Goal: Transaction & Acquisition: Purchase product/service

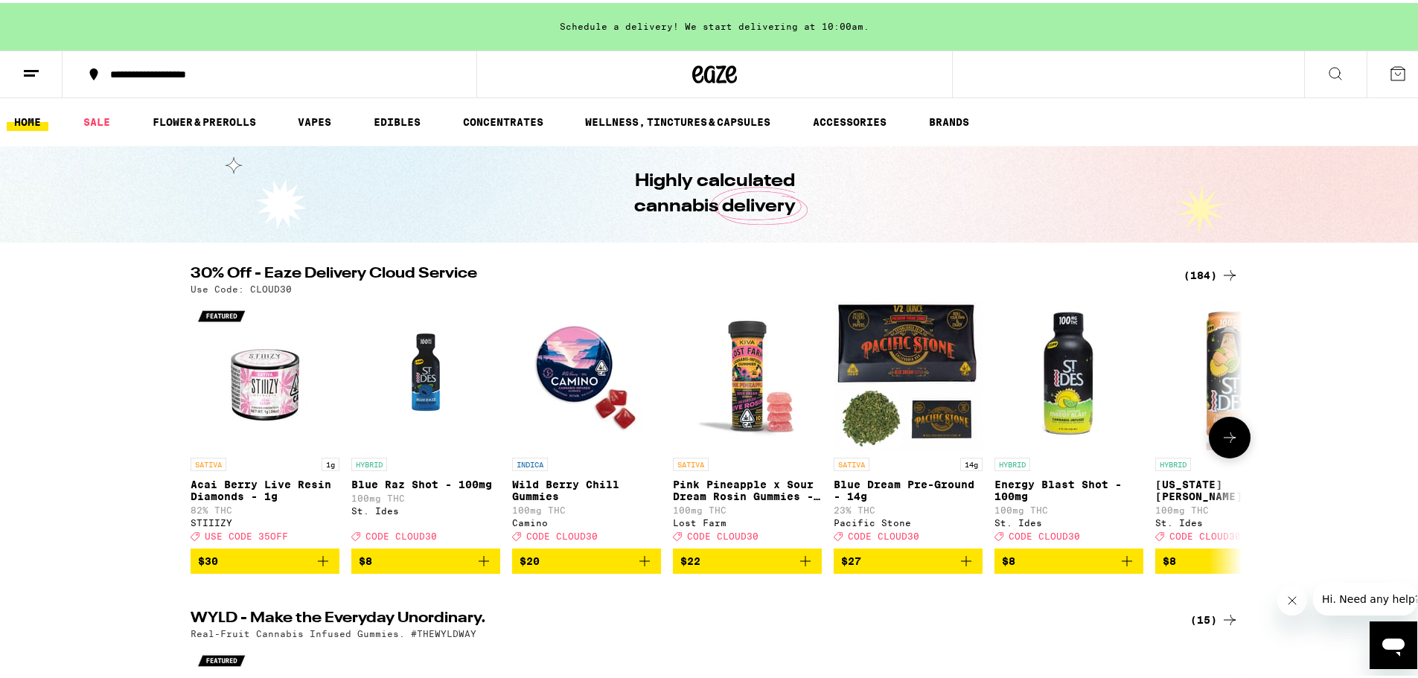
click at [957, 567] on icon "Add to bag" at bounding box center [966, 558] width 18 height 18
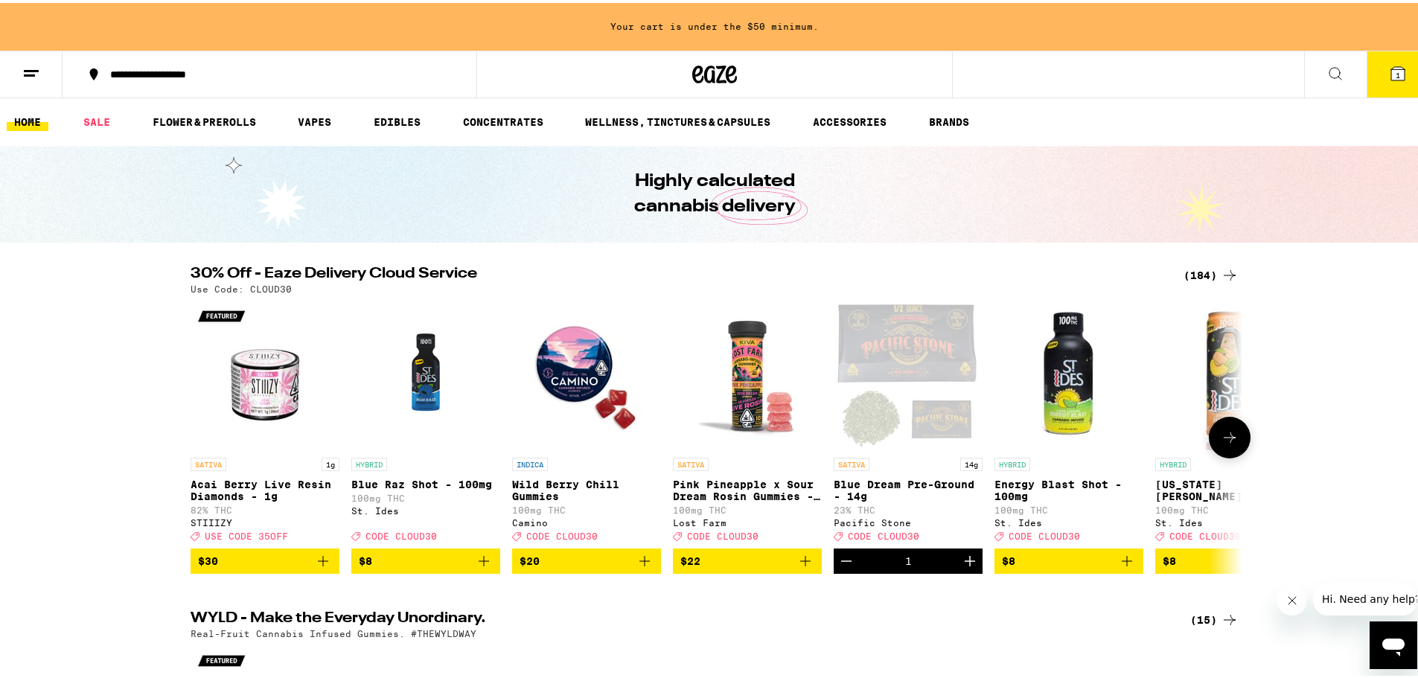
click at [1120, 444] on icon at bounding box center [1230, 435] width 18 height 18
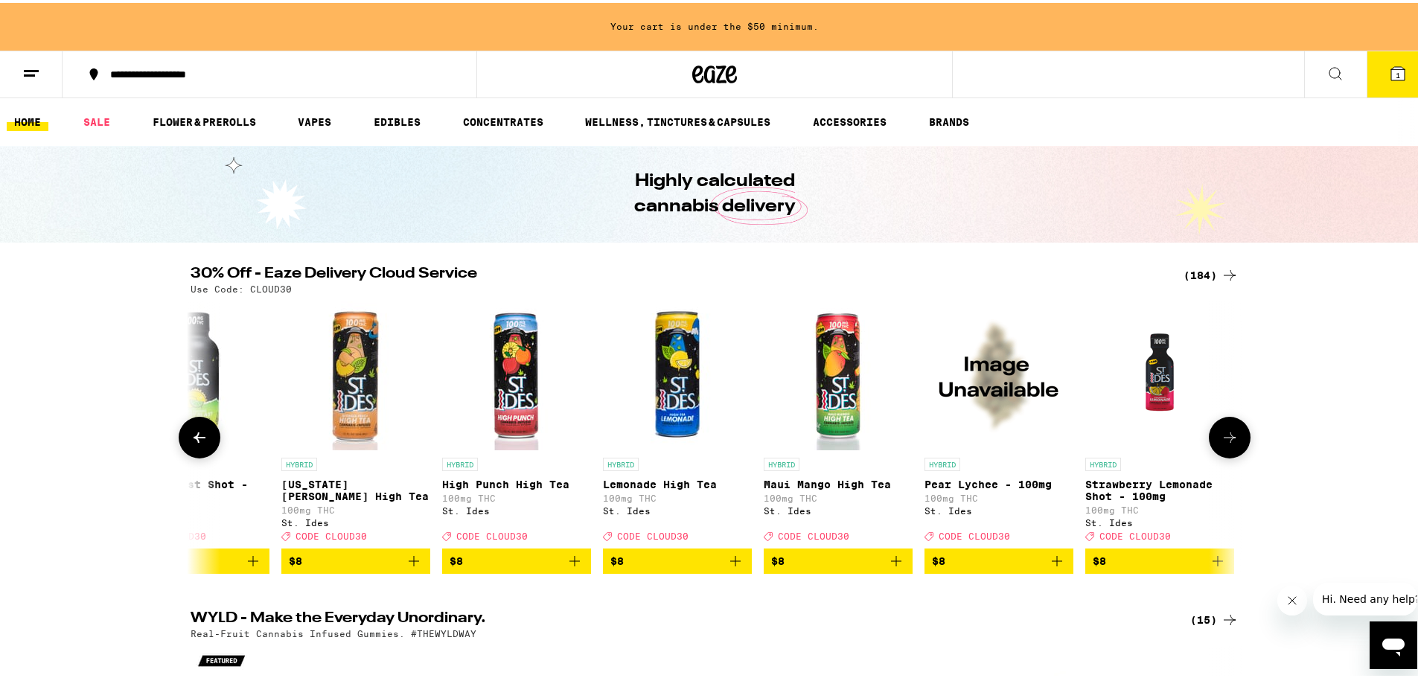
scroll to position [0, 886]
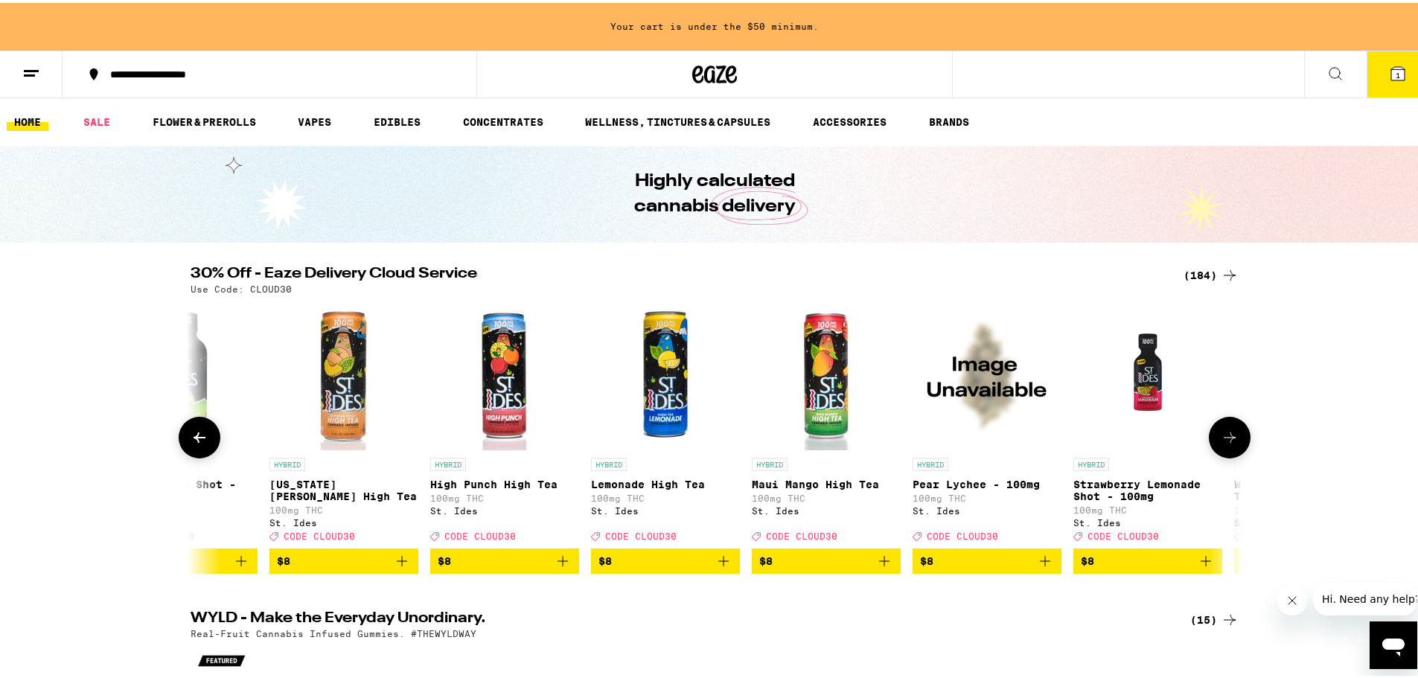
click at [1120, 444] on icon at bounding box center [1230, 435] width 18 height 18
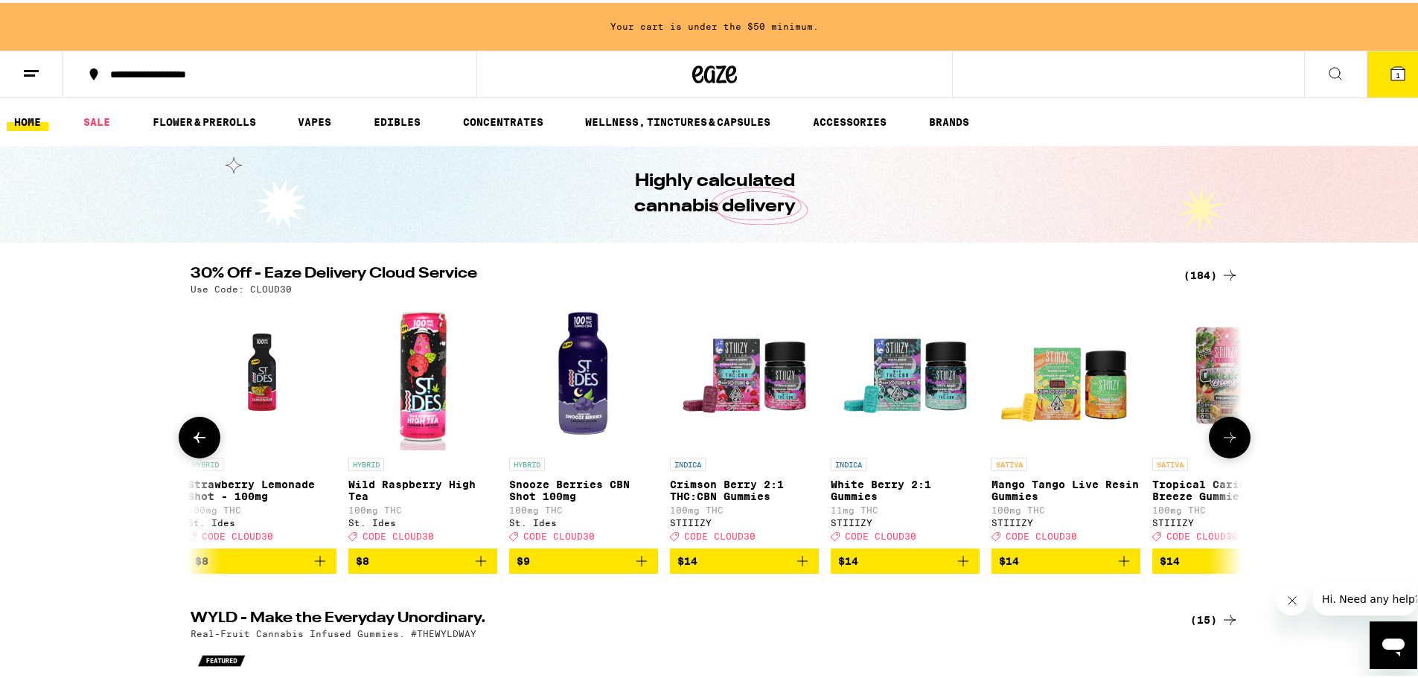
click at [1120, 444] on icon at bounding box center [1230, 435] width 18 height 18
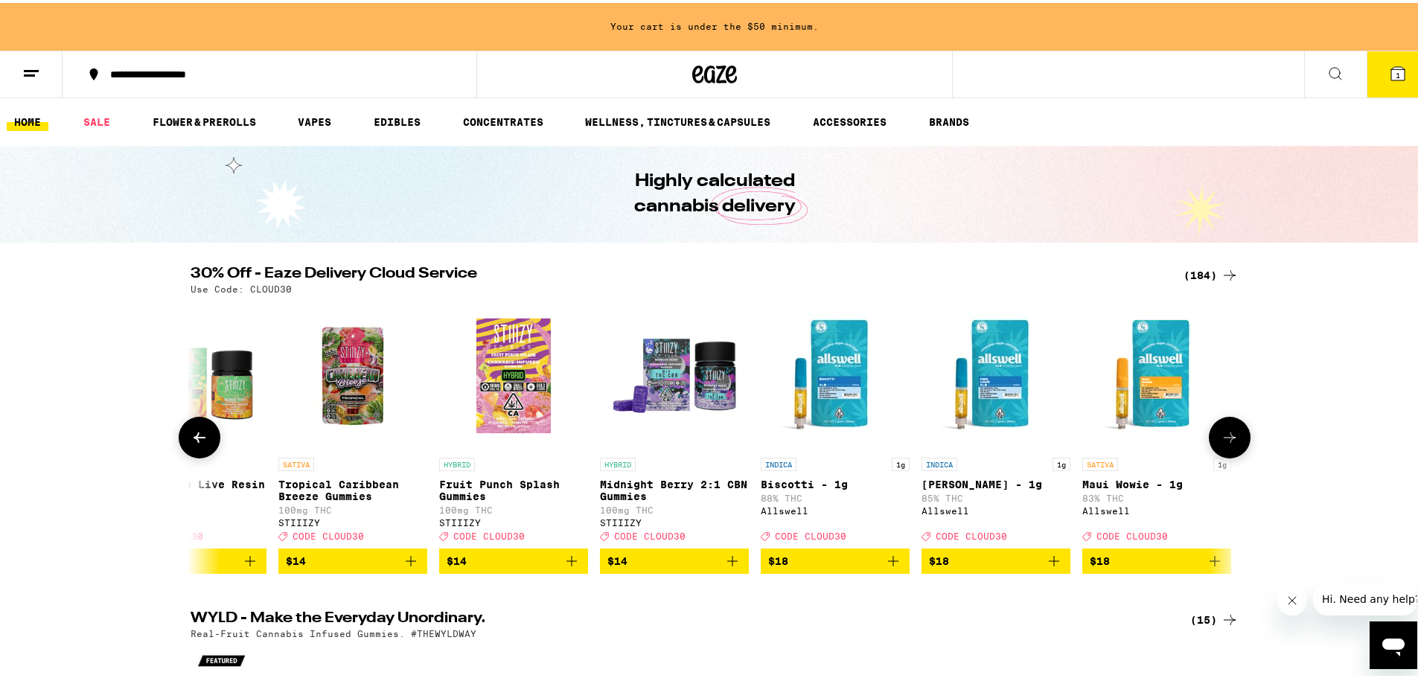
scroll to position [0, 2658]
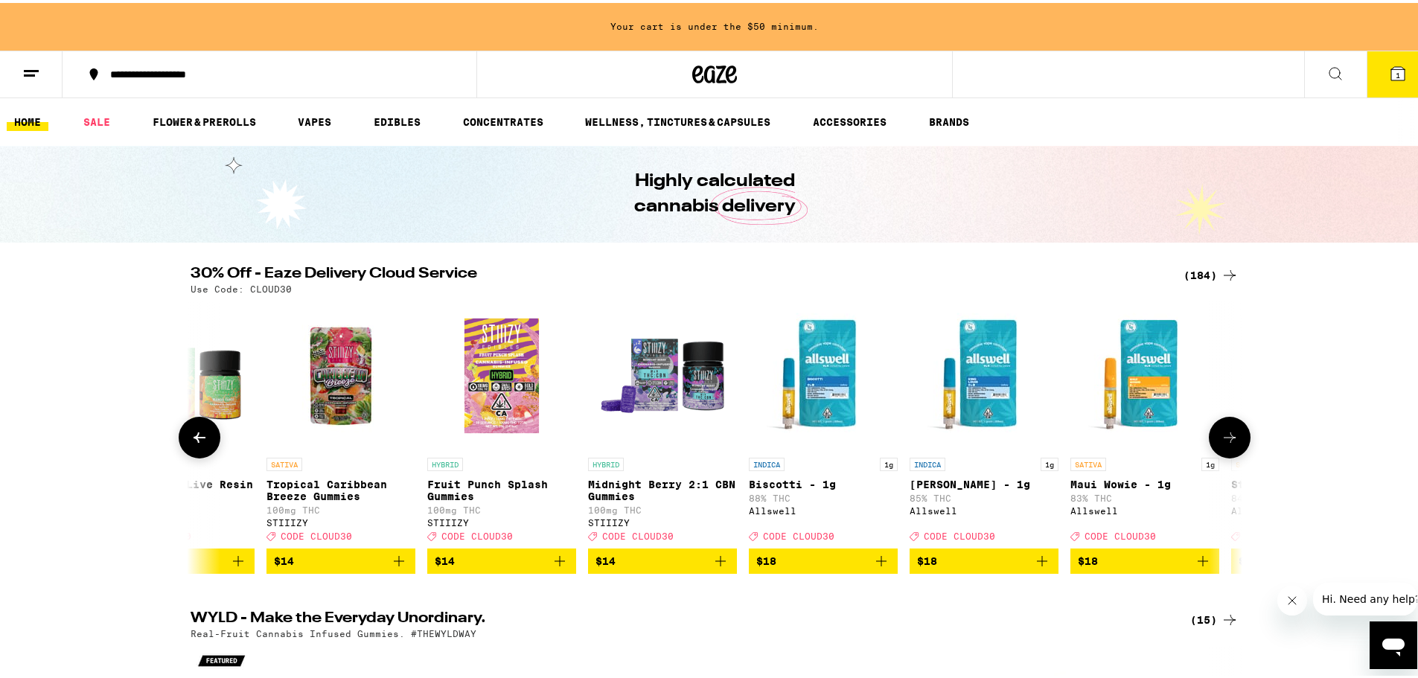
click at [1120, 444] on icon at bounding box center [1230, 435] width 18 height 18
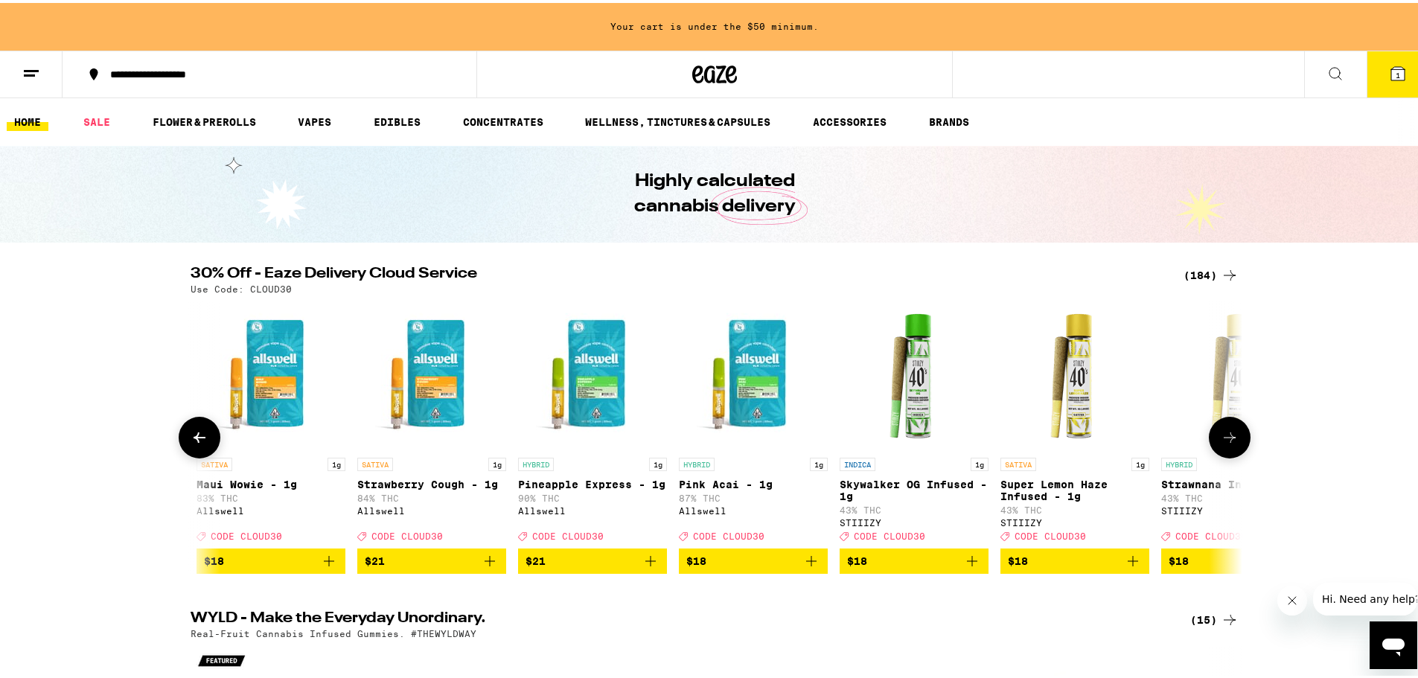
scroll to position [0, 3544]
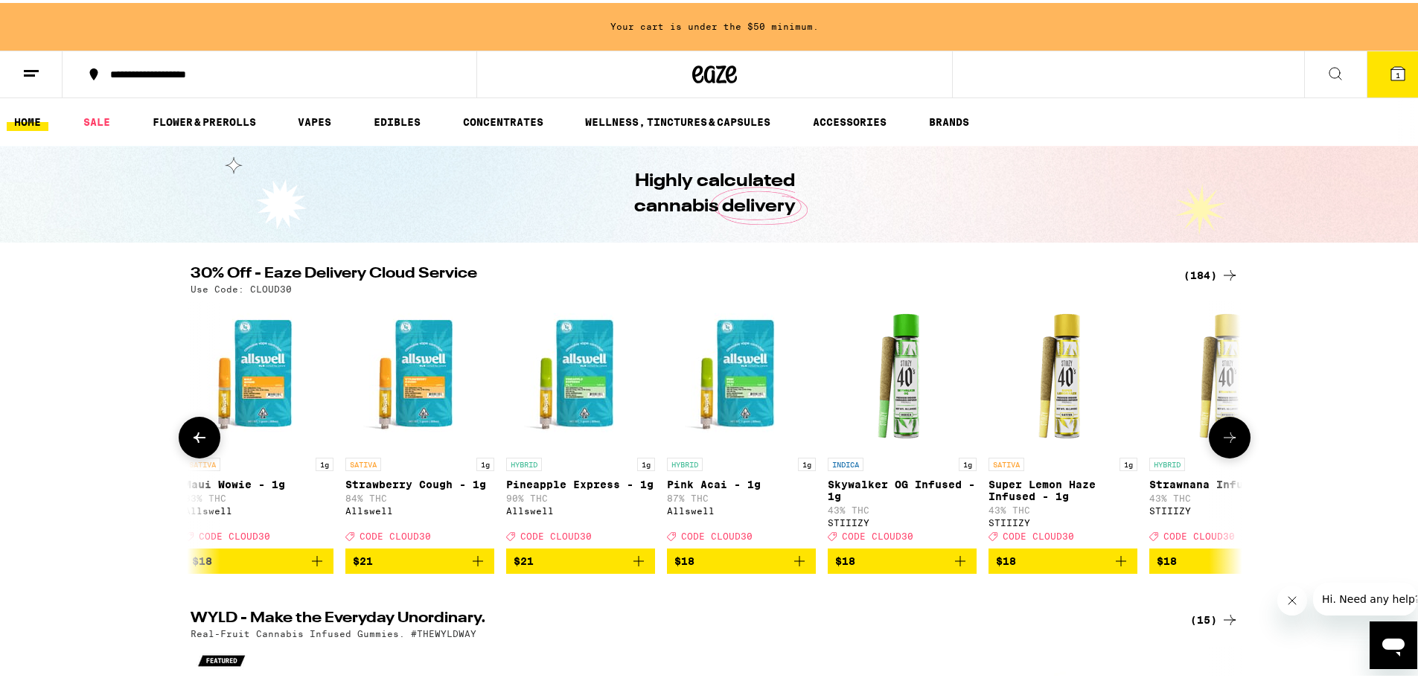
click at [794, 564] on icon "Add to bag" at bounding box center [799, 558] width 10 height 10
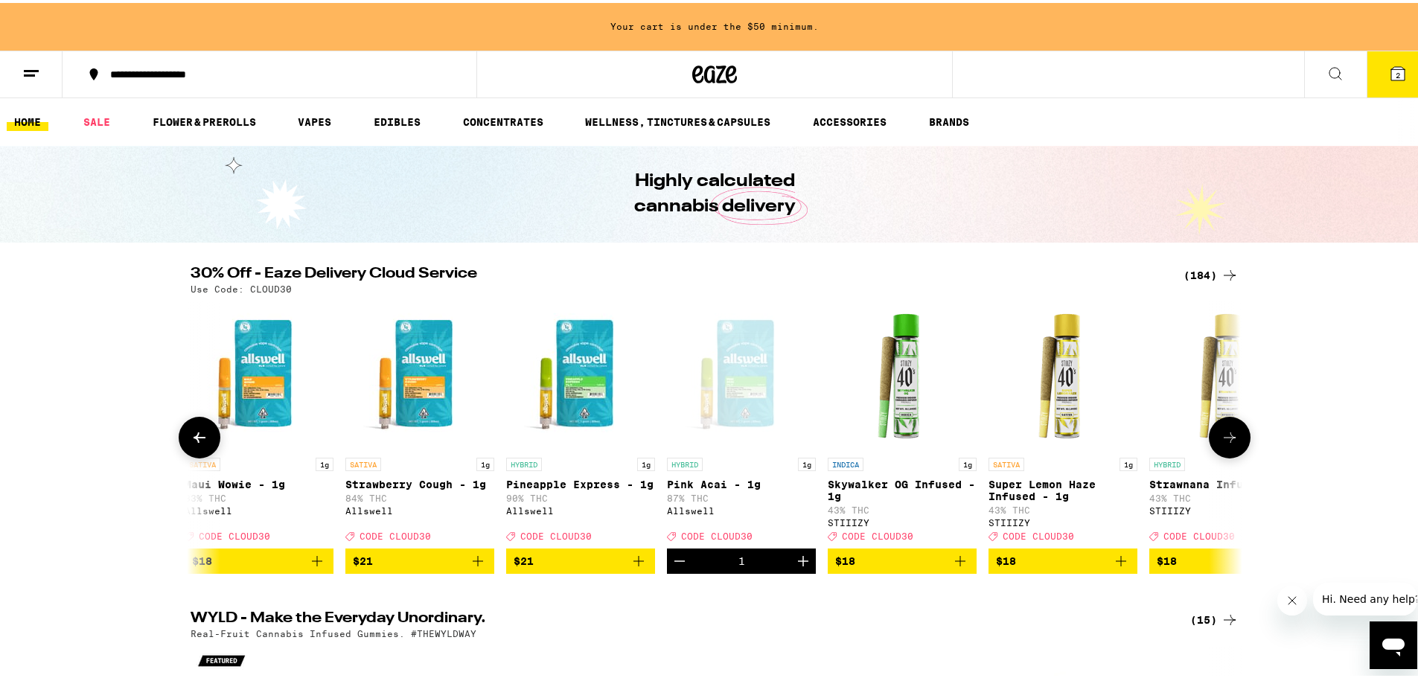
click at [1120, 439] on icon at bounding box center [1230, 435] width 18 height 18
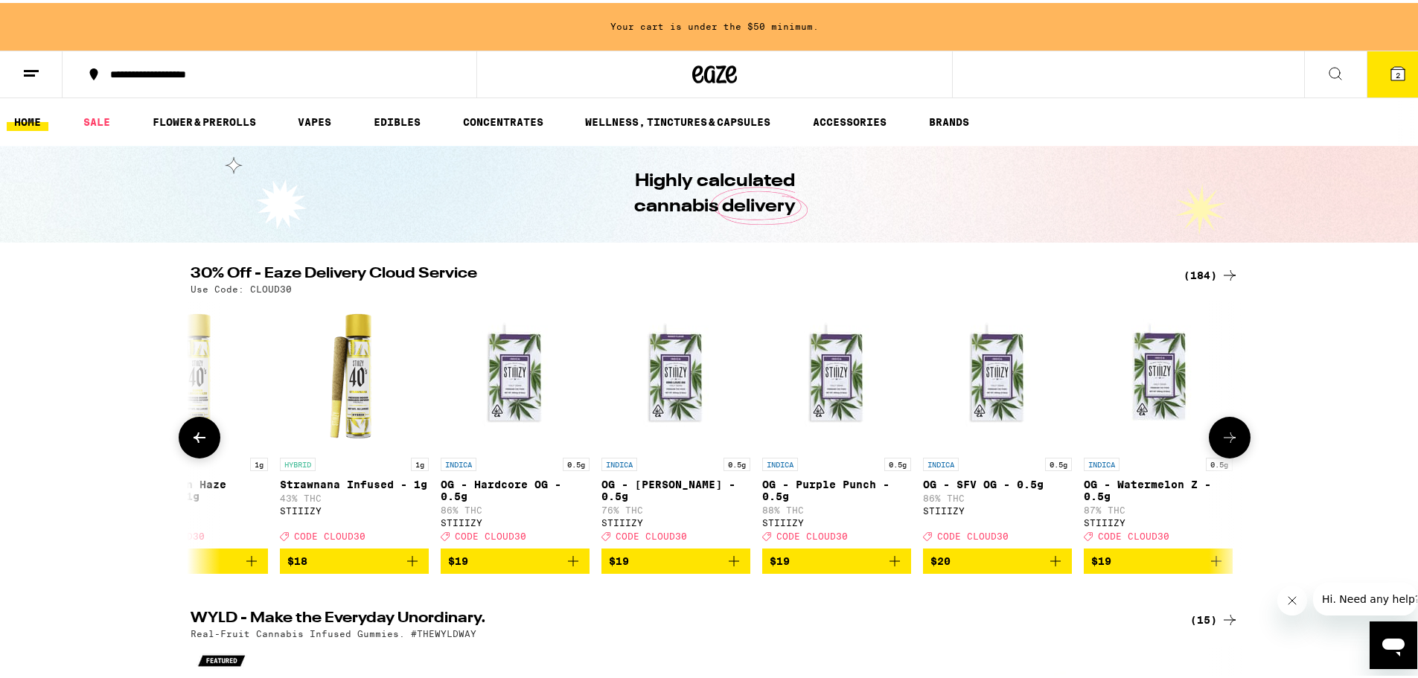
scroll to position [0, 4430]
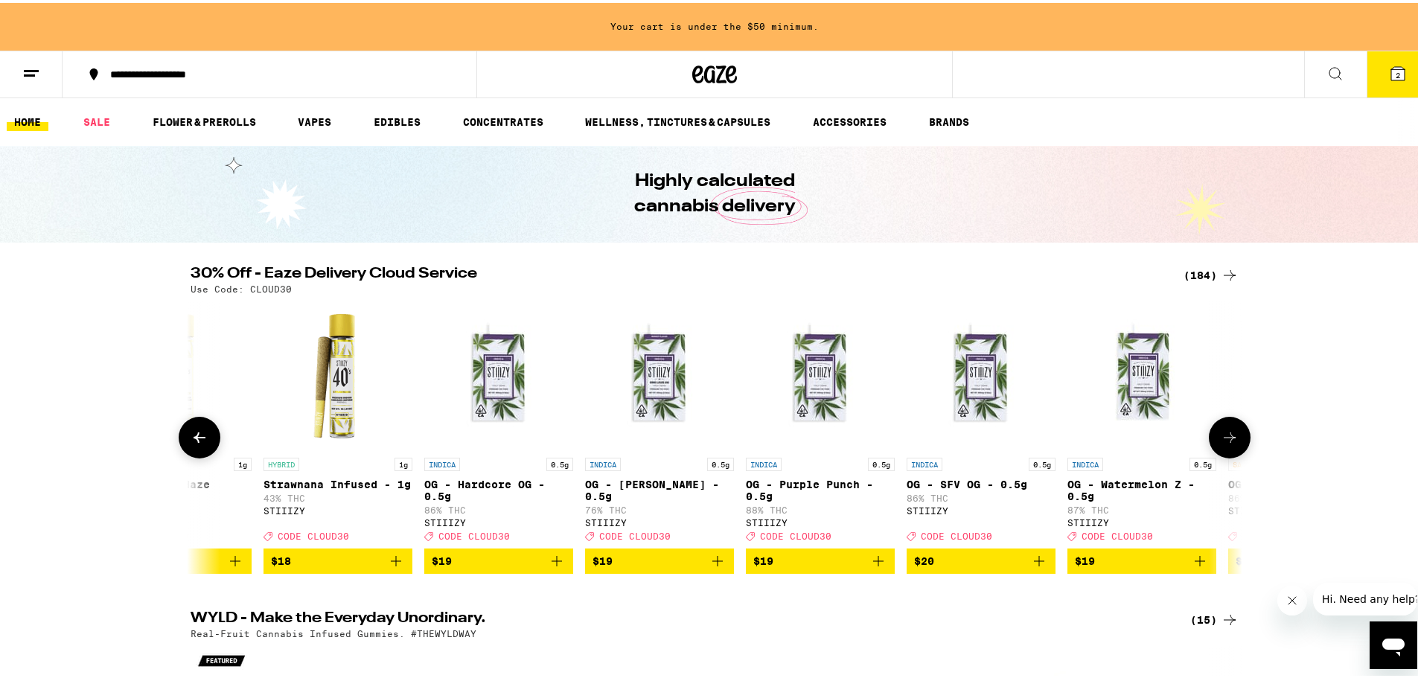
click at [1120, 440] on button at bounding box center [1230, 435] width 42 height 42
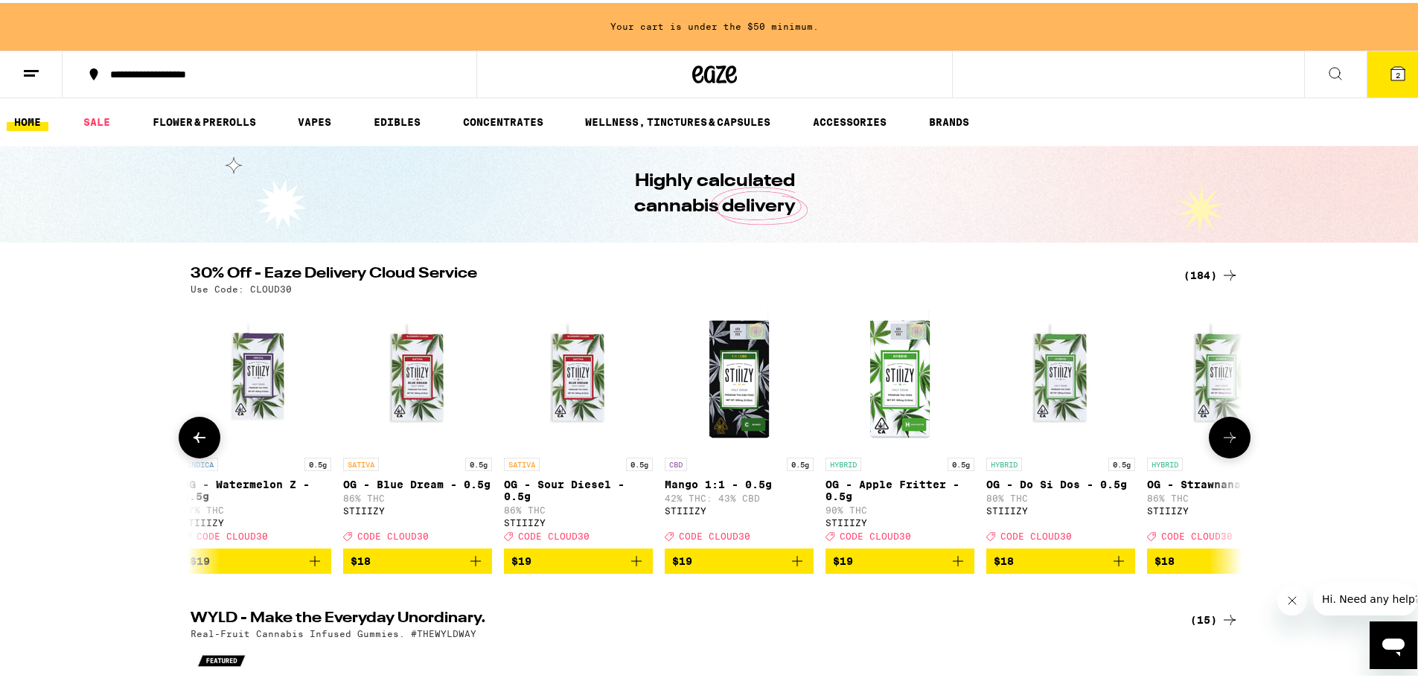
scroll to position [0, 5316]
click at [1120, 440] on button at bounding box center [1230, 435] width 42 height 42
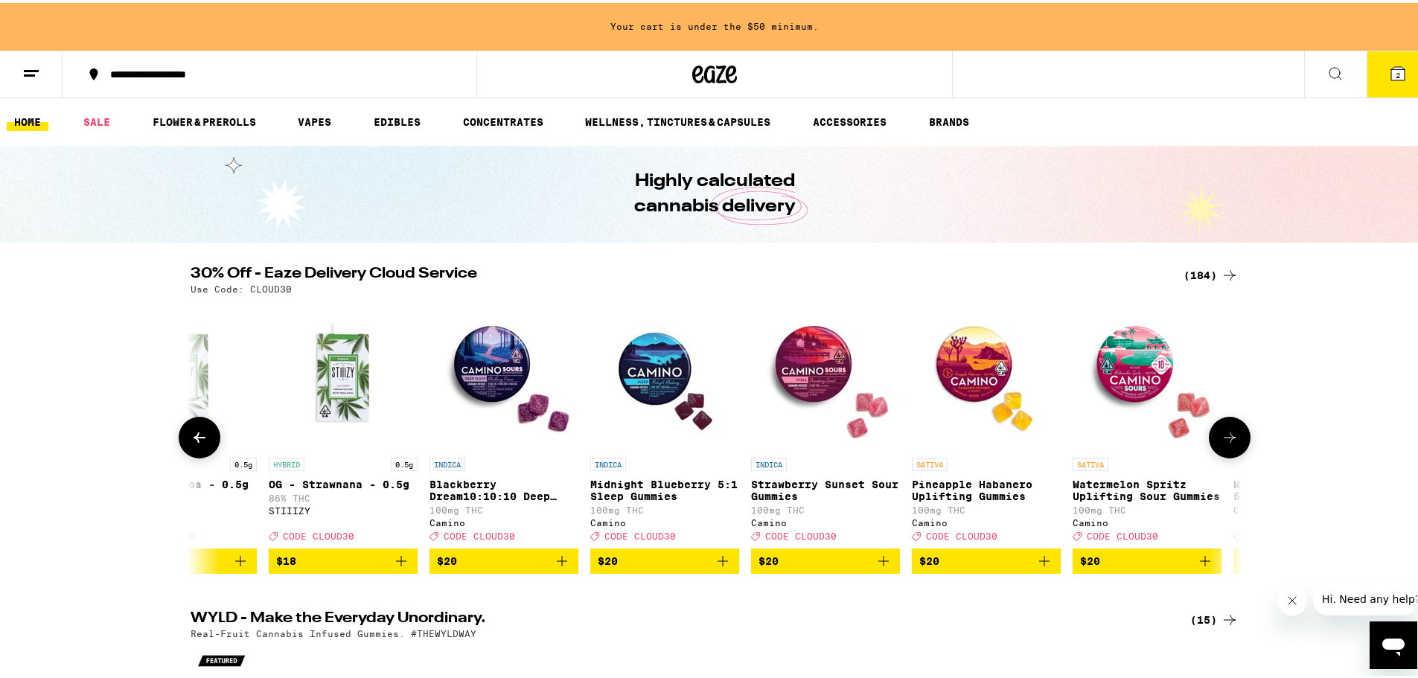
scroll to position [0, 6202]
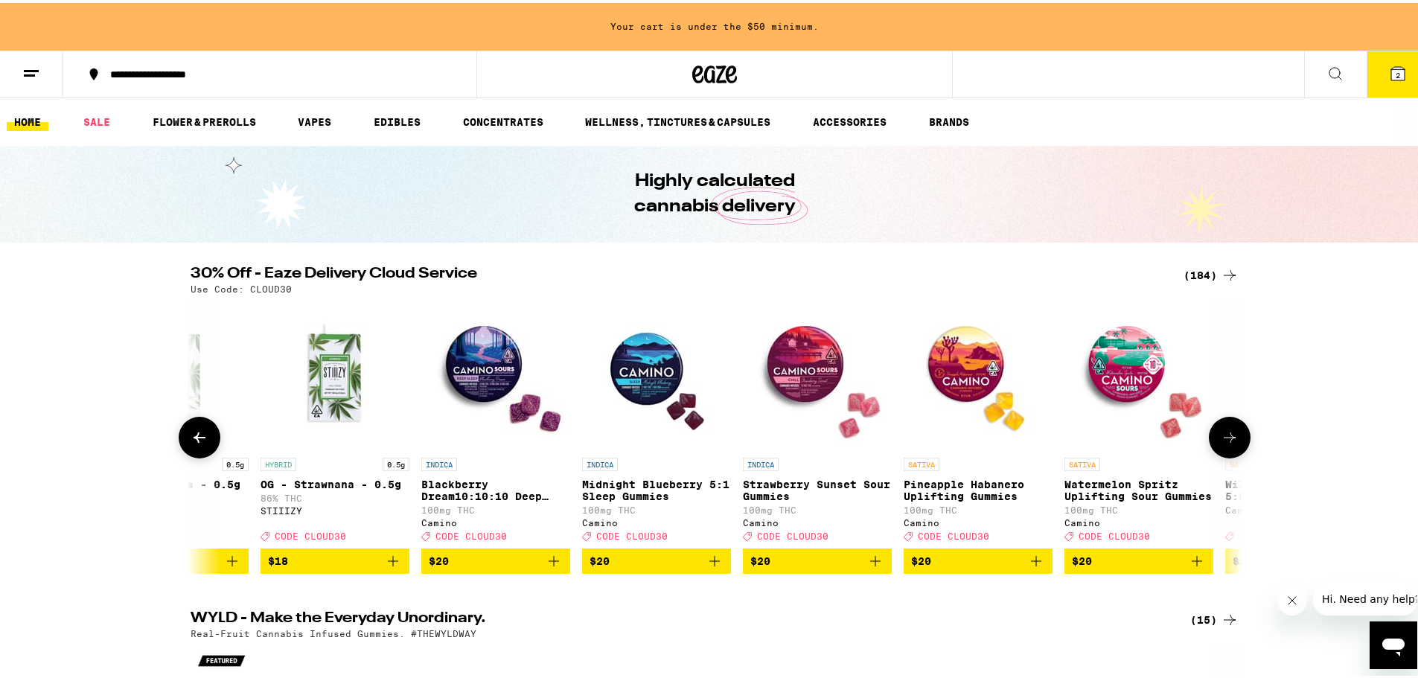
click at [1120, 440] on button at bounding box center [1230, 435] width 42 height 42
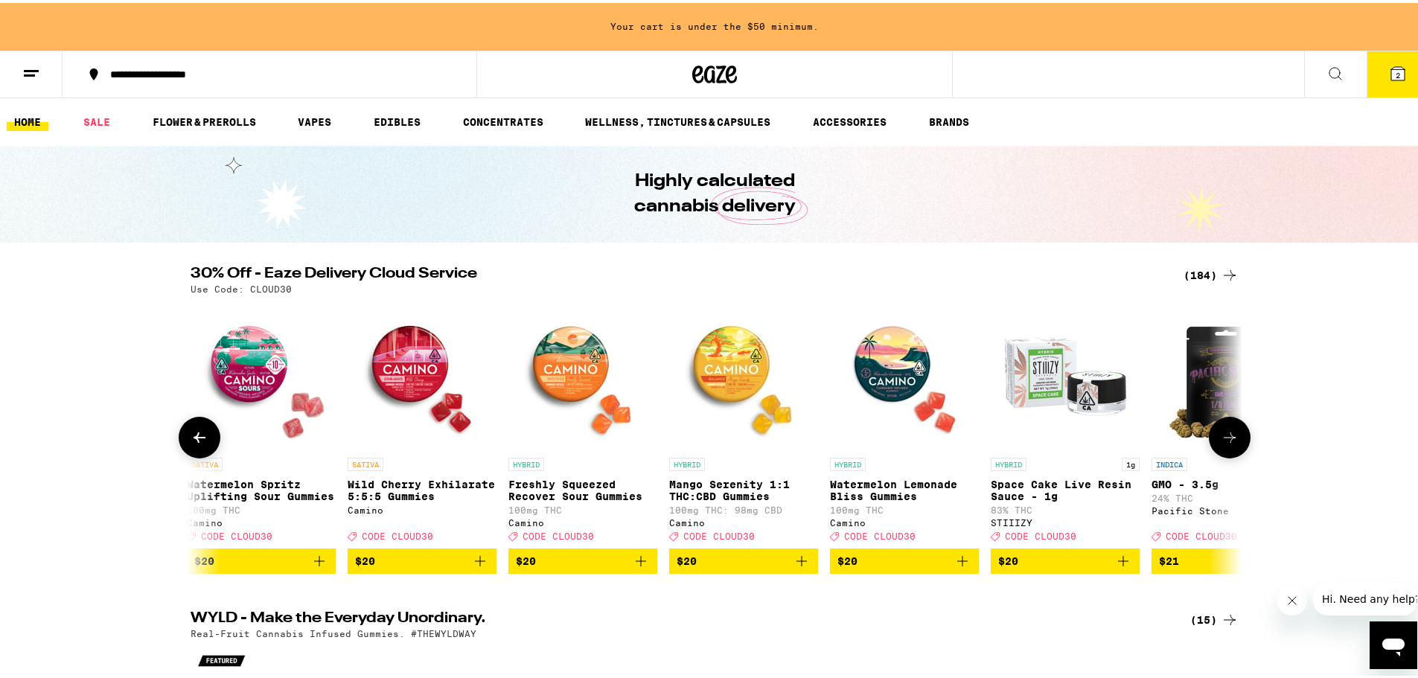
scroll to position [0, 7088]
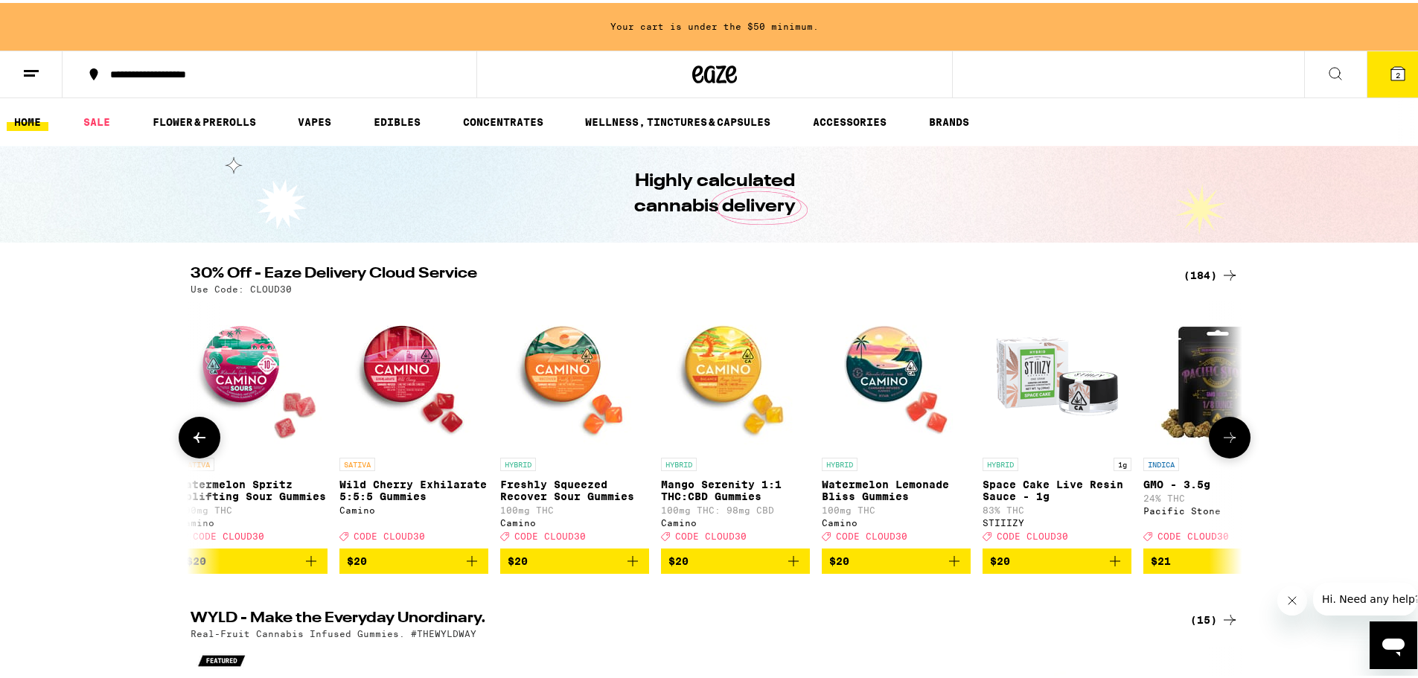
click at [1120, 440] on button at bounding box center [1230, 435] width 42 height 42
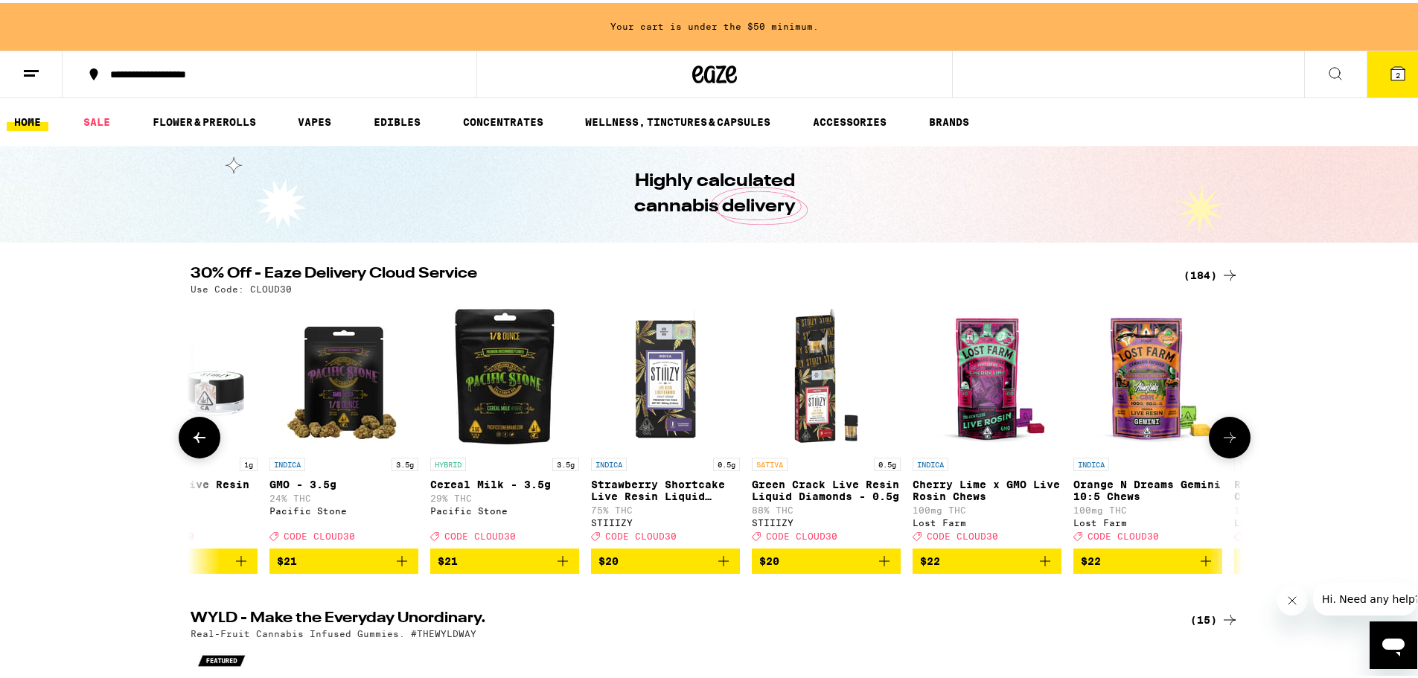
scroll to position [0, 7974]
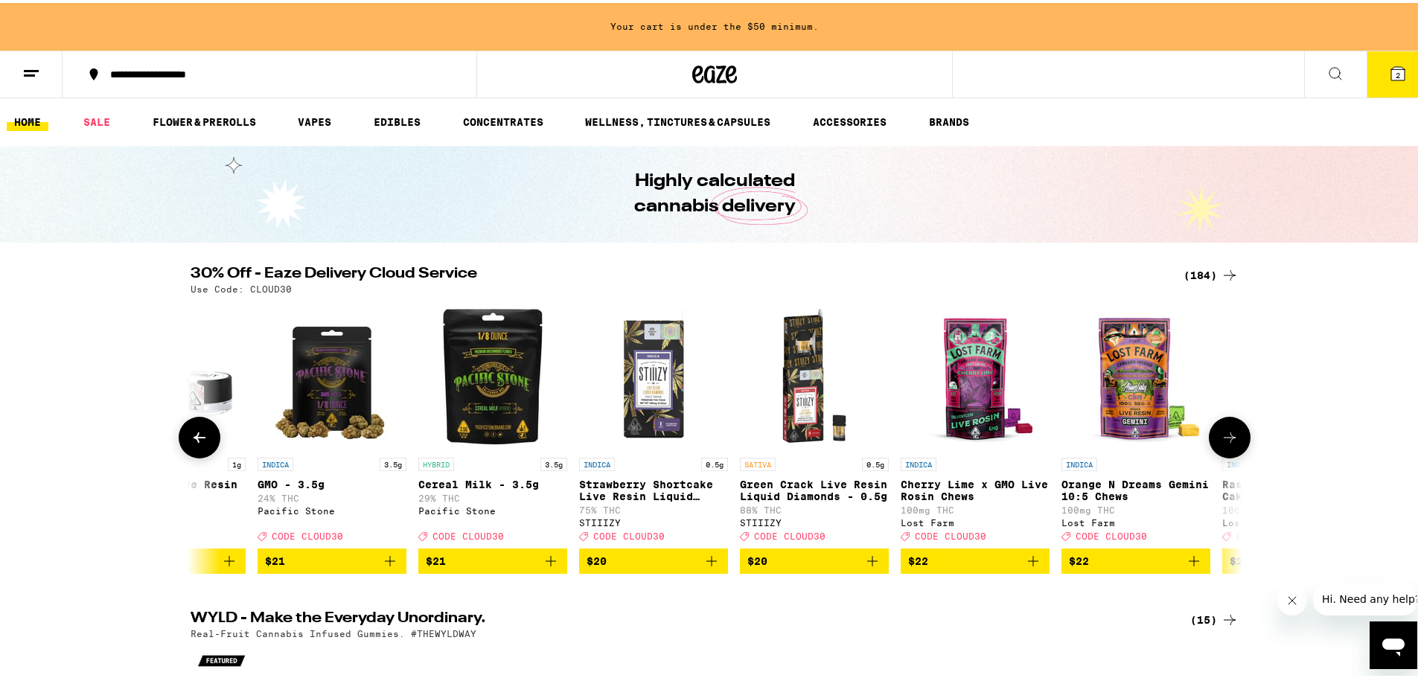
click at [1120, 444] on button at bounding box center [1230, 435] width 42 height 42
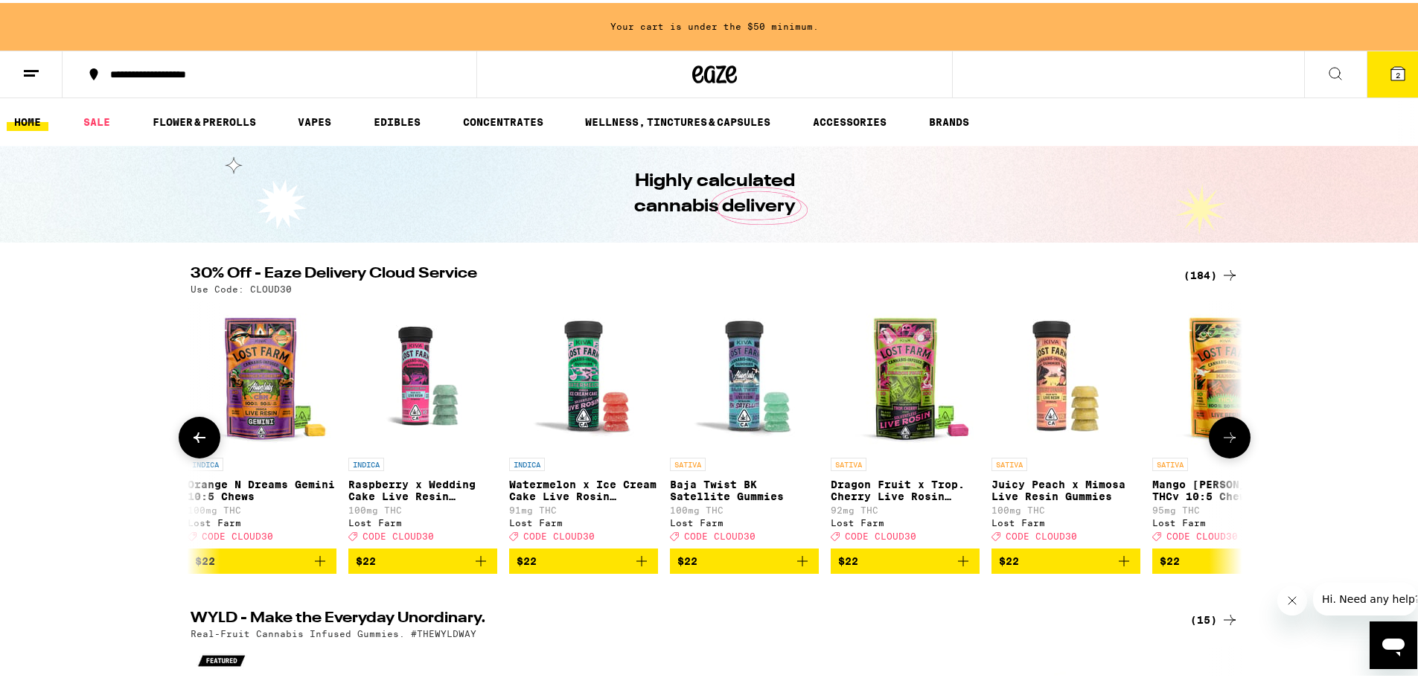
scroll to position [0, 8860]
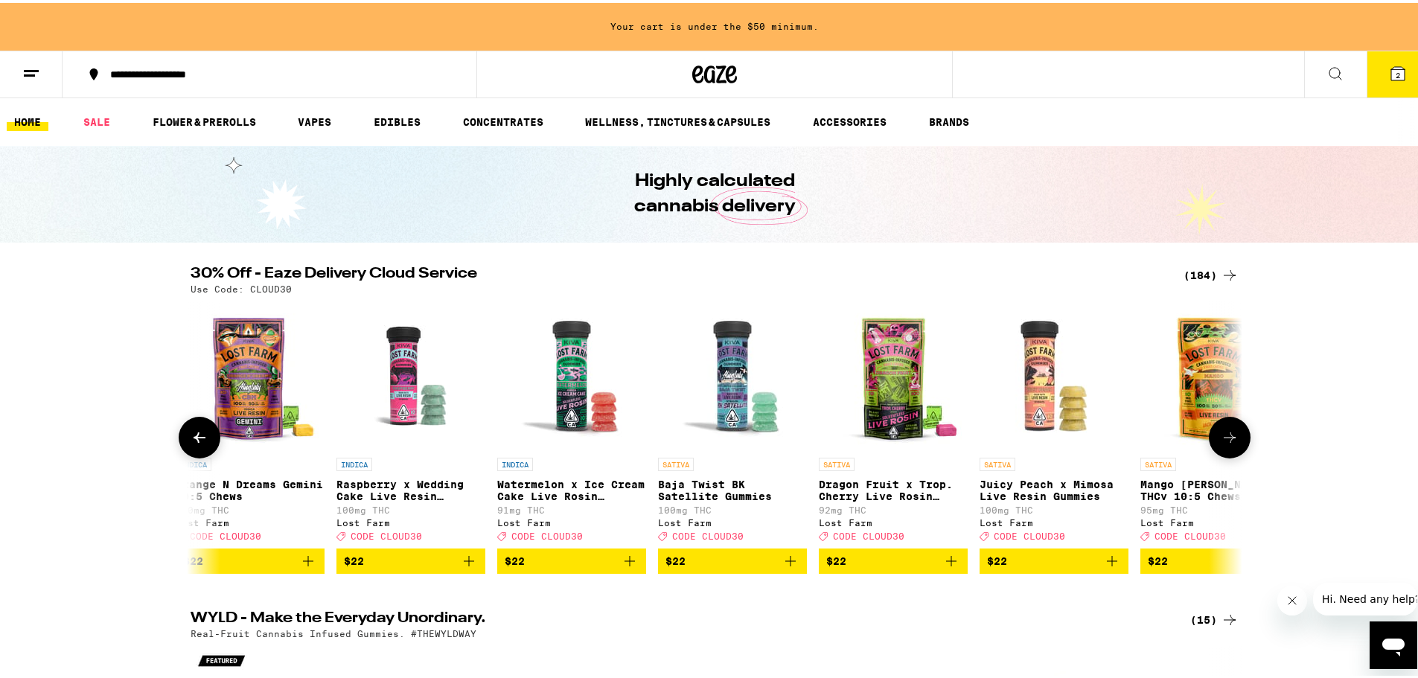
click at [1120, 444] on button at bounding box center [1230, 435] width 42 height 42
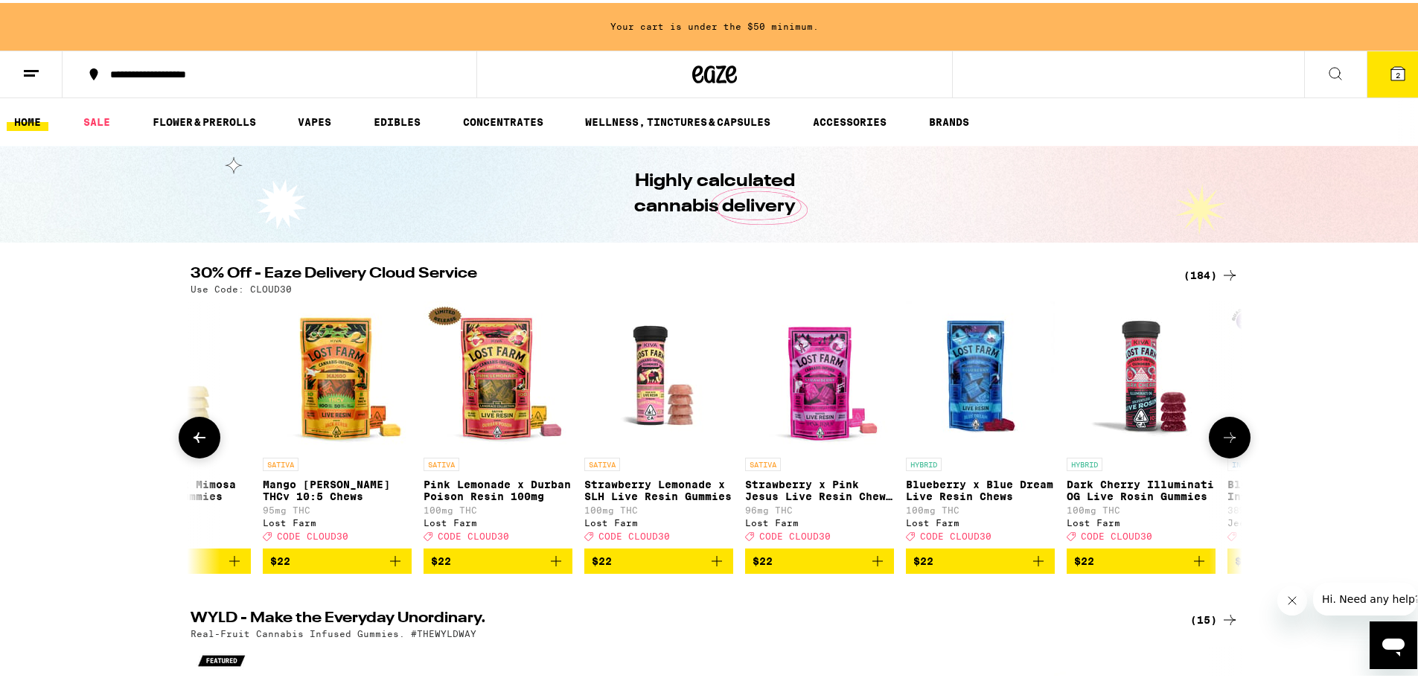
scroll to position [0, 9746]
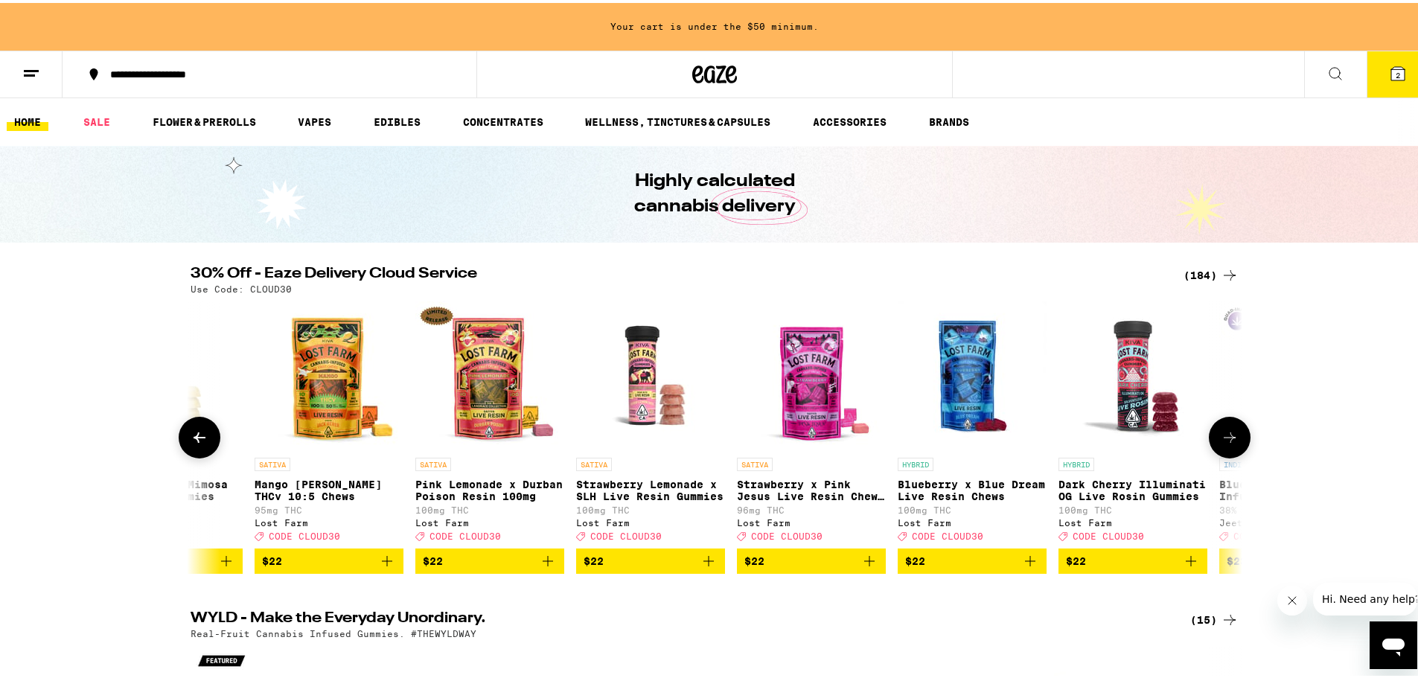
click at [1120, 444] on button at bounding box center [1230, 435] width 42 height 42
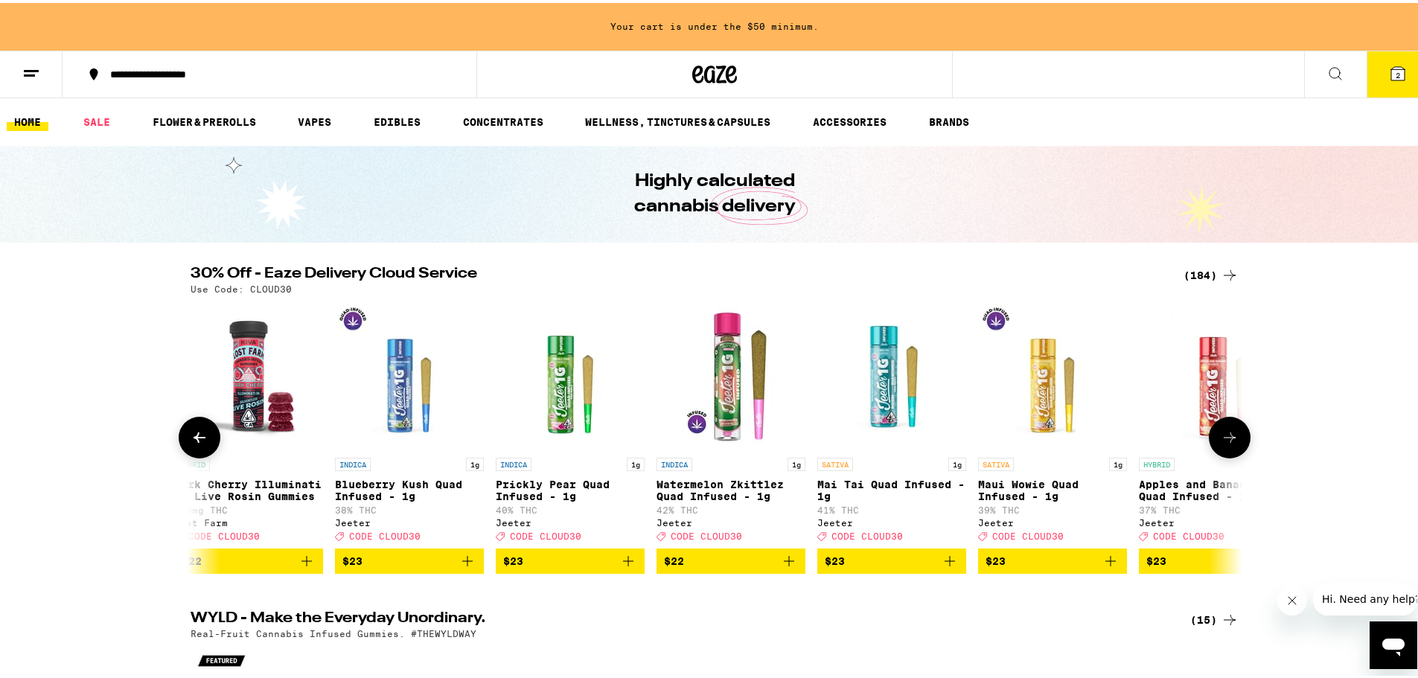
scroll to position [0, 10632]
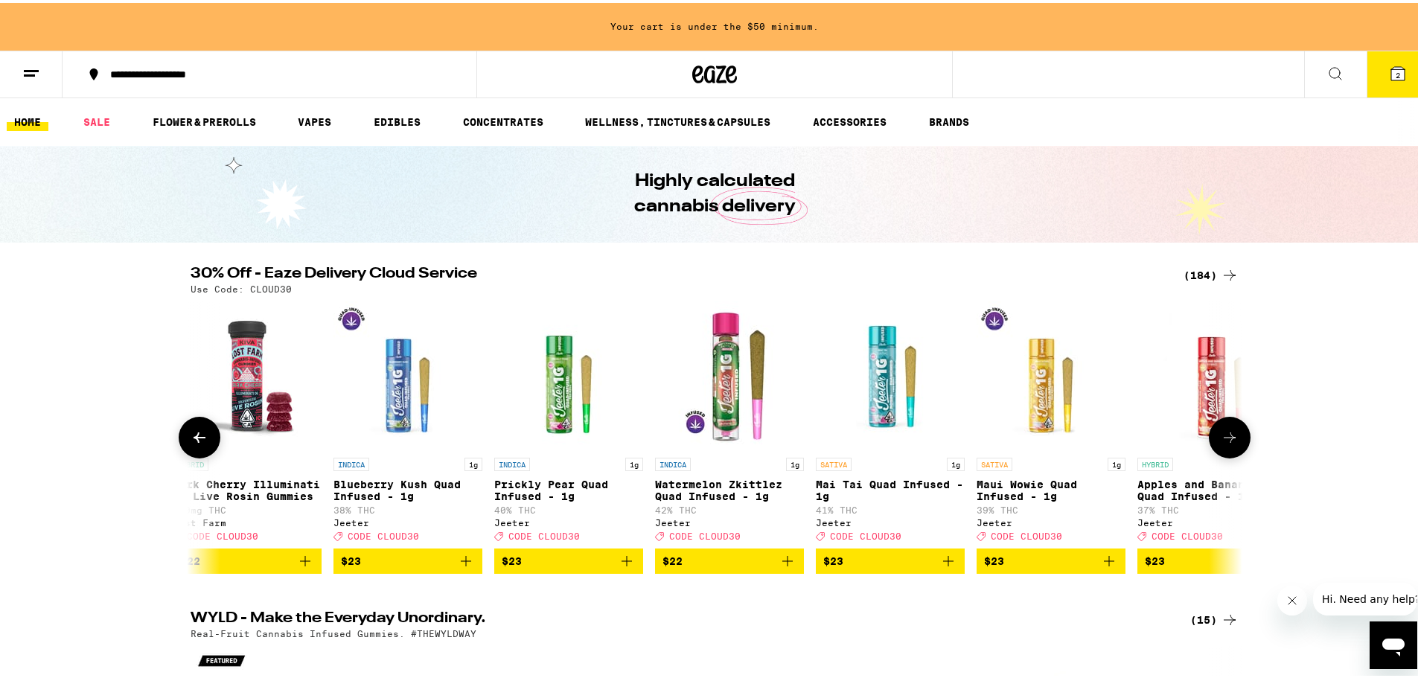
click at [1120, 444] on button at bounding box center [1230, 435] width 42 height 42
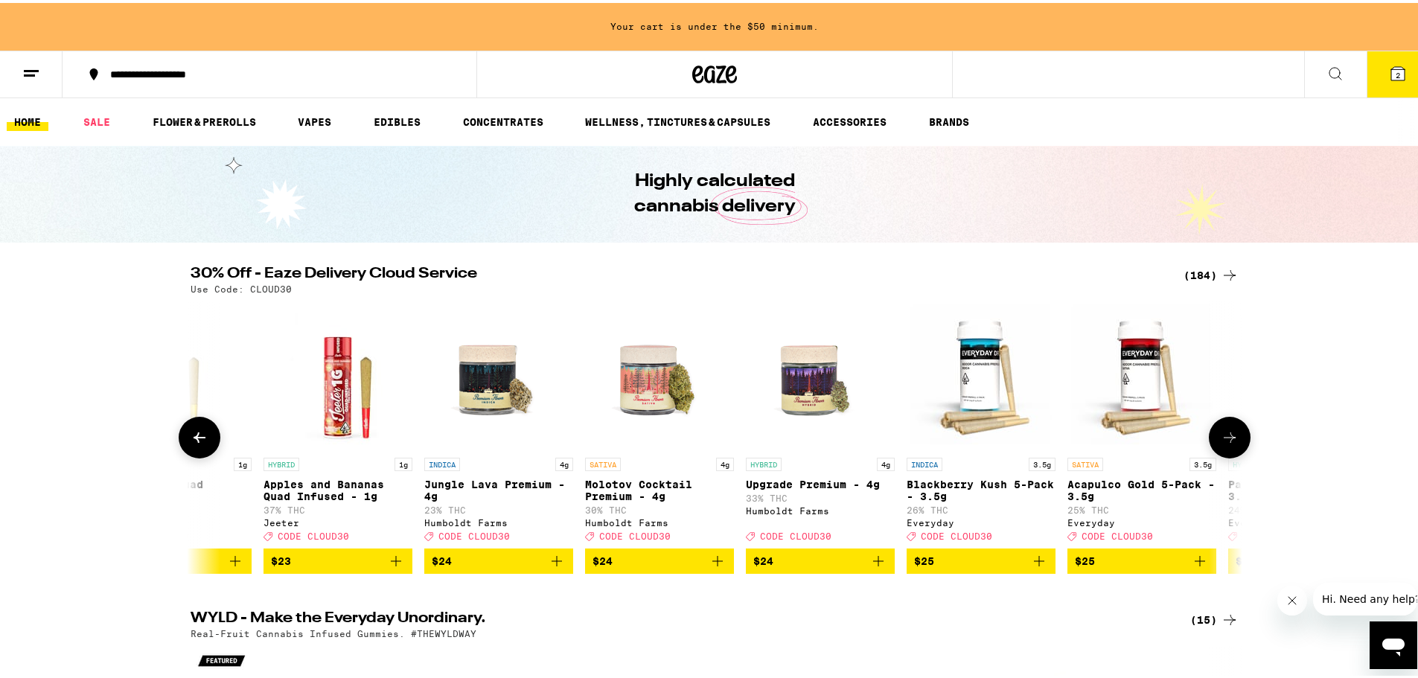
scroll to position [0, 11518]
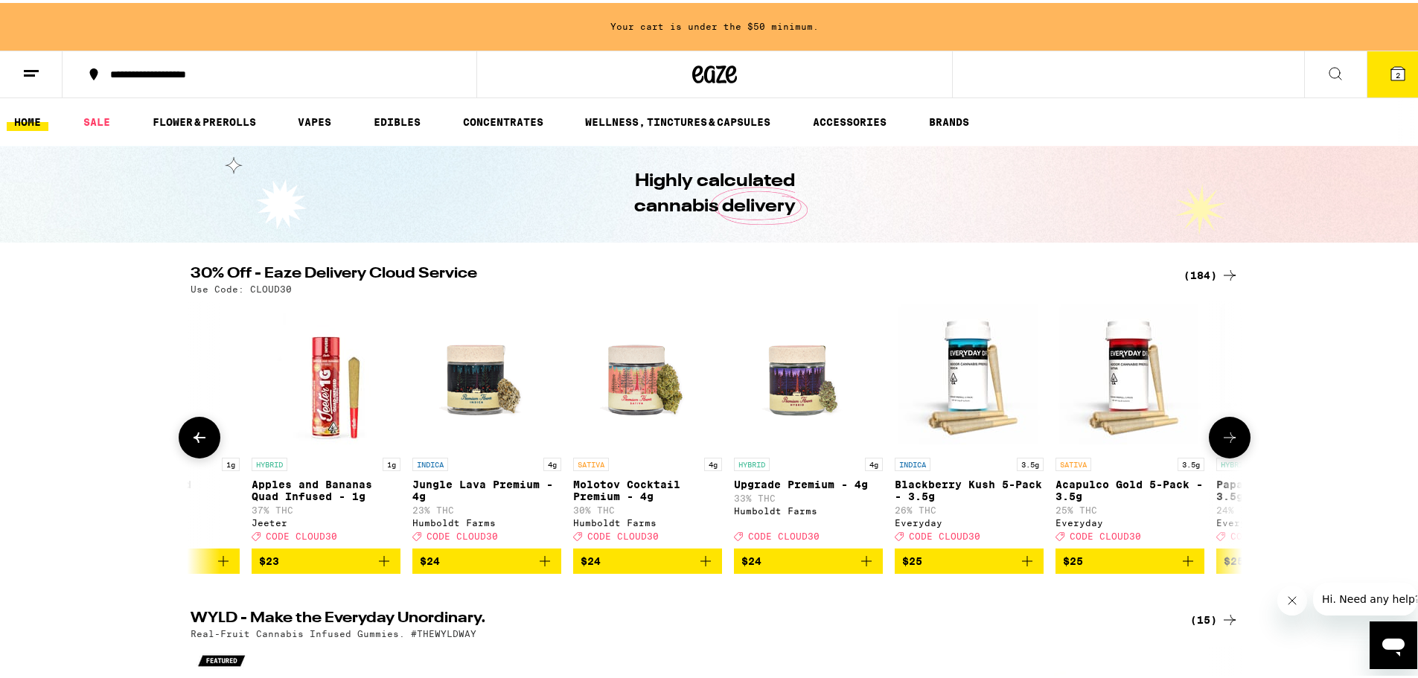
click at [1120, 444] on button at bounding box center [1230, 435] width 42 height 42
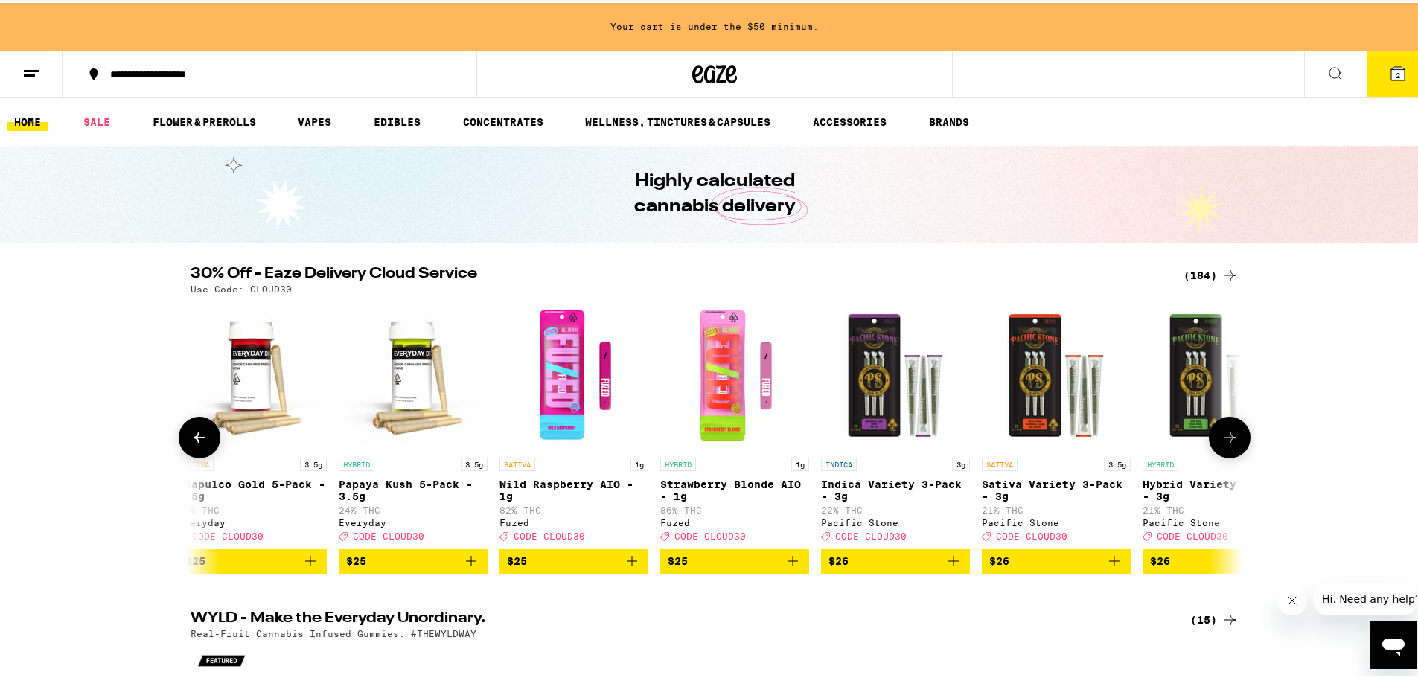
scroll to position [0, 12404]
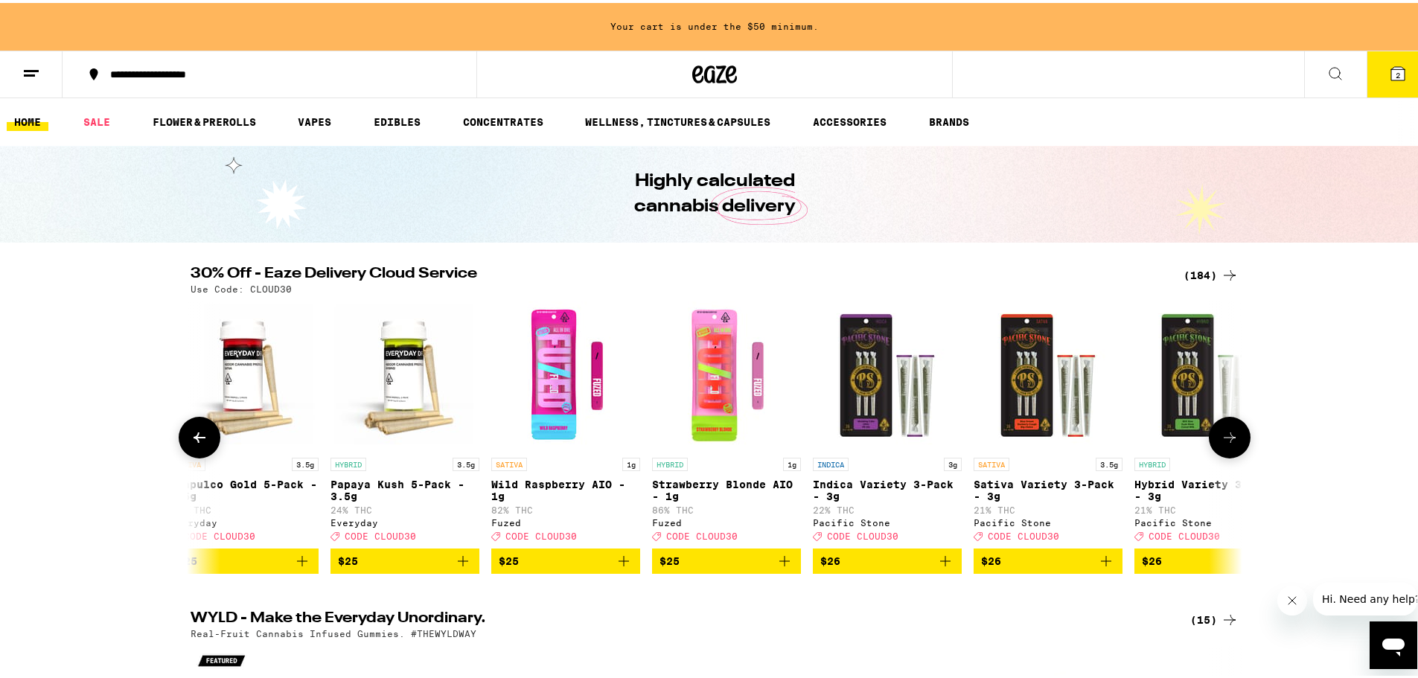
click at [461, 567] on icon "Add to bag" at bounding box center [463, 558] width 18 height 18
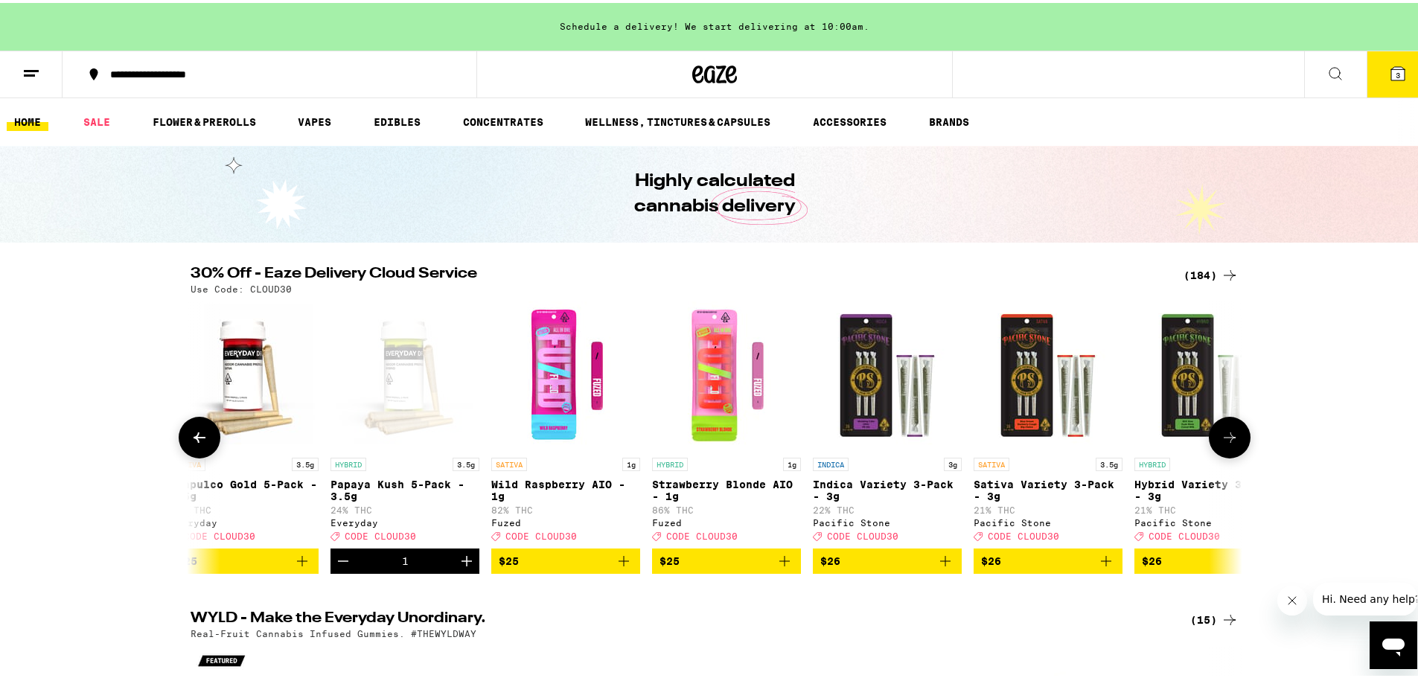
click at [1120, 437] on icon at bounding box center [1230, 435] width 18 height 18
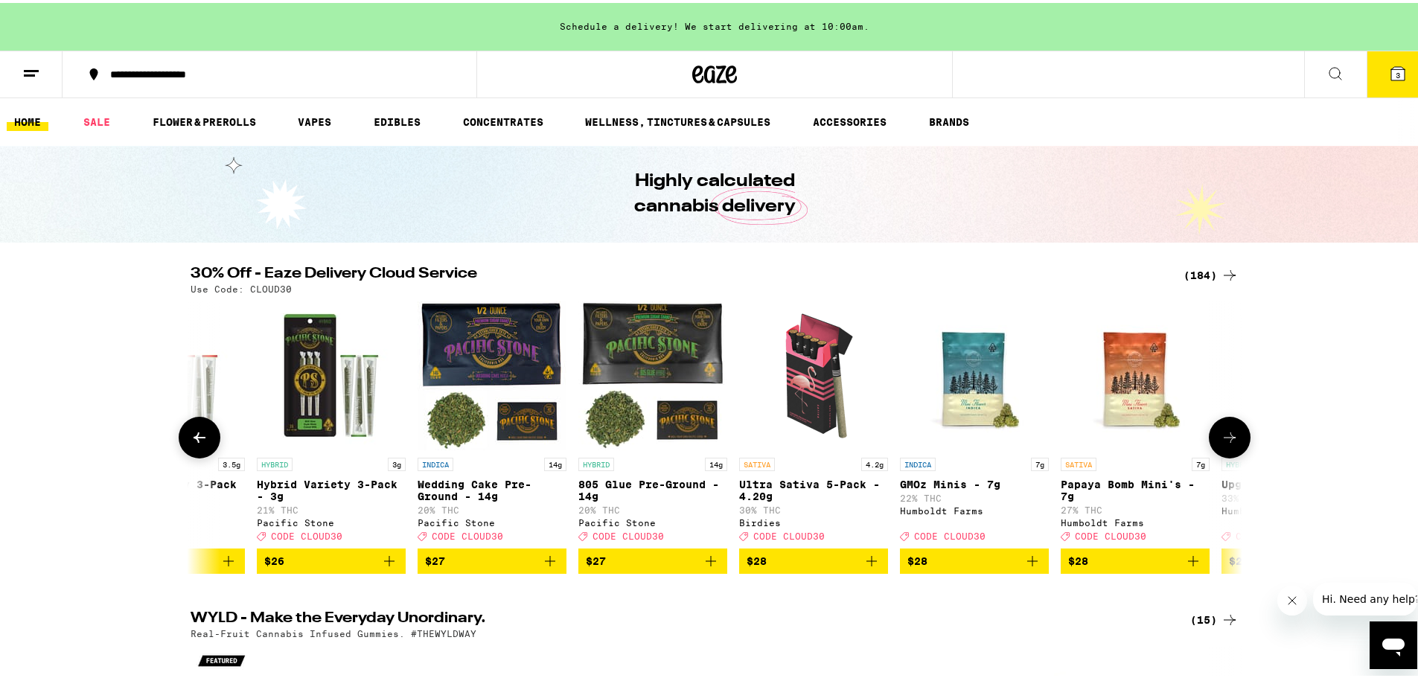
scroll to position [0, 13290]
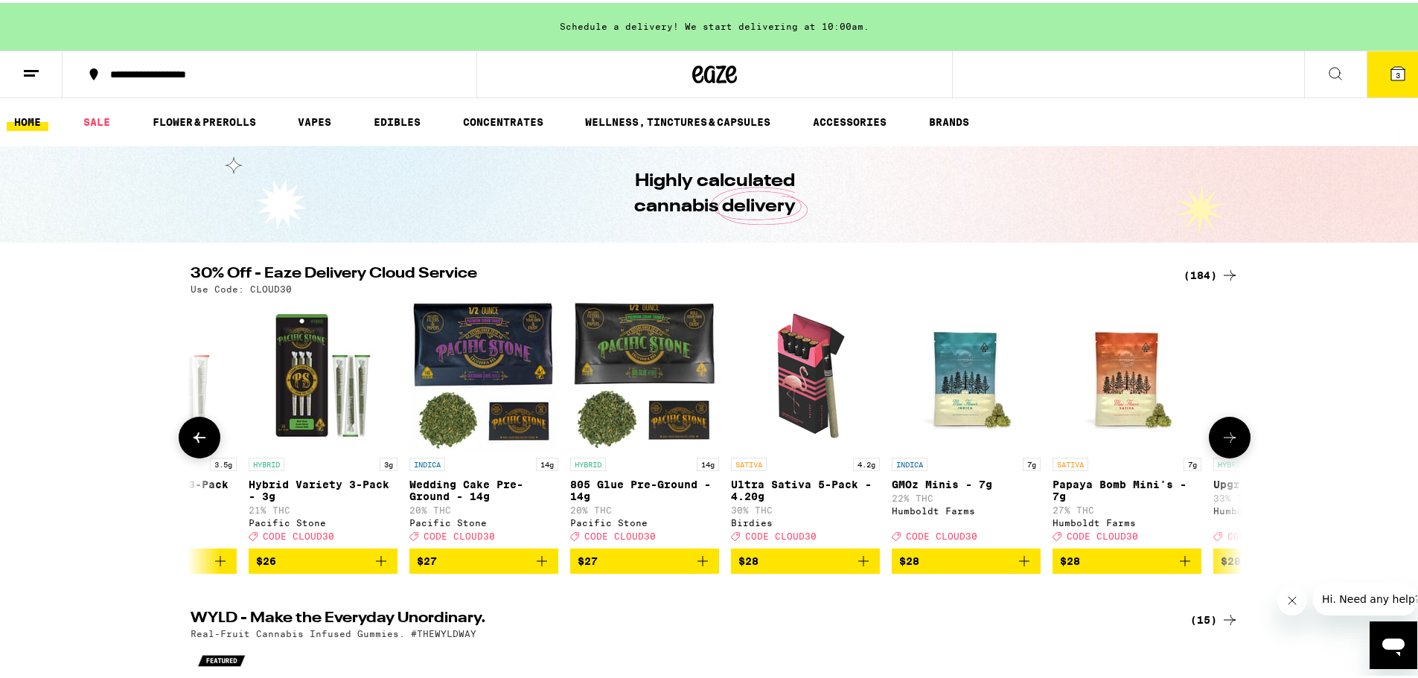
click at [1120, 437] on icon at bounding box center [1230, 435] width 18 height 18
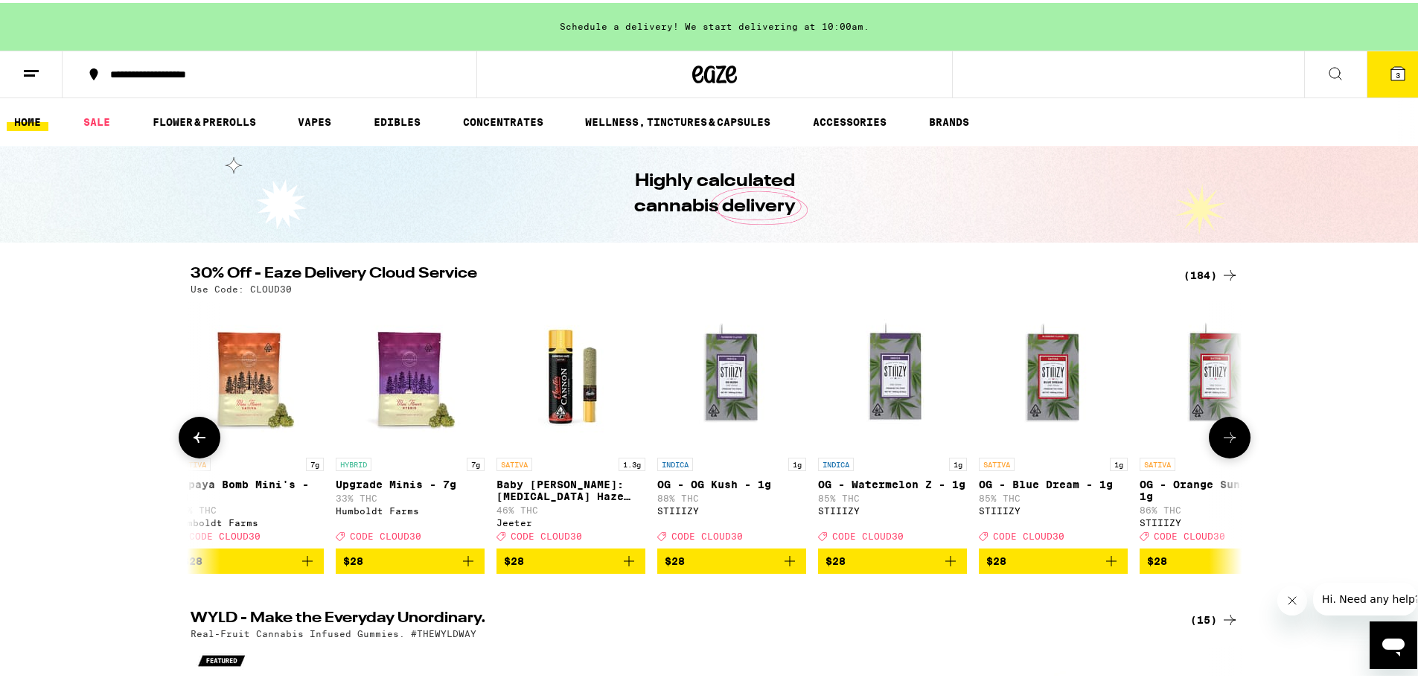
scroll to position [0, 14176]
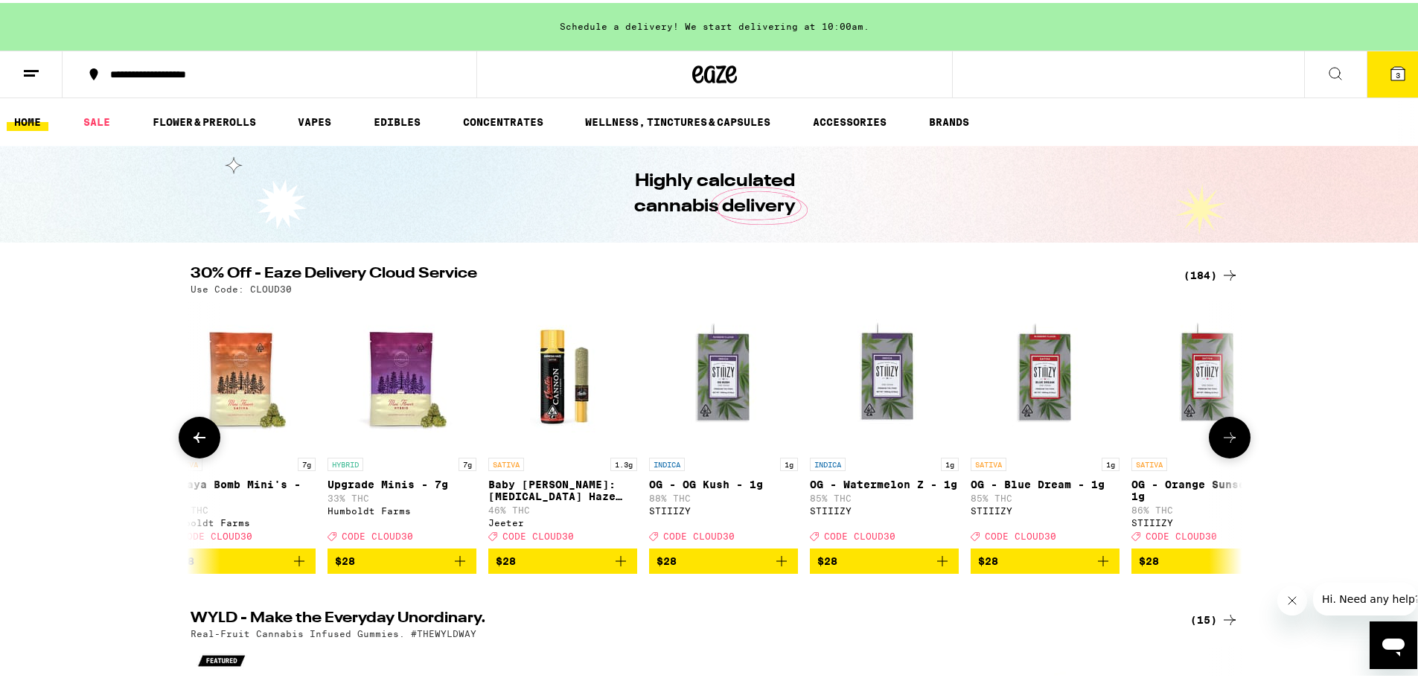
click at [1120, 437] on icon at bounding box center [1230, 435] width 18 height 18
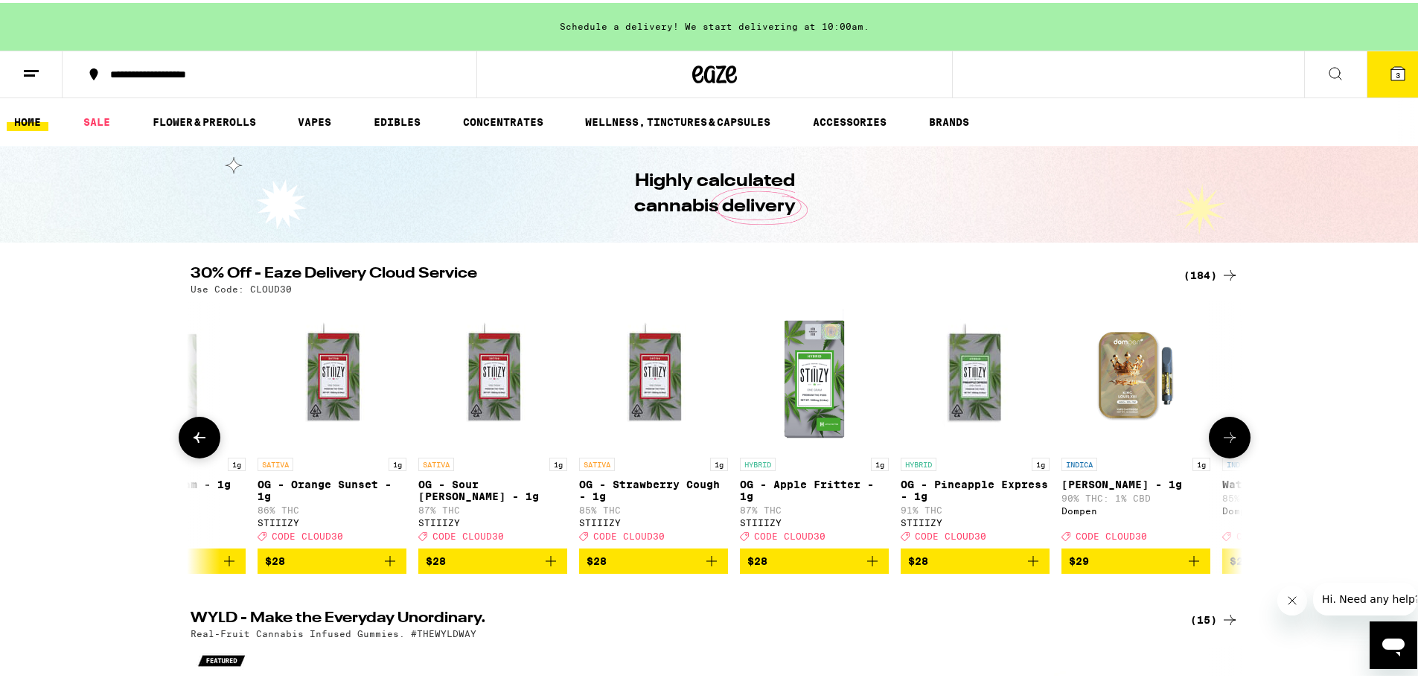
scroll to position [0, 15062]
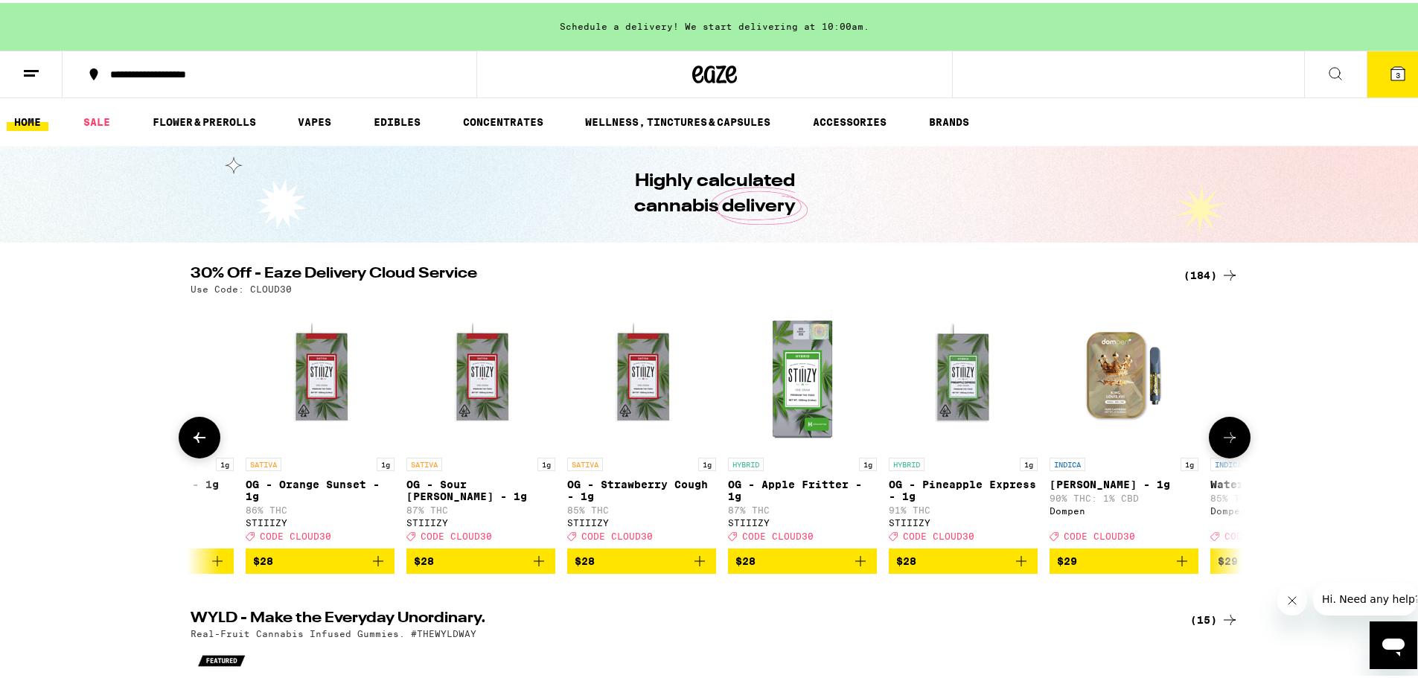
click at [1120, 437] on icon at bounding box center [1230, 435] width 18 height 18
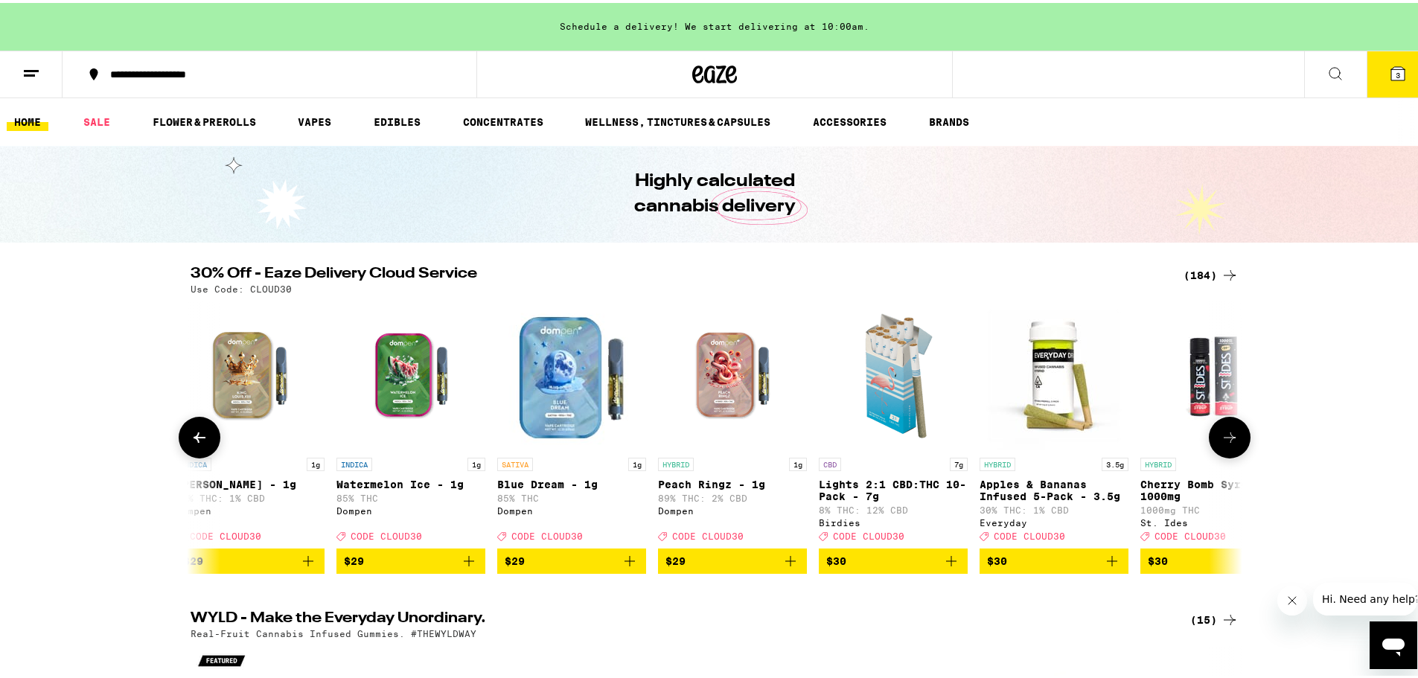
scroll to position [0, 15948]
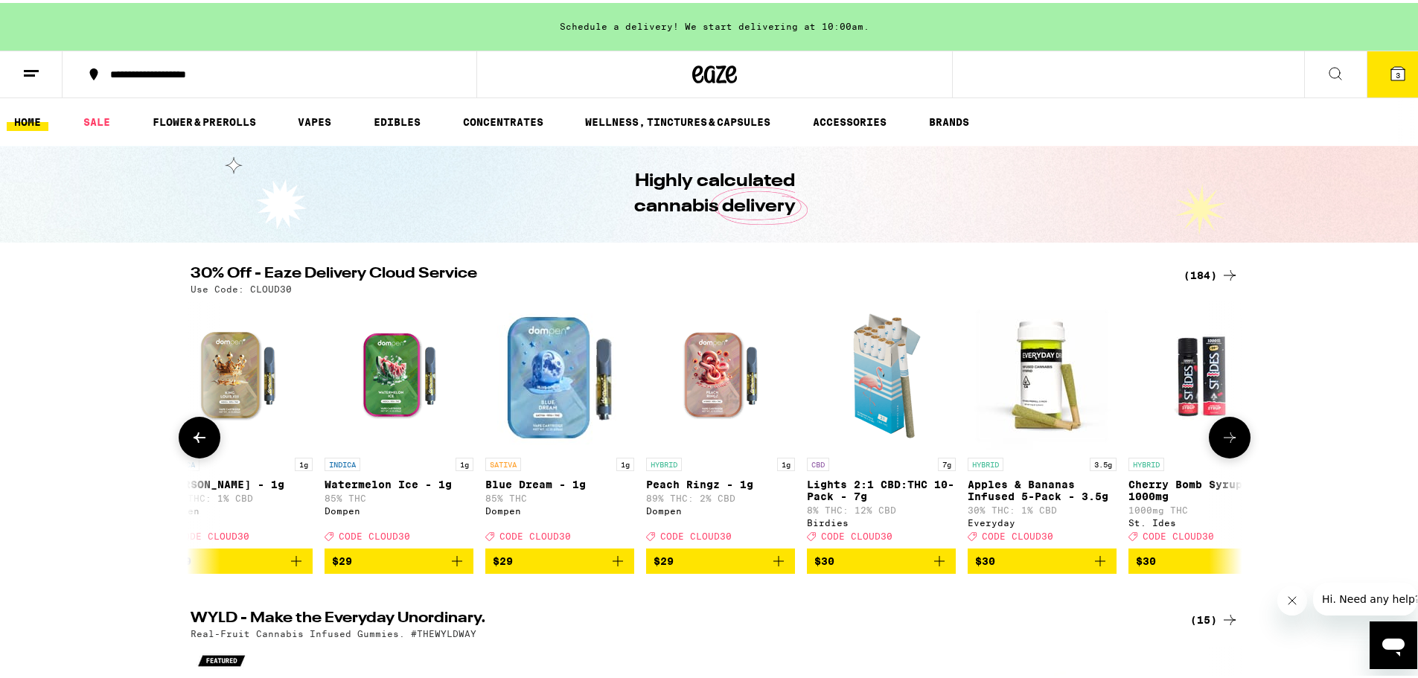
click at [1120, 437] on icon at bounding box center [1230, 435] width 18 height 18
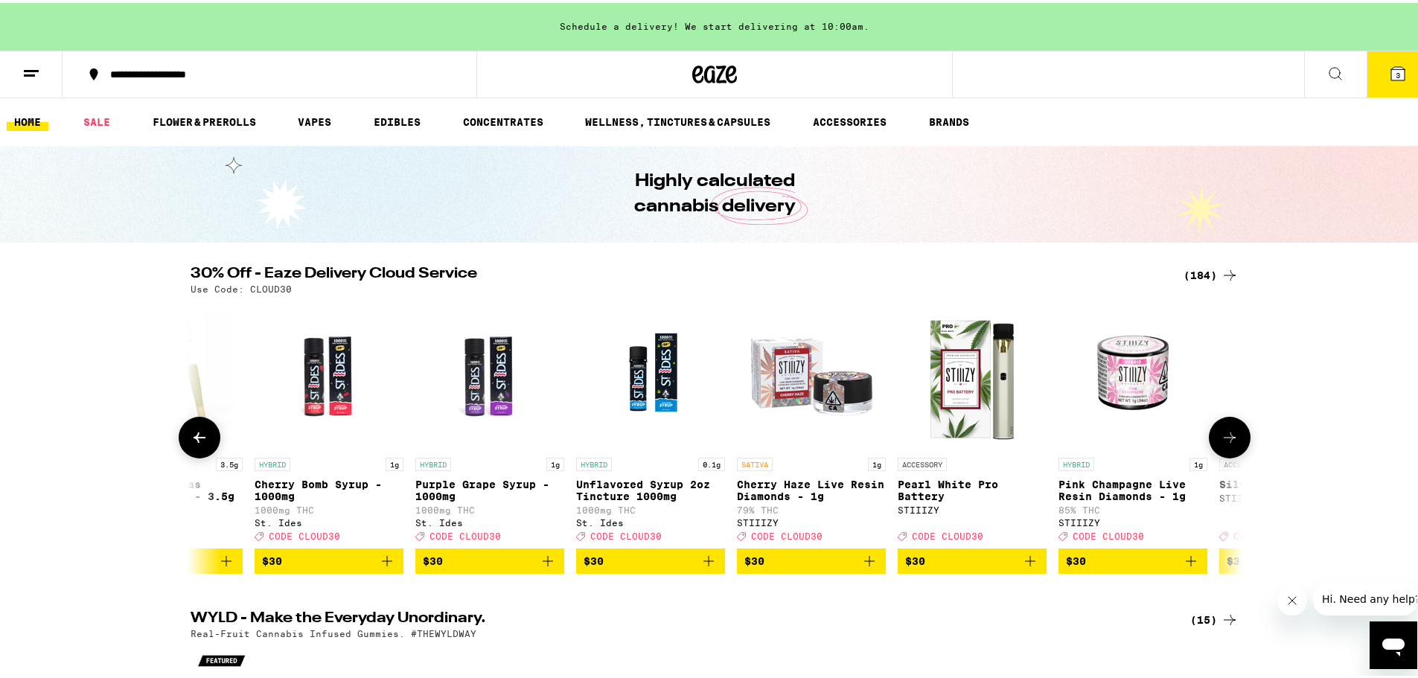
scroll to position [0, 16834]
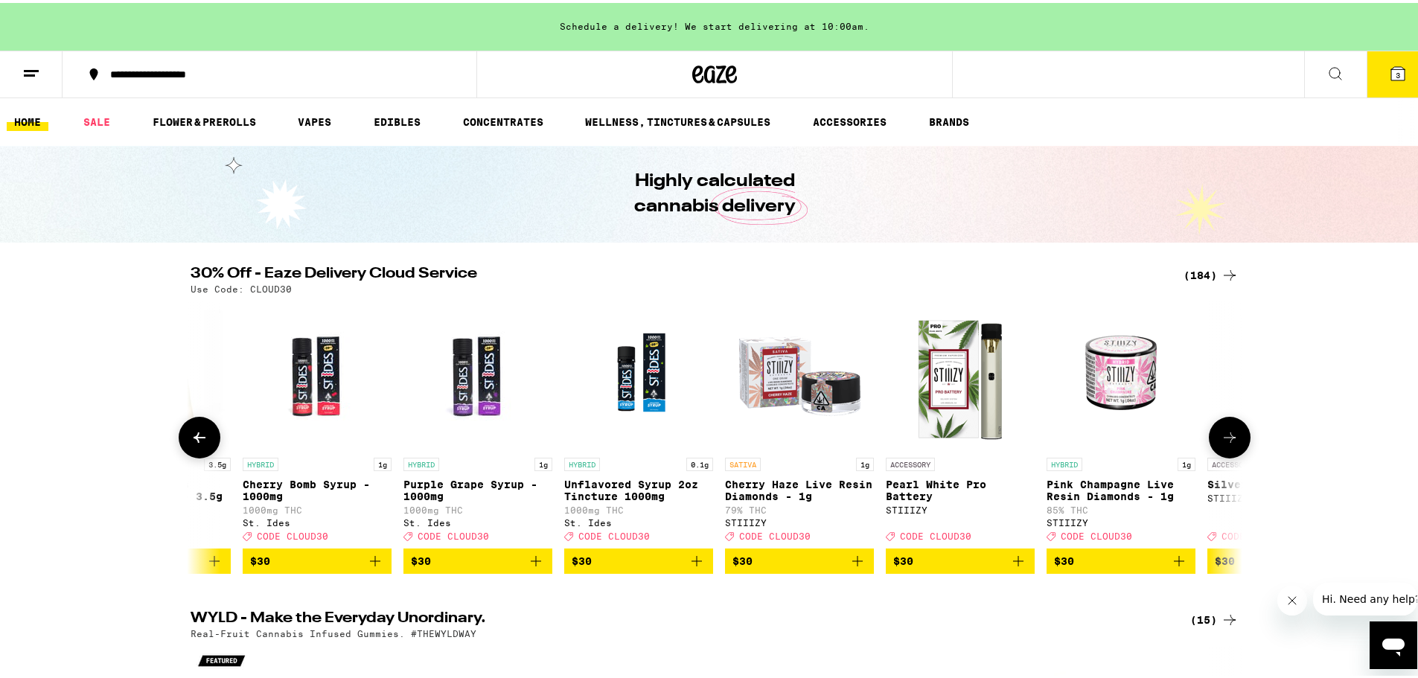
click at [1120, 437] on icon at bounding box center [1230, 435] width 18 height 18
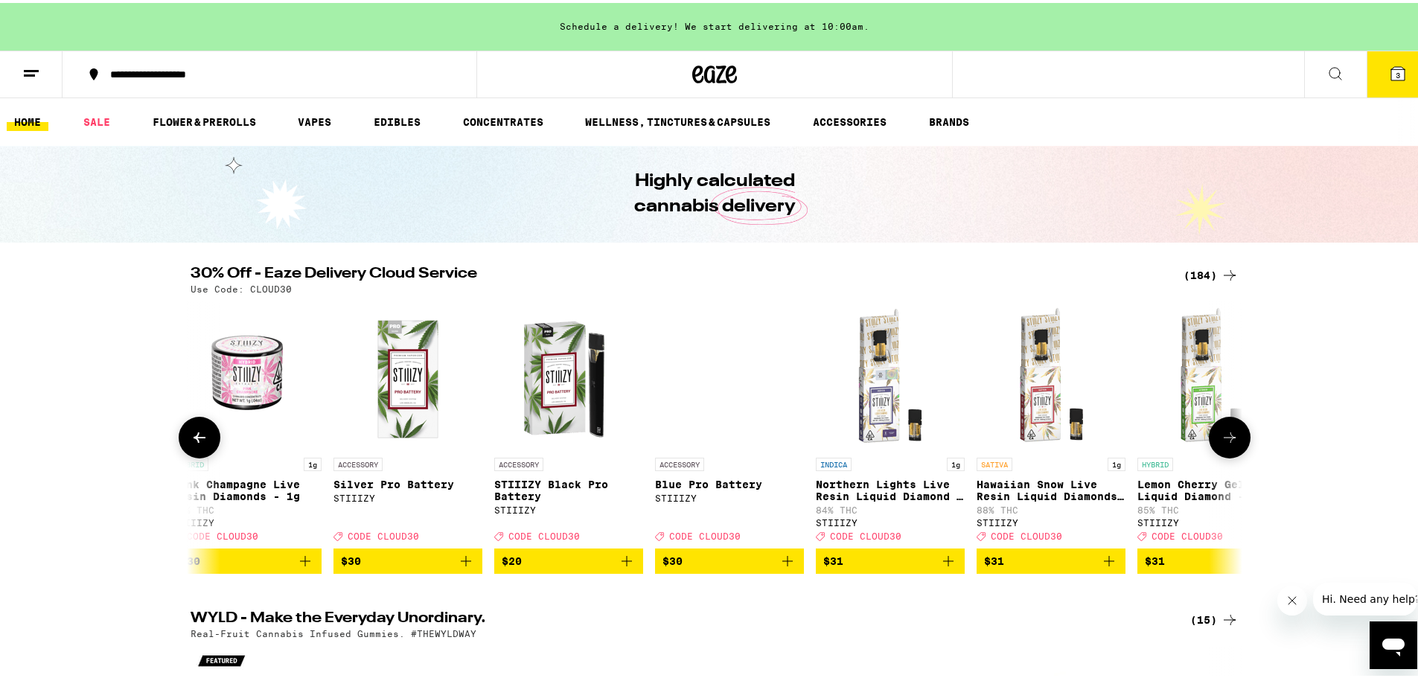
scroll to position [0, 17720]
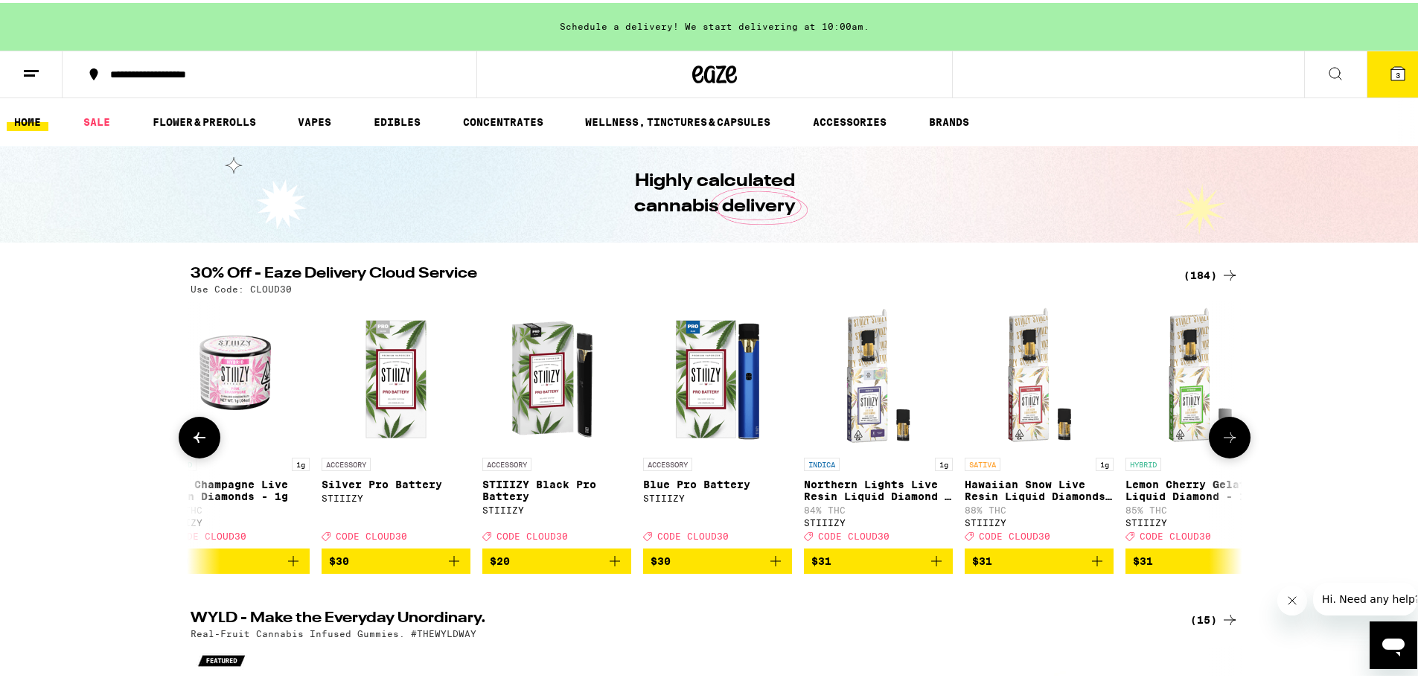
click at [1120, 439] on icon at bounding box center [1230, 435] width 18 height 18
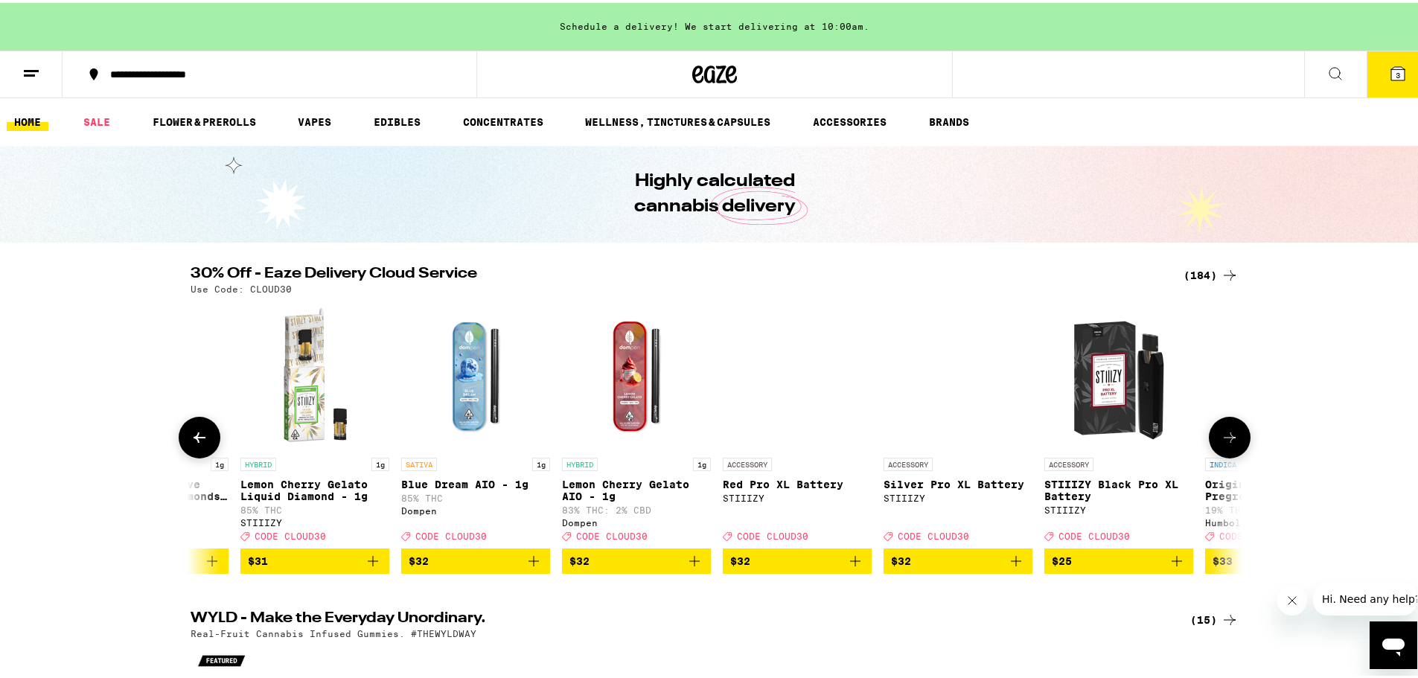
scroll to position [0, 18606]
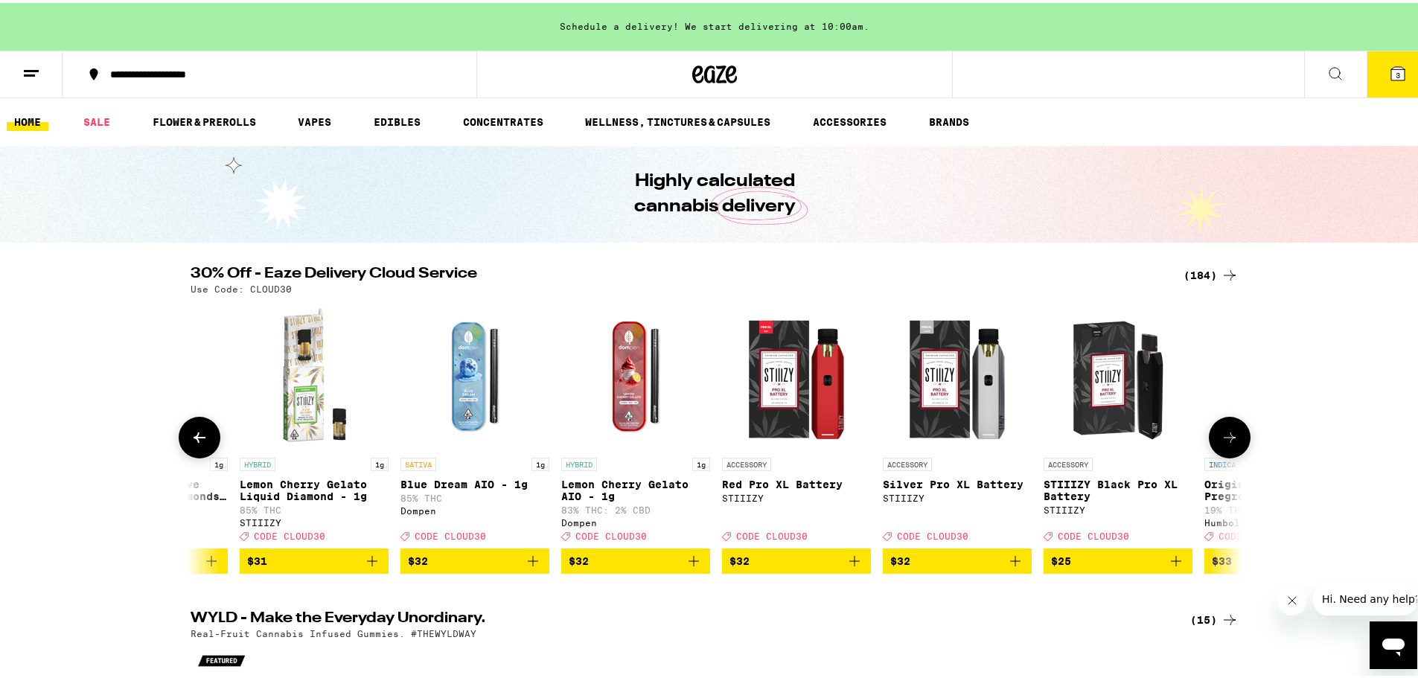
click at [1120, 439] on icon at bounding box center [1230, 435] width 18 height 18
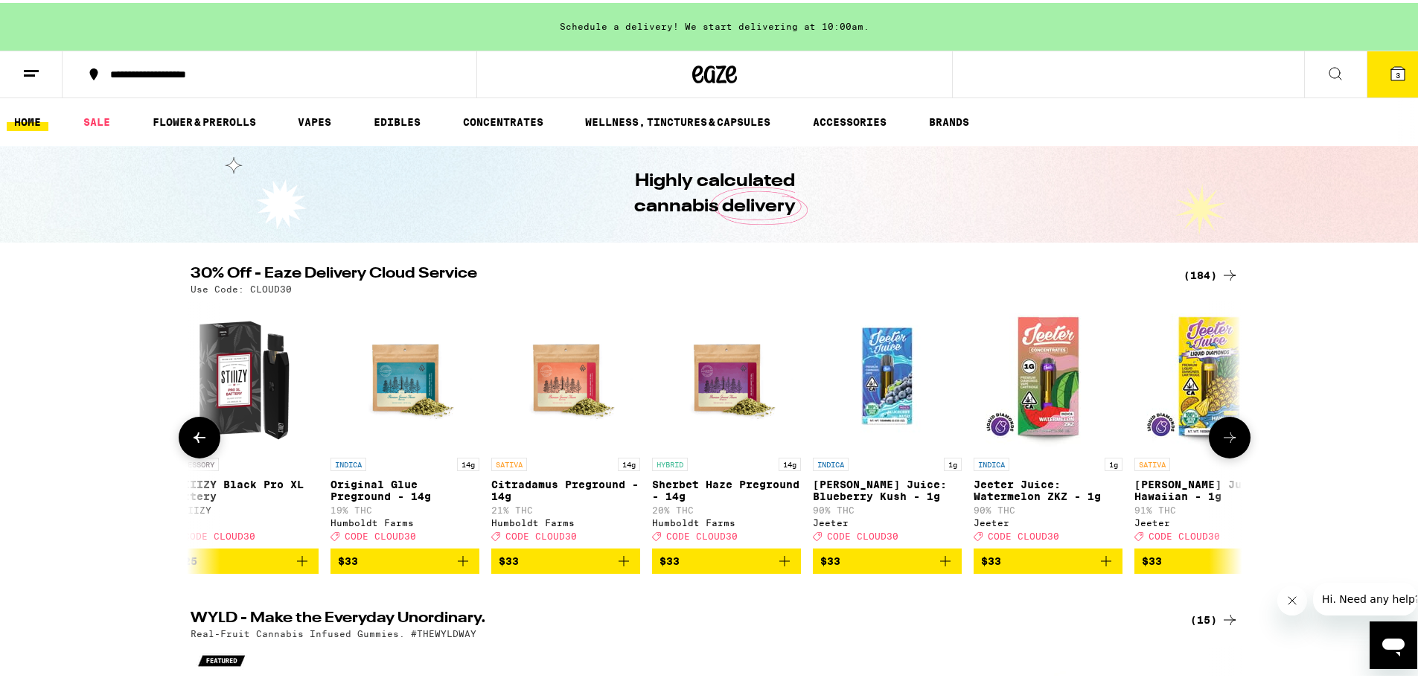
scroll to position [0, 19492]
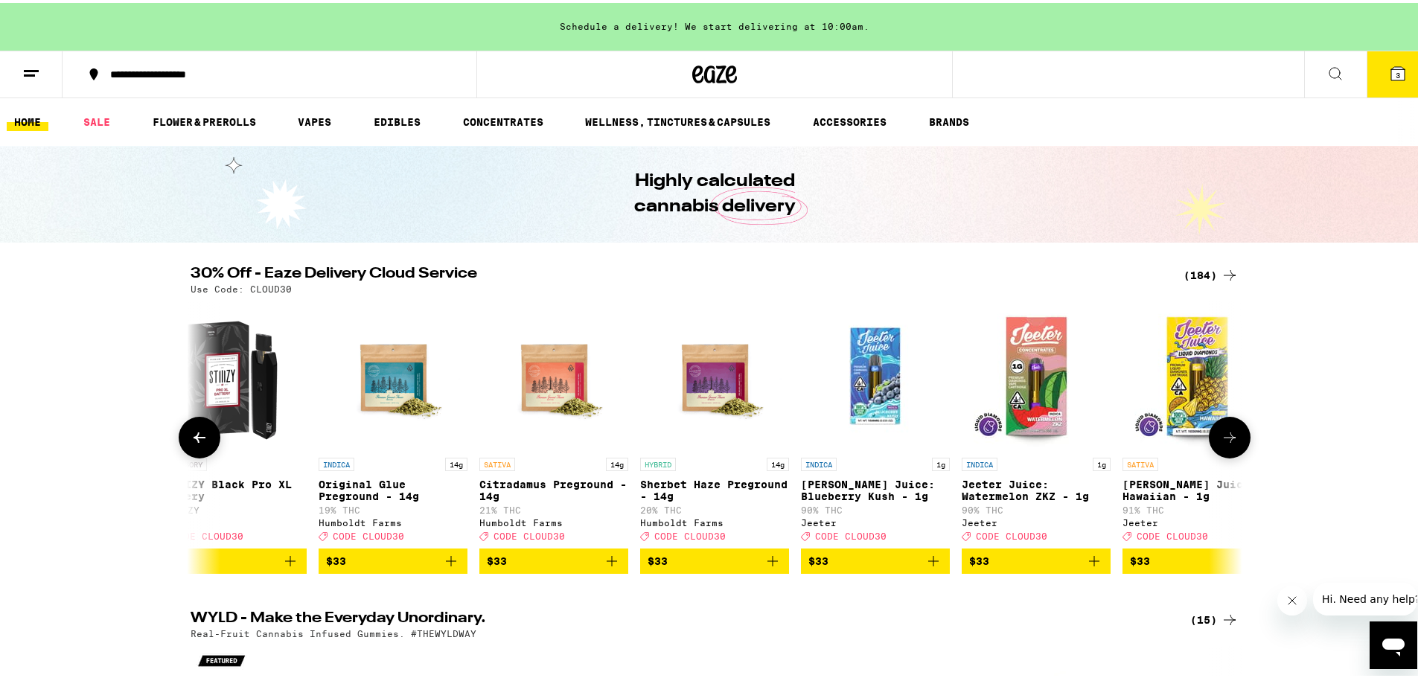
click at [1120, 439] on icon at bounding box center [1230, 435] width 18 height 18
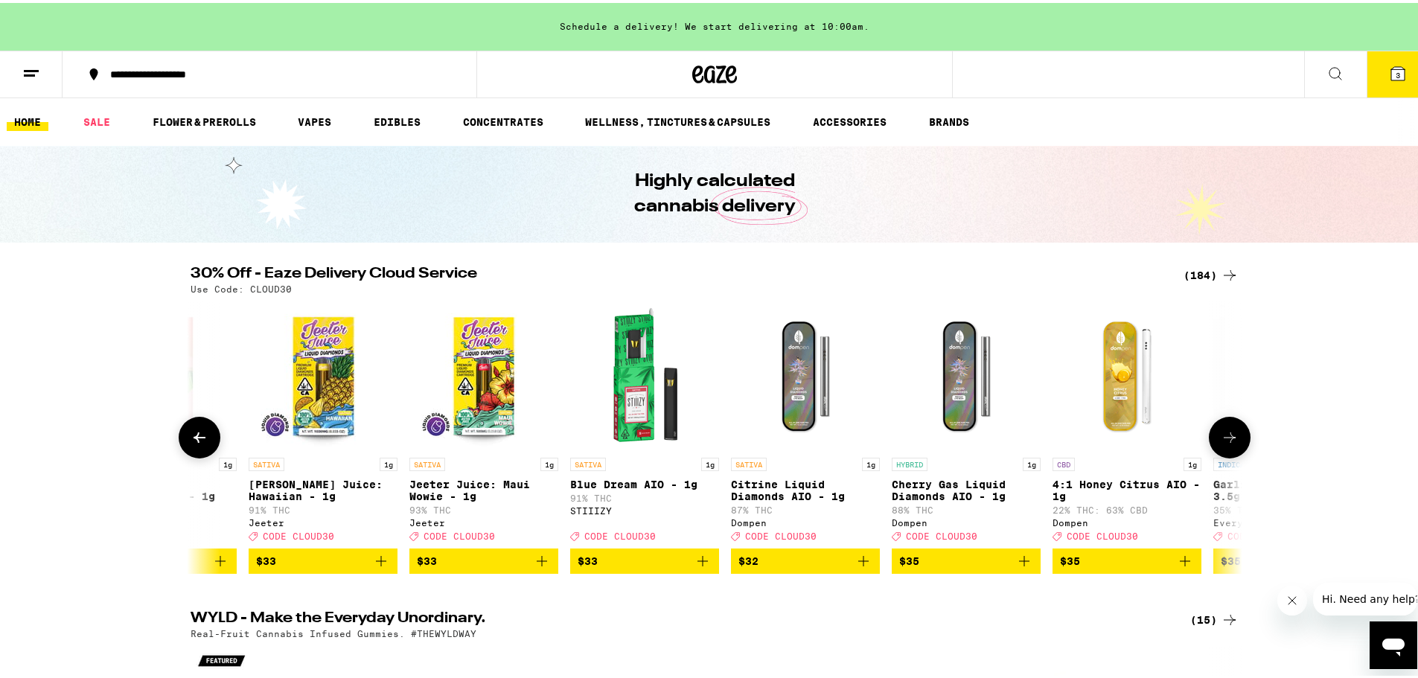
scroll to position [0, 20378]
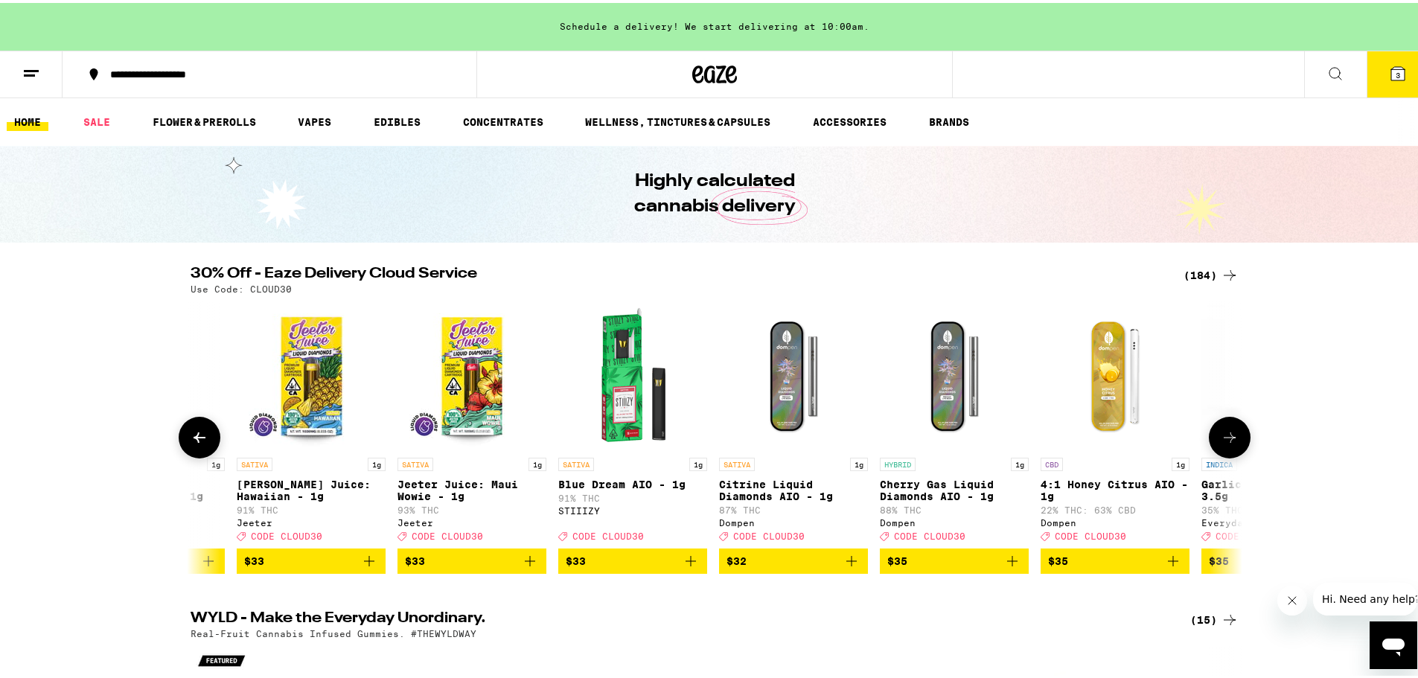
click at [1120, 439] on icon at bounding box center [1230, 435] width 18 height 18
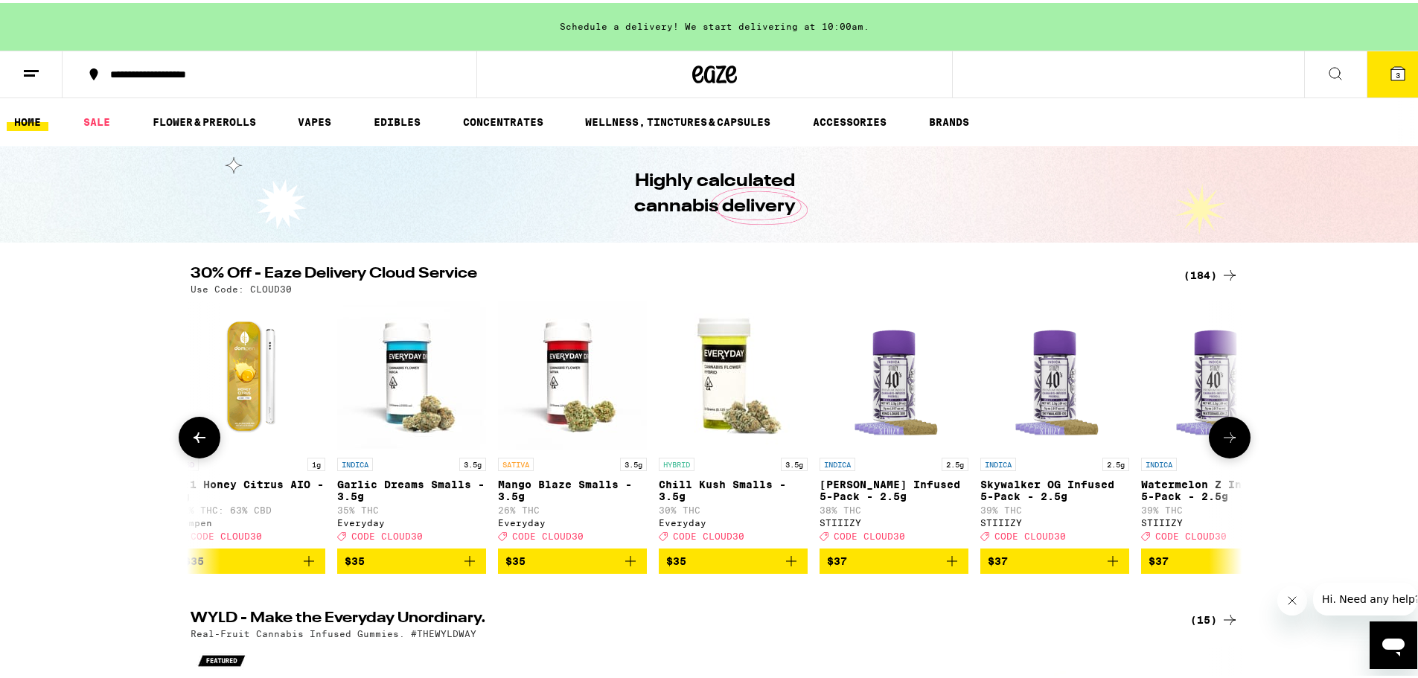
scroll to position [0, 21264]
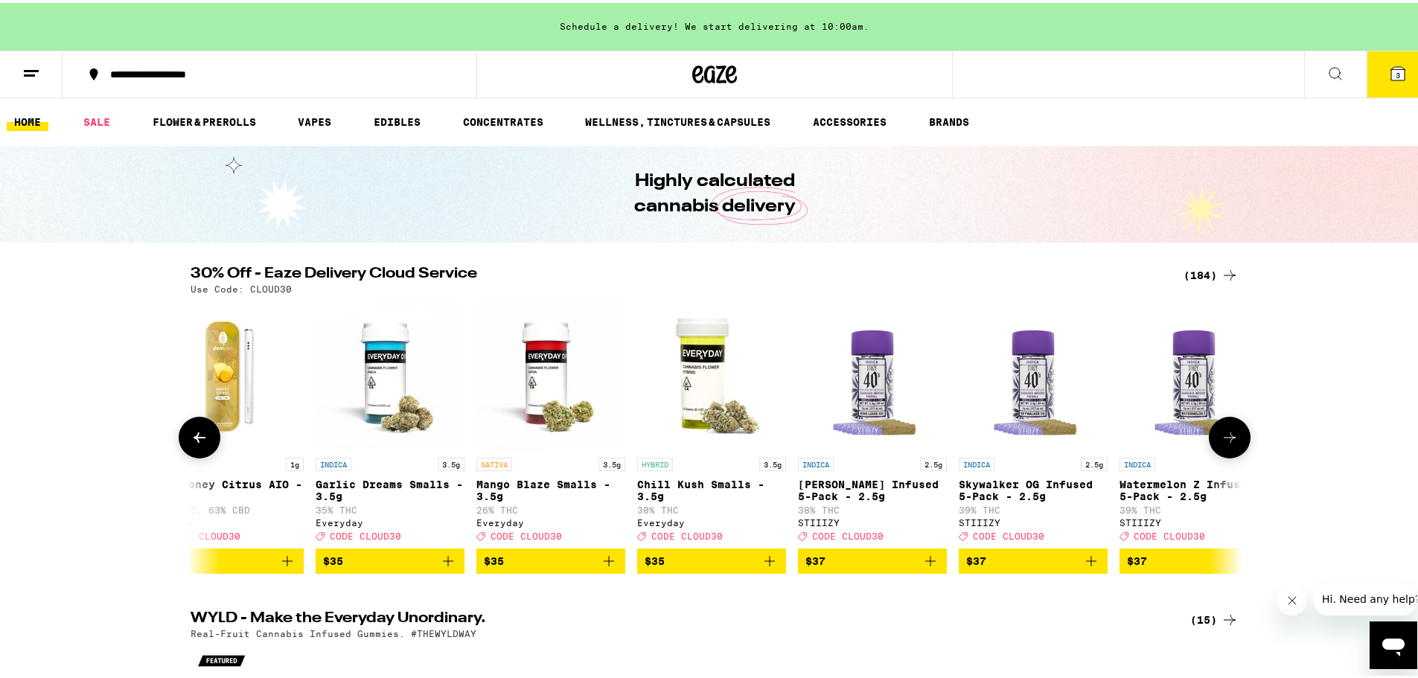
click at [1120, 443] on icon at bounding box center [1230, 435] width 18 height 18
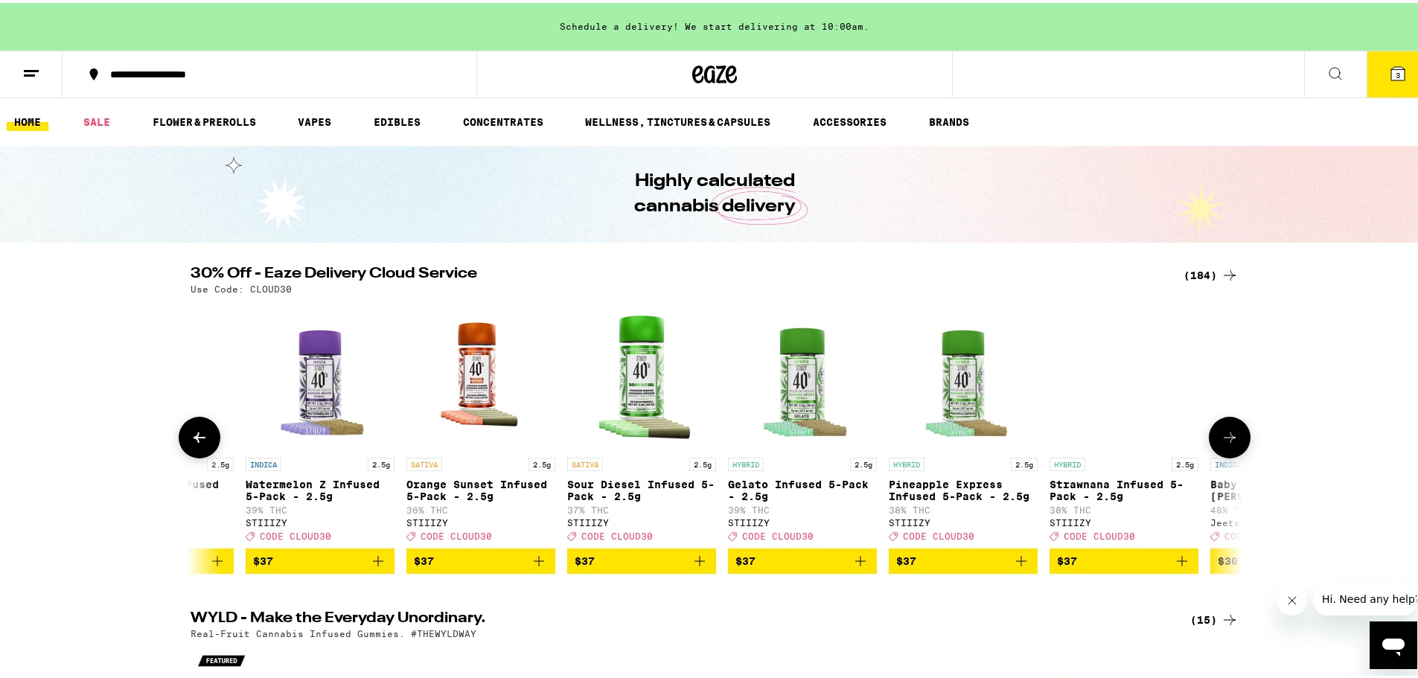
scroll to position [0, 22150]
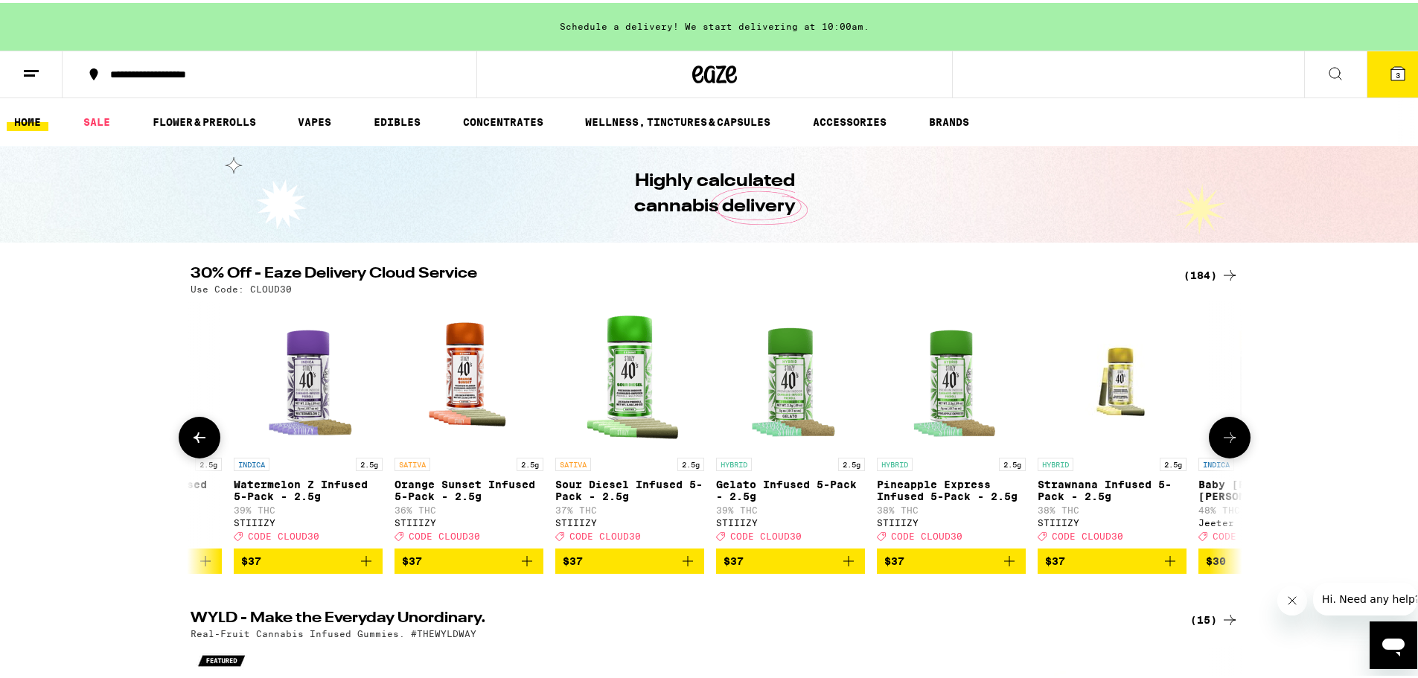
click at [1120, 443] on icon at bounding box center [1230, 435] width 18 height 18
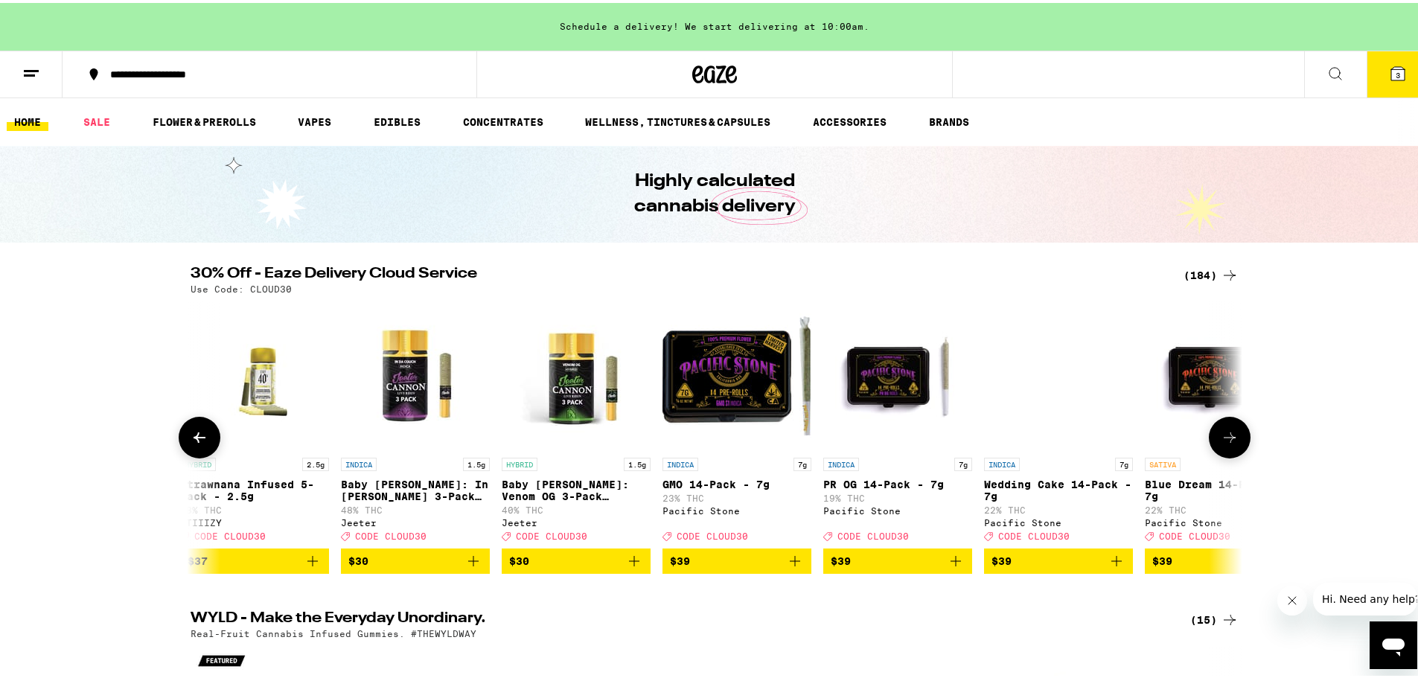
scroll to position [0, 23036]
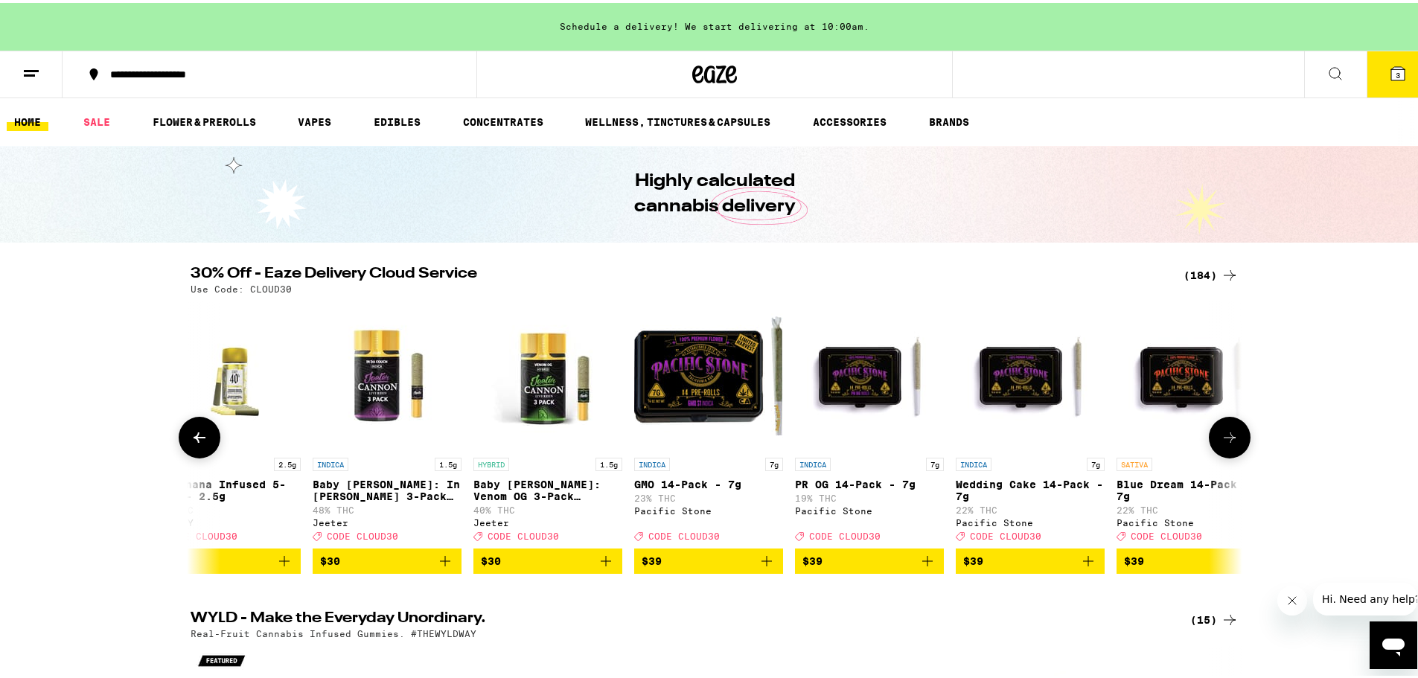
click at [1120, 440] on icon at bounding box center [1230, 435] width 12 height 10
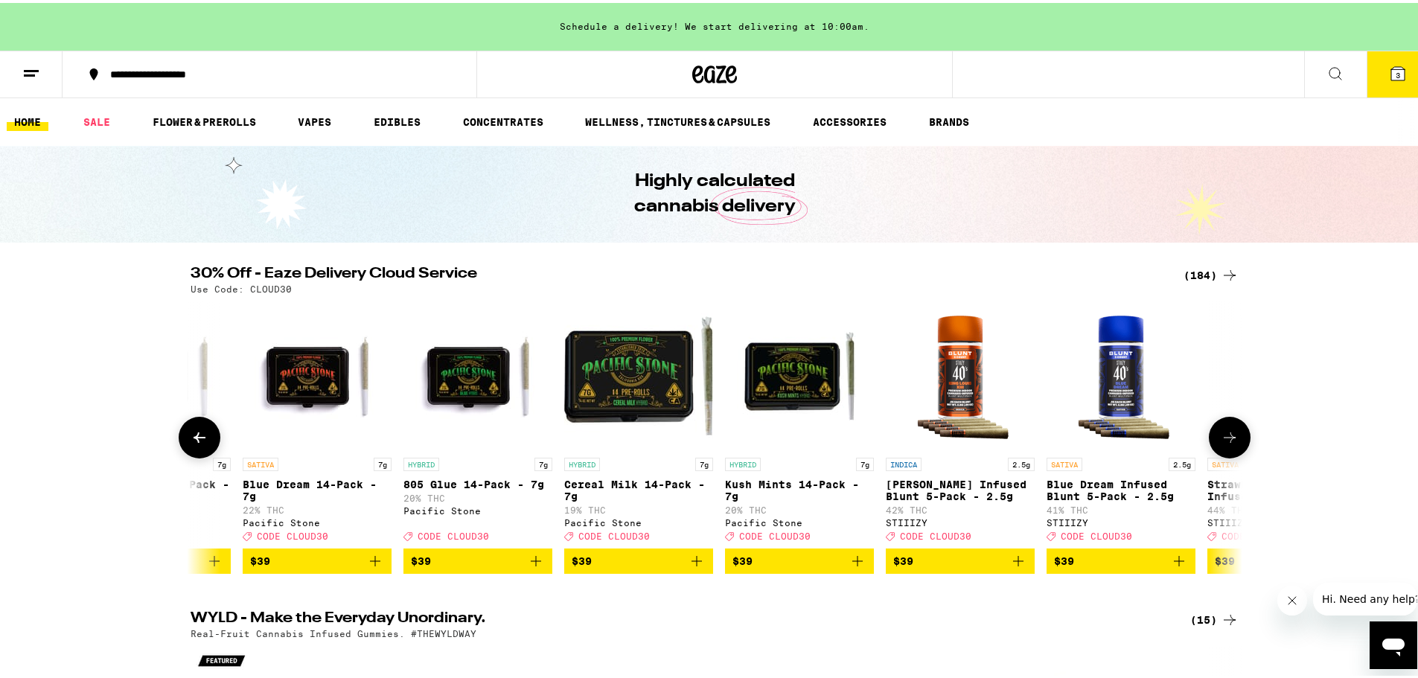
scroll to position [0, 23922]
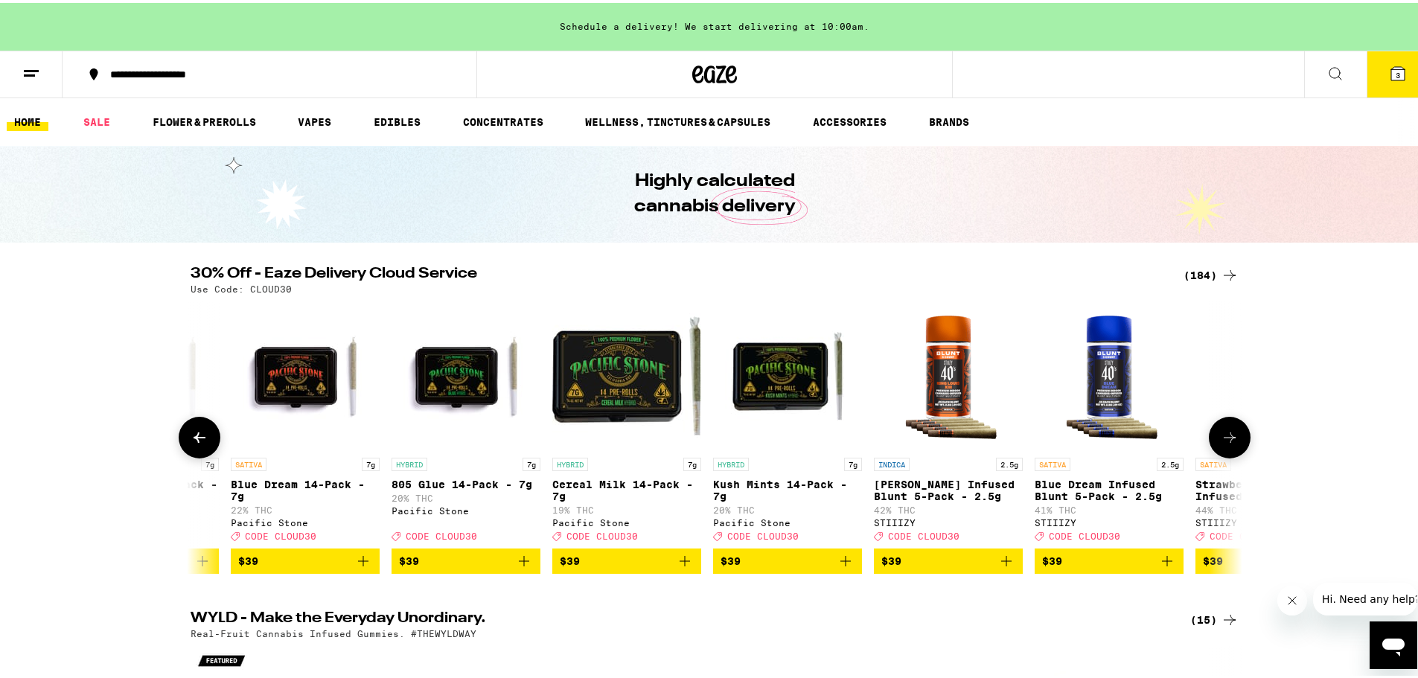
click at [841, 564] on icon "Add to bag" at bounding box center [846, 558] width 10 height 10
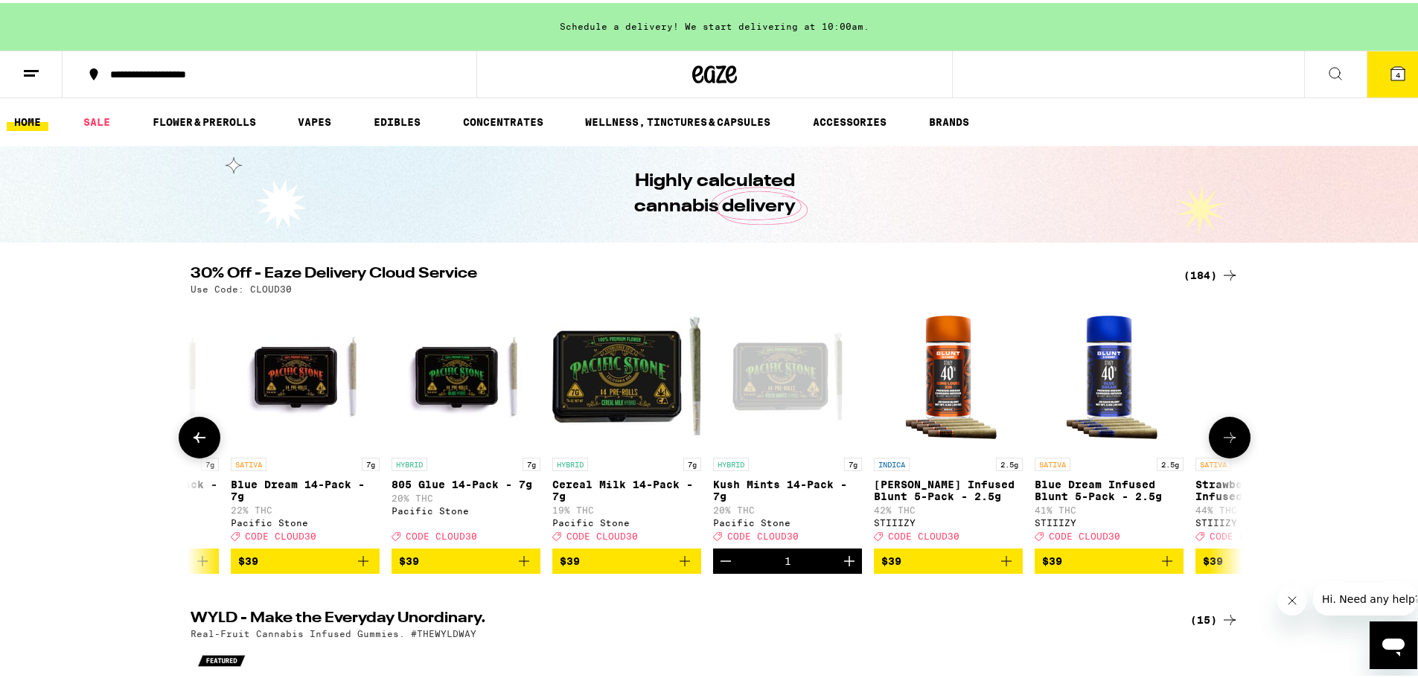
click at [1120, 433] on icon at bounding box center [1230, 435] width 18 height 18
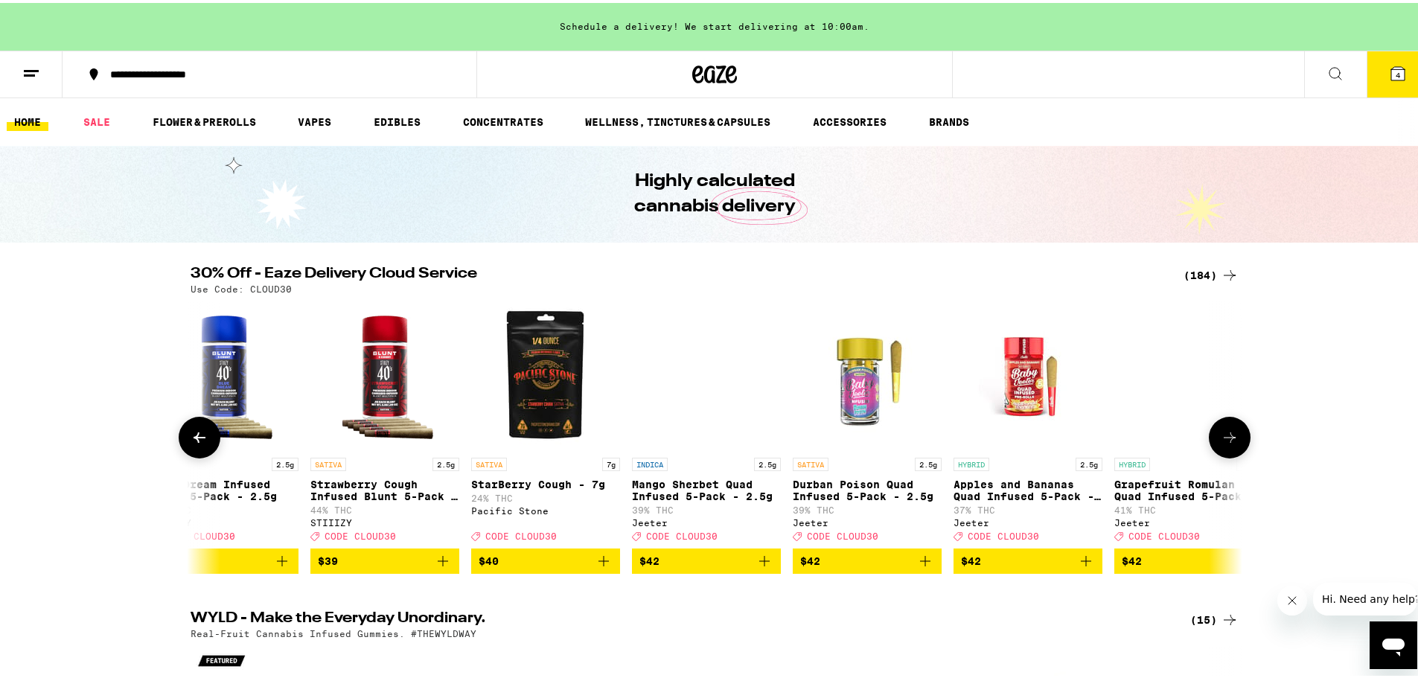
scroll to position [0, 24808]
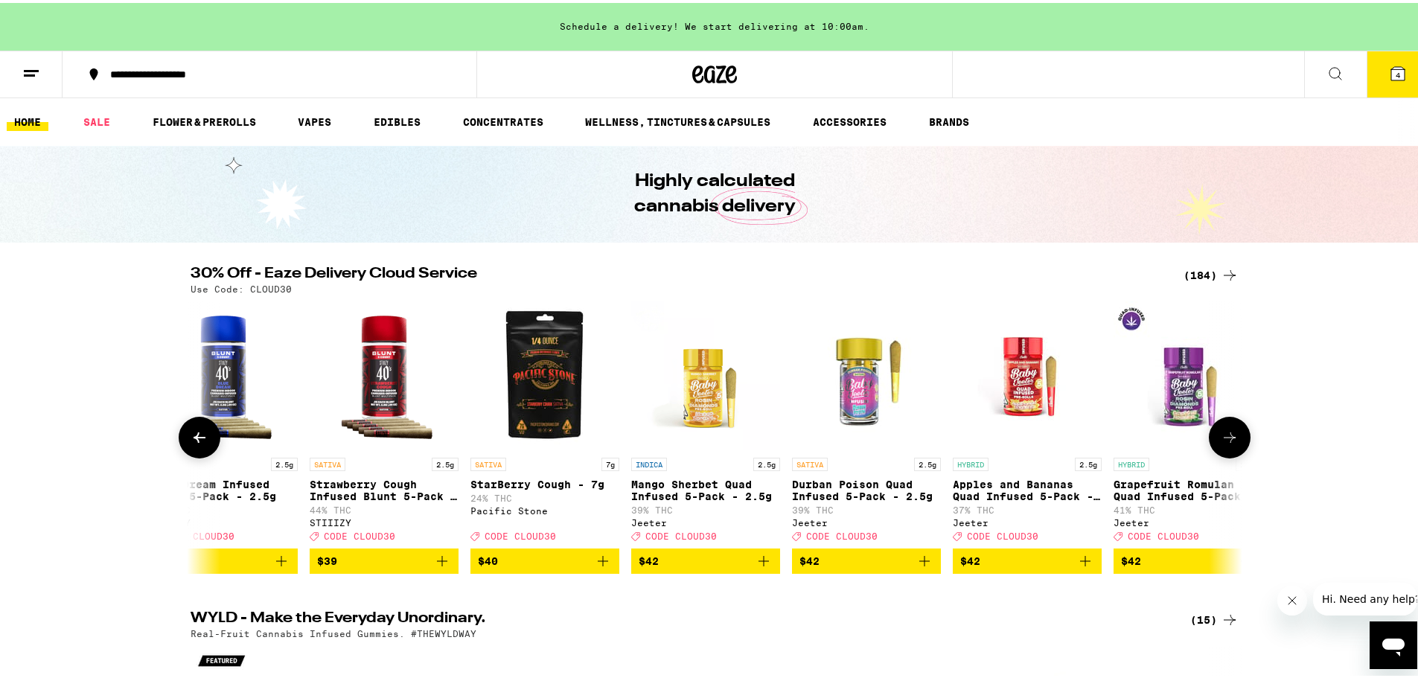
click at [1120, 436] on icon at bounding box center [1230, 435] width 18 height 18
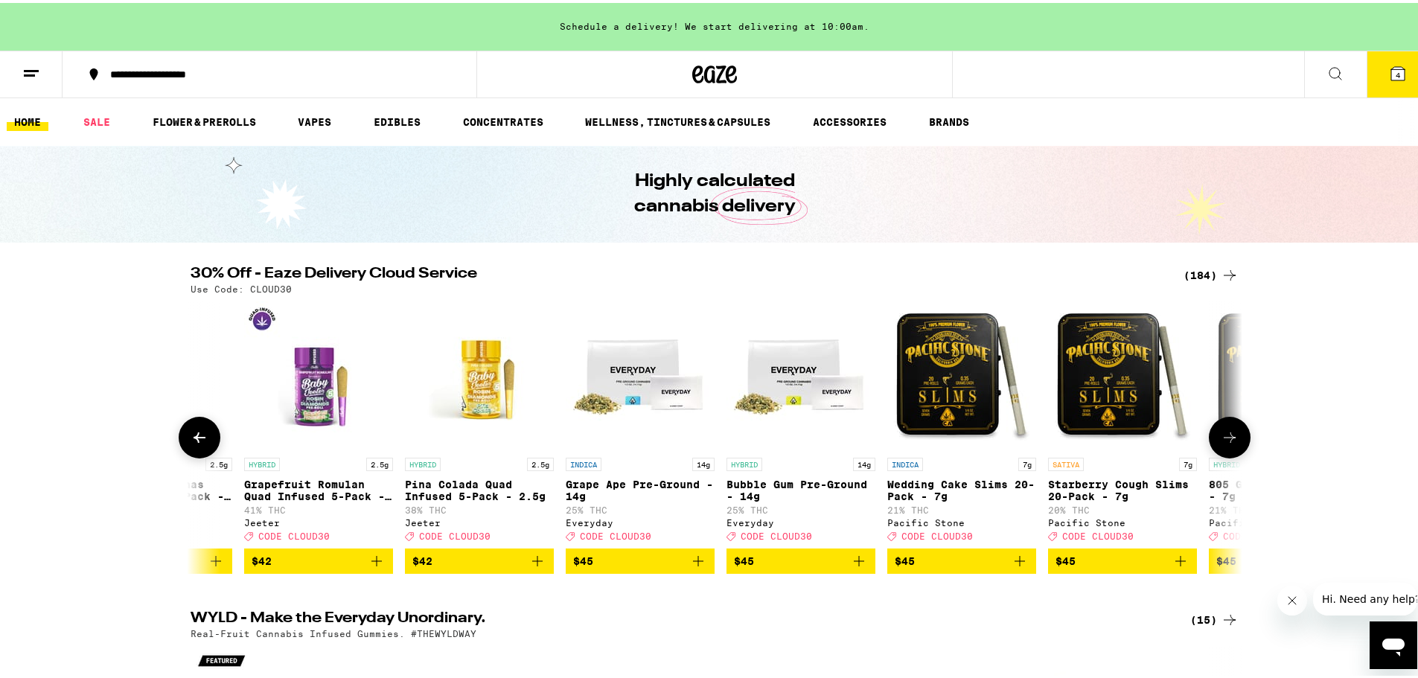
scroll to position [0, 25694]
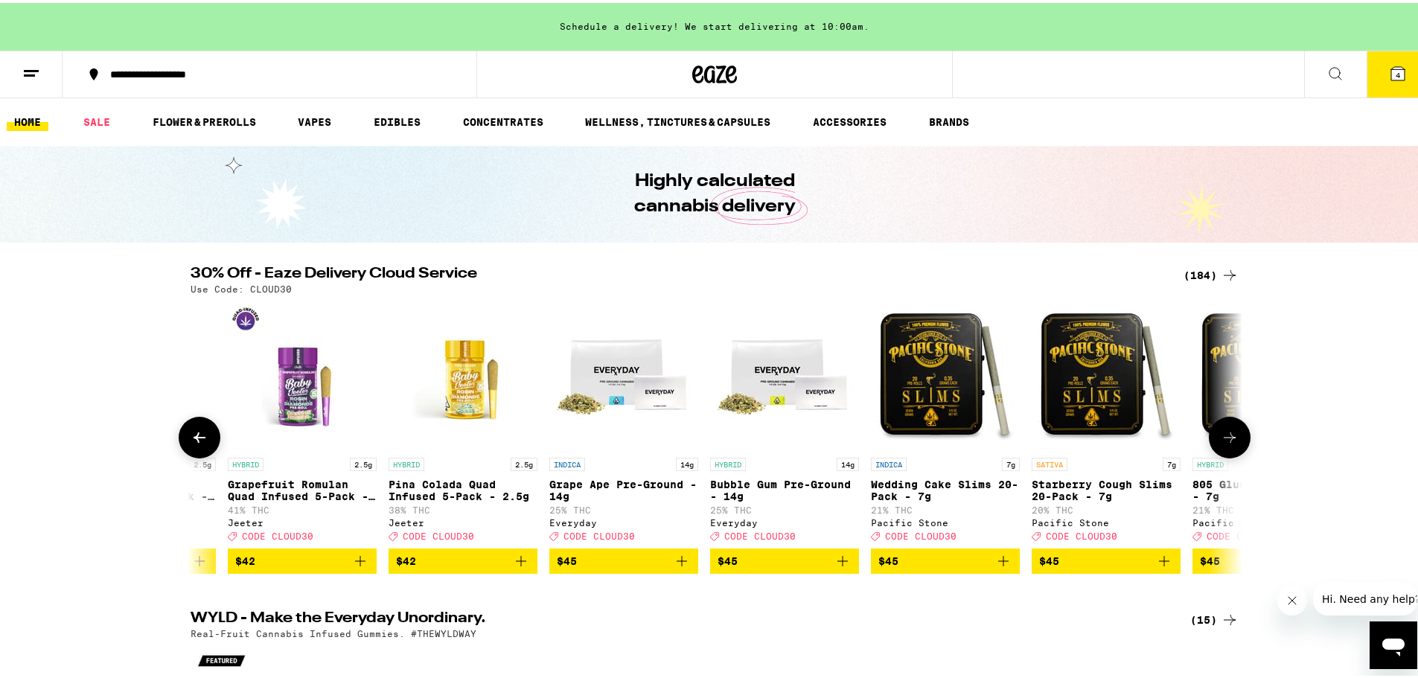
click at [1120, 436] on icon at bounding box center [1230, 435] width 18 height 18
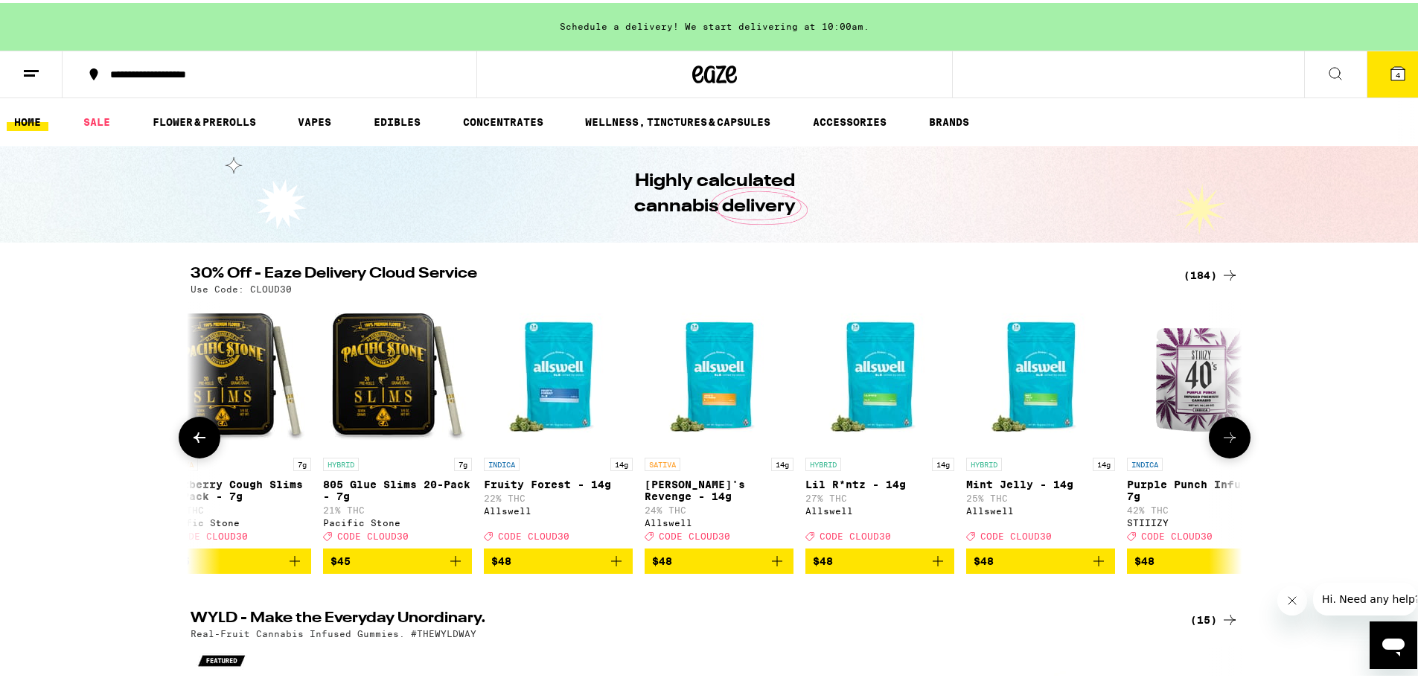
scroll to position [0, 26580]
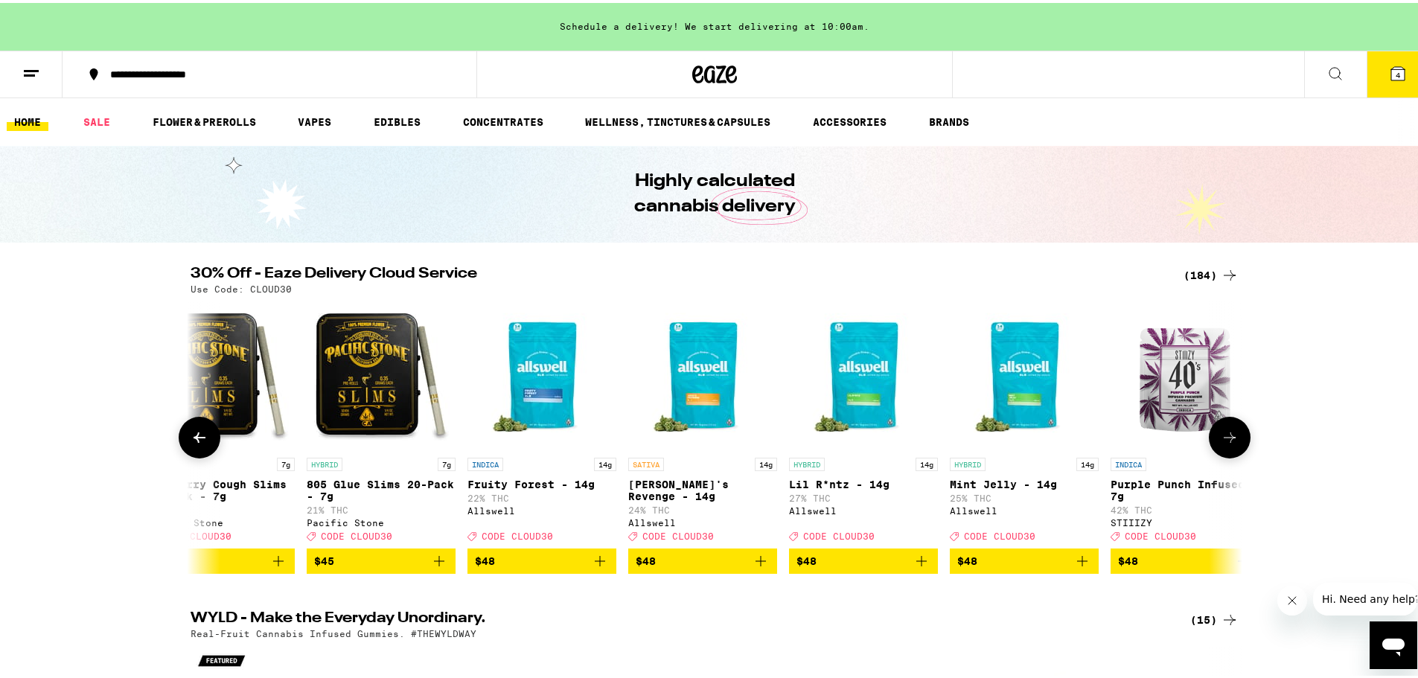
click at [1120, 444] on icon at bounding box center [1230, 435] width 18 height 18
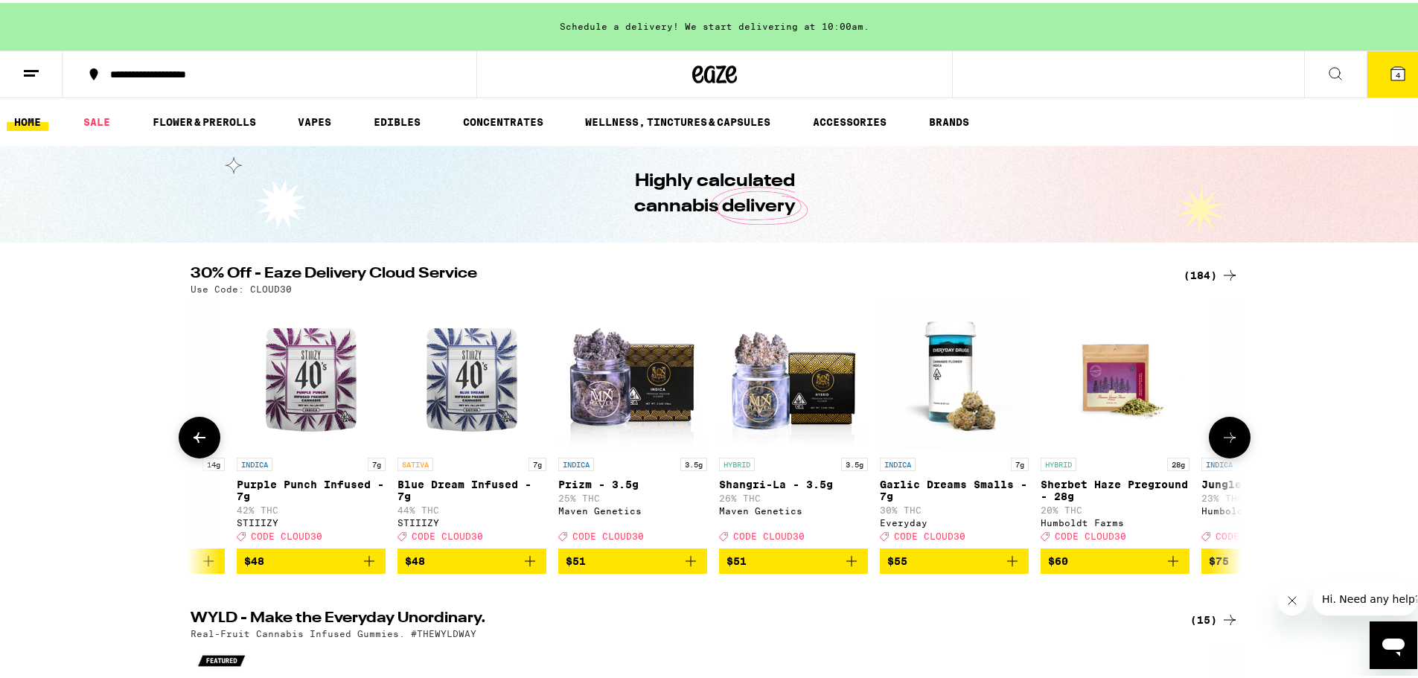
scroll to position [0, 27466]
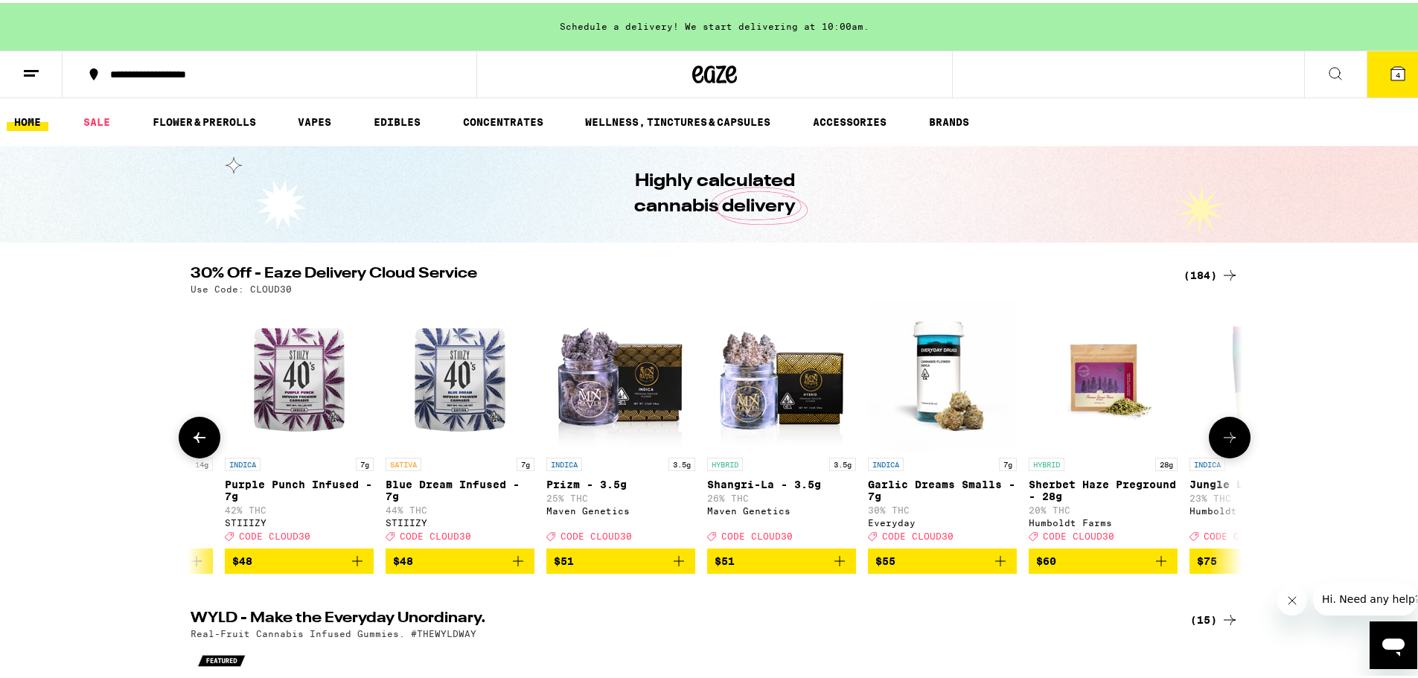
click at [1120, 444] on icon at bounding box center [1230, 435] width 18 height 18
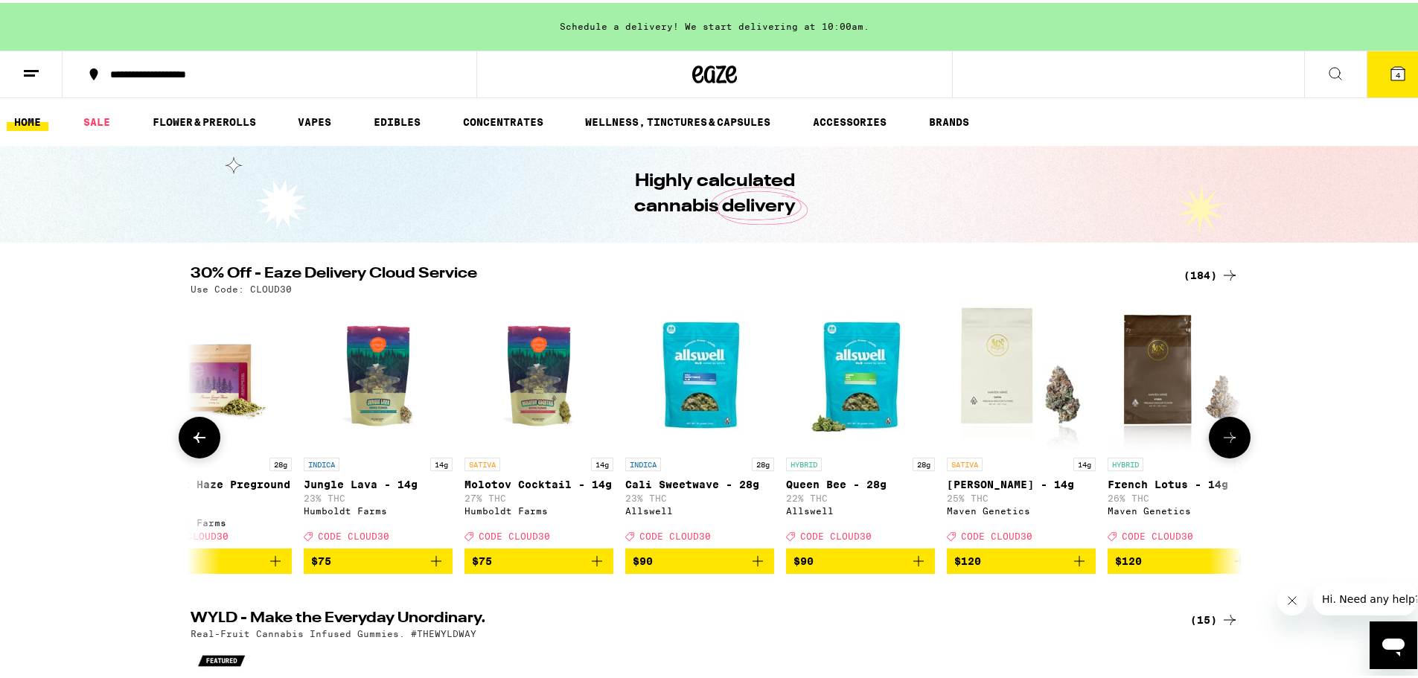
click at [1120, 444] on icon at bounding box center [1230, 435] width 18 height 18
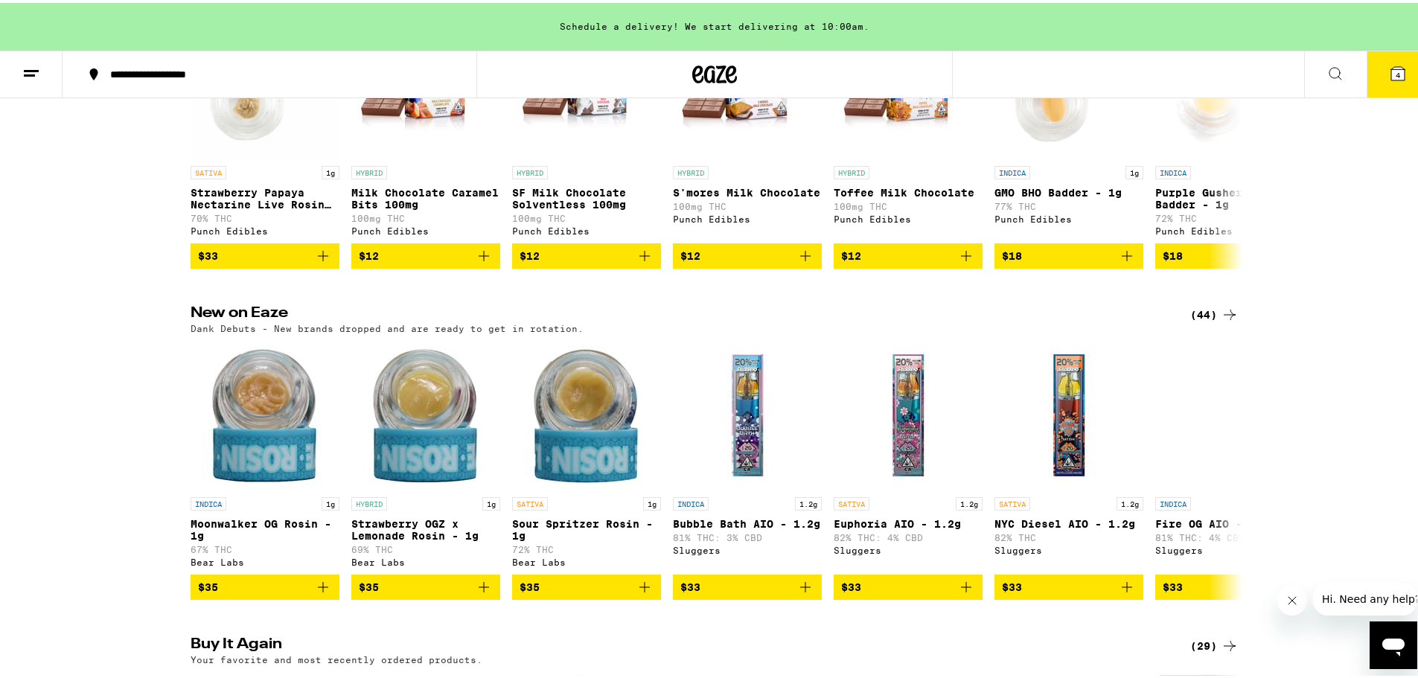
scroll to position [1042, 0]
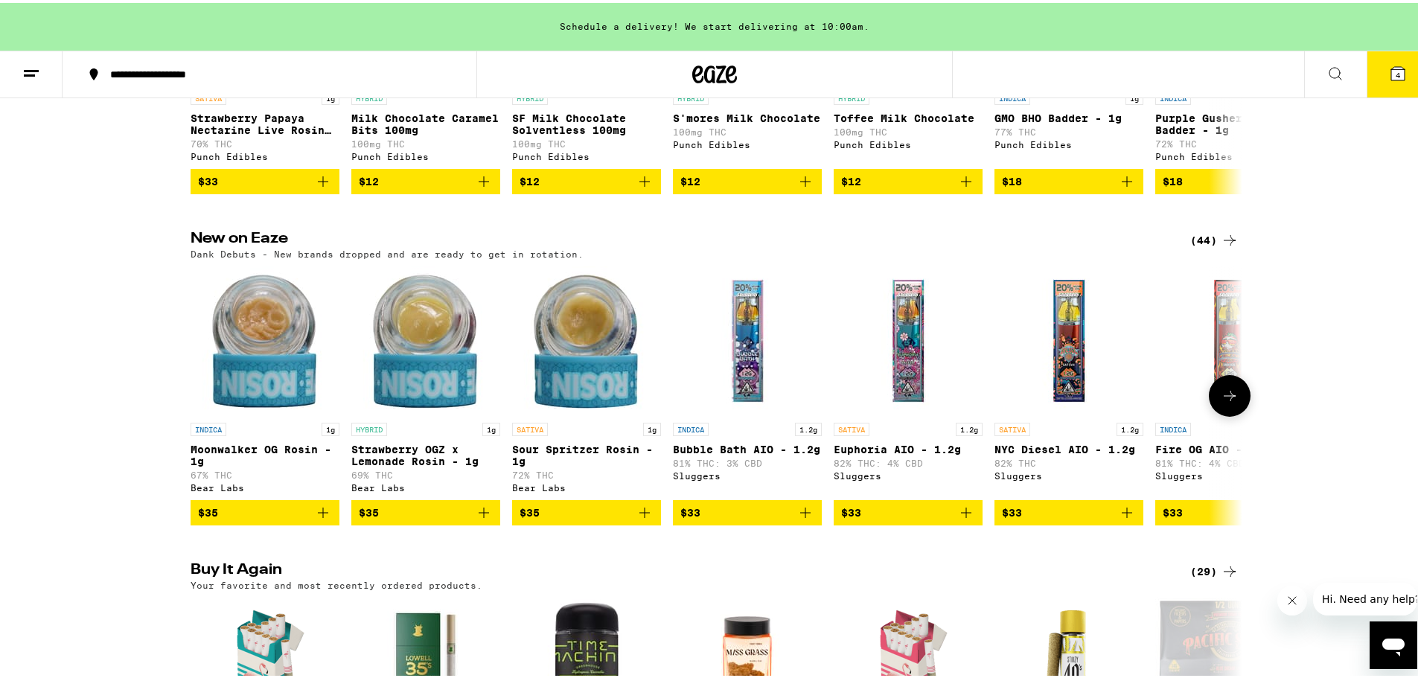
click at [1120, 402] on icon at bounding box center [1230, 393] width 18 height 18
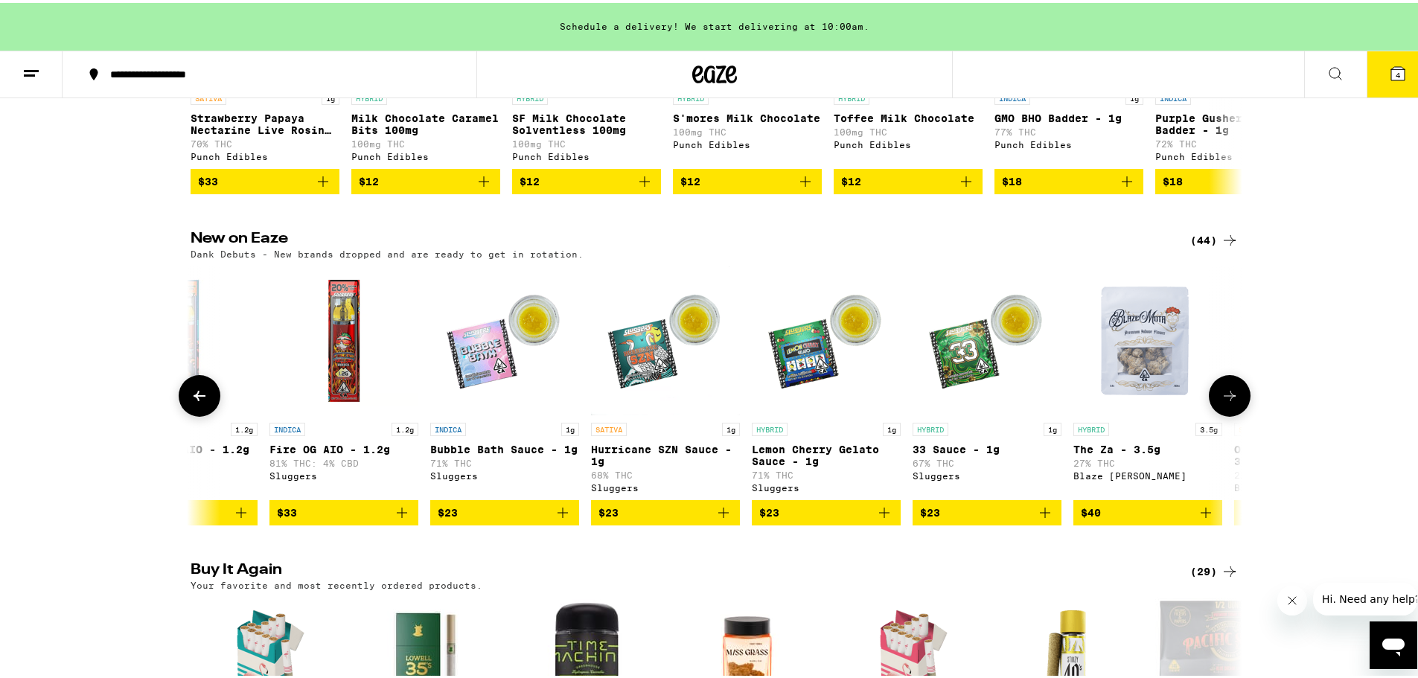
click at [1120, 402] on icon at bounding box center [1230, 393] width 18 height 18
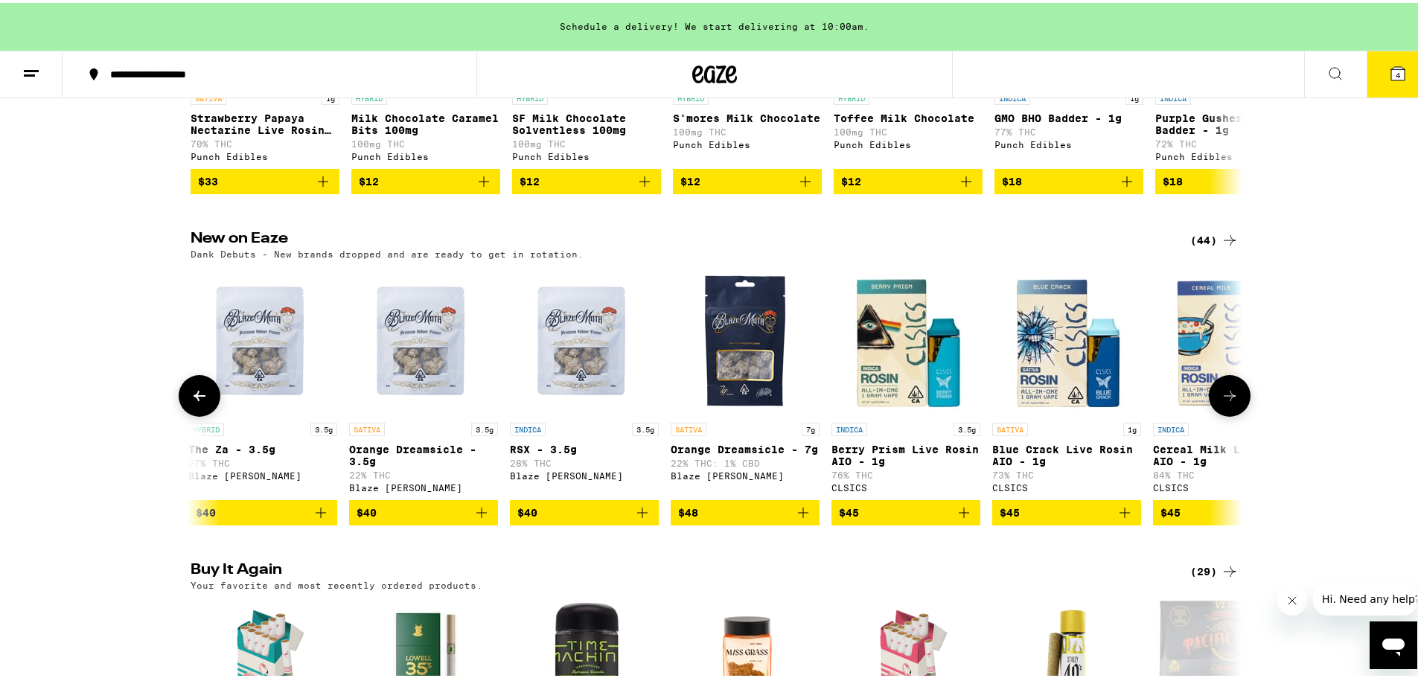
scroll to position [0, 1772]
click at [1120, 402] on icon at bounding box center [1230, 393] width 18 height 18
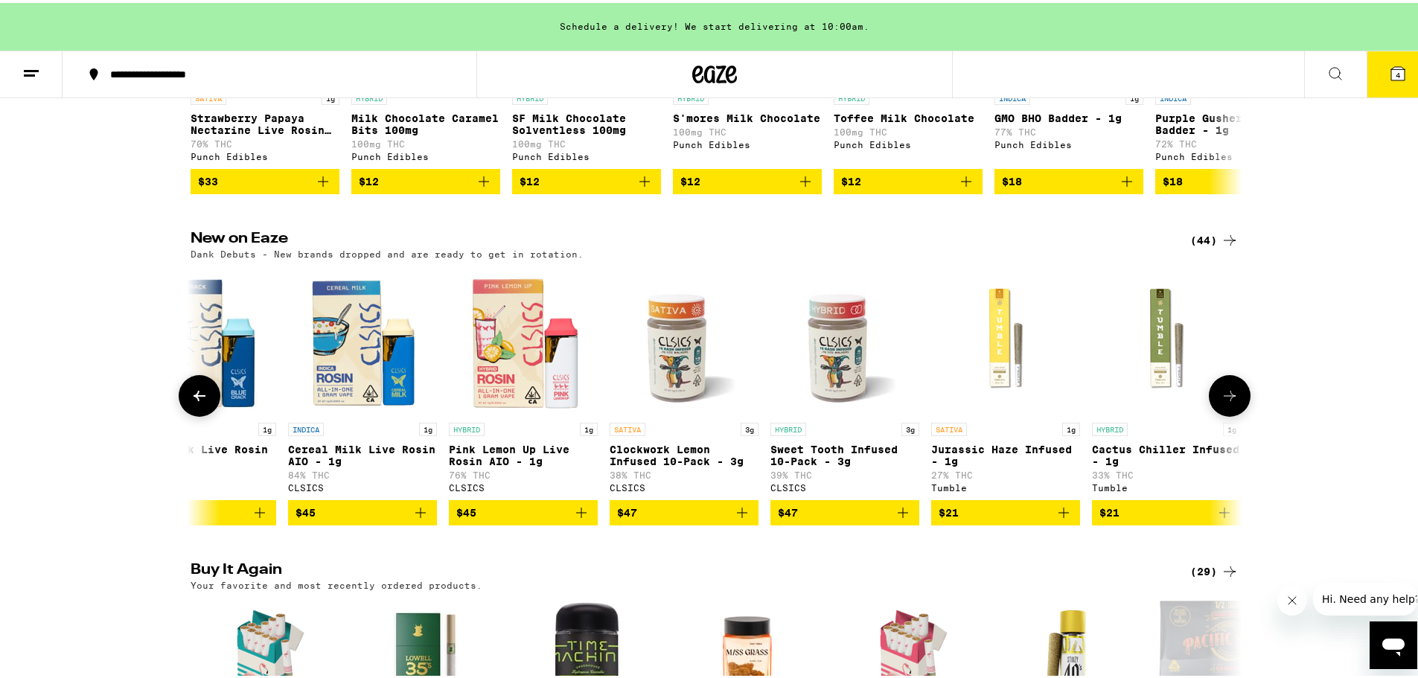
scroll to position [0, 2658]
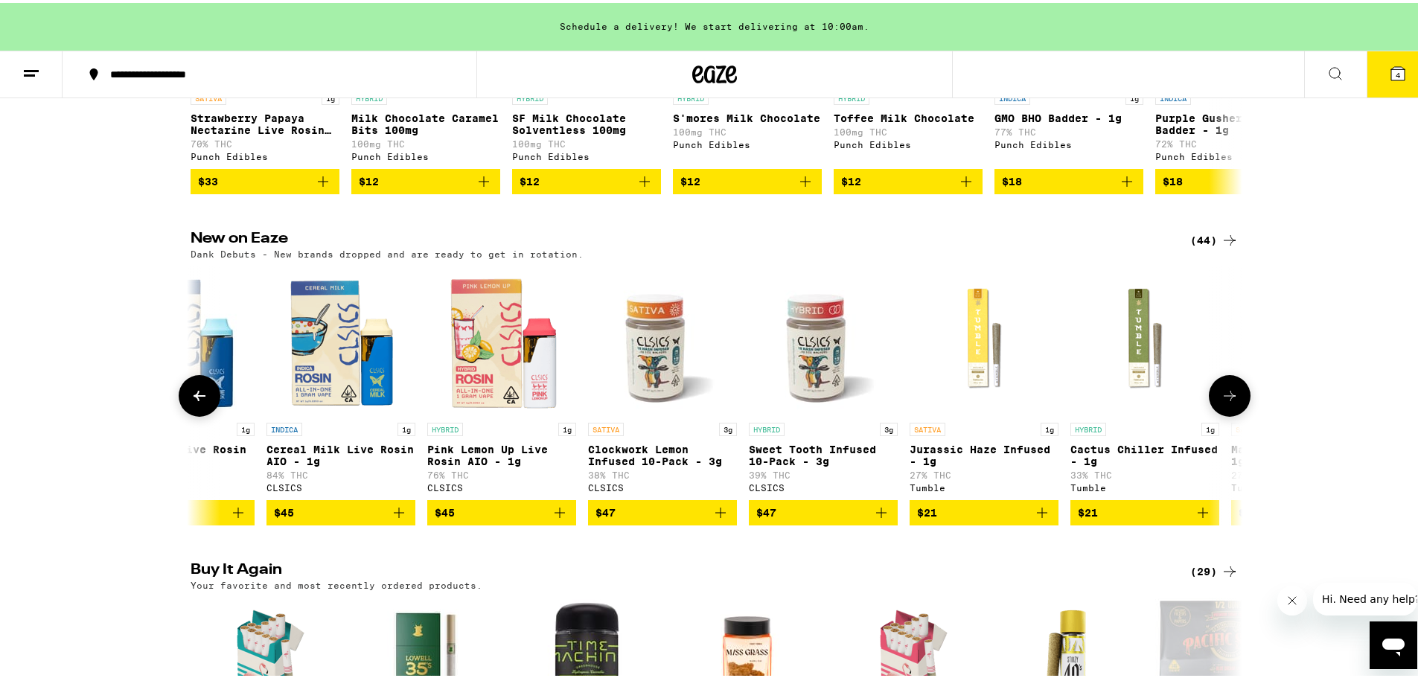
click at [1120, 402] on icon at bounding box center [1230, 393] width 18 height 18
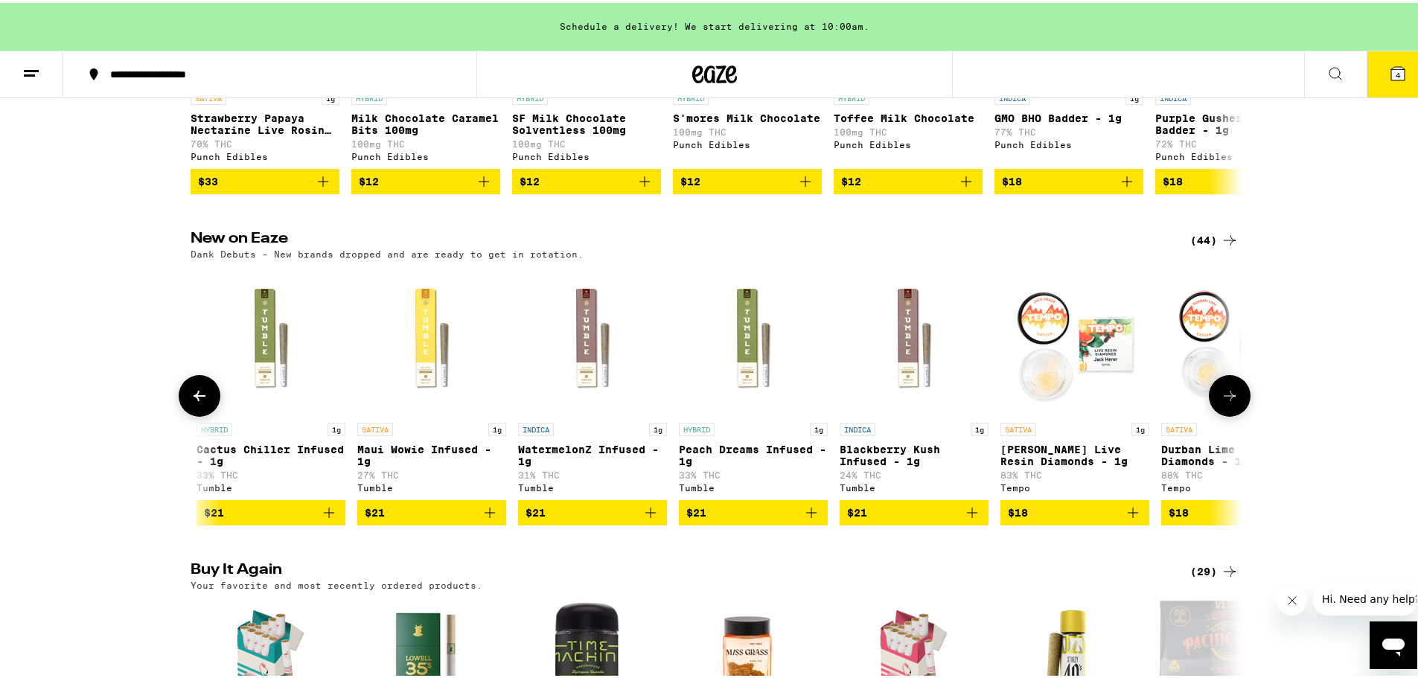
scroll to position [0, 3544]
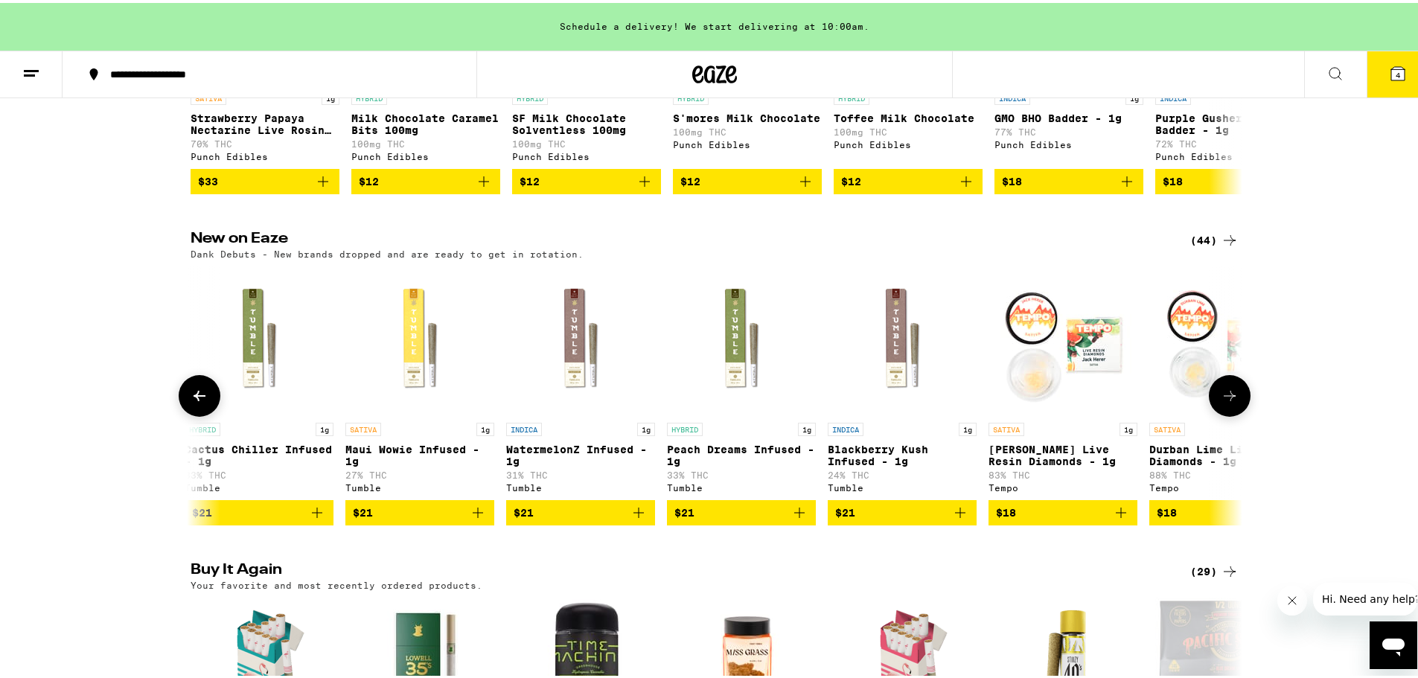
click at [1120, 402] on icon at bounding box center [1230, 393] width 18 height 18
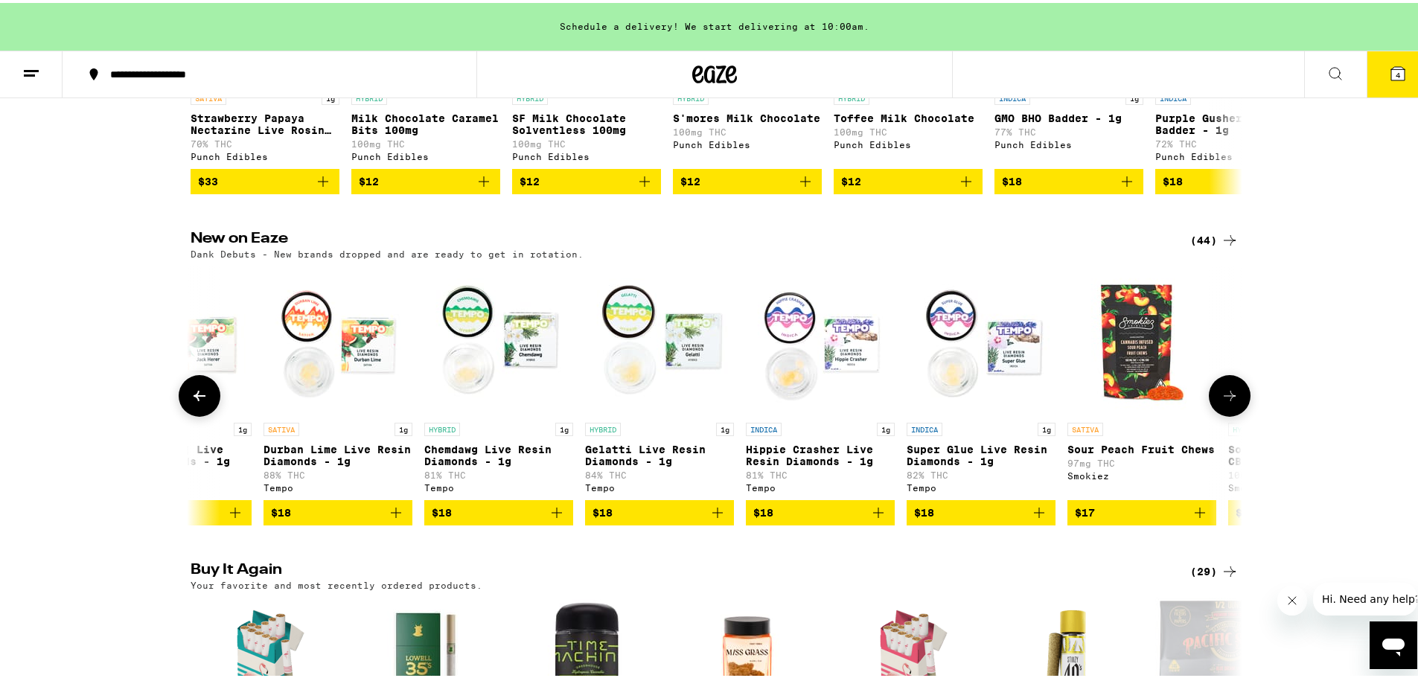
click at [1120, 402] on icon at bounding box center [1230, 393] width 18 height 18
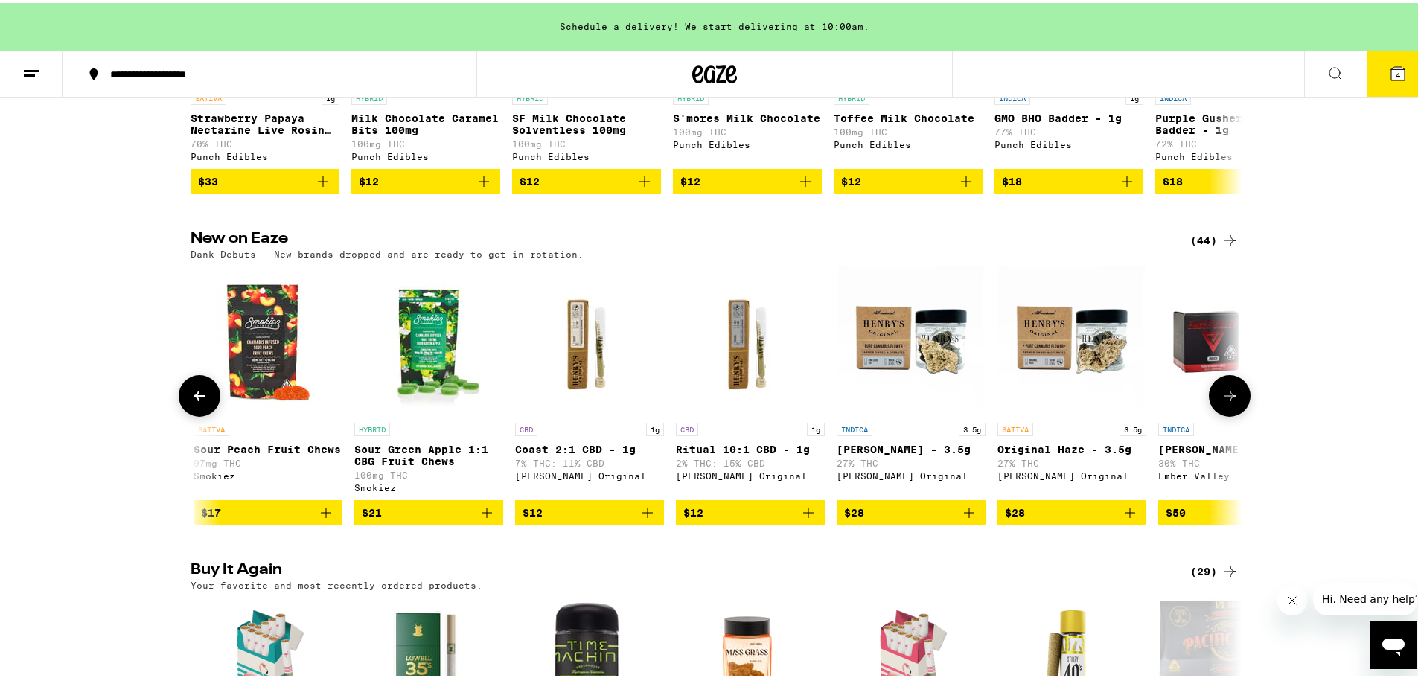
scroll to position [0, 5316]
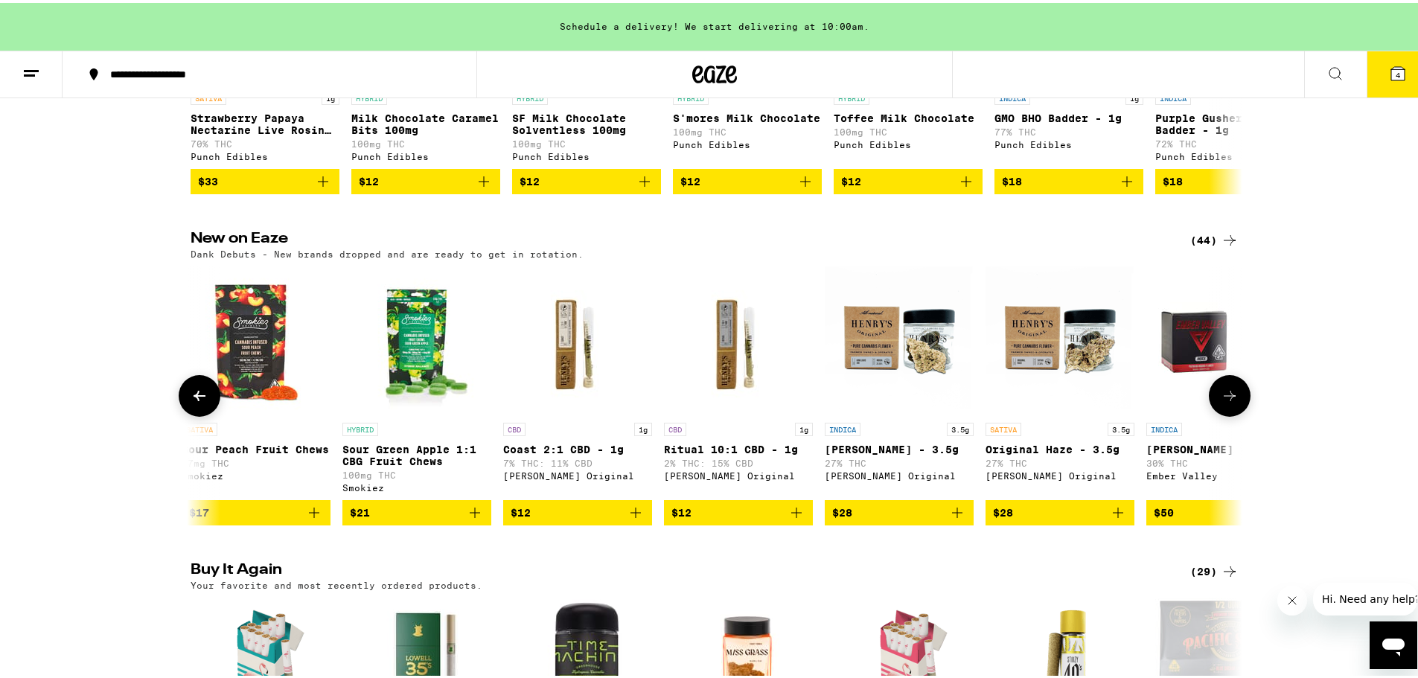
click at [1120, 402] on icon at bounding box center [1230, 393] width 18 height 18
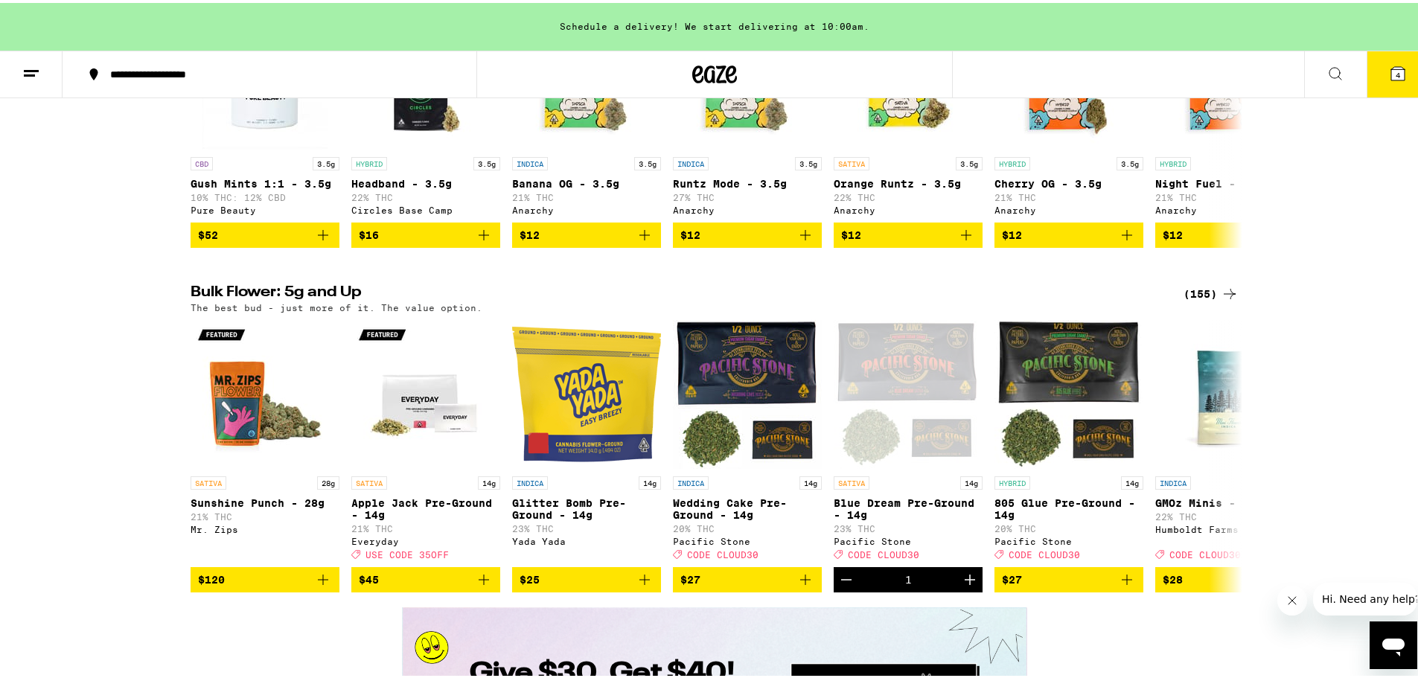
scroll to position [2010, 0]
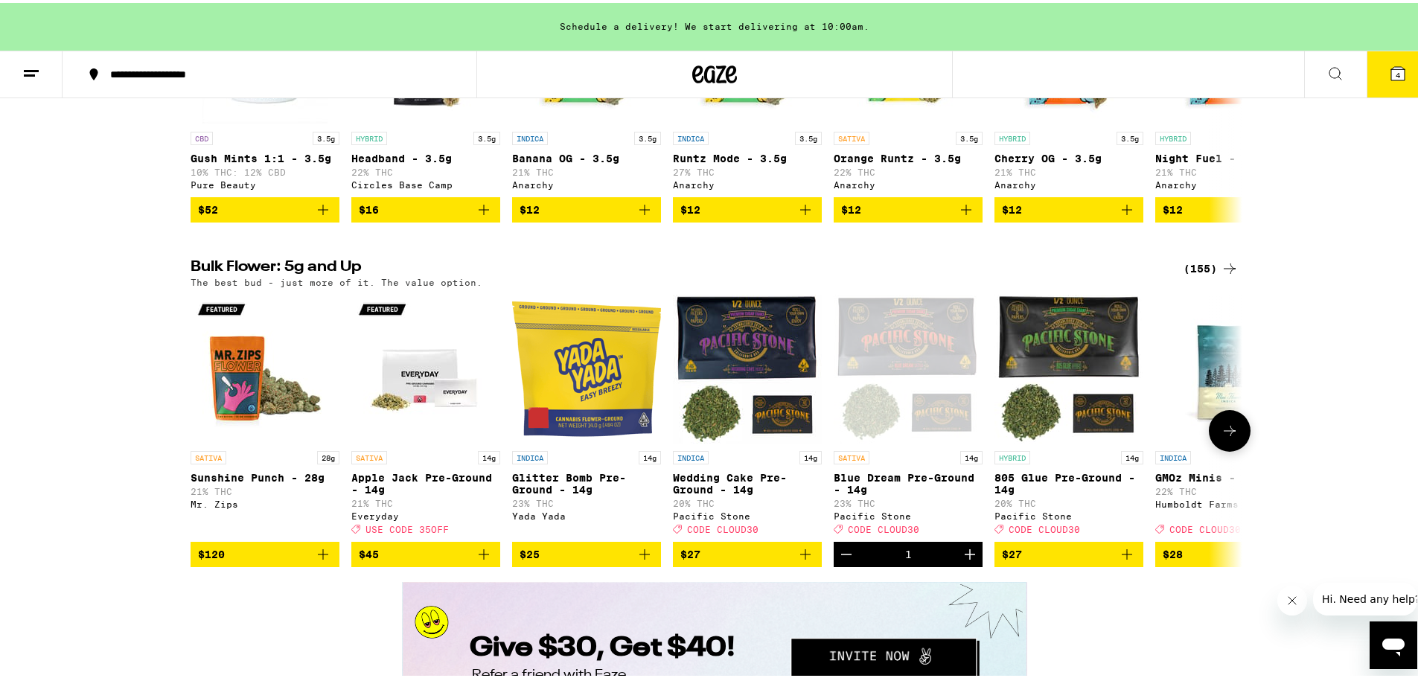
click at [1120, 437] on icon at bounding box center [1230, 428] width 18 height 18
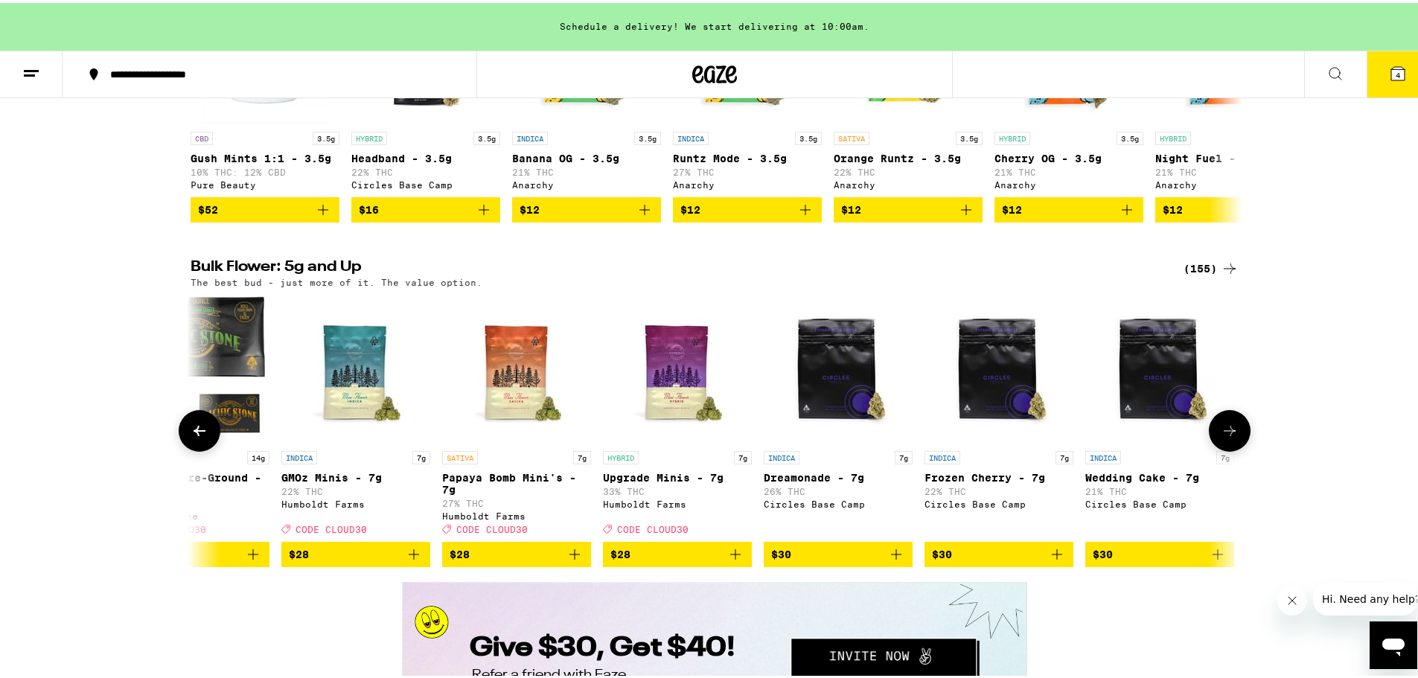
scroll to position [0, 886]
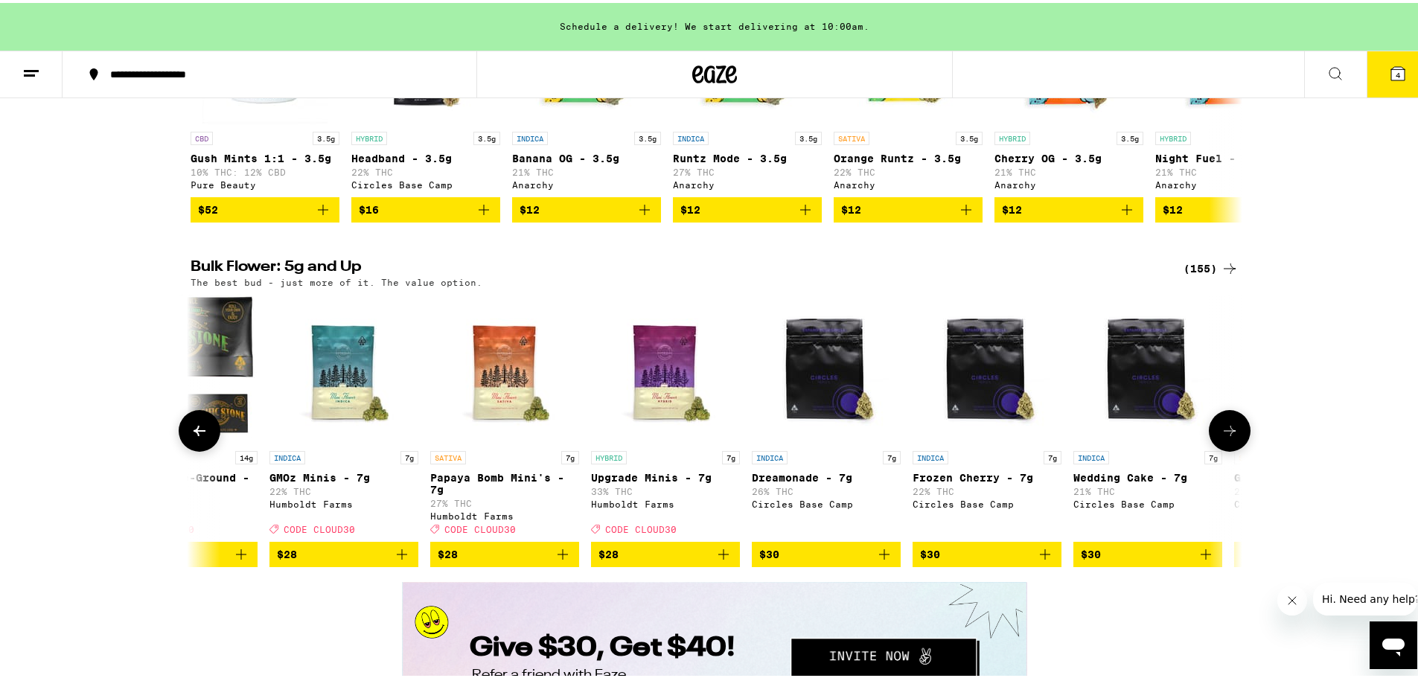
click at [1120, 437] on icon at bounding box center [1230, 428] width 18 height 18
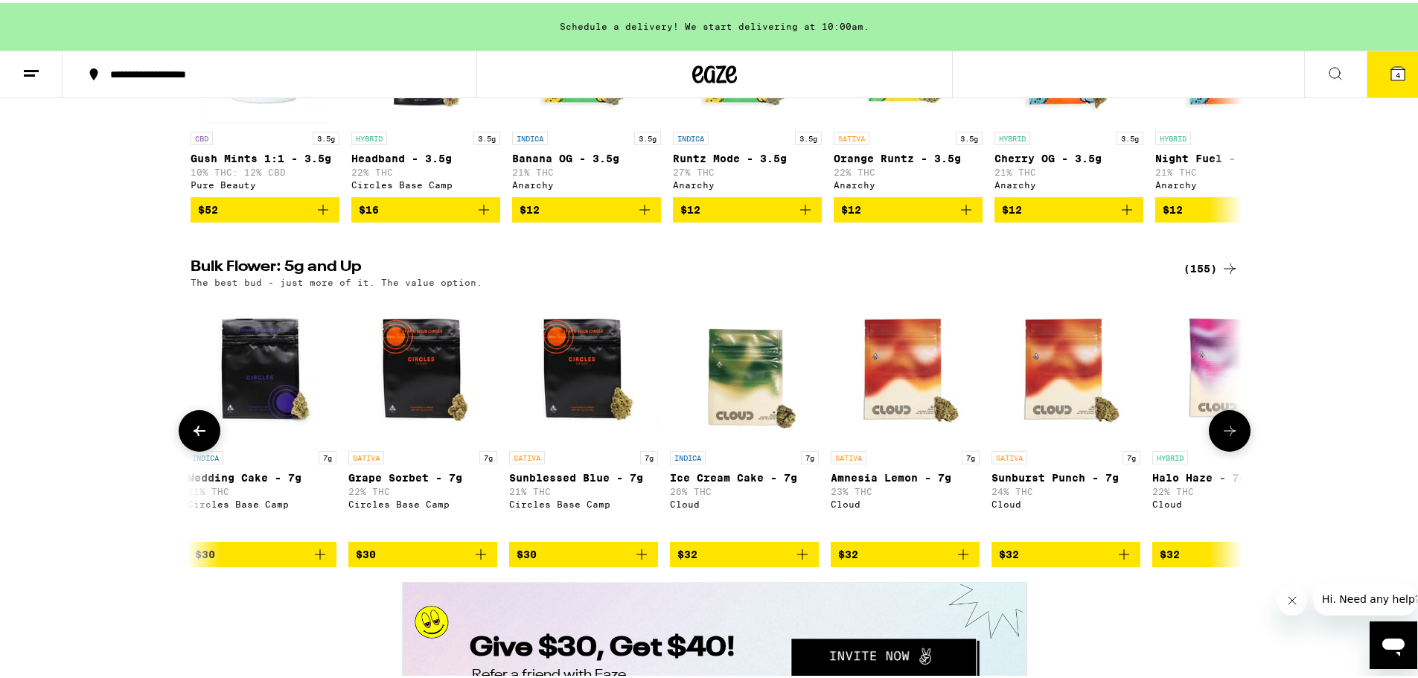
click at [1120, 437] on icon at bounding box center [1230, 428] width 18 height 18
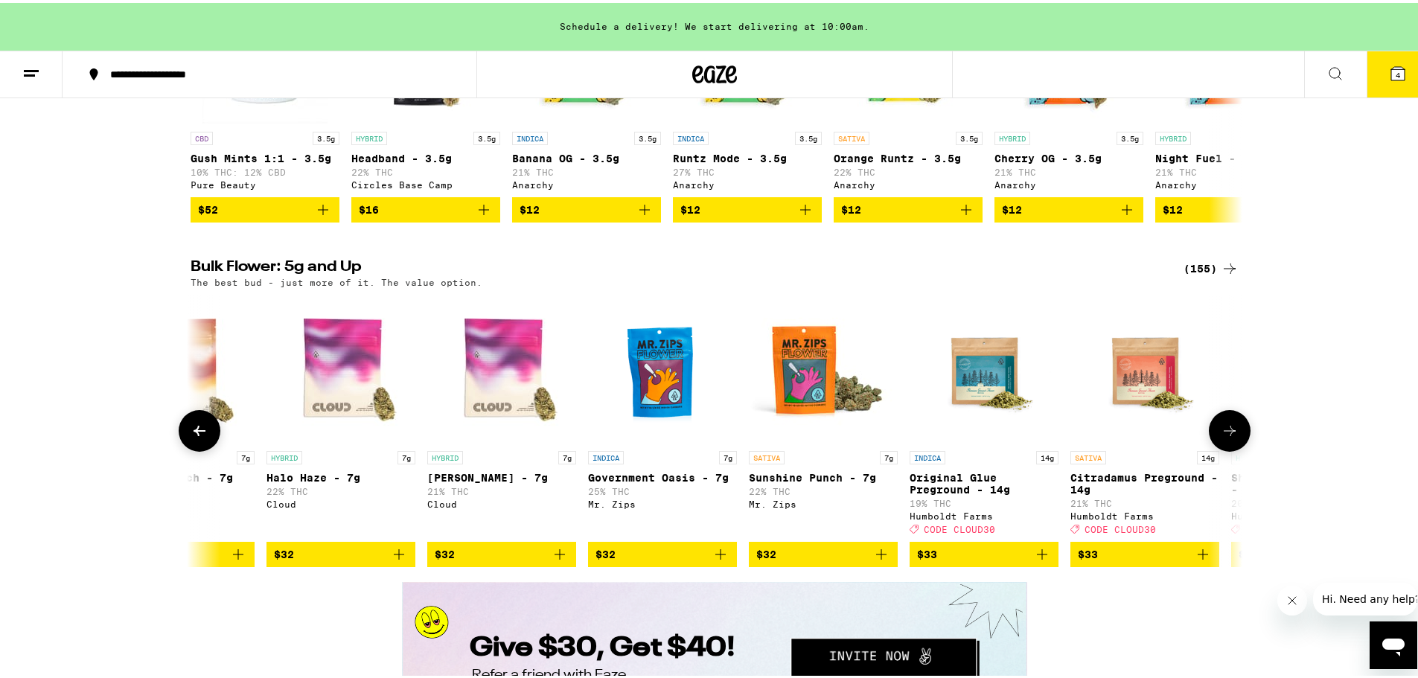
click at [1120, 437] on icon at bounding box center [1230, 428] width 18 height 18
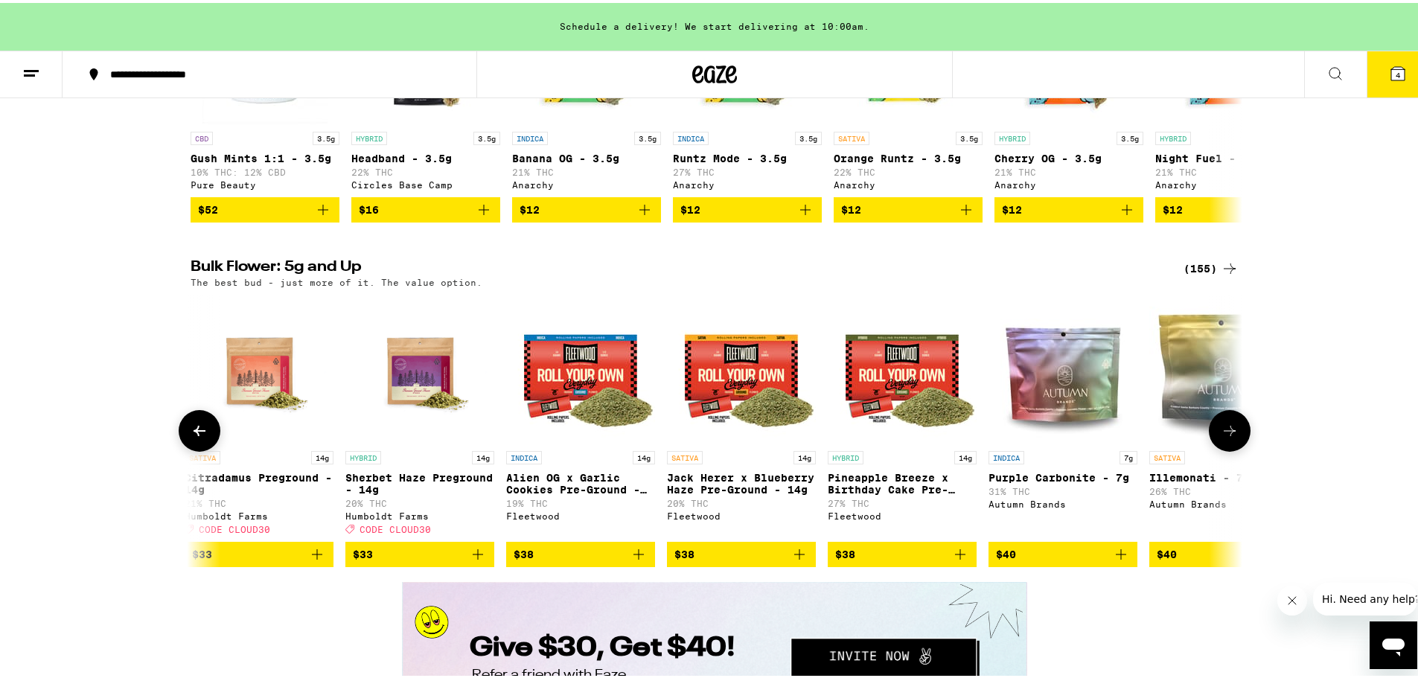
click at [1120, 437] on icon at bounding box center [1230, 428] width 18 height 18
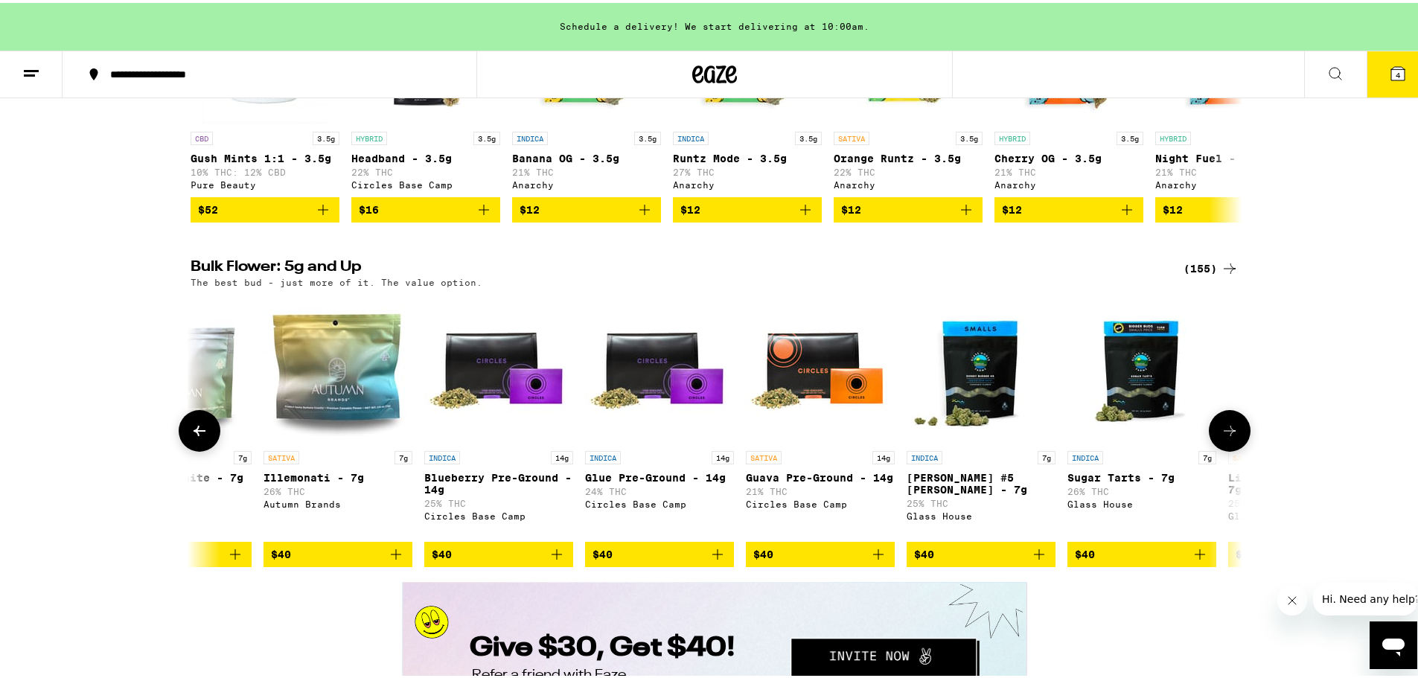
click at [1120, 437] on icon at bounding box center [1230, 428] width 18 height 18
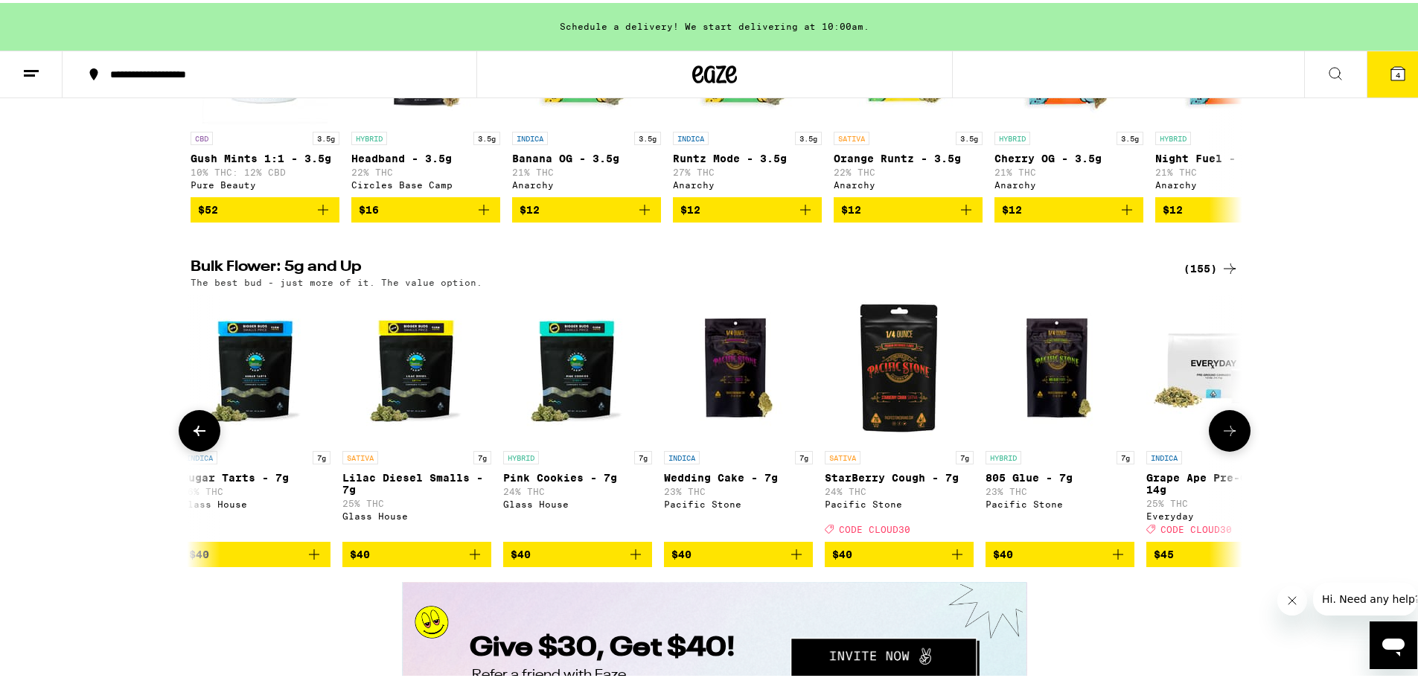
click at [1120, 437] on icon at bounding box center [1230, 428] width 18 height 18
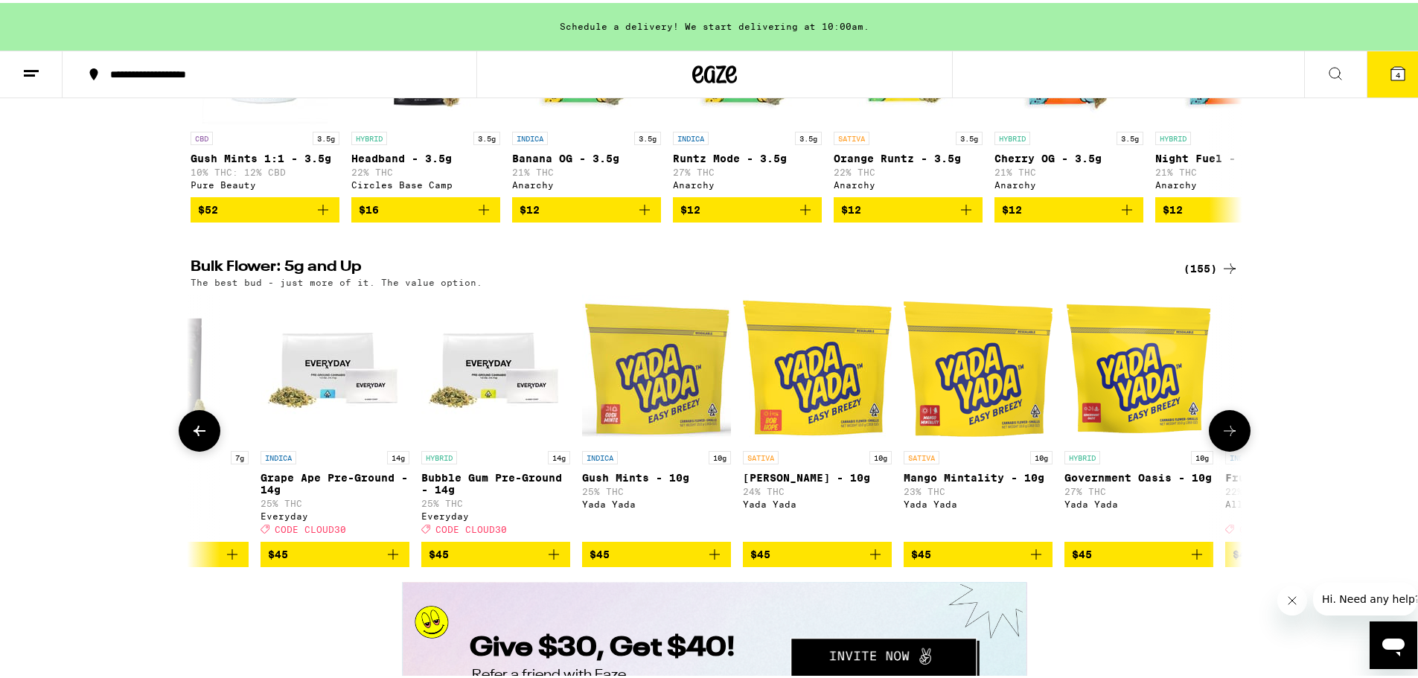
click at [1120, 437] on icon at bounding box center [1230, 428] width 18 height 18
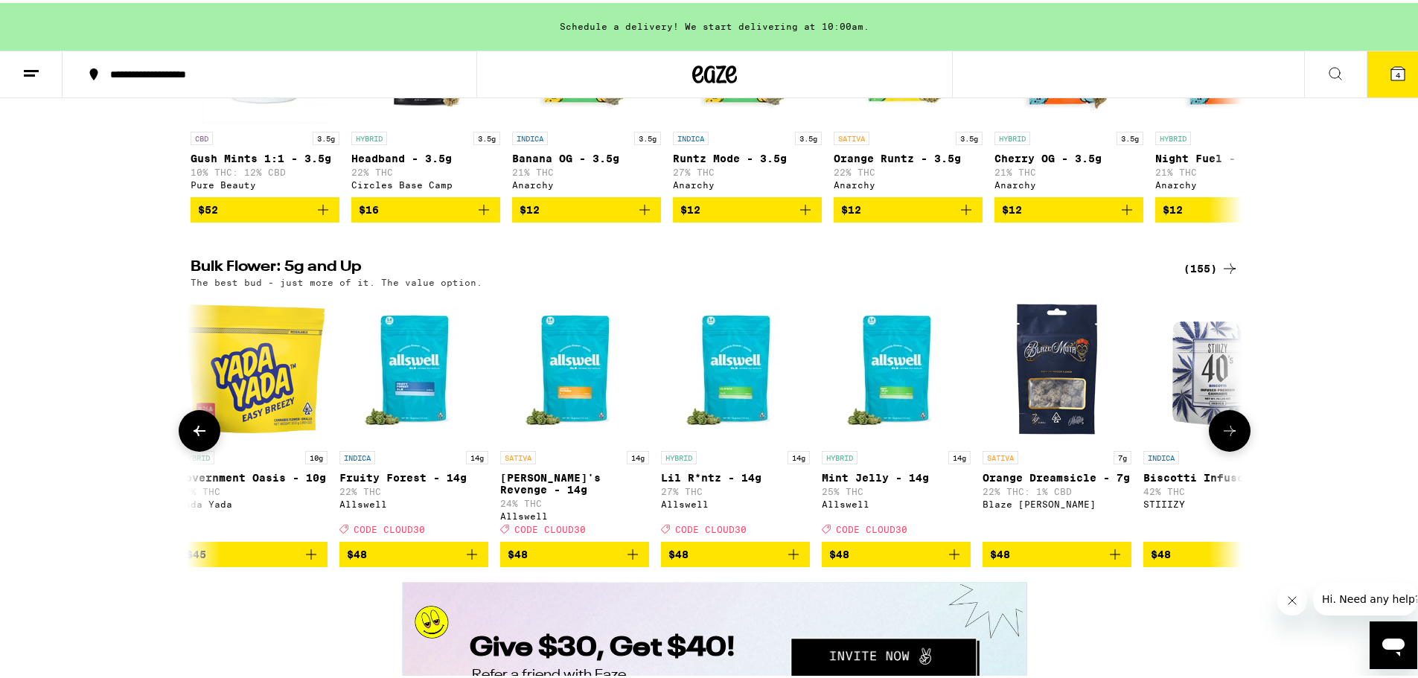
click at [1120, 437] on icon at bounding box center [1230, 428] width 18 height 18
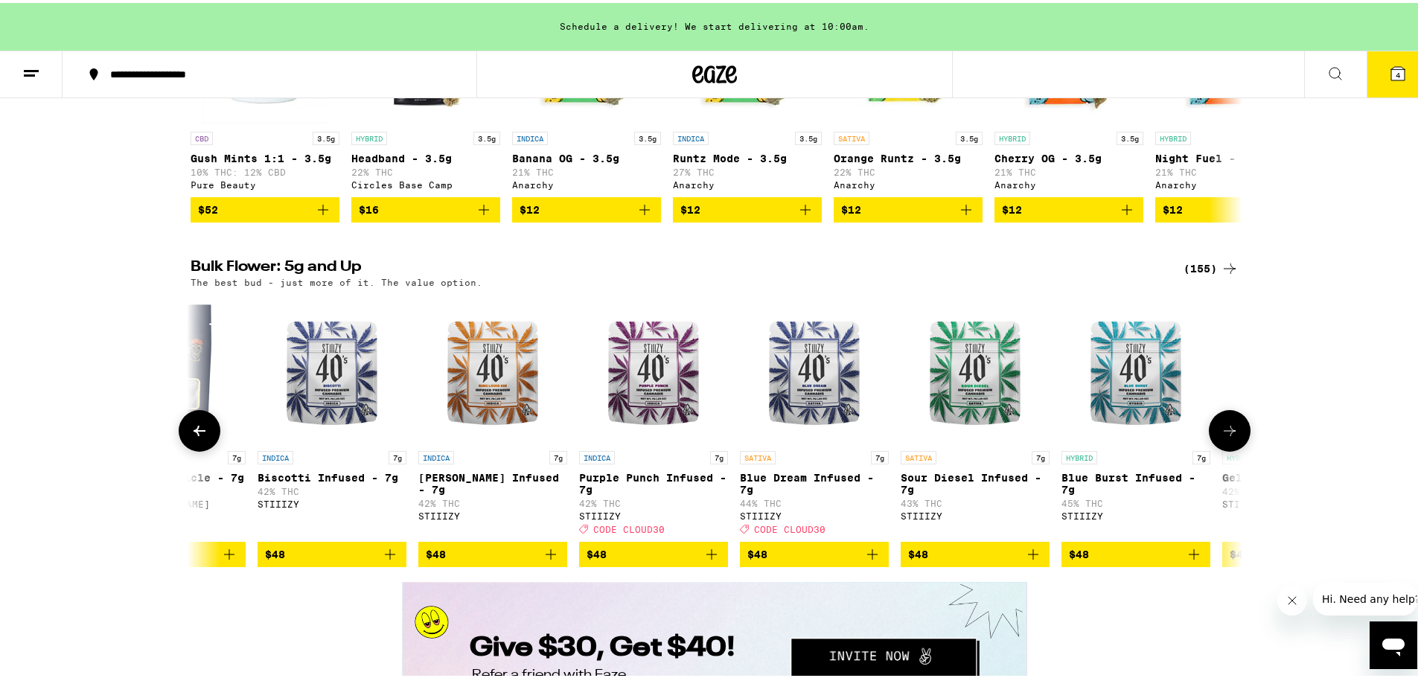
click at [1120, 437] on icon at bounding box center [1230, 428] width 18 height 18
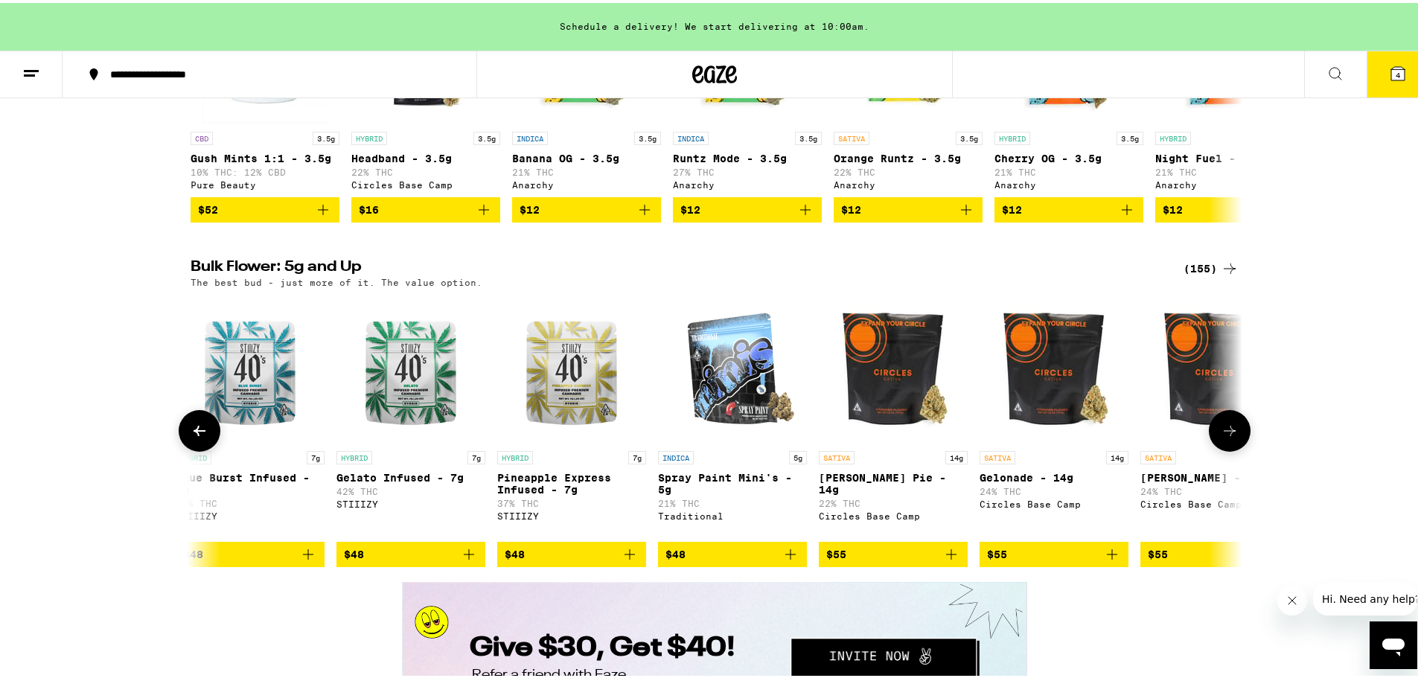
click at [1120, 437] on icon at bounding box center [1230, 428] width 18 height 18
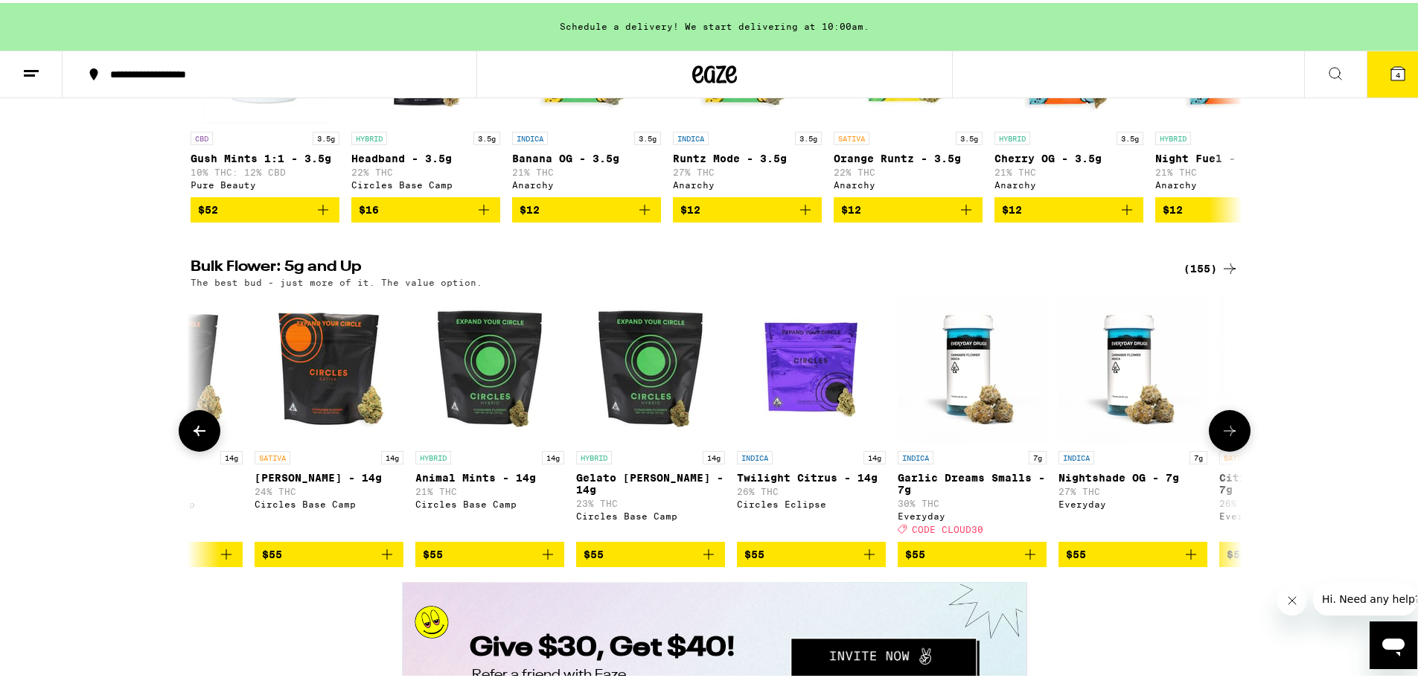
click at [1120, 437] on icon at bounding box center [1230, 428] width 18 height 18
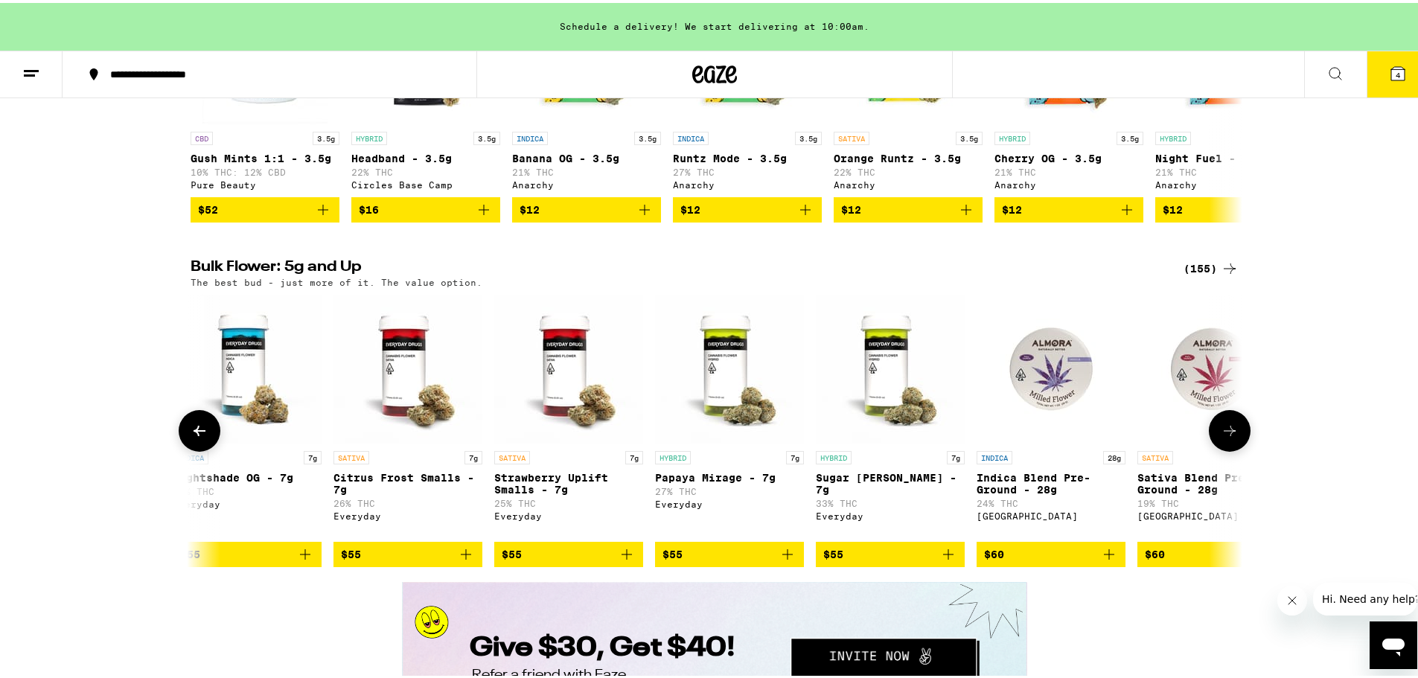
click at [1120, 437] on icon at bounding box center [1230, 428] width 18 height 18
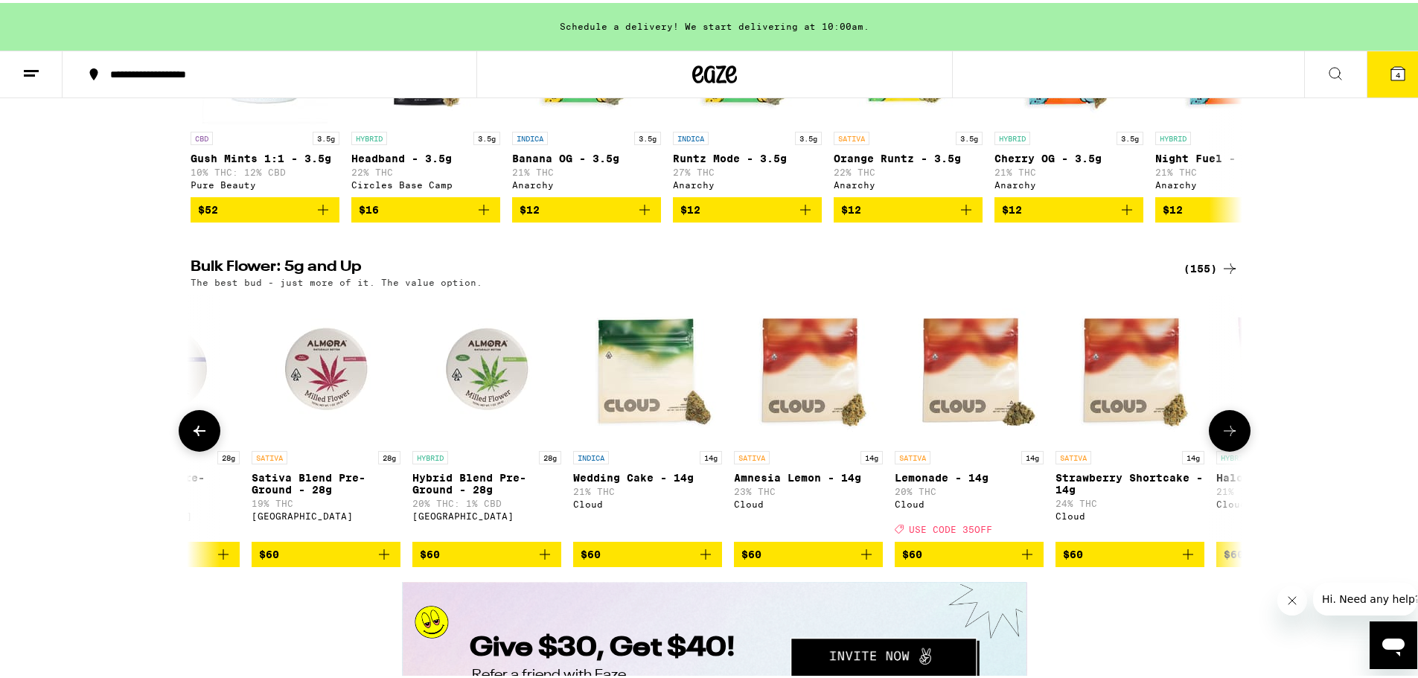
click at [1120, 437] on icon at bounding box center [1230, 428] width 18 height 18
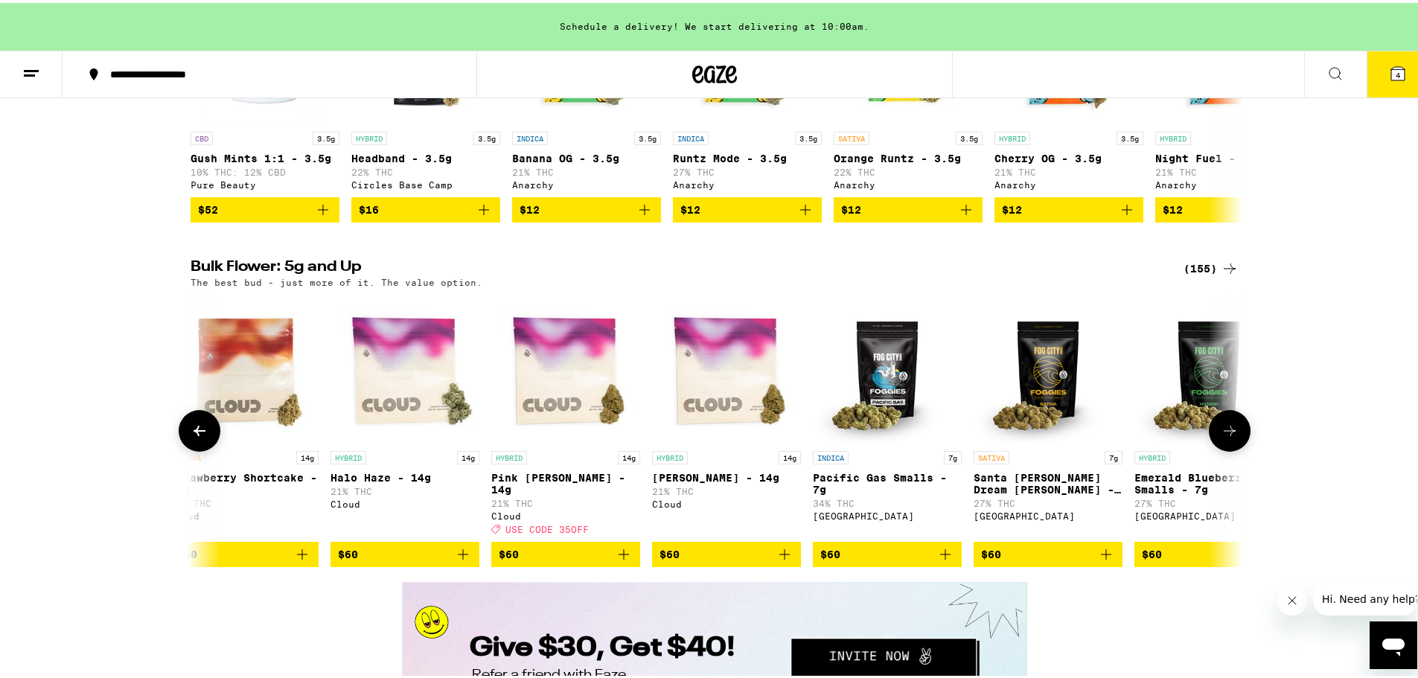
click at [1120, 437] on icon at bounding box center [1230, 428] width 18 height 18
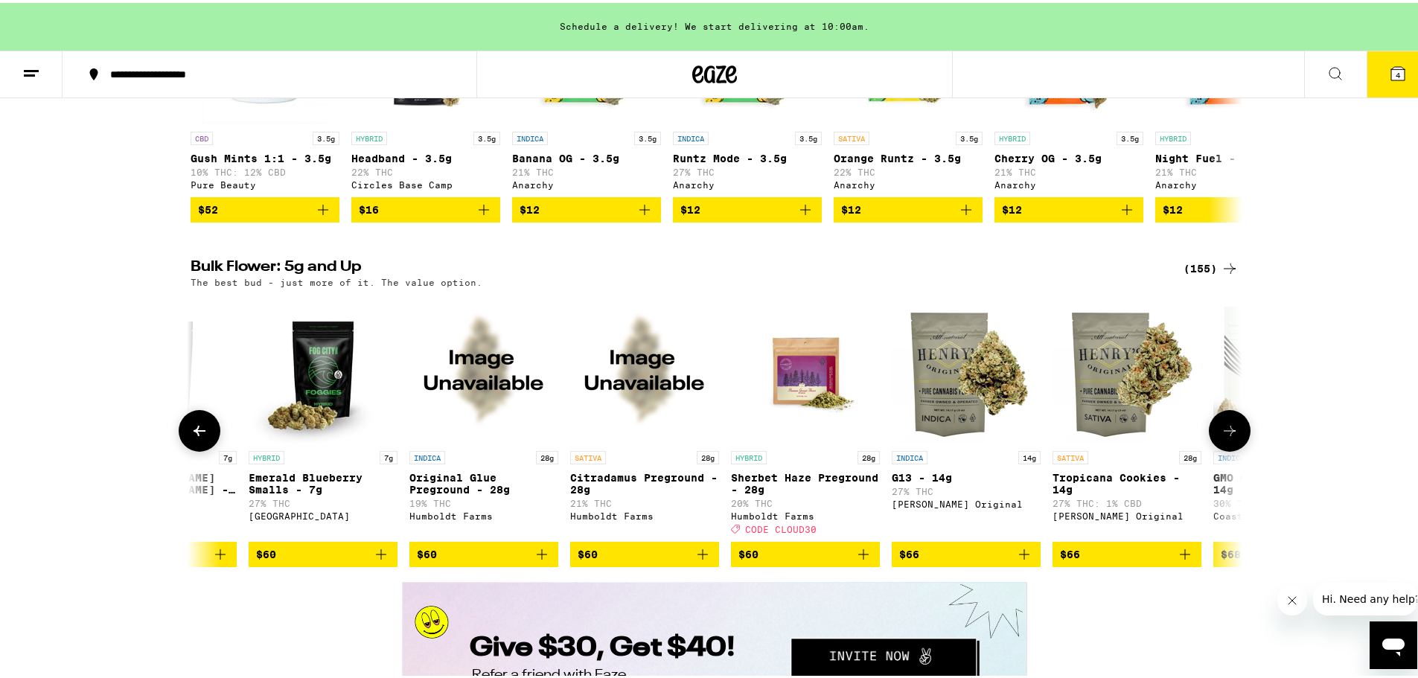
click at [1120, 437] on icon at bounding box center [1230, 428] width 18 height 18
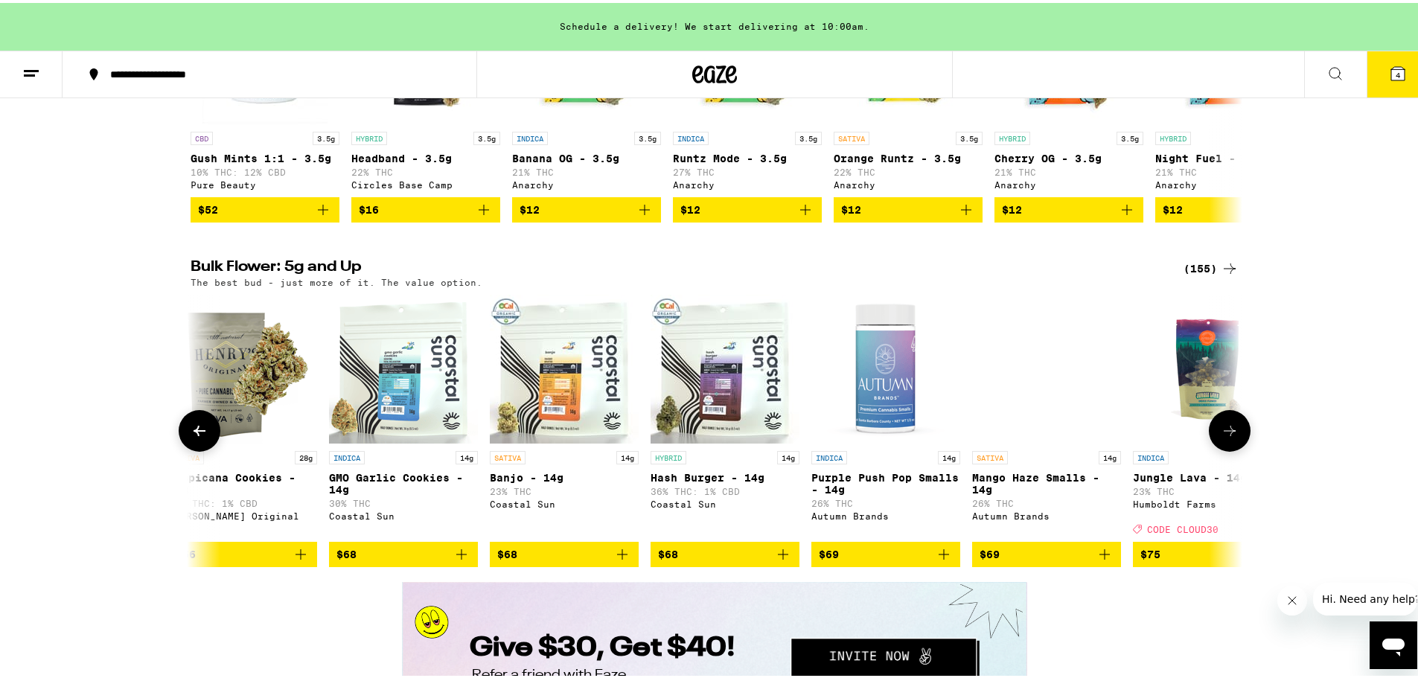
scroll to position [0, 14176]
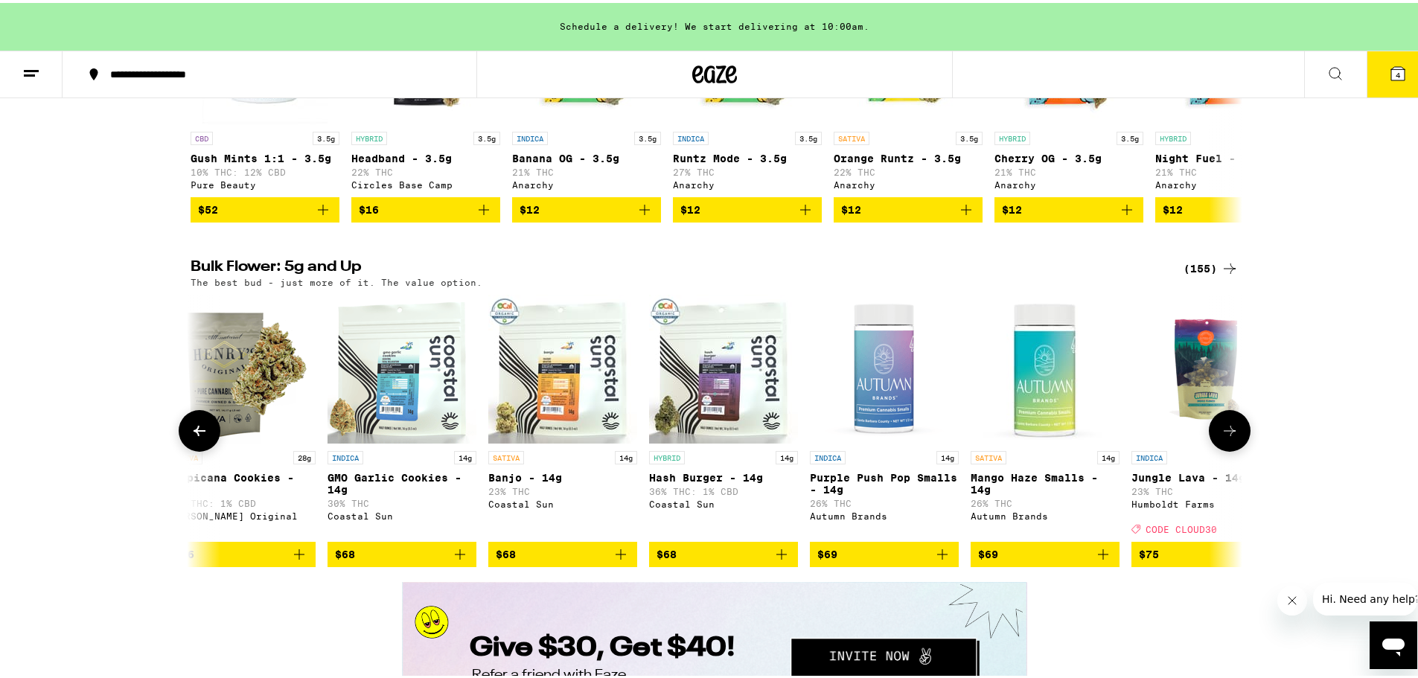
click at [1120, 449] on button at bounding box center [1230, 428] width 42 height 42
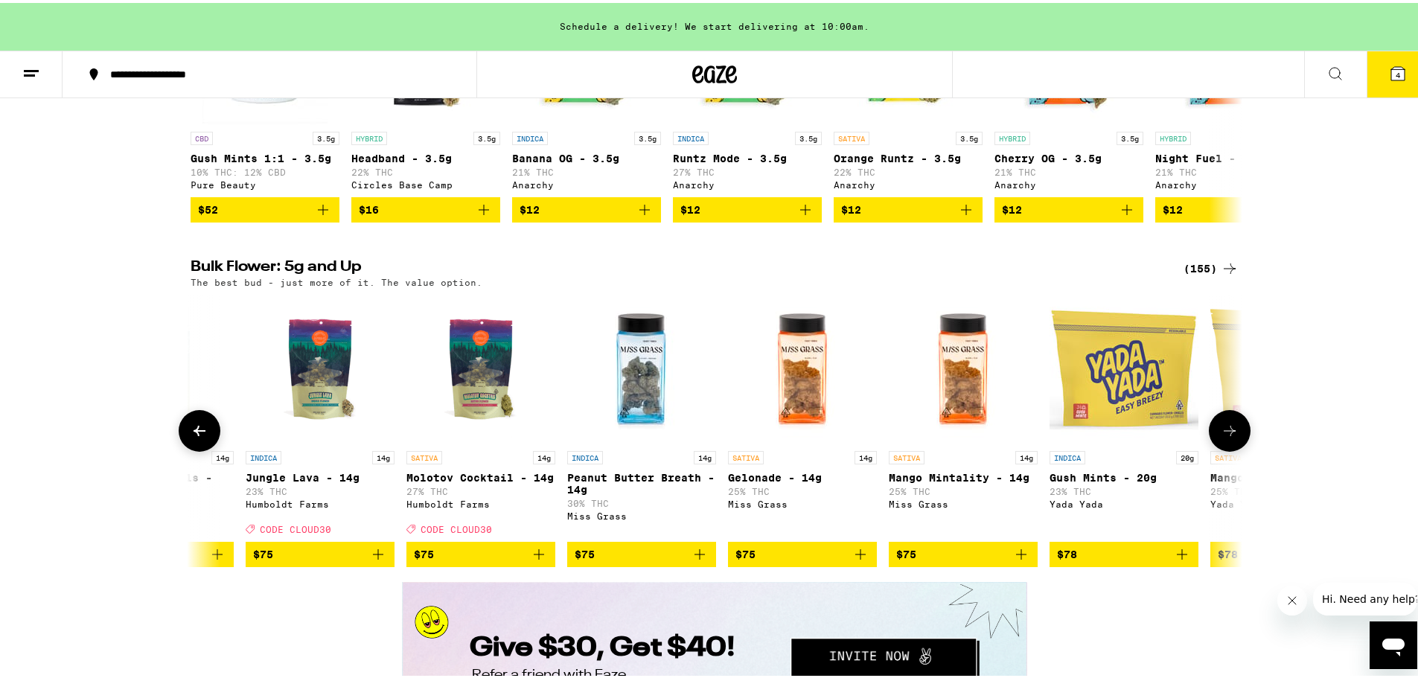
click at [1120, 449] on button at bounding box center [1230, 428] width 42 height 42
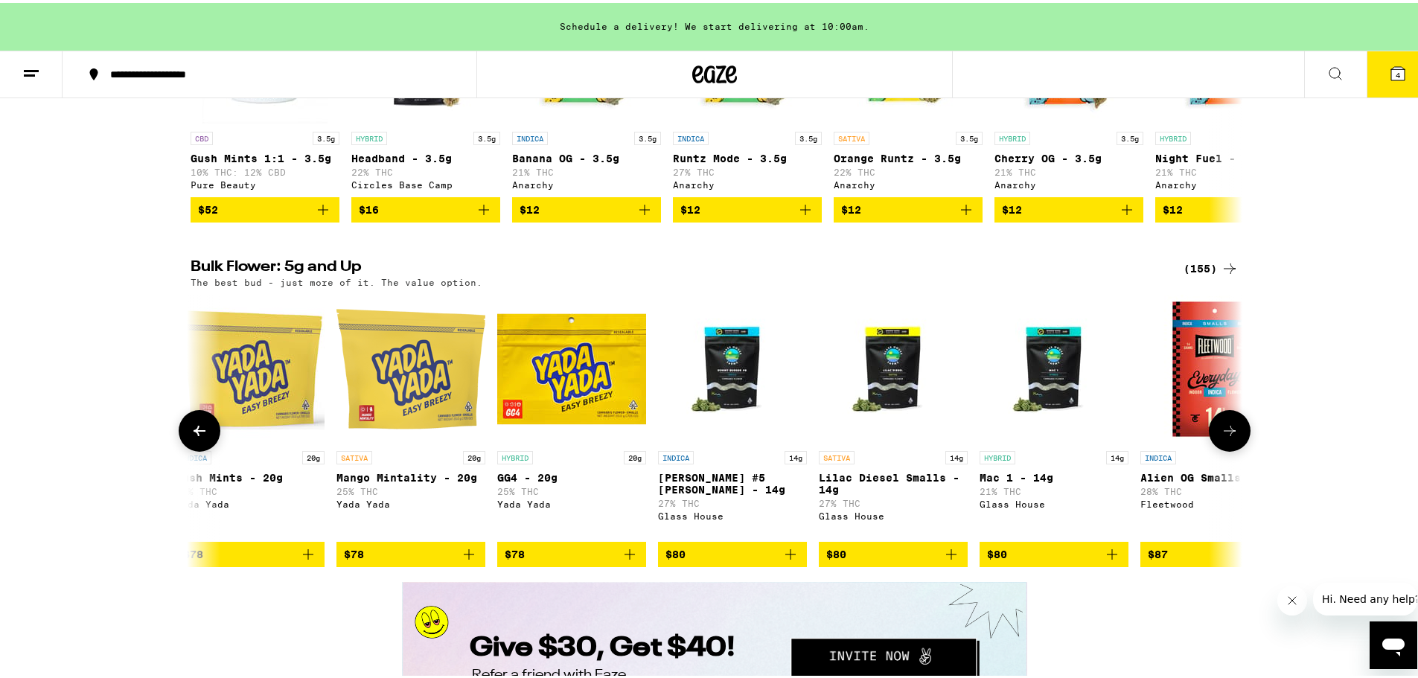
scroll to position [0, 15948]
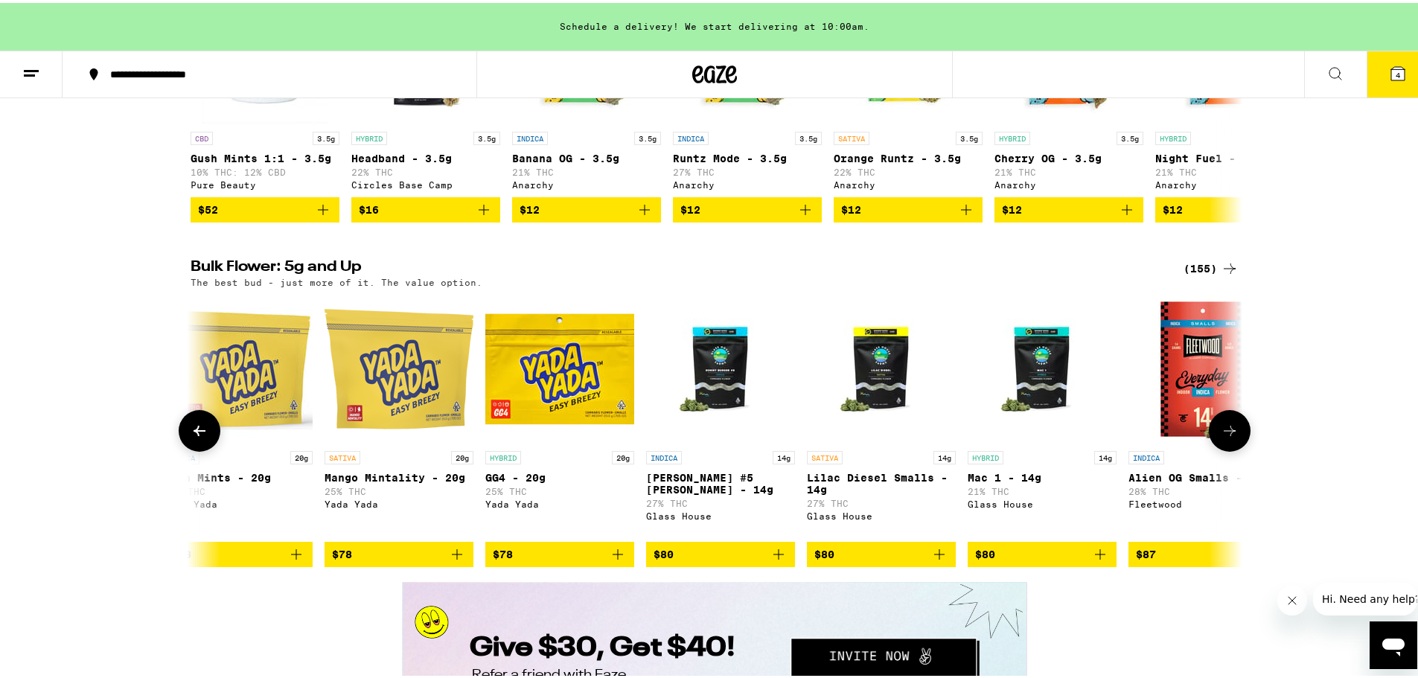
click at [1120, 449] on button at bounding box center [1230, 428] width 42 height 42
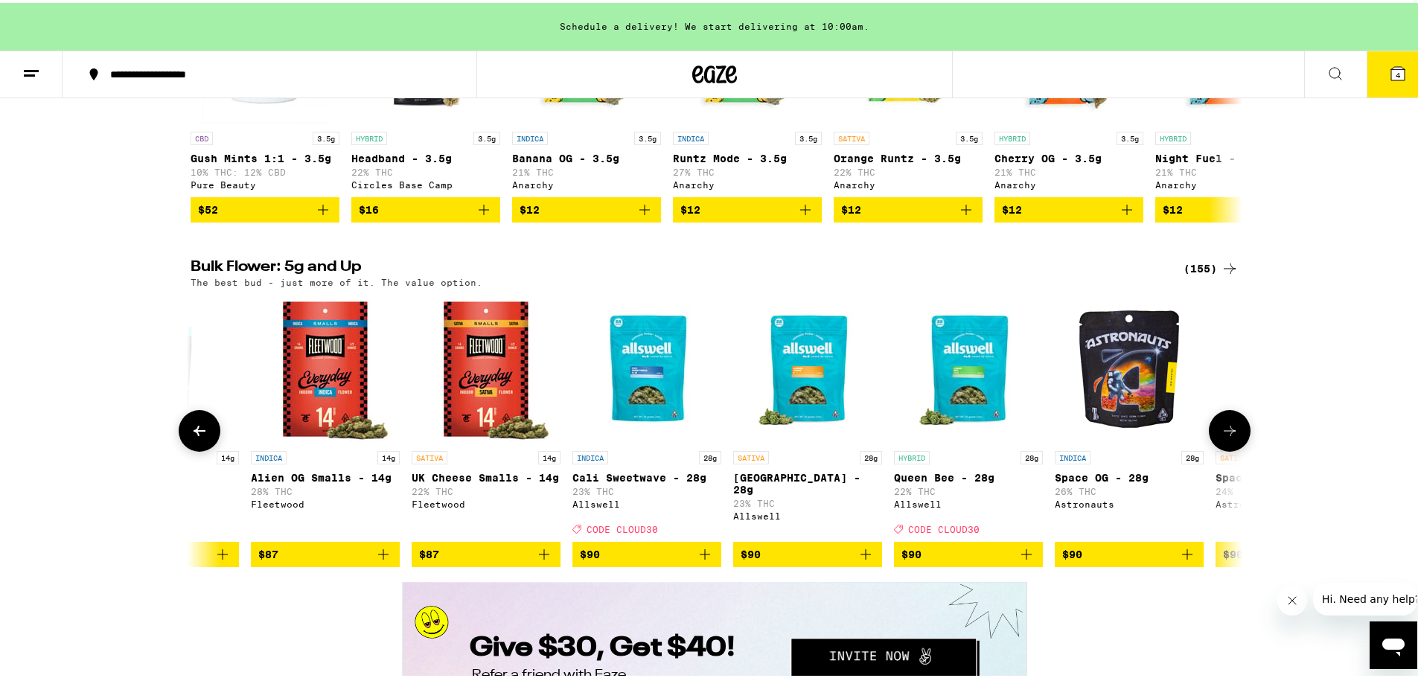
scroll to position [0, 16834]
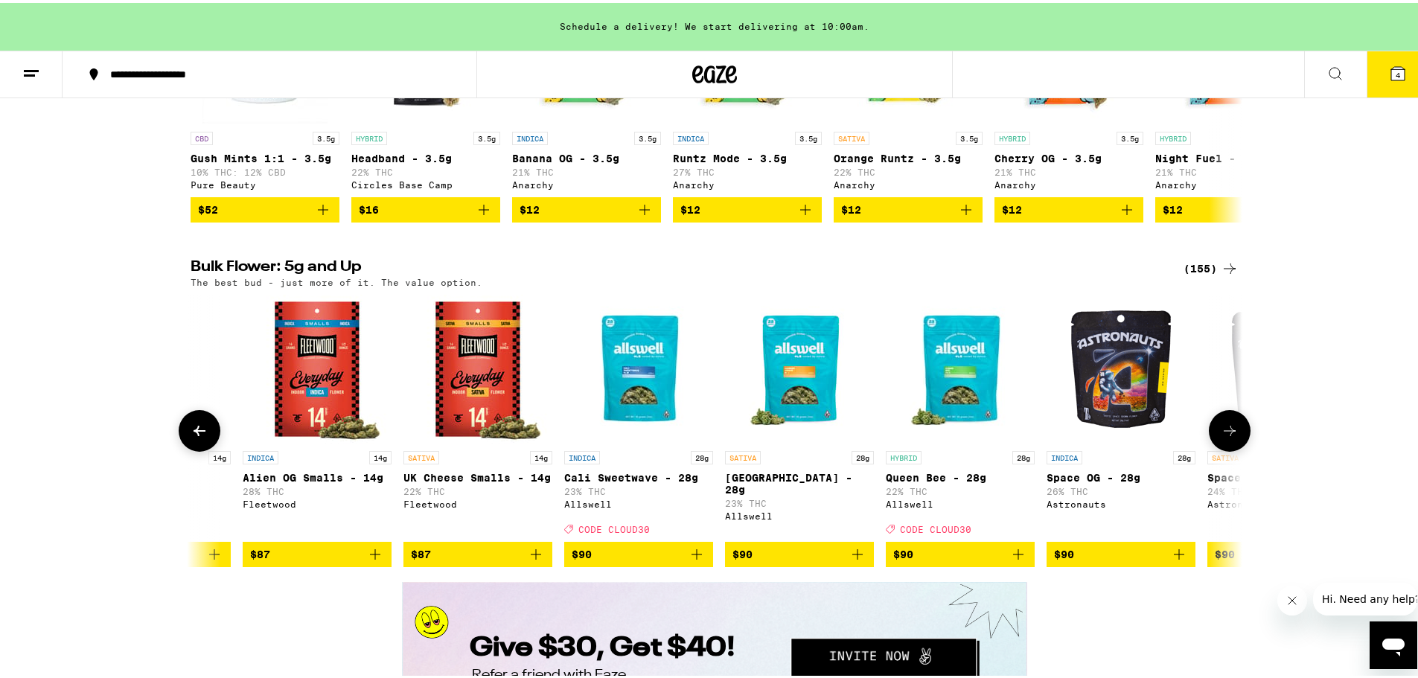
click at [1120, 449] on button at bounding box center [1230, 428] width 42 height 42
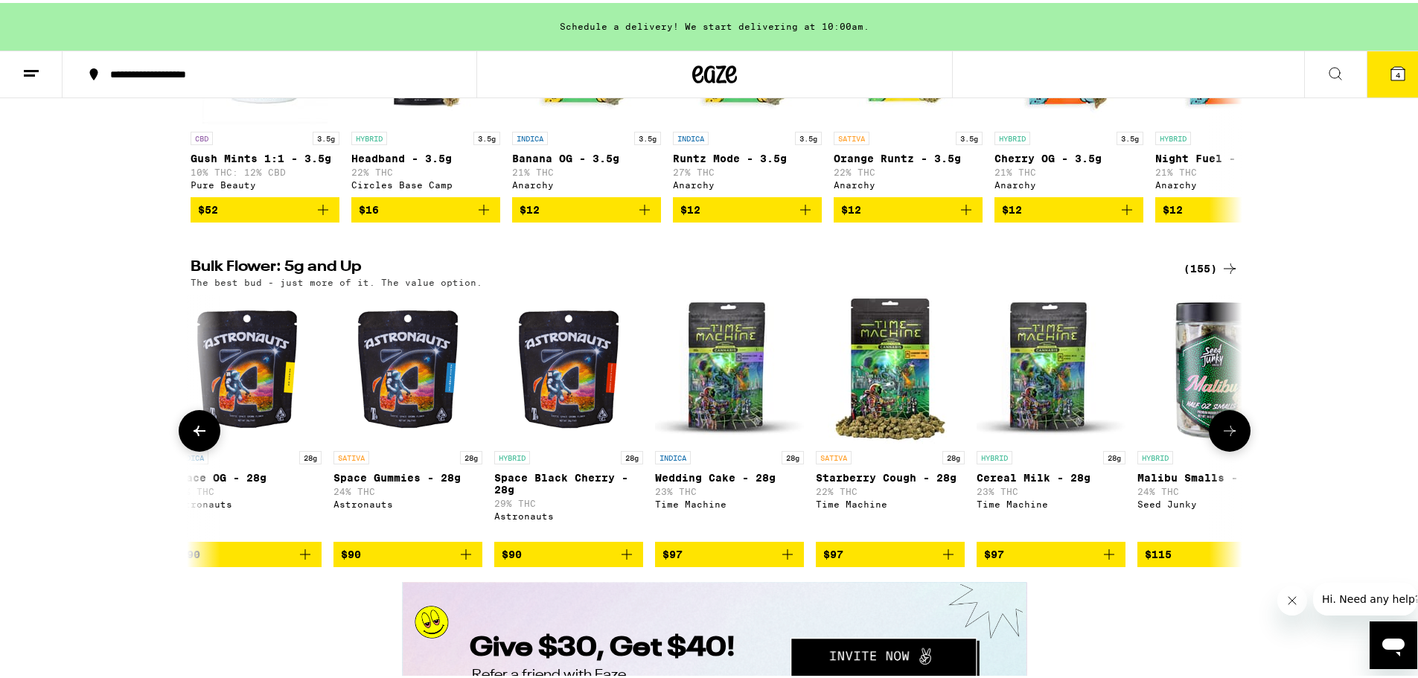
scroll to position [0, 17720]
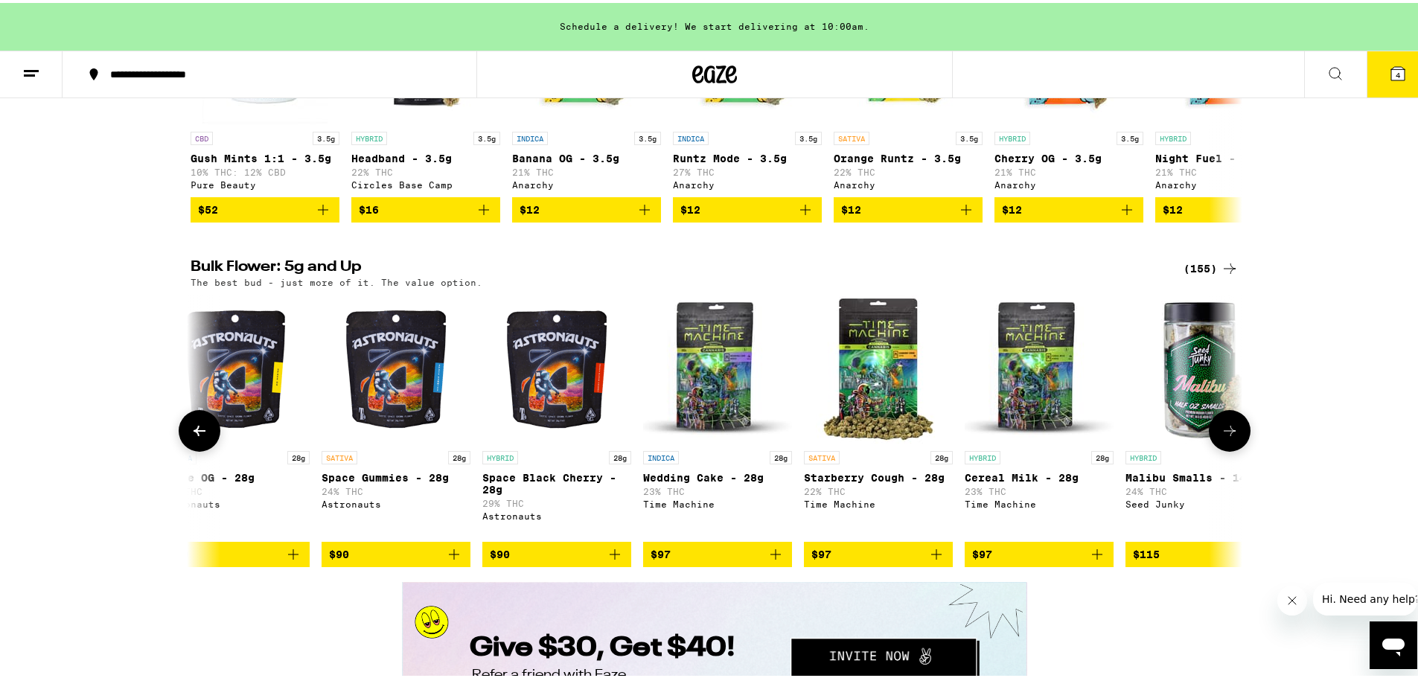
click at [1120, 449] on button at bounding box center [1230, 428] width 42 height 42
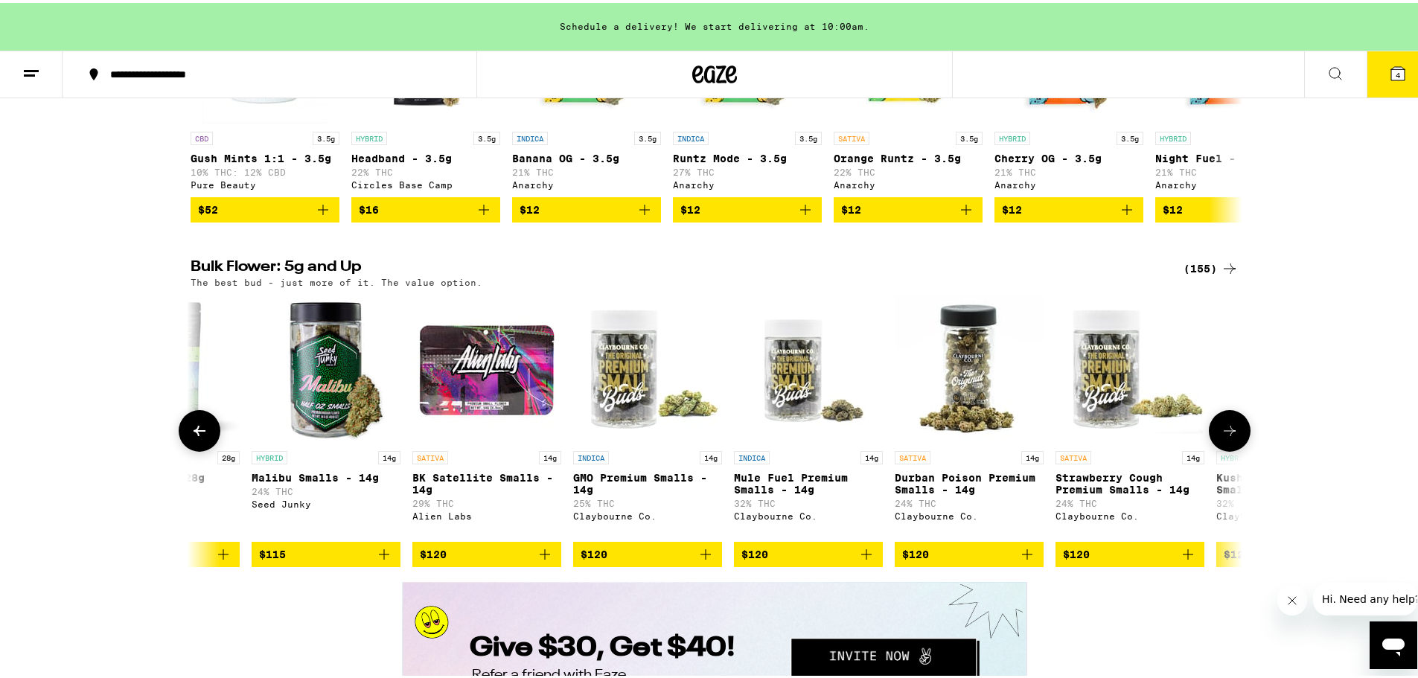
scroll to position [0, 18606]
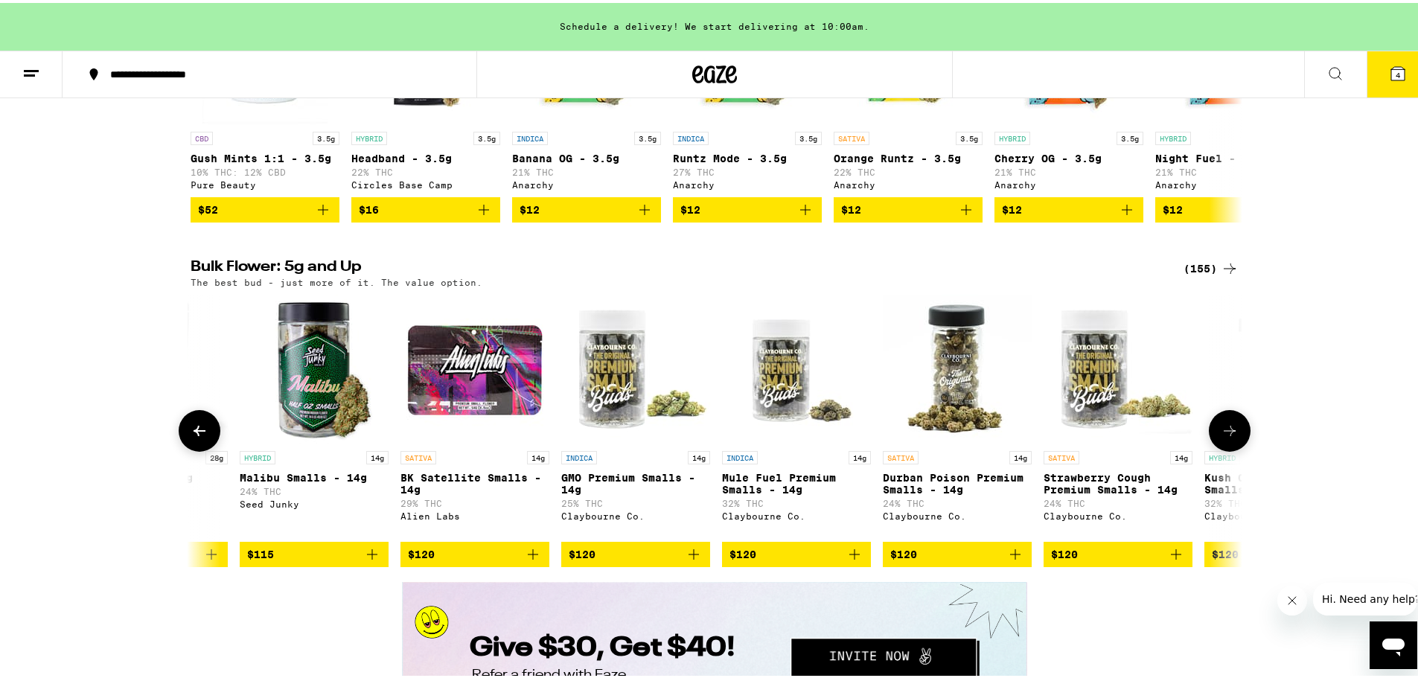
click at [1120, 437] on icon at bounding box center [1230, 428] width 18 height 18
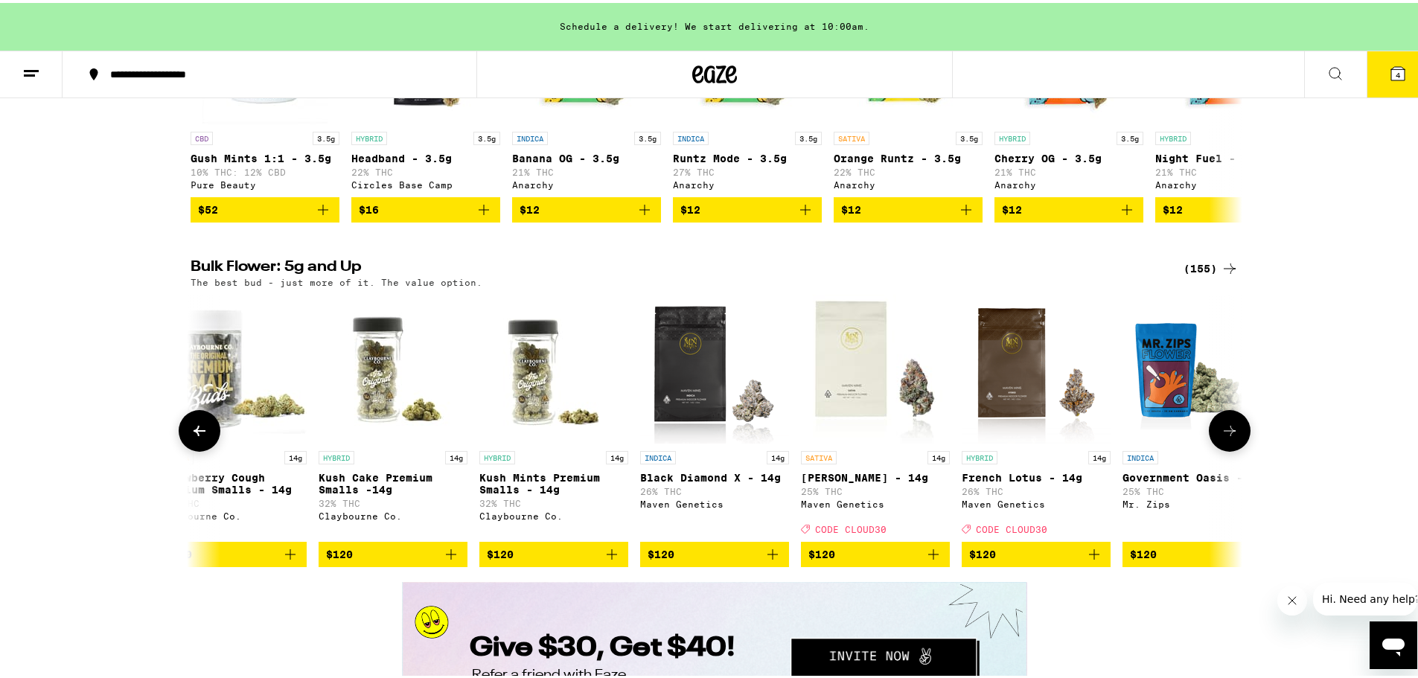
click at [1120, 437] on icon at bounding box center [1230, 428] width 18 height 18
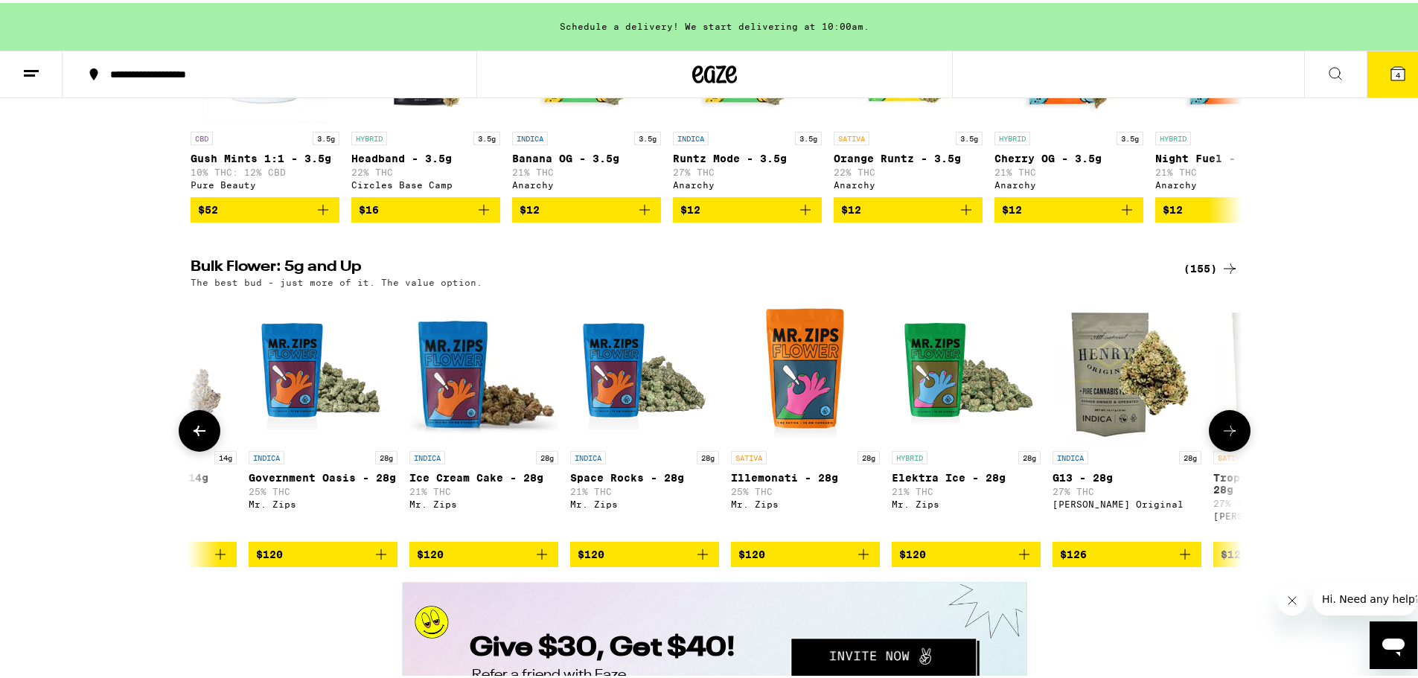
scroll to position [0, 20378]
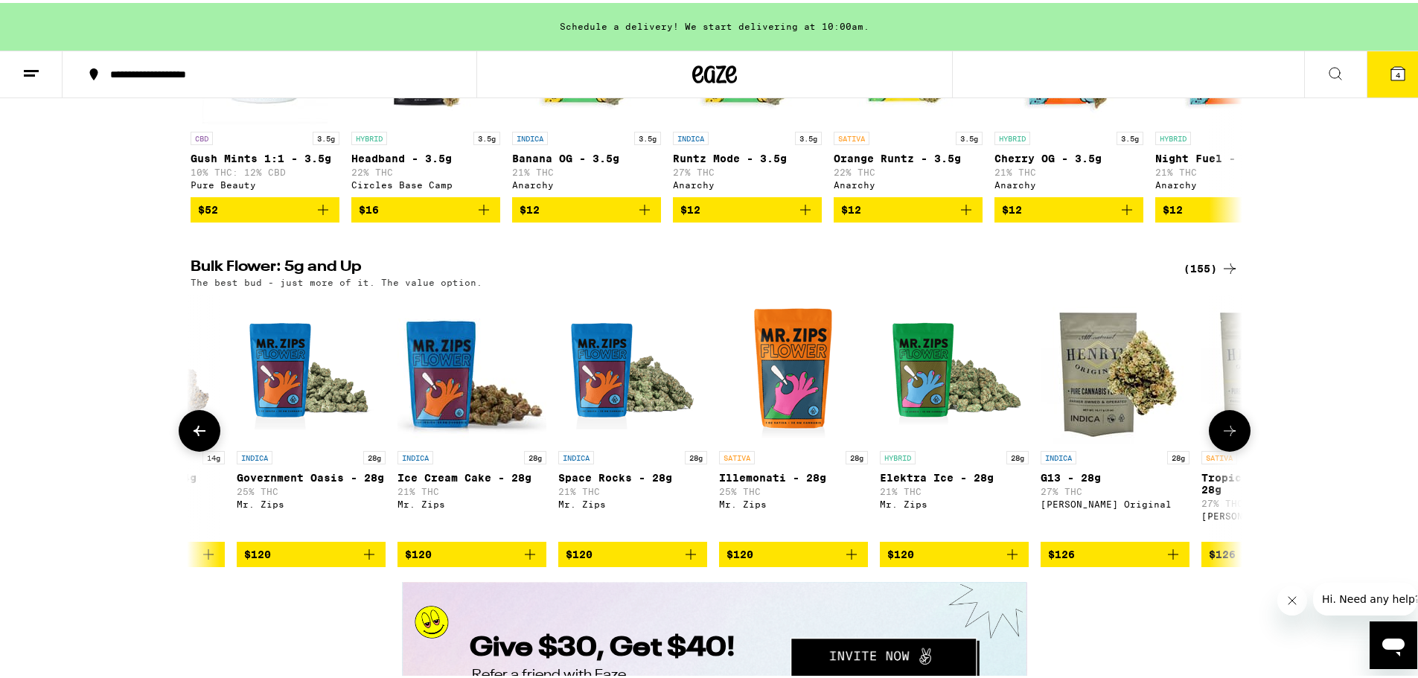
click at [1120, 437] on icon at bounding box center [1230, 428] width 18 height 18
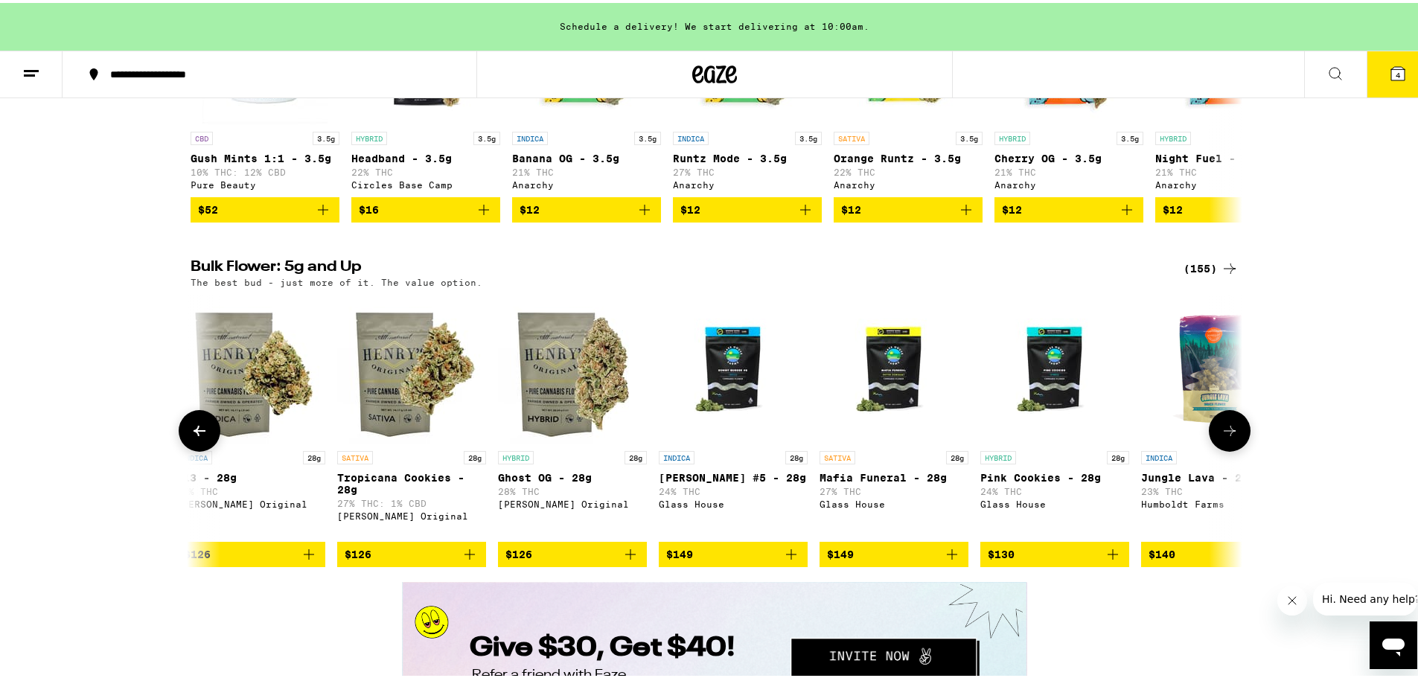
scroll to position [0, 21264]
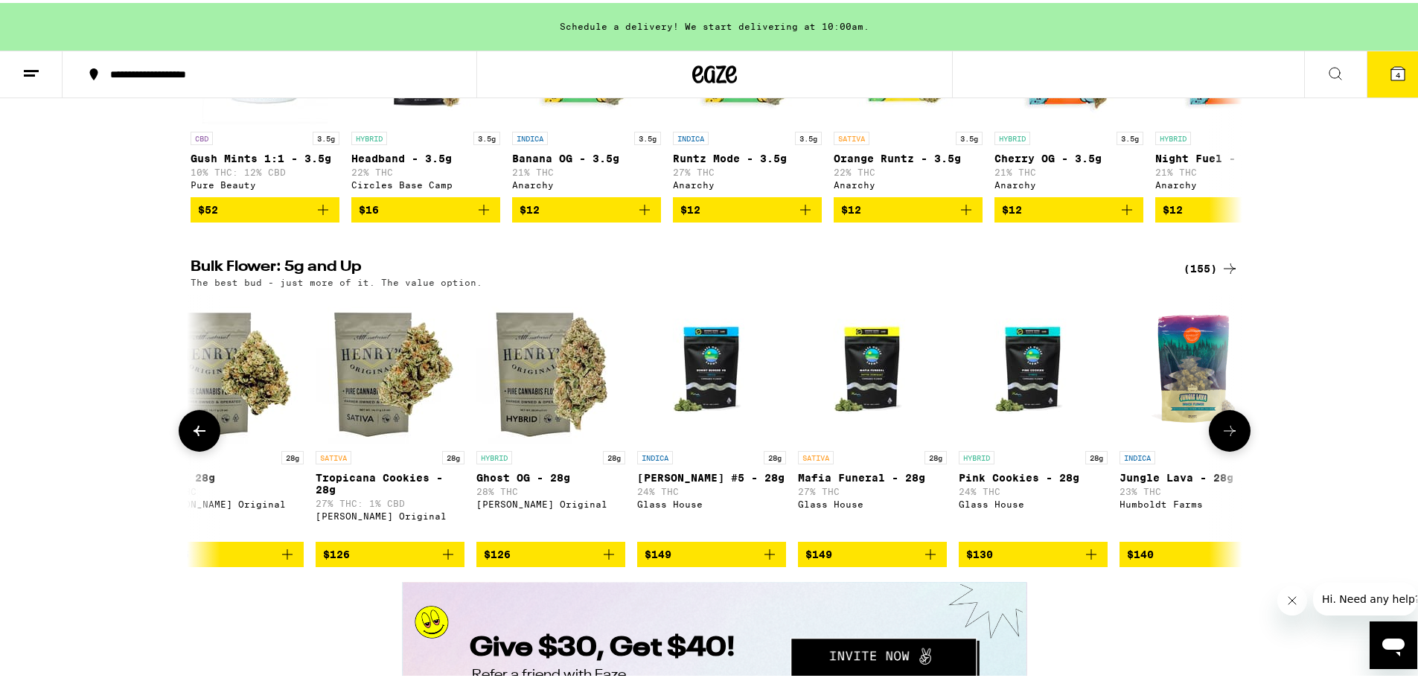
click at [1120, 437] on icon at bounding box center [1230, 428] width 18 height 18
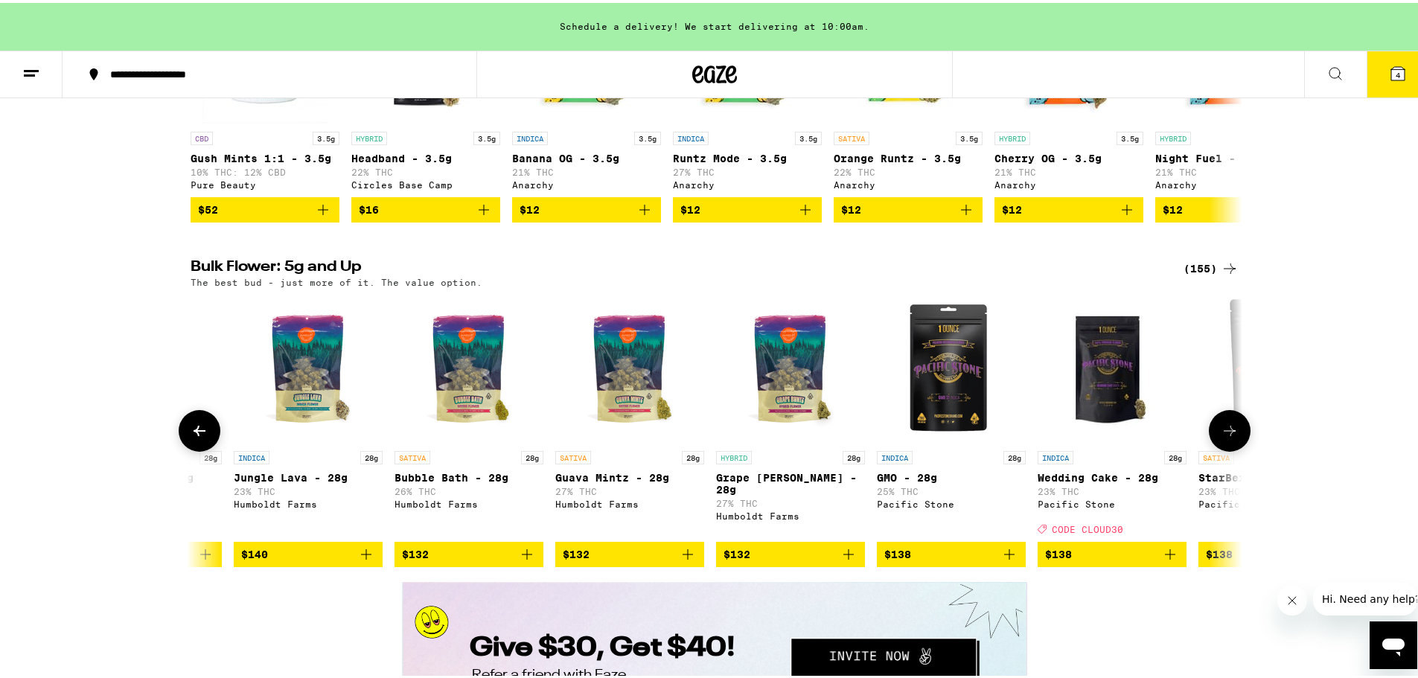
click at [1120, 437] on icon at bounding box center [1230, 428] width 18 height 18
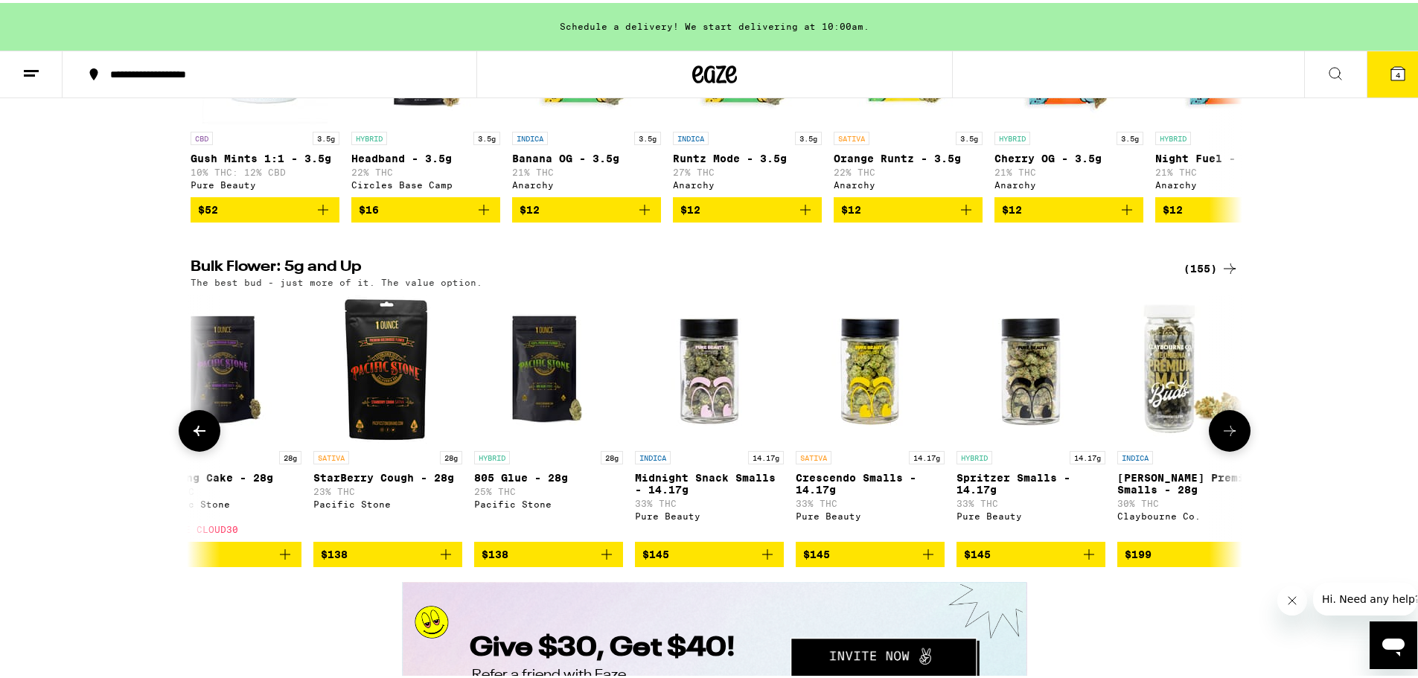
scroll to position [0, 23036]
click at [1120, 437] on icon at bounding box center [1230, 428] width 18 height 18
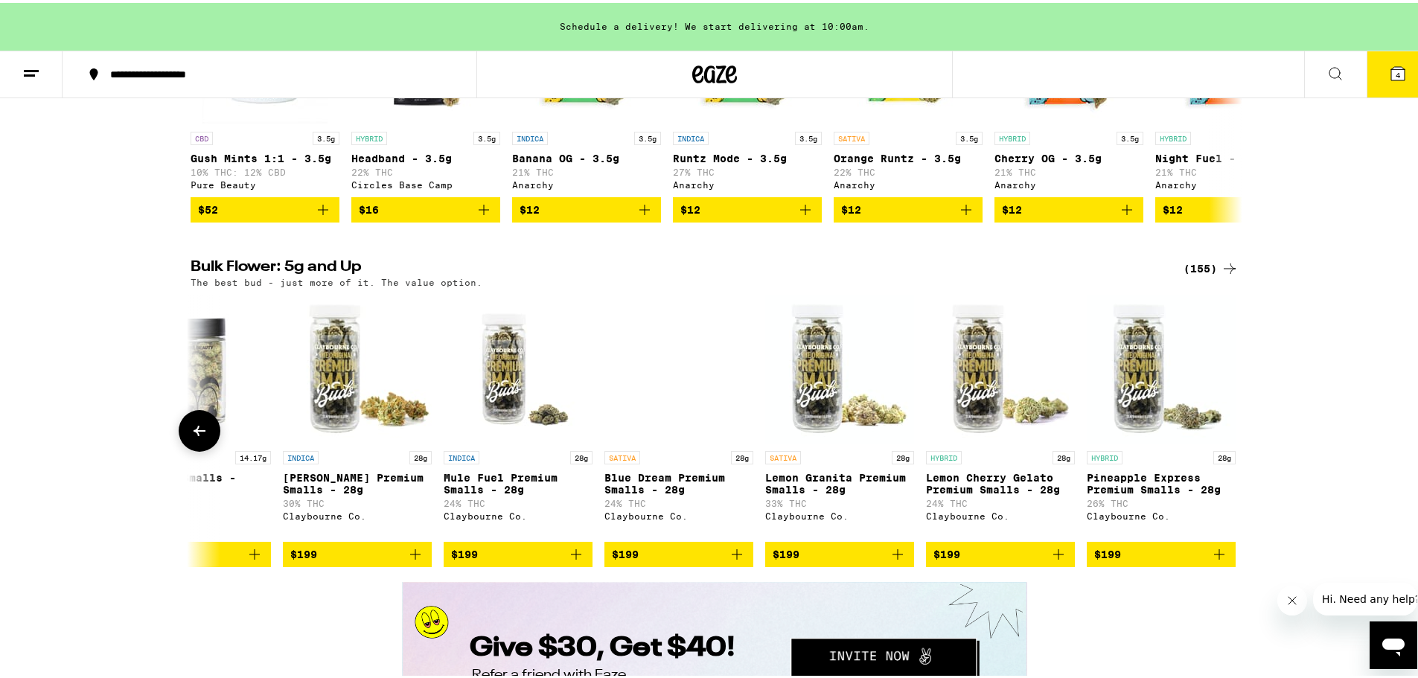
scroll to position [0, 23879]
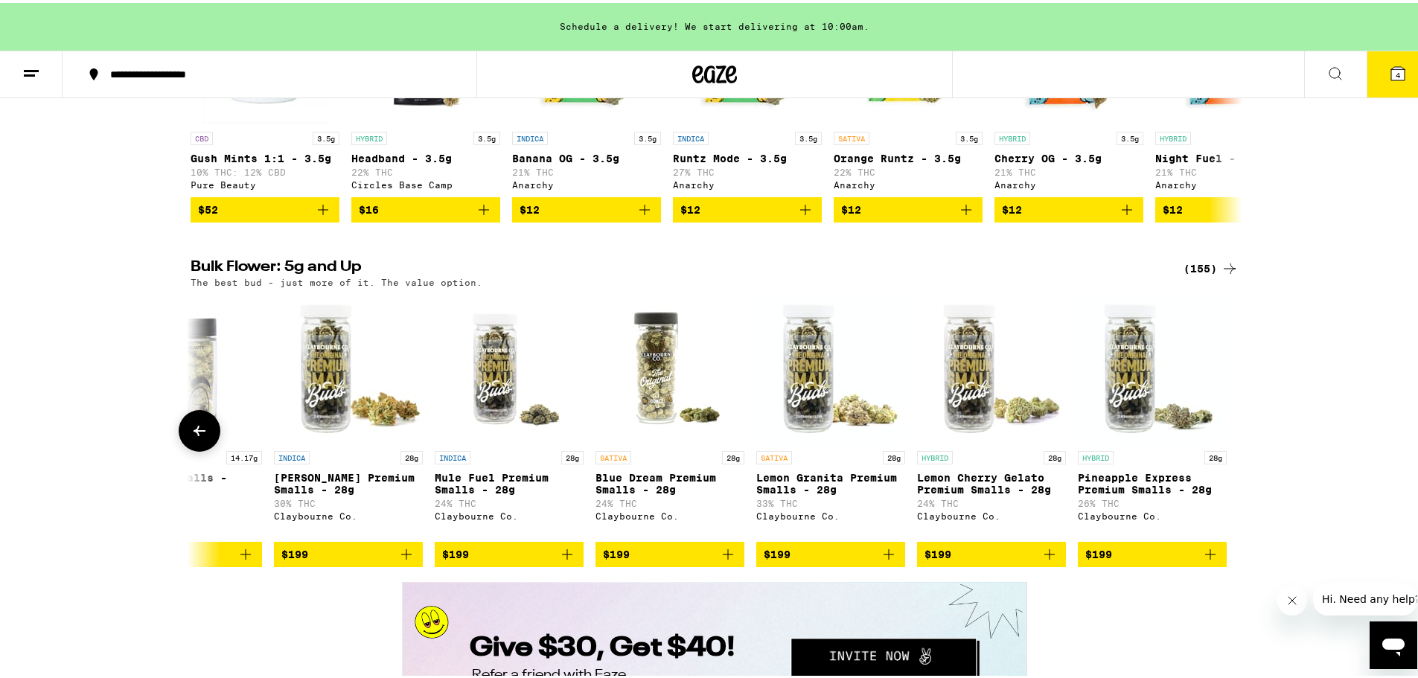
click at [1120, 449] on div at bounding box center [1230, 428] width 42 height 42
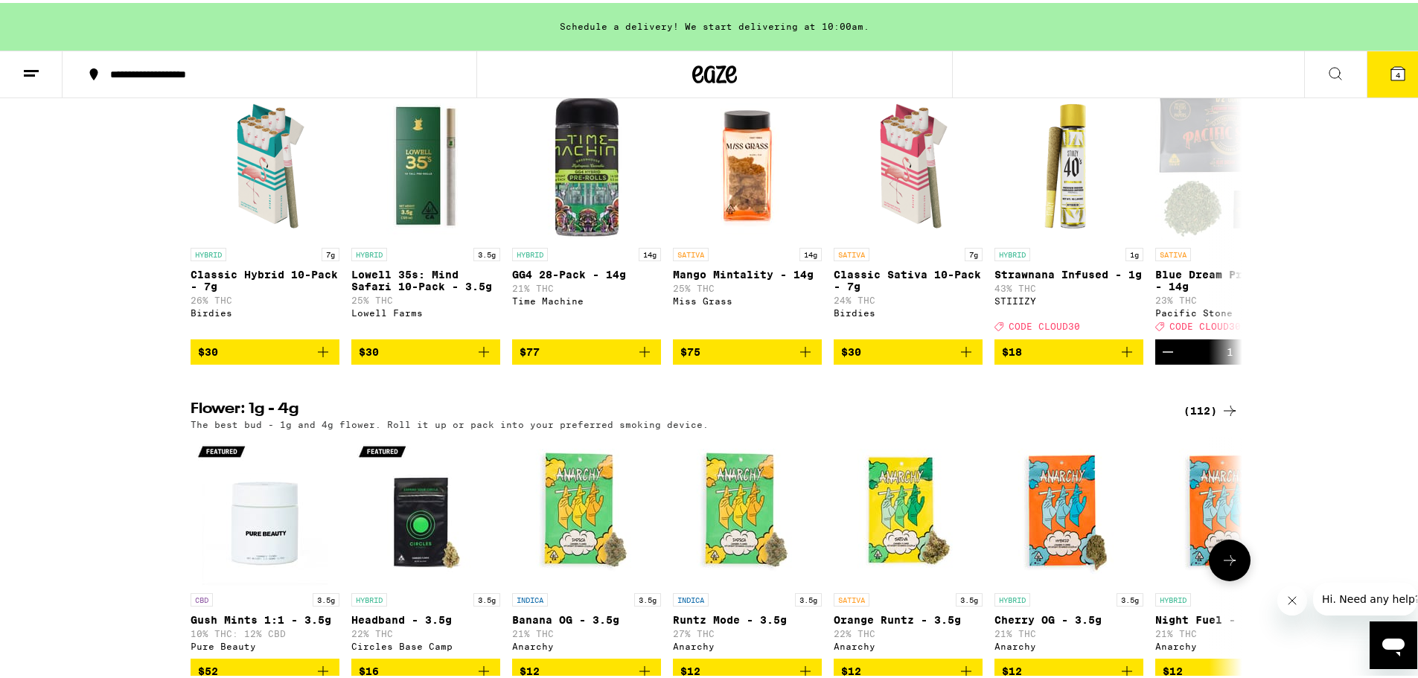
scroll to position [1489, 0]
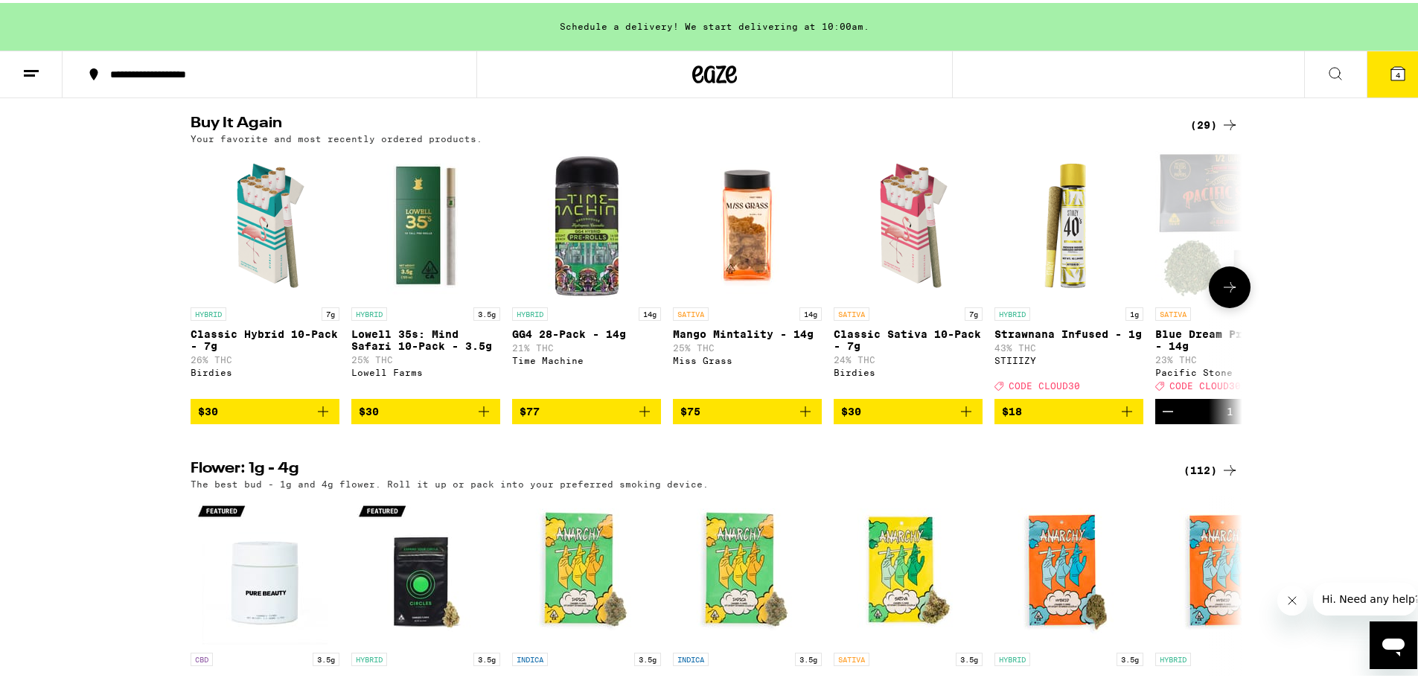
click at [1120, 293] on icon at bounding box center [1230, 284] width 18 height 18
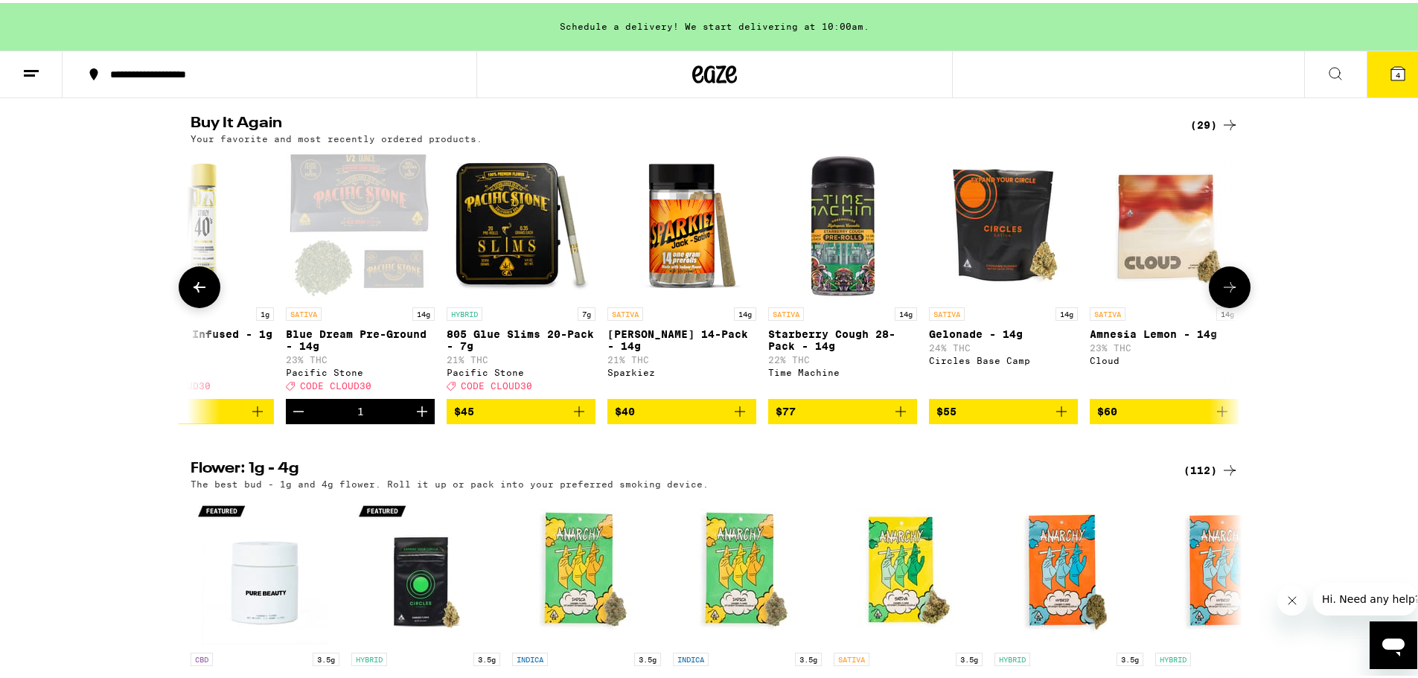
scroll to position [0, 886]
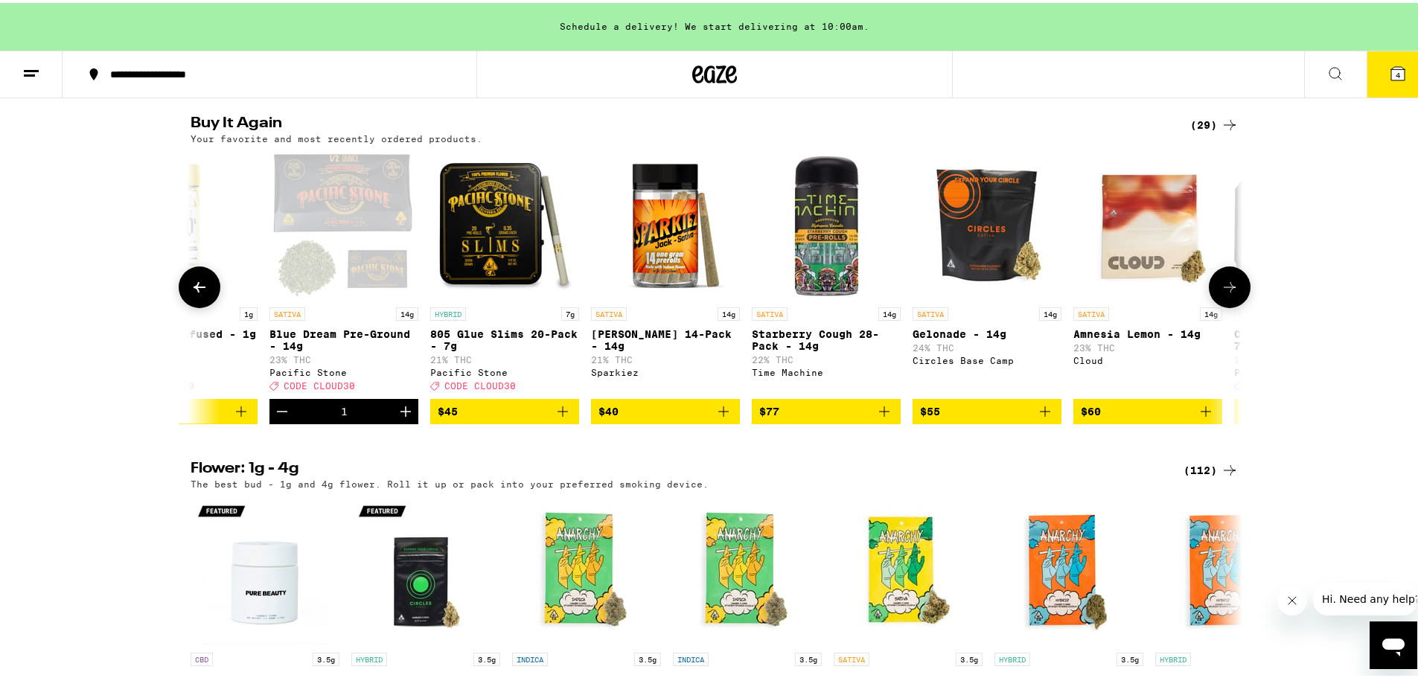
click at [1120, 293] on icon at bounding box center [1230, 284] width 18 height 18
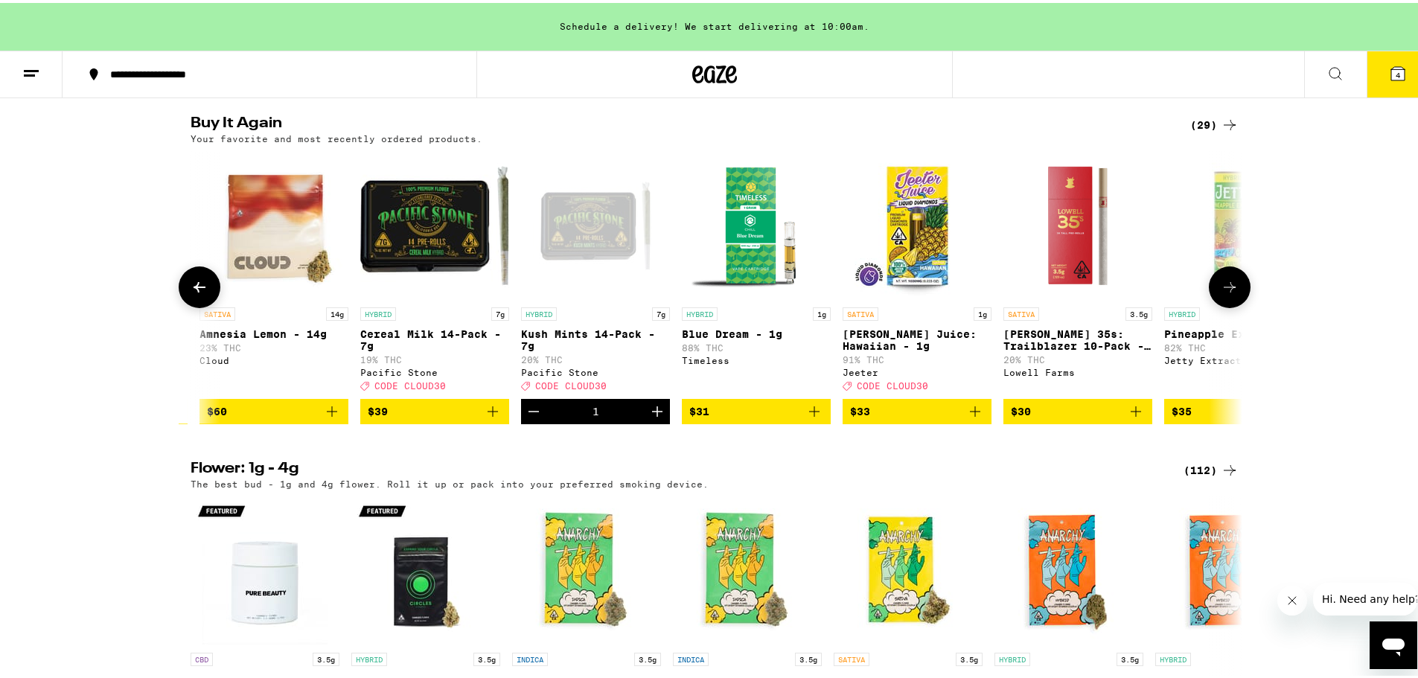
scroll to position [0, 1772]
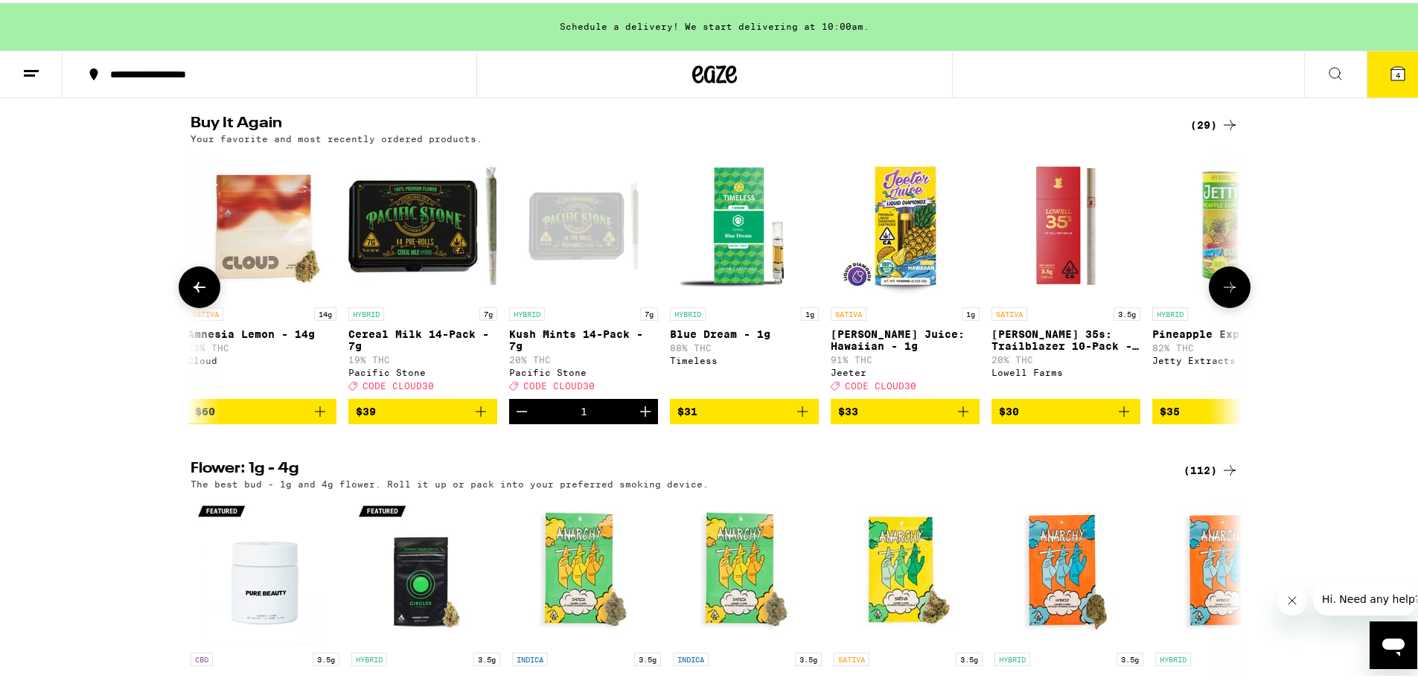
click at [1120, 293] on icon at bounding box center [1230, 284] width 18 height 18
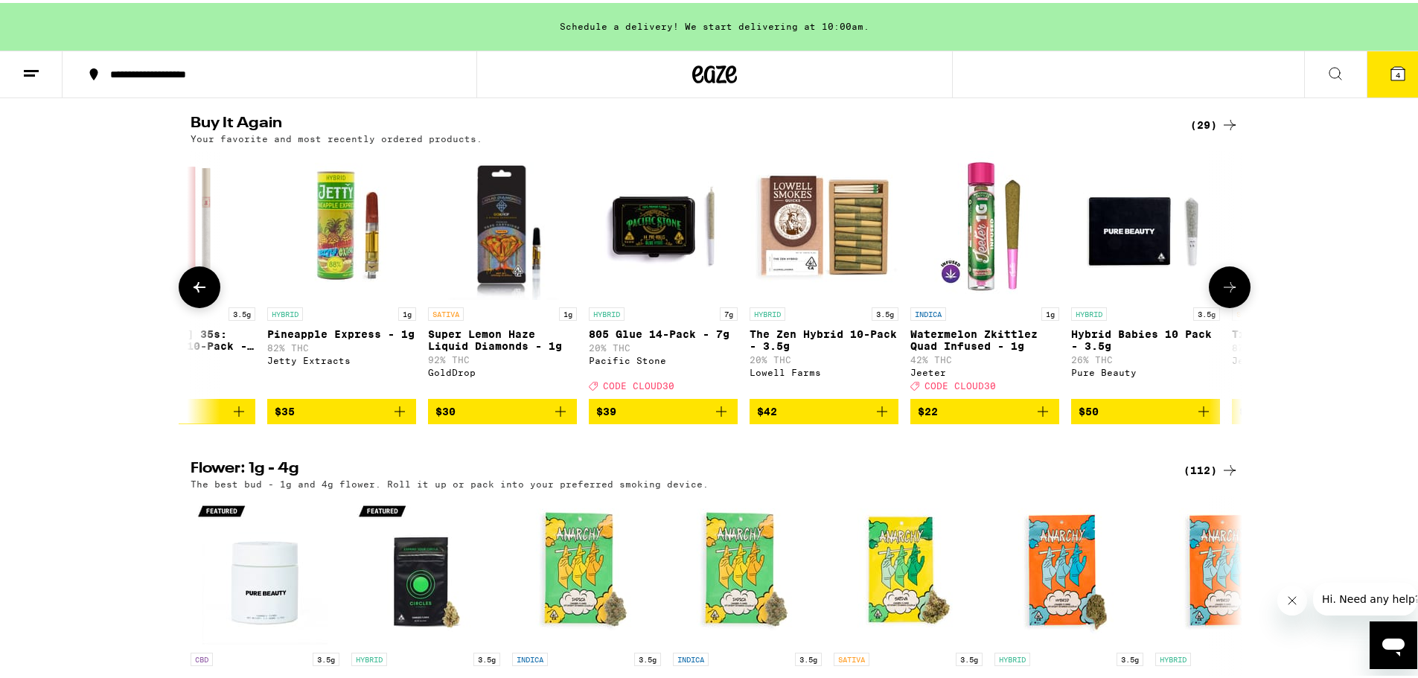
scroll to position [0, 2658]
click at [1120, 293] on icon at bounding box center [1230, 284] width 18 height 18
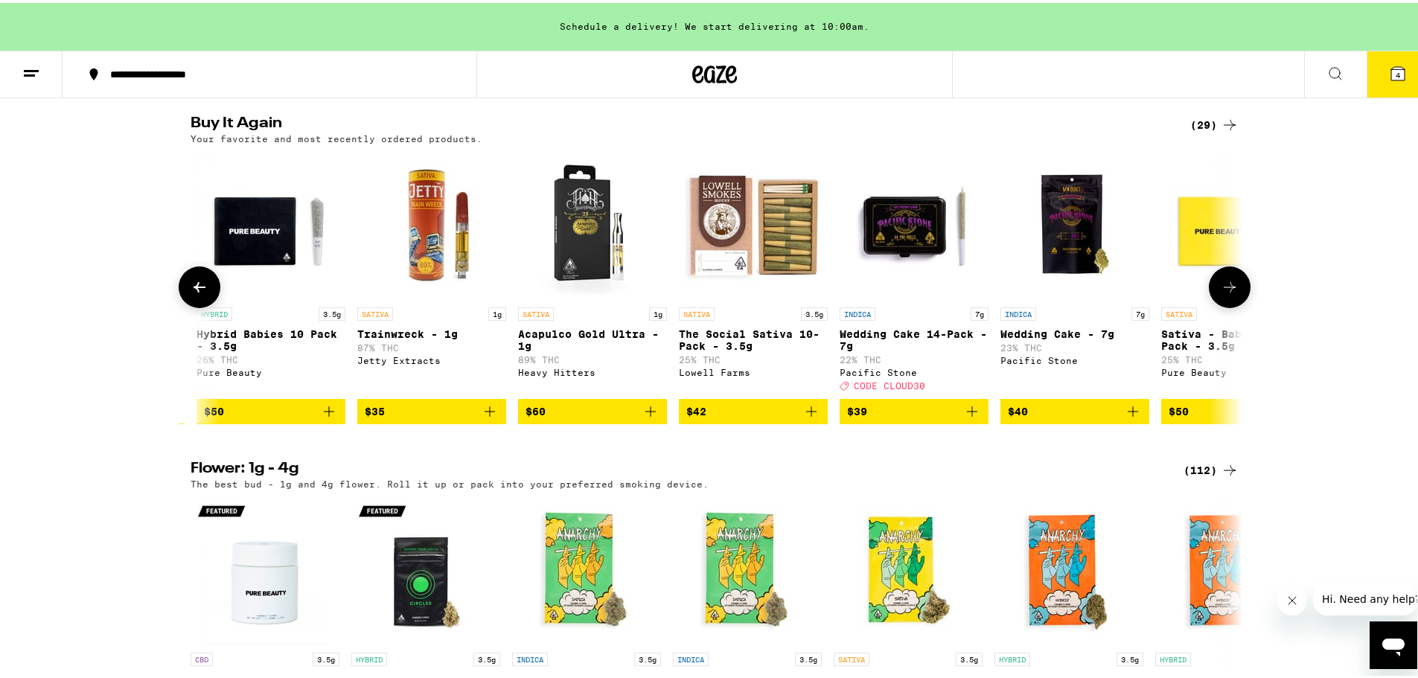
scroll to position [0, 3544]
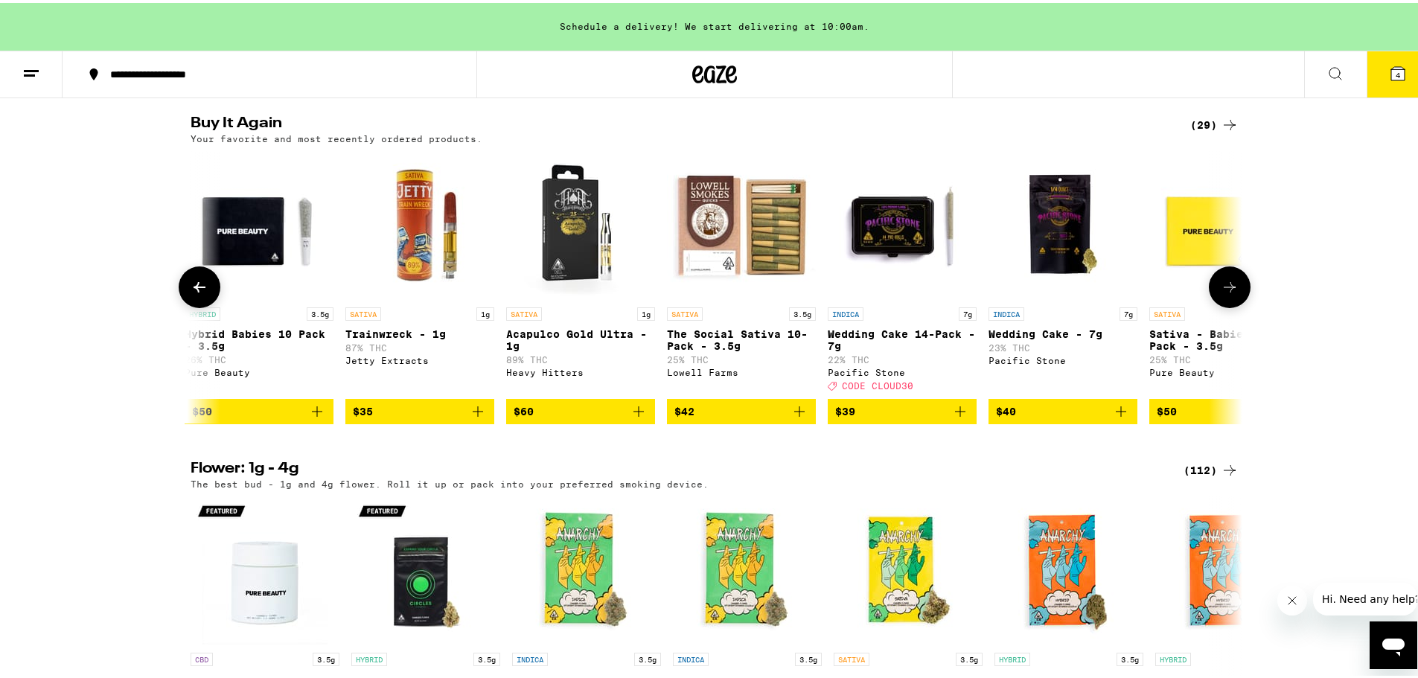
click at [1120, 293] on icon at bounding box center [1230, 284] width 18 height 18
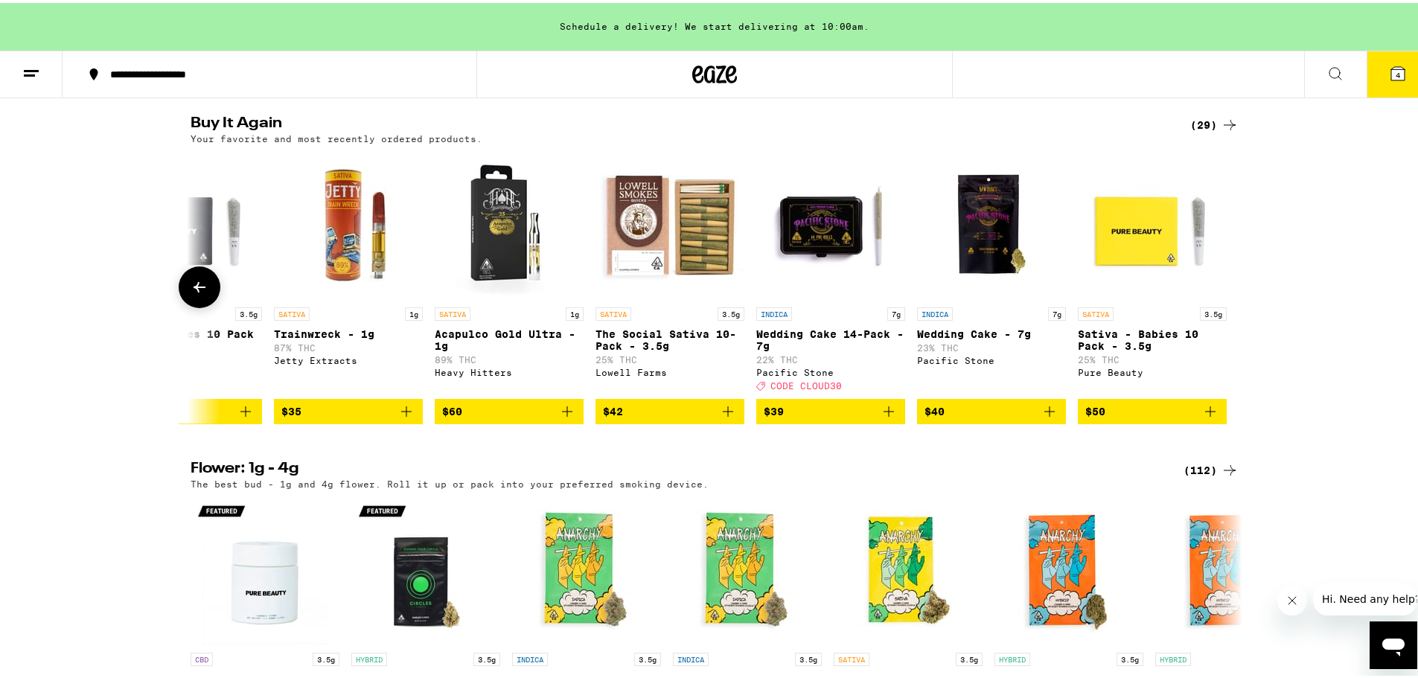
click at [191, 293] on icon at bounding box center [200, 284] width 18 height 18
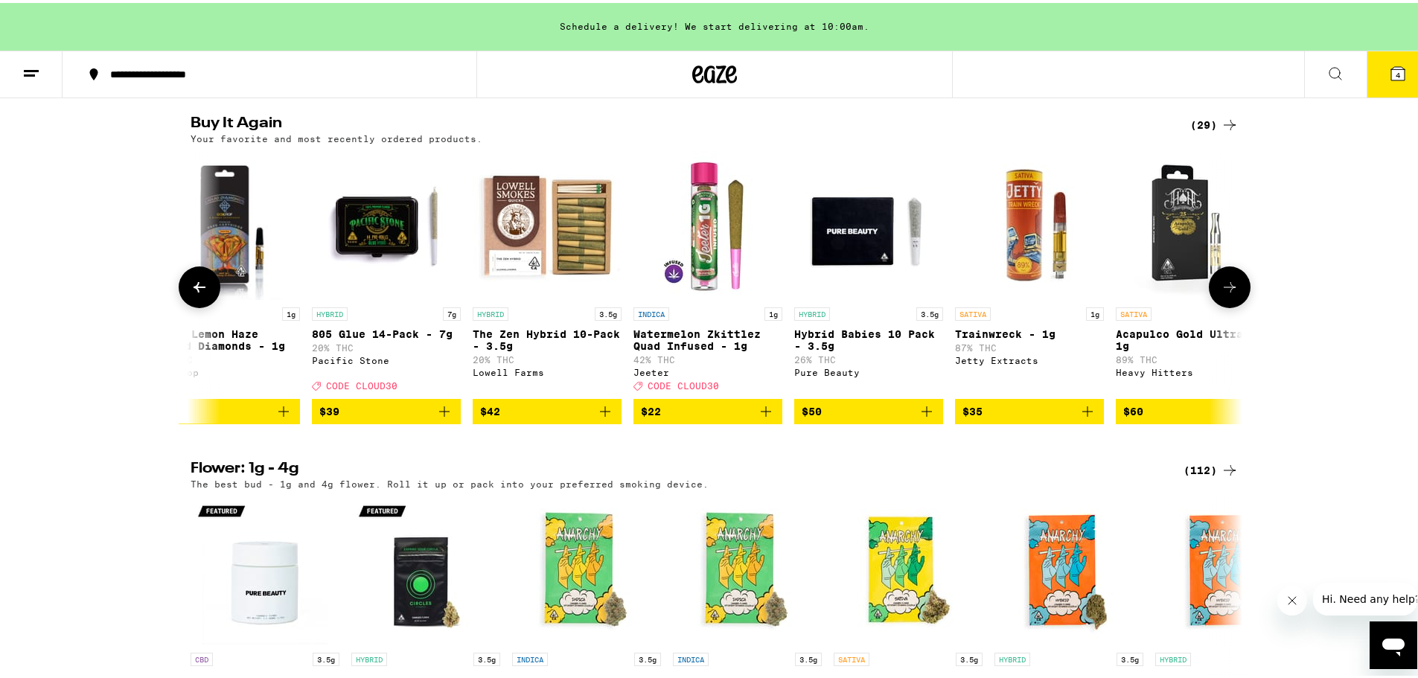
click at [191, 293] on icon at bounding box center [200, 284] width 18 height 18
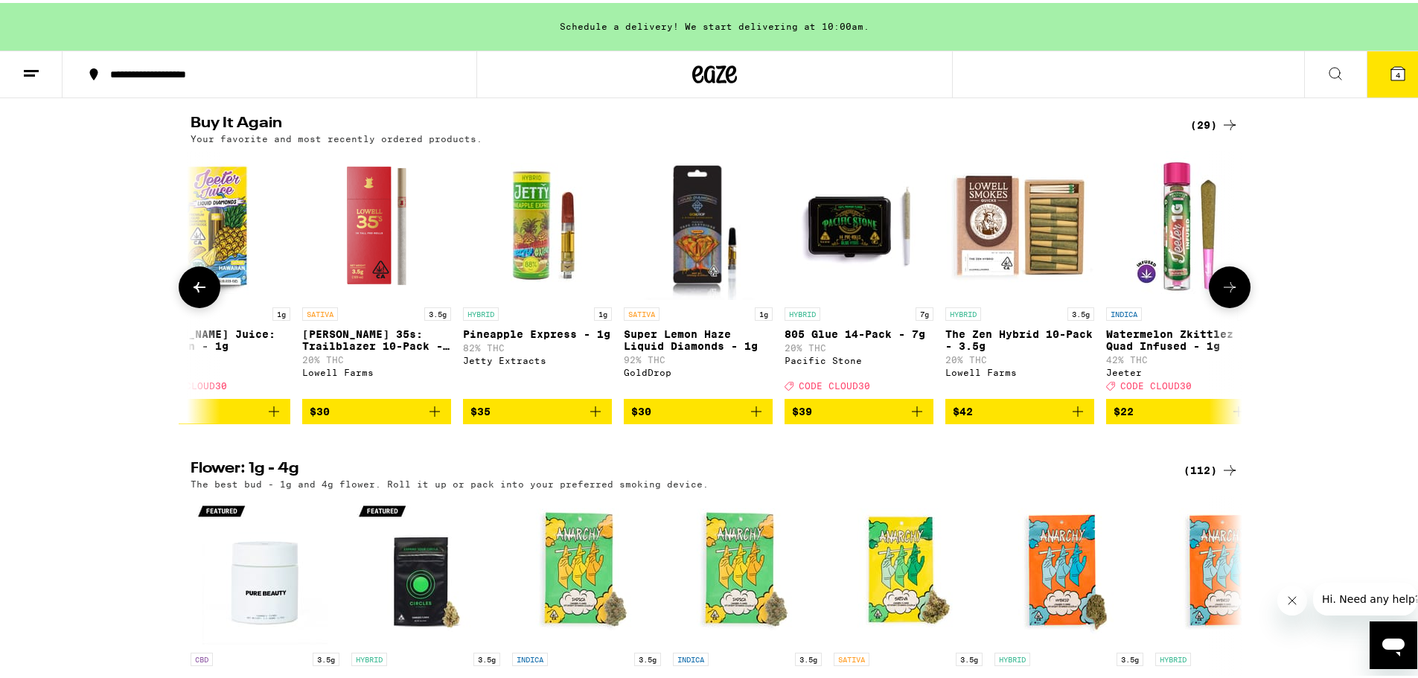
click at [191, 293] on icon at bounding box center [200, 284] width 18 height 18
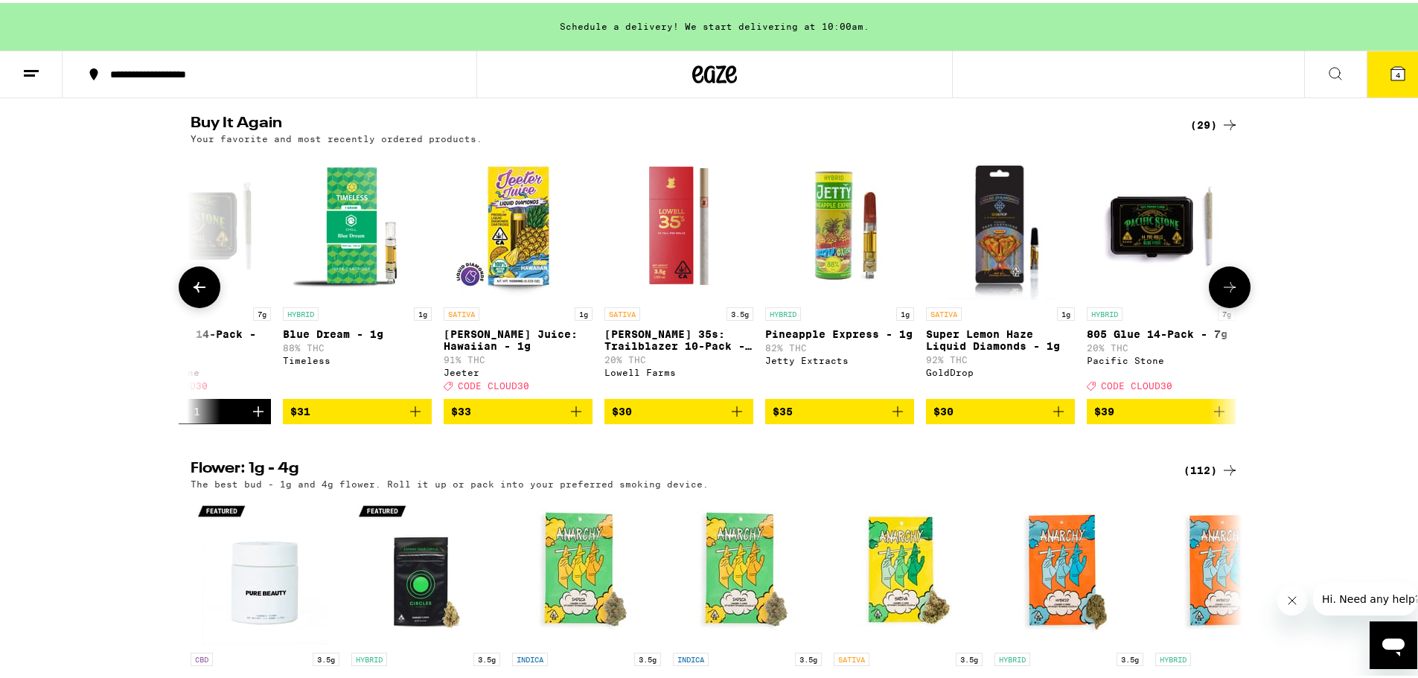
click at [191, 293] on icon at bounding box center [200, 284] width 18 height 18
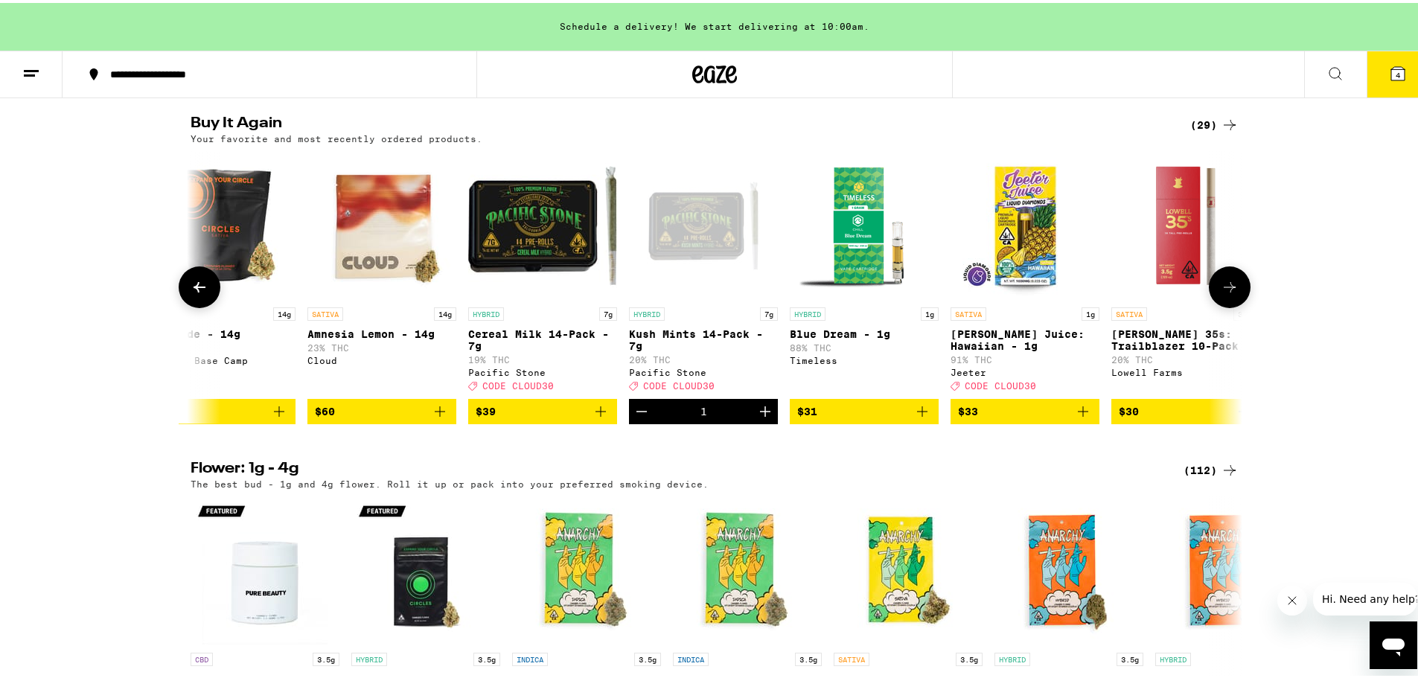
click at [191, 293] on icon at bounding box center [200, 284] width 18 height 18
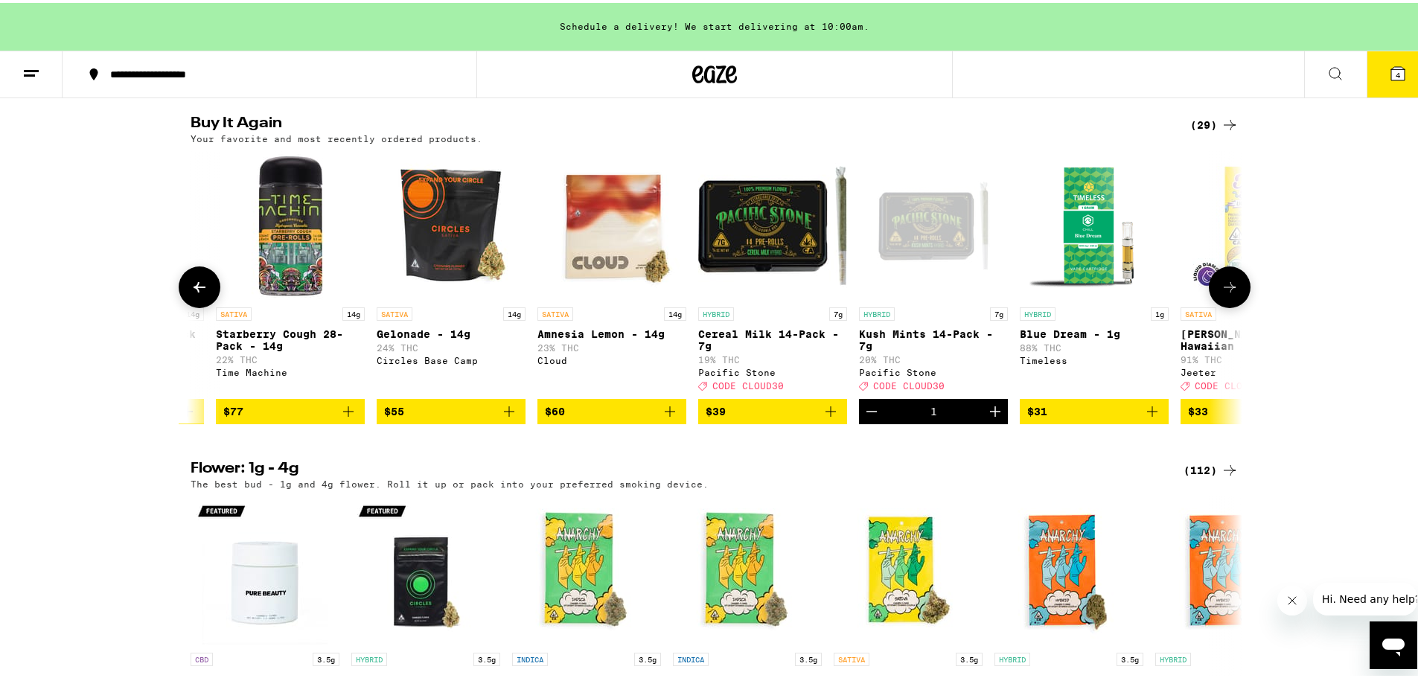
click at [191, 293] on icon at bounding box center [200, 284] width 18 height 18
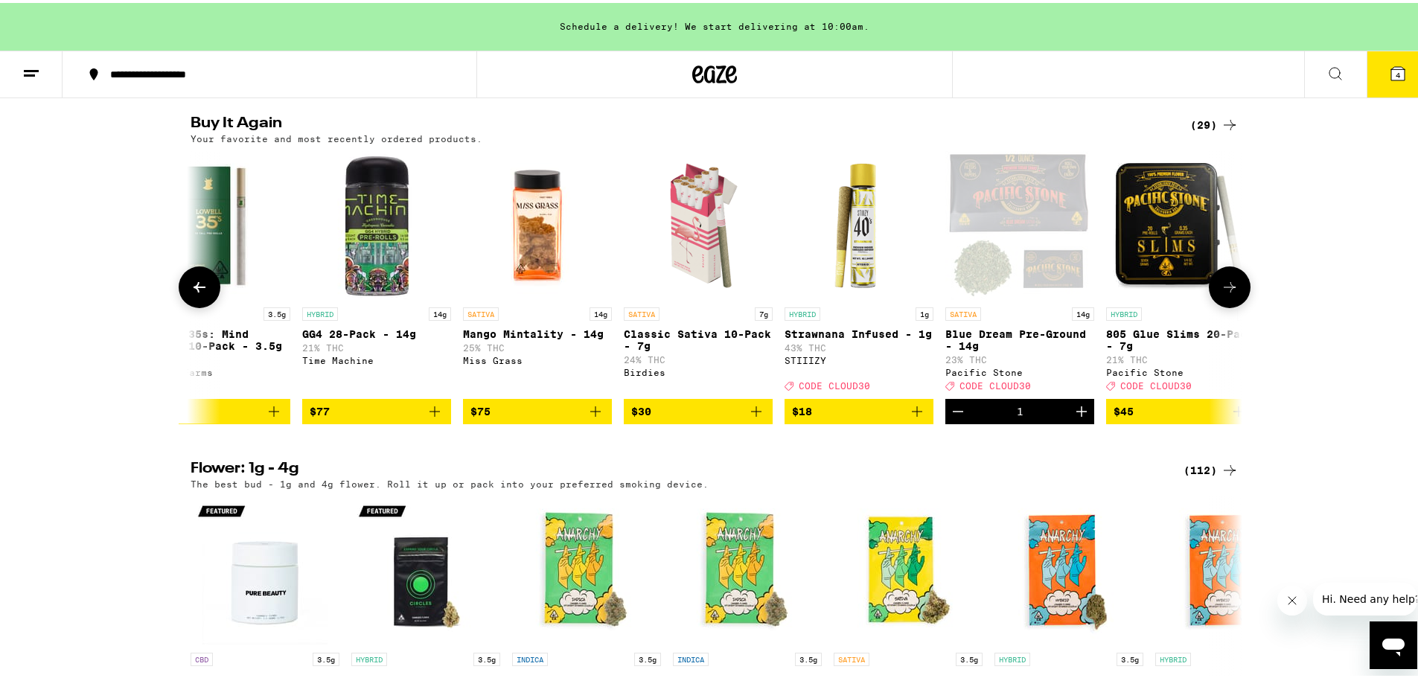
scroll to position [0, 205]
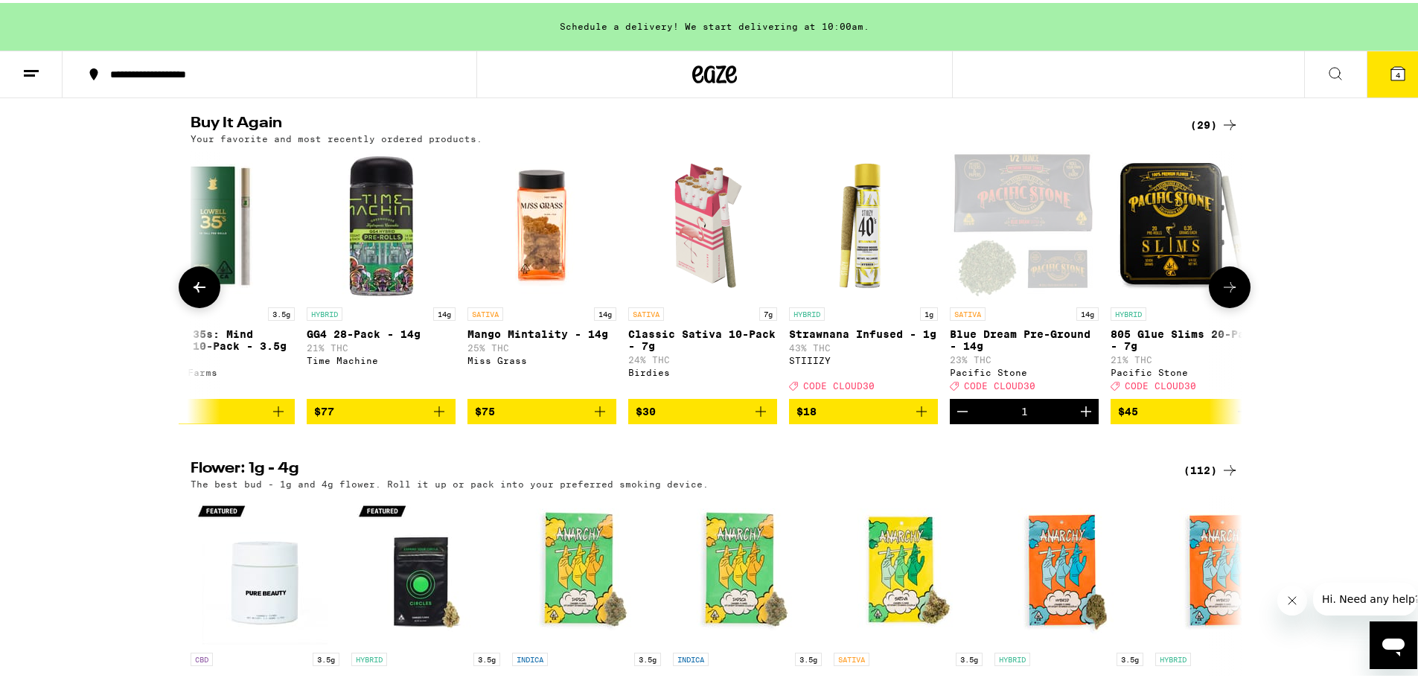
click at [191, 293] on icon at bounding box center [200, 284] width 18 height 18
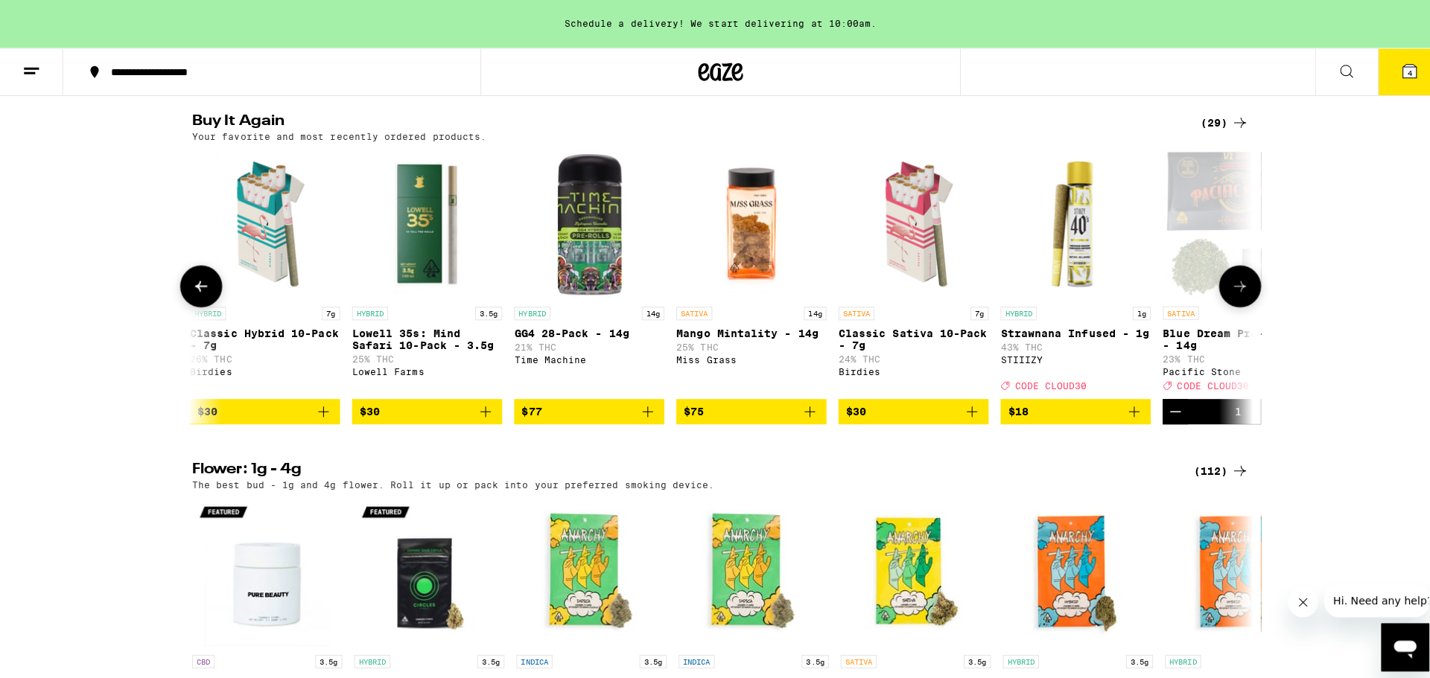
scroll to position [0, 0]
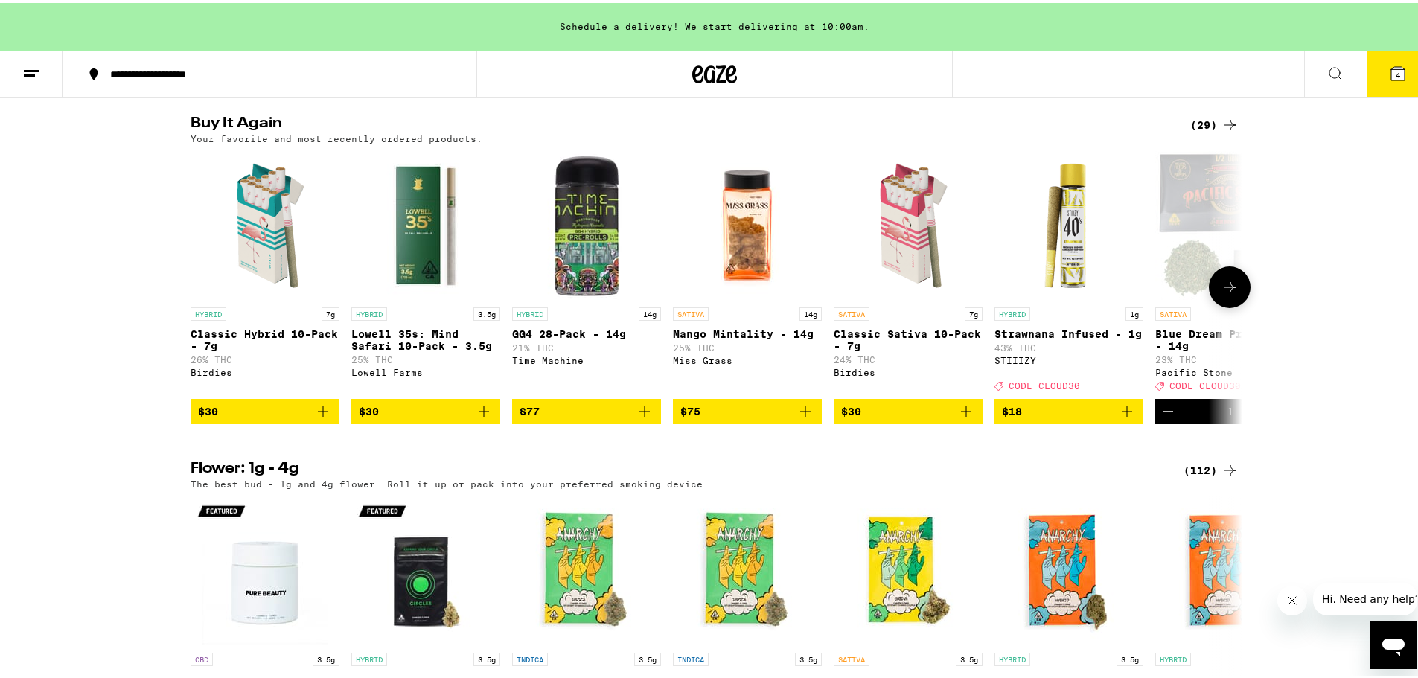
click at [314, 418] on icon "Add to bag" at bounding box center [323, 409] width 18 height 18
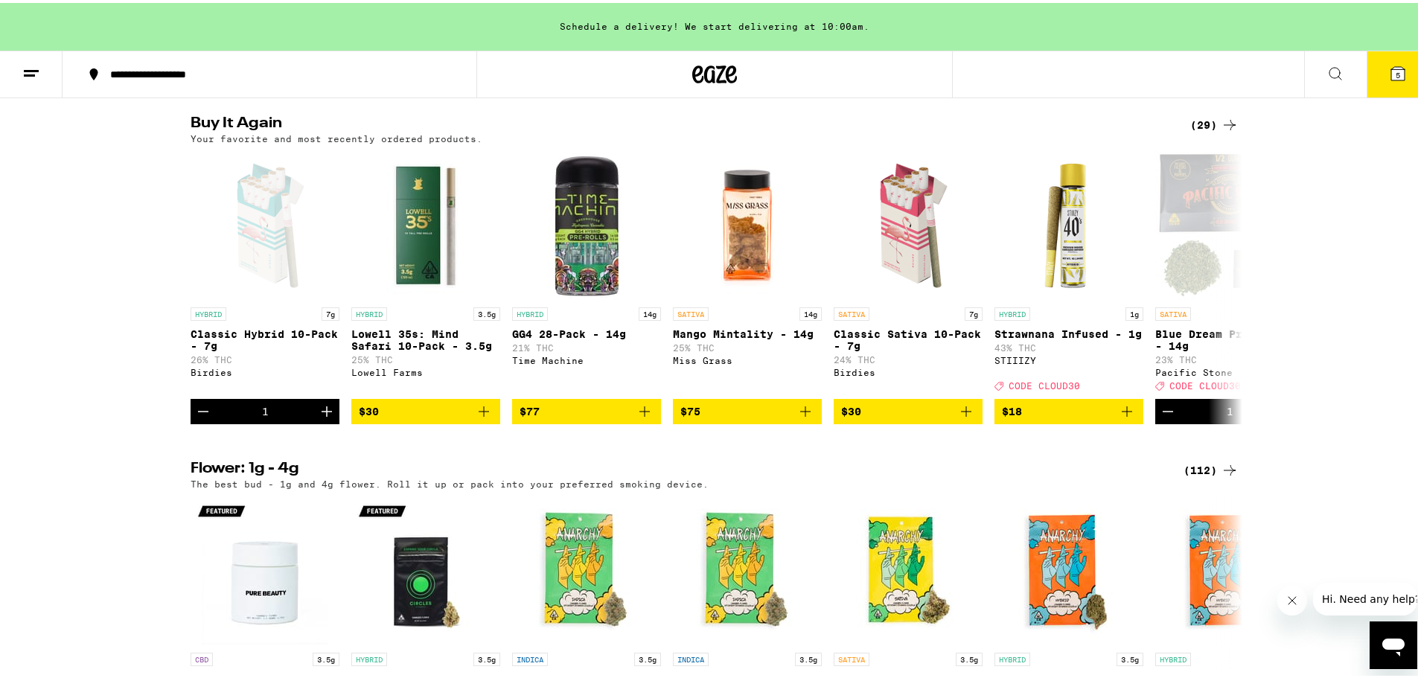
click at [1120, 65] on icon at bounding box center [1398, 71] width 18 height 18
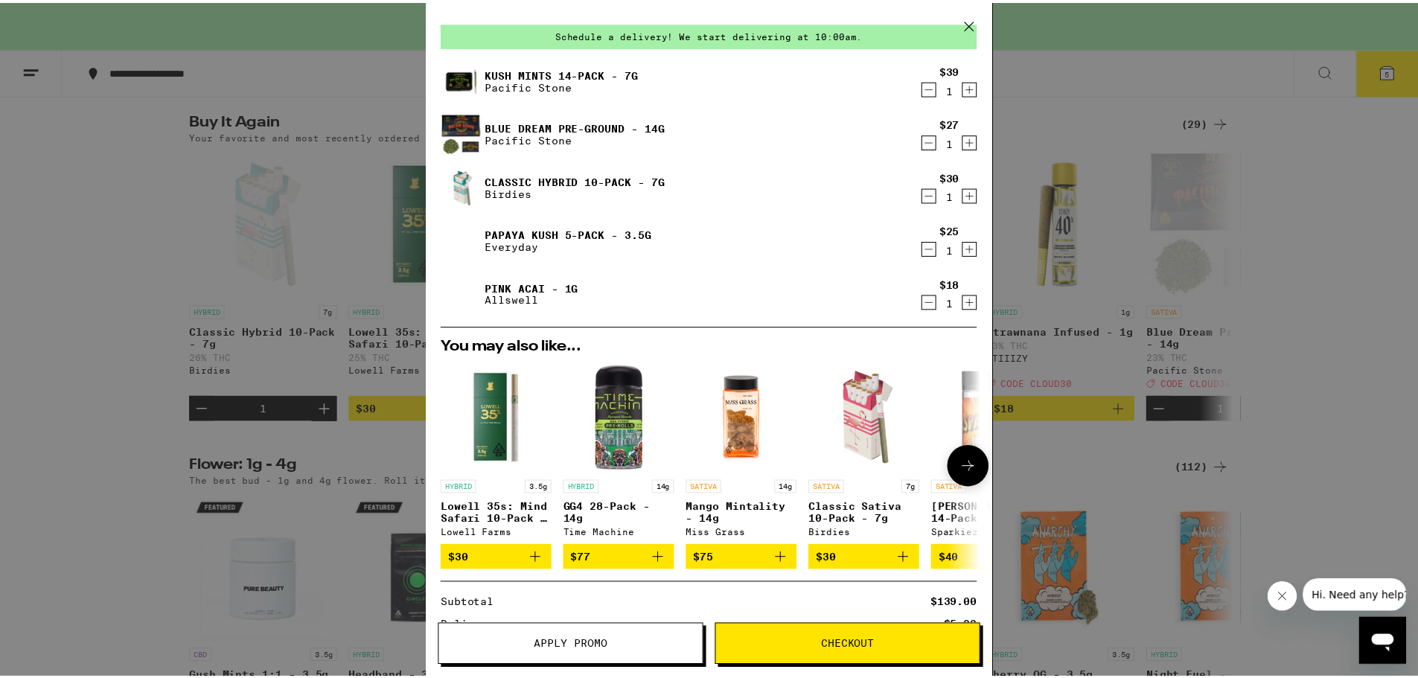
scroll to position [74, 0]
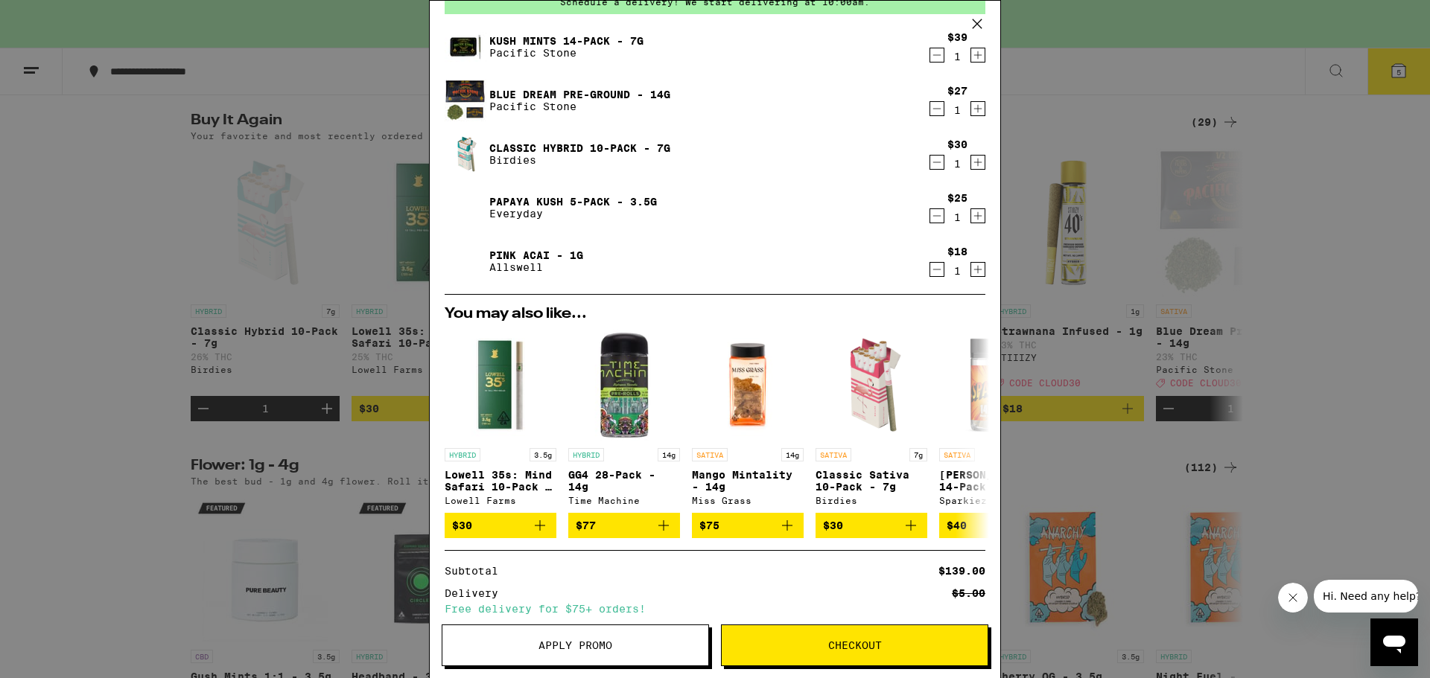
click at [648, 611] on span "Apply Promo" at bounding box center [575, 645] width 266 height 10
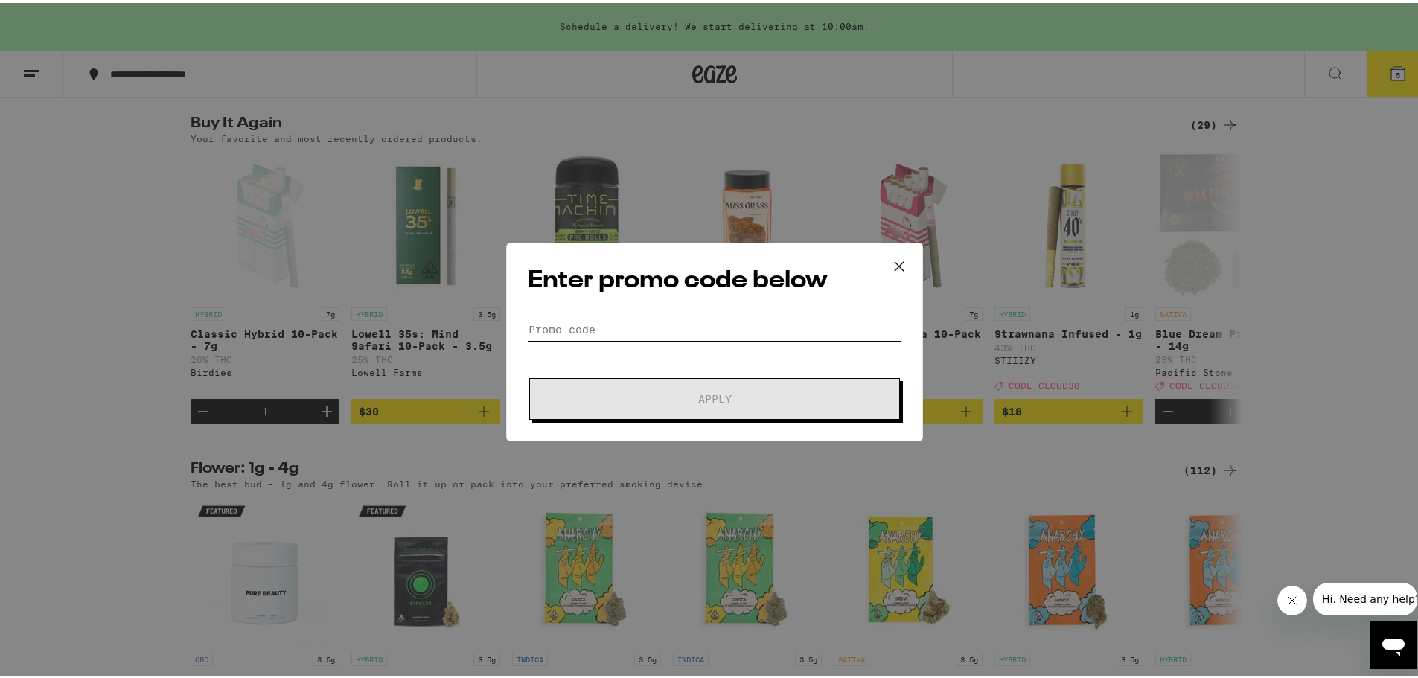
click at [643, 323] on input "Promo Code" at bounding box center [715, 327] width 374 height 22
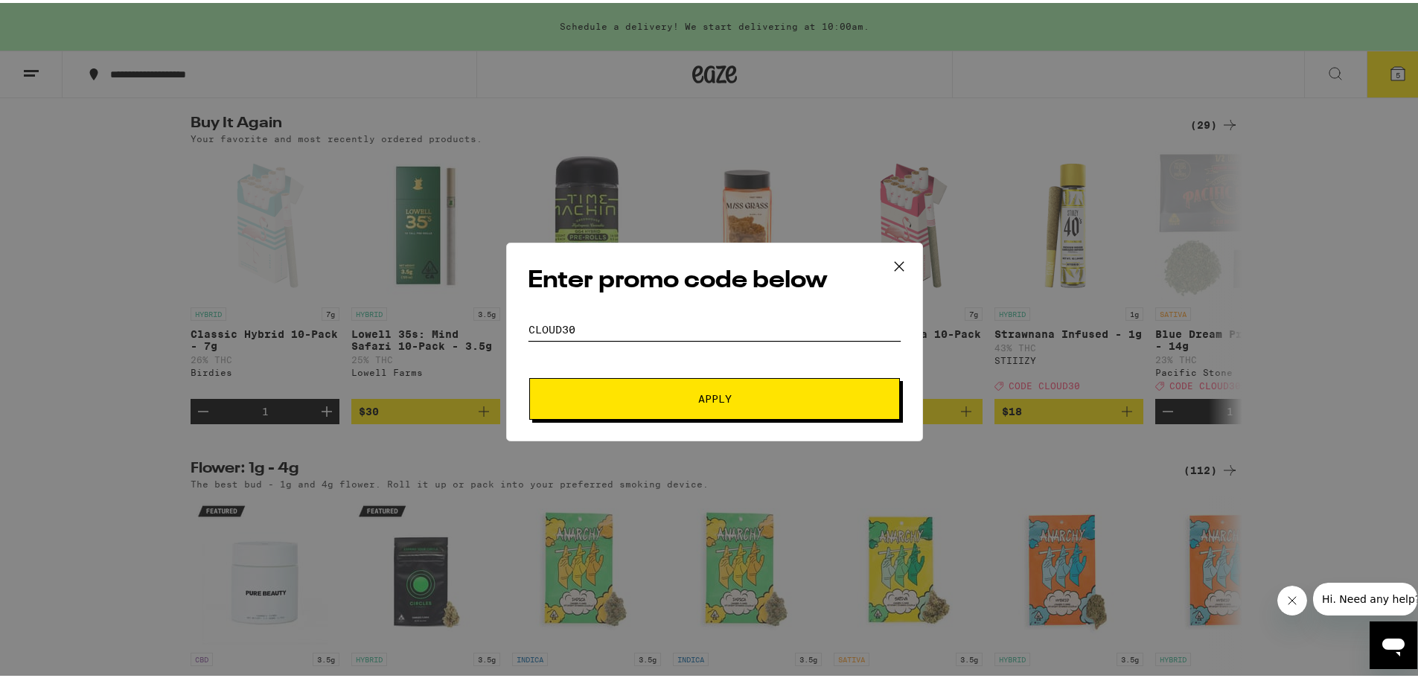
type input "cloud30"
click at [701, 395] on span "Apply" at bounding box center [715, 396] width 34 height 10
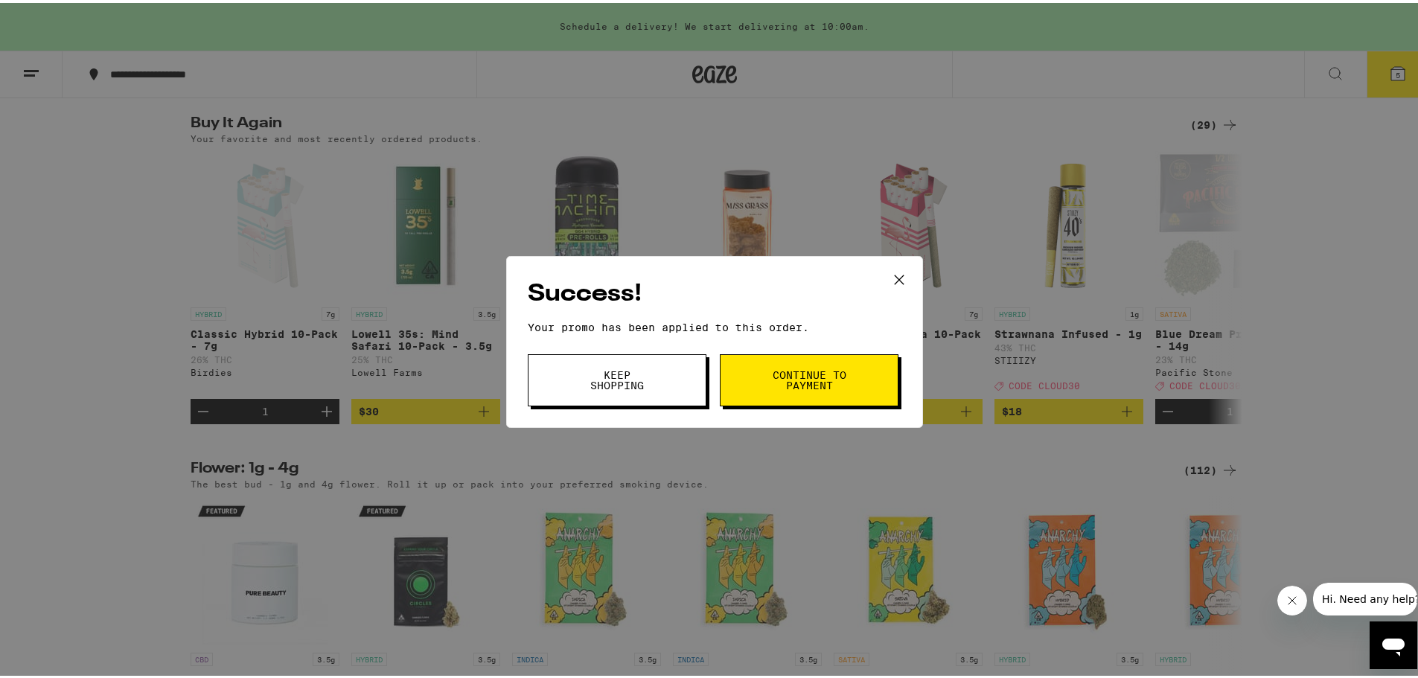
click at [794, 382] on span "Continue to payment" at bounding box center [809, 377] width 76 height 21
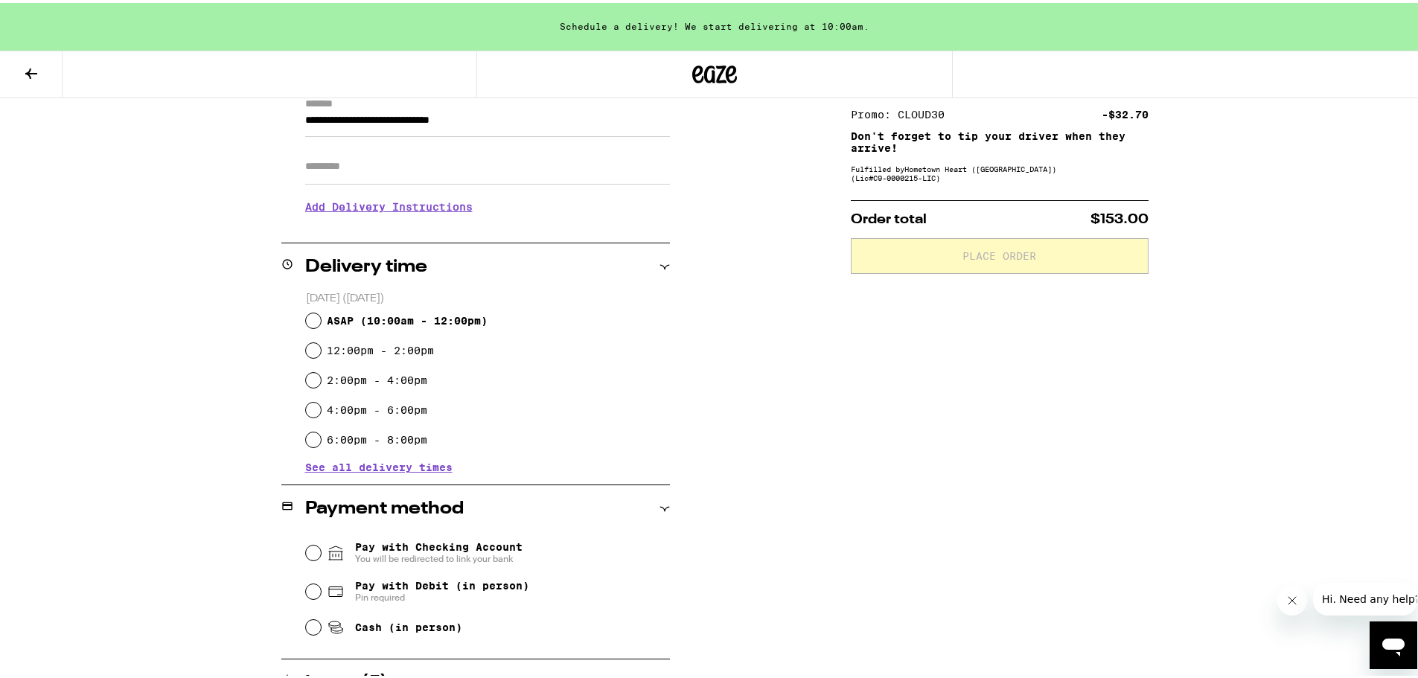
scroll to position [223, 0]
click at [306, 315] on input "ASAP ( 10:00am - 12:00pm )" at bounding box center [313, 316] width 15 height 15
radio input "true"
click at [327, 592] on icon at bounding box center [336, 588] width 18 height 18
click at [321, 592] on input "Pay with Debit (in person) Pin required" at bounding box center [313, 587] width 15 height 15
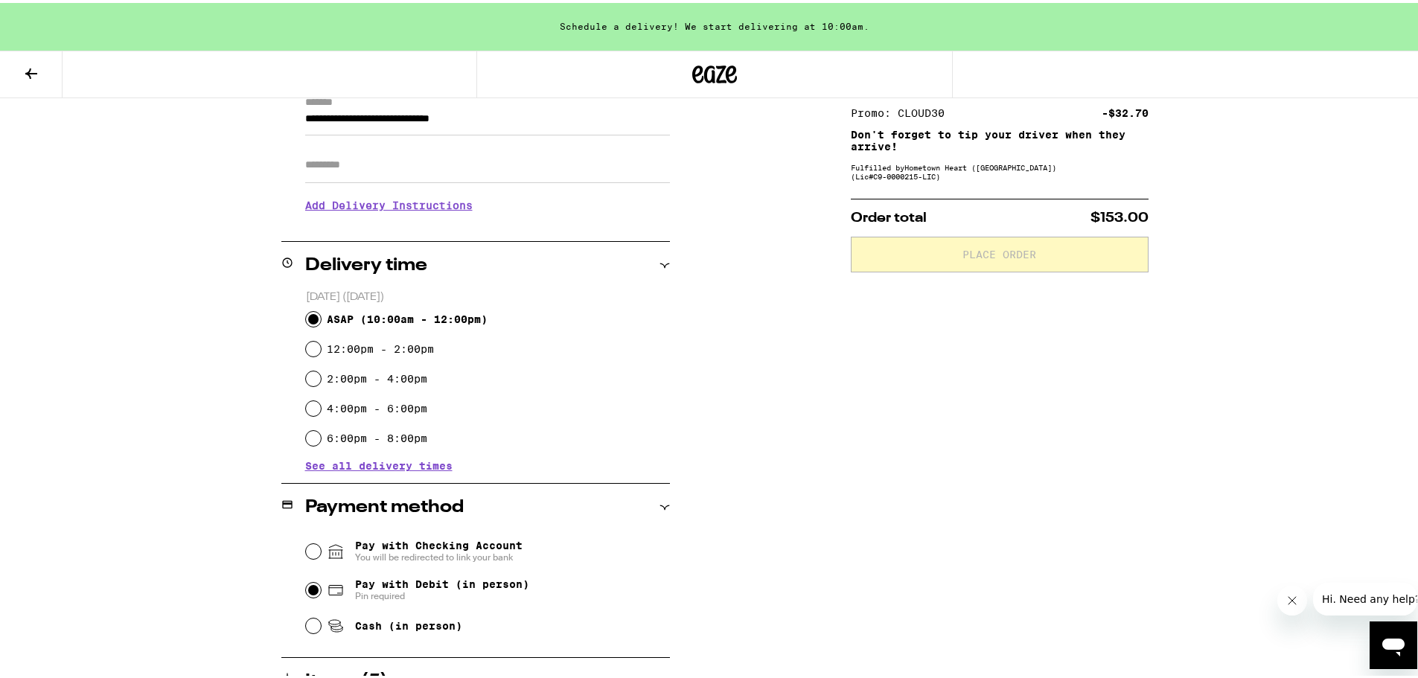
radio input "true"
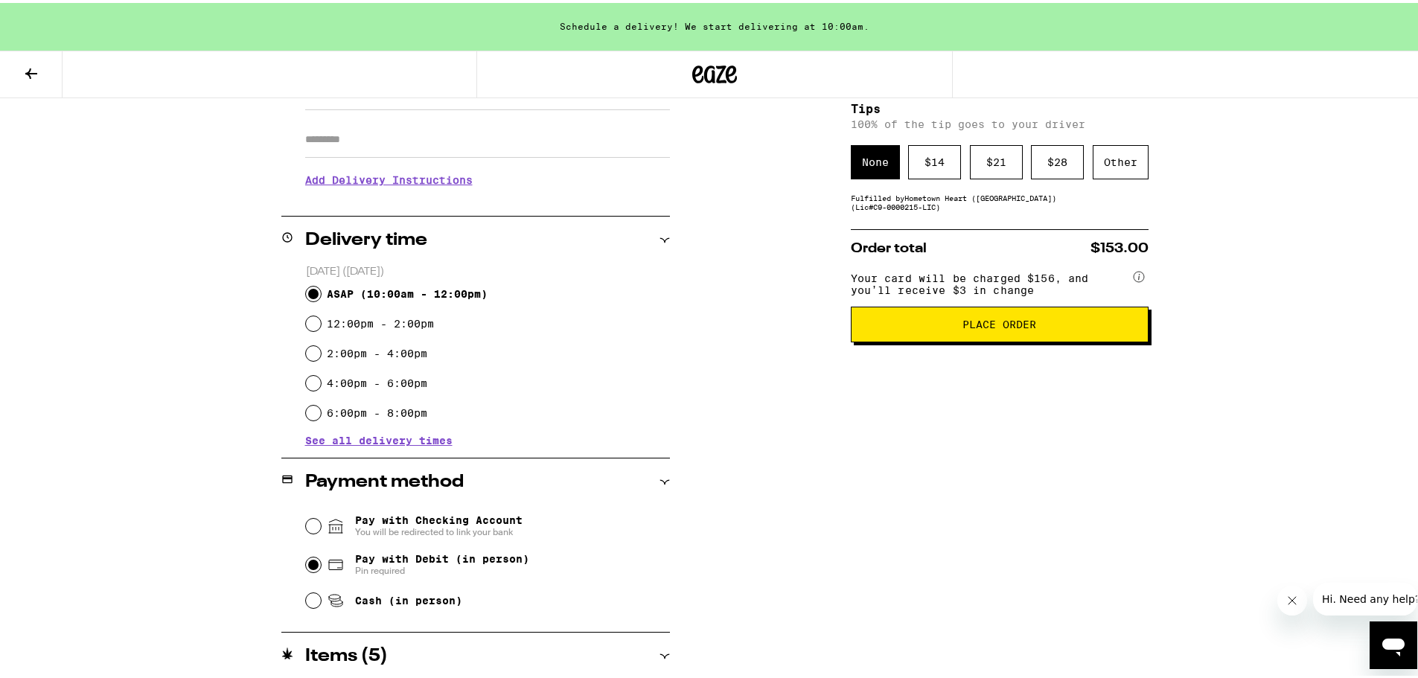
scroll to position [219, 0]
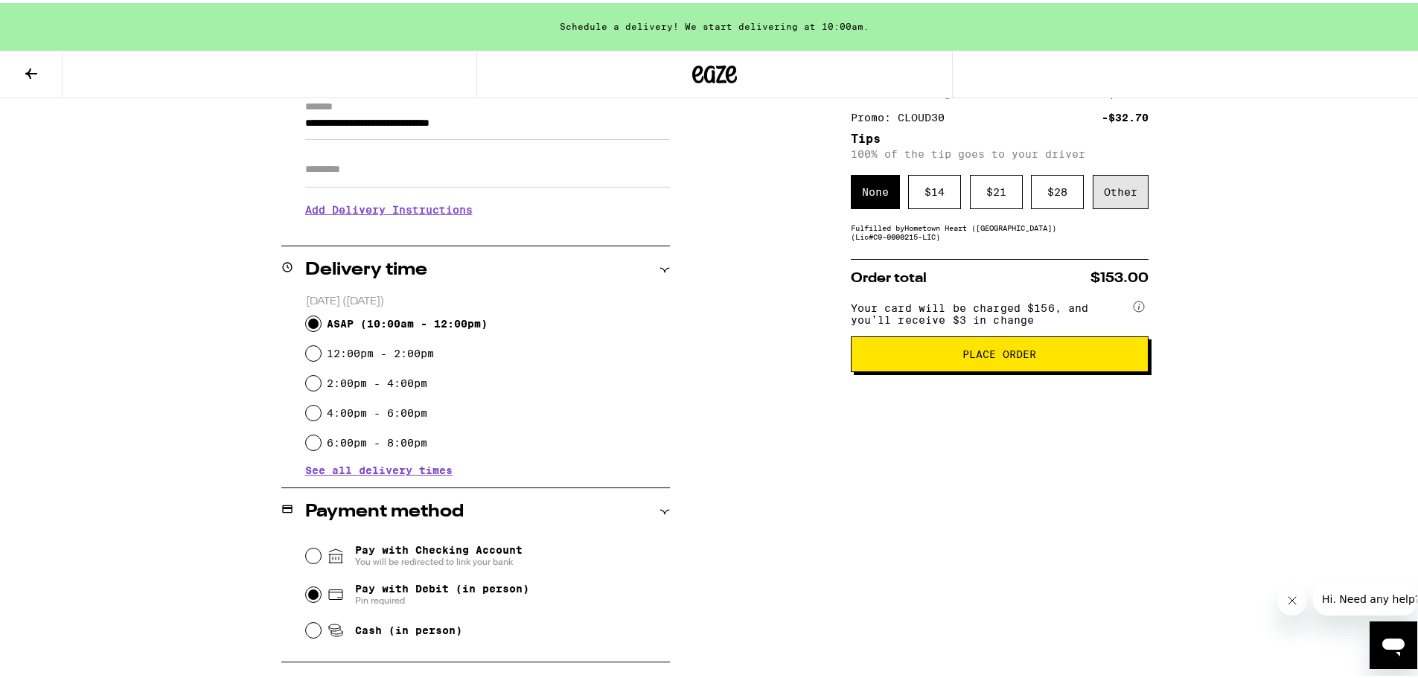
click at [1120, 192] on div "Other" at bounding box center [1121, 189] width 56 height 34
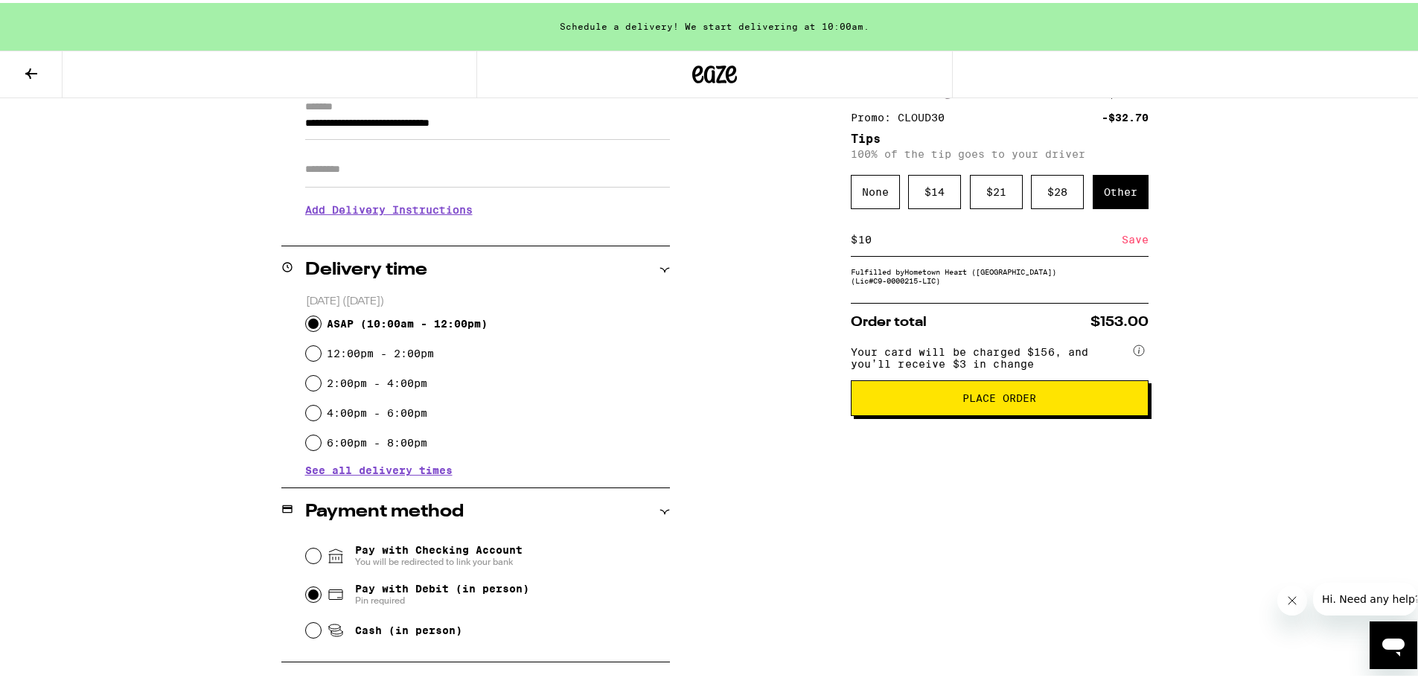
type input "10"
click at [1120, 242] on div "Save" at bounding box center [1135, 236] width 27 height 33
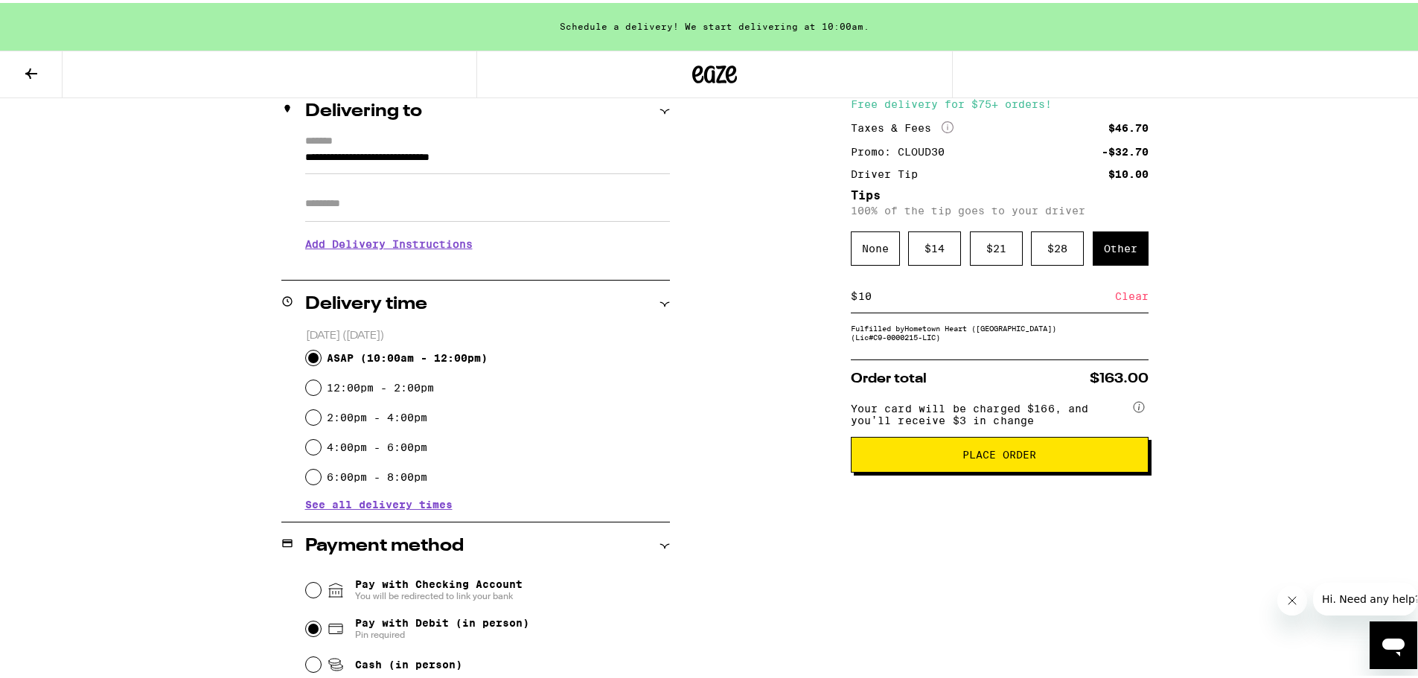
scroll to position [223, 0]
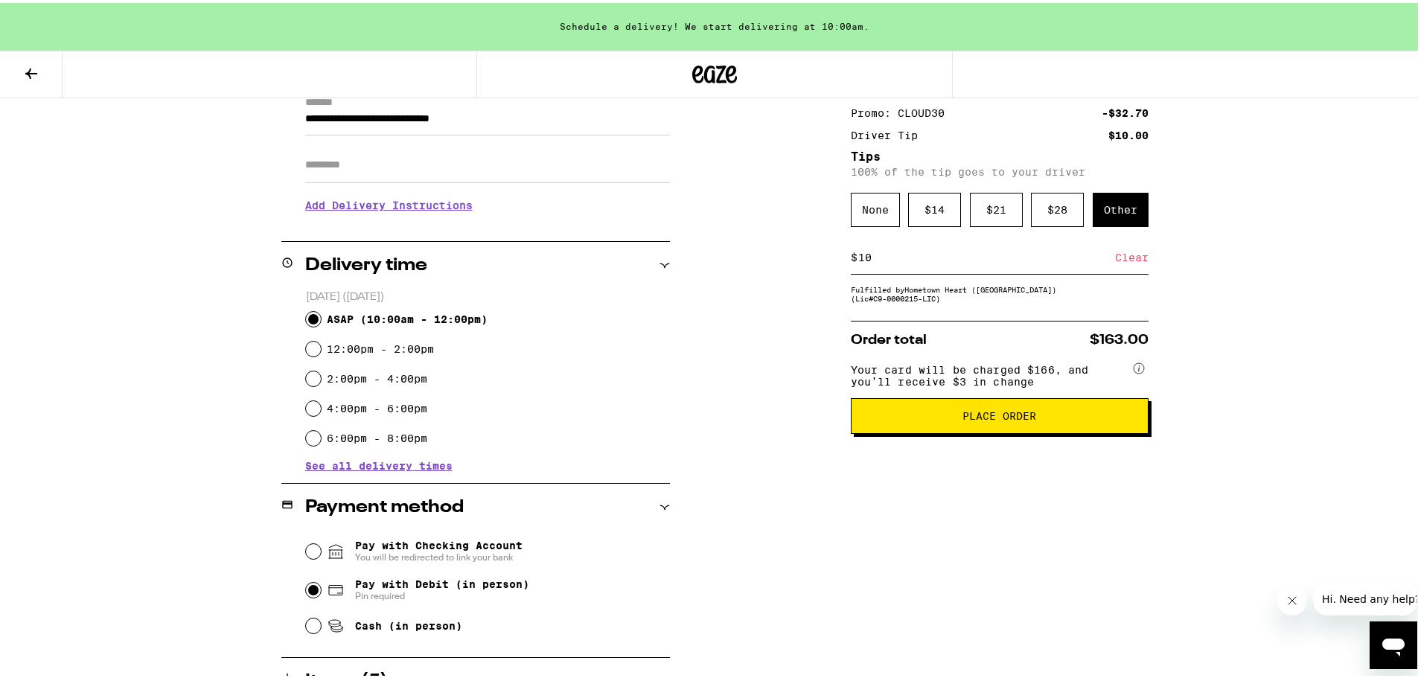
click at [1013, 418] on span "Place Order" at bounding box center [1000, 413] width 74 height 10
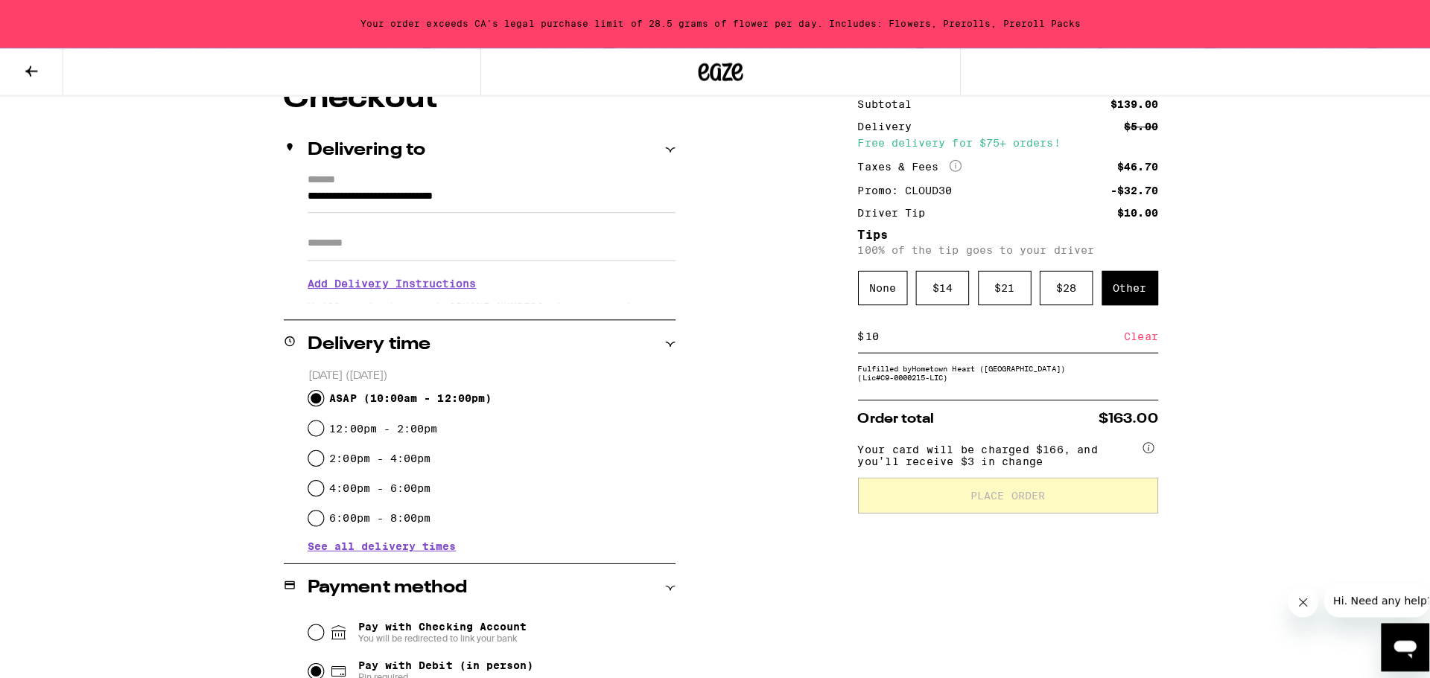
scroll to position [0, 0]
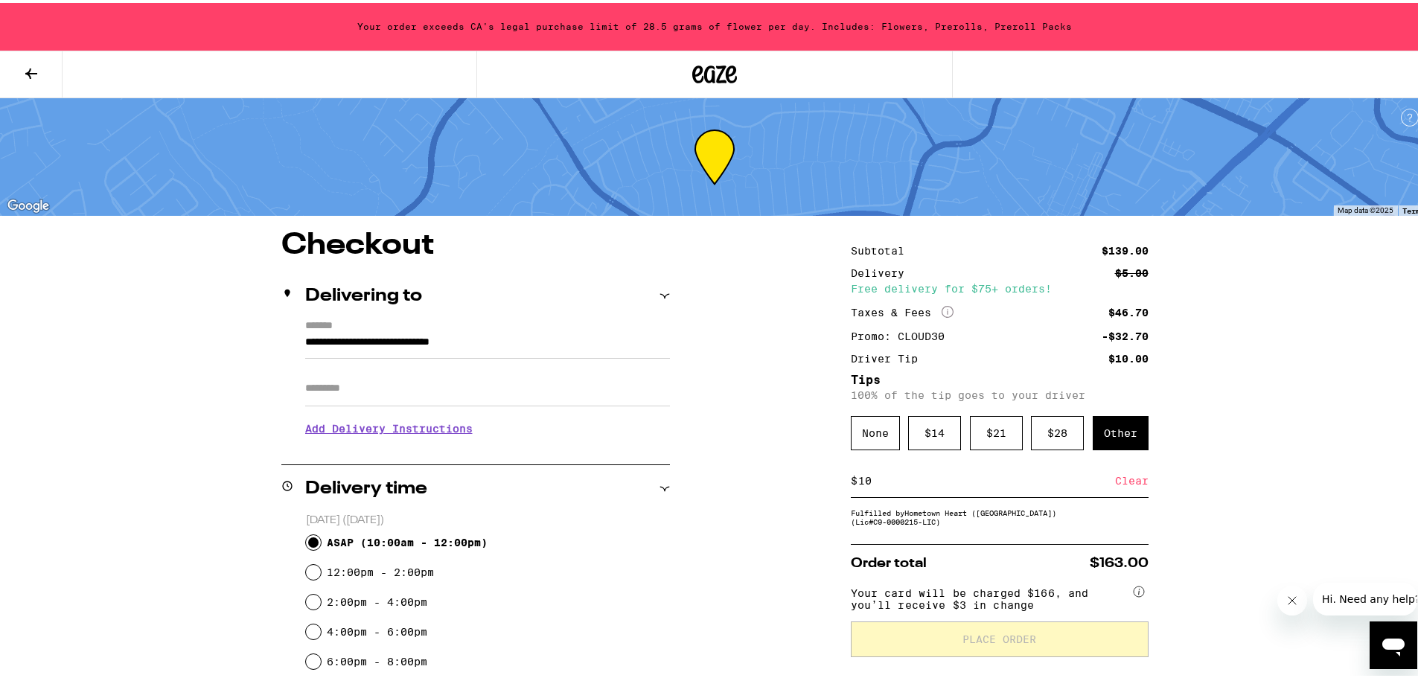
click at [25, 64] on icon at bounding box center [31, 71] width 18 height 18
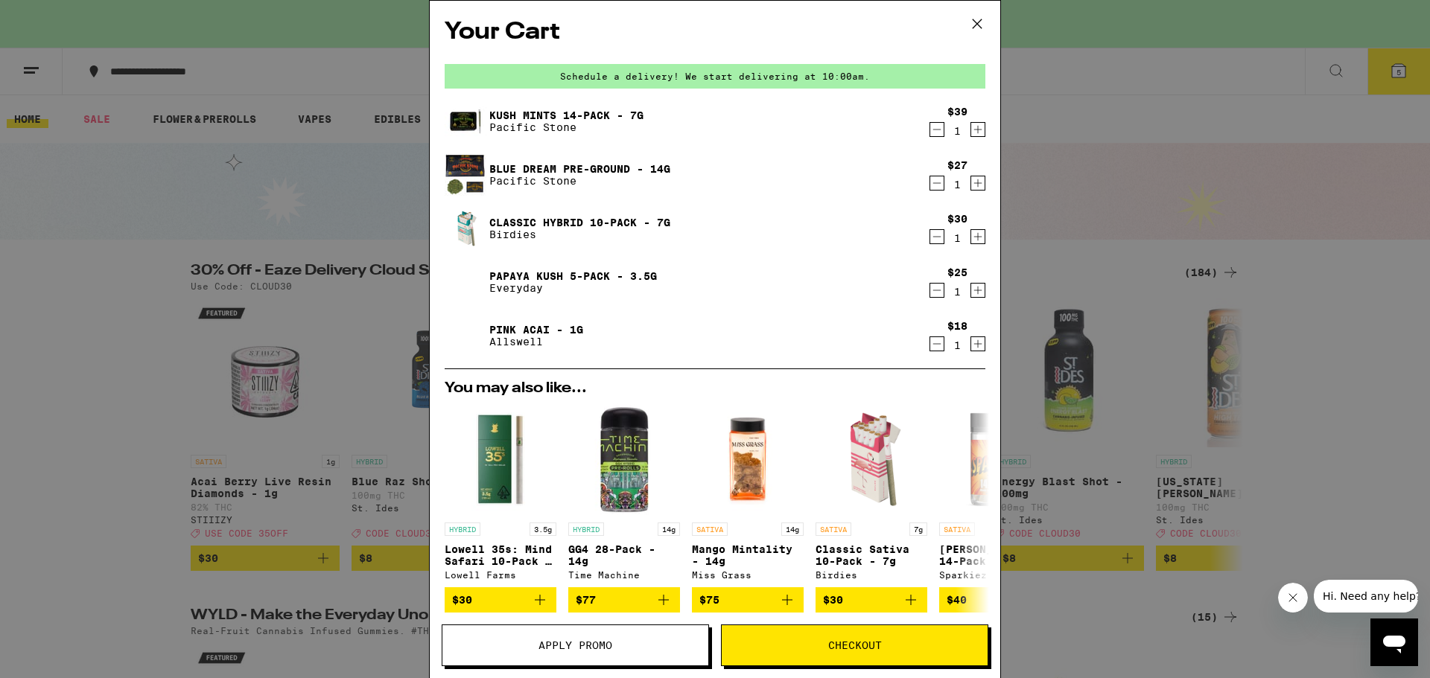
click at [933, 183] on icon "Decrement" at bounding box center [937, 183] width 8 height 0
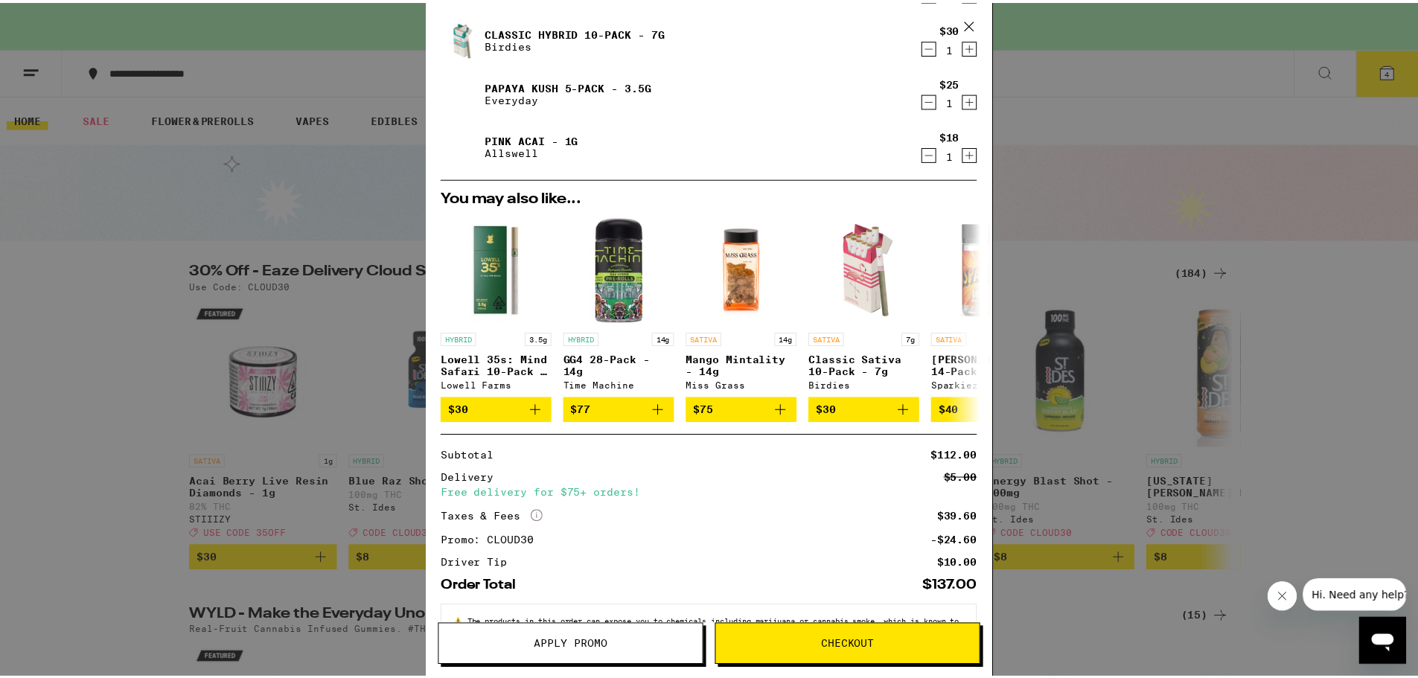
scroll to position [149, 0]
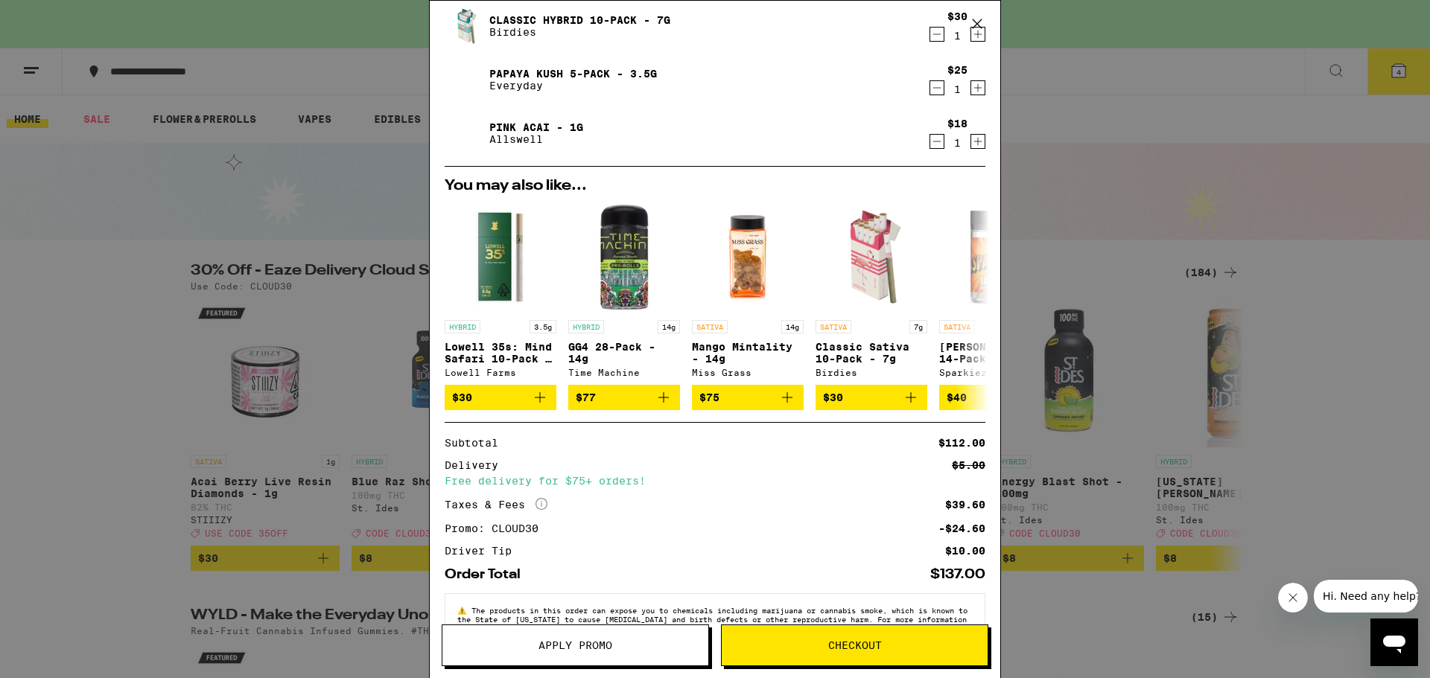
click at [981, 16] on icon at bounding box center [977, 24] width 22 height 22
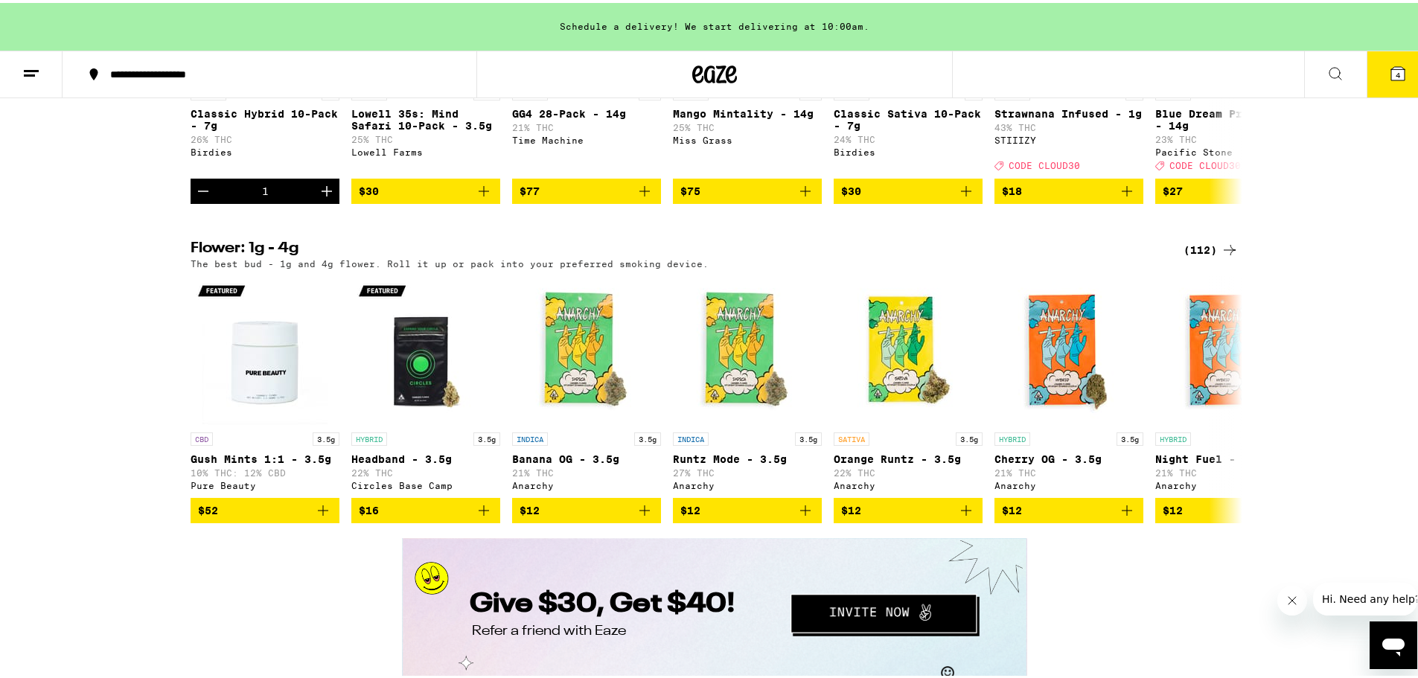
scroll to position [1712, 0]
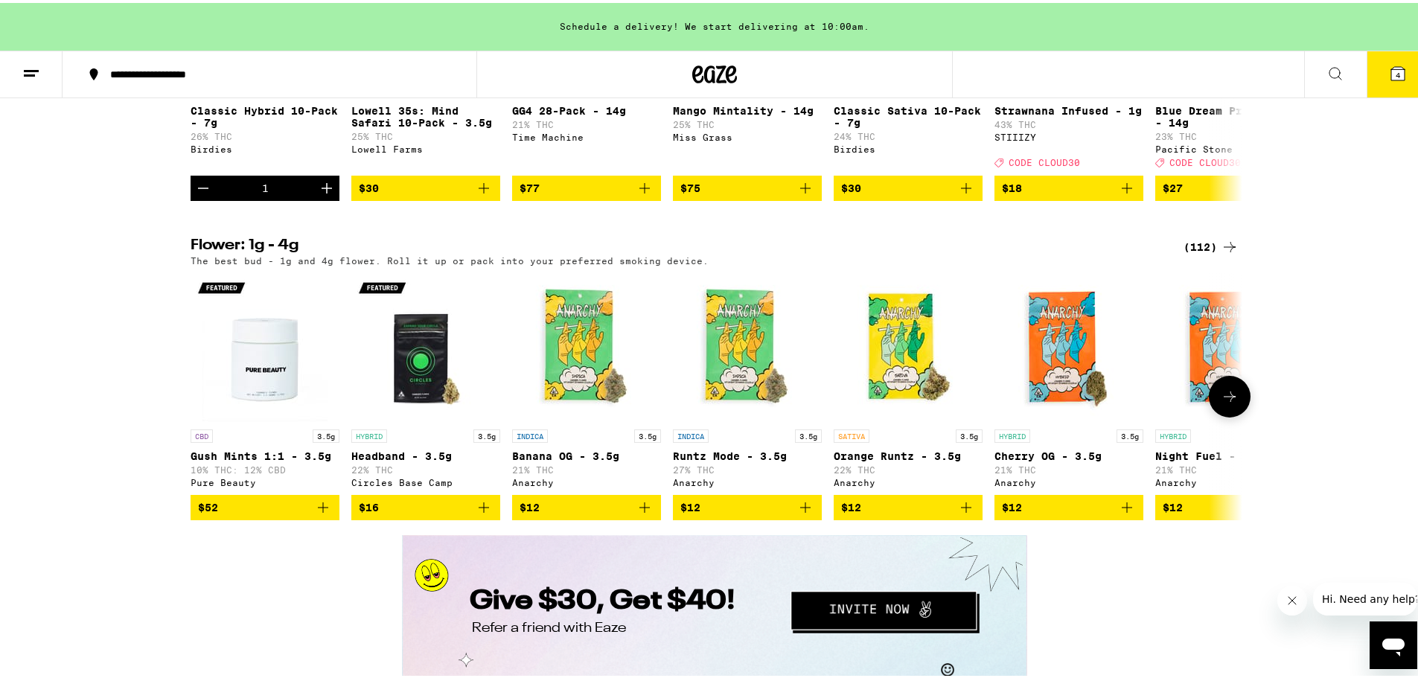
click at [1120, 403] on icon at bounding box center [1230, 394] width 18 height 18
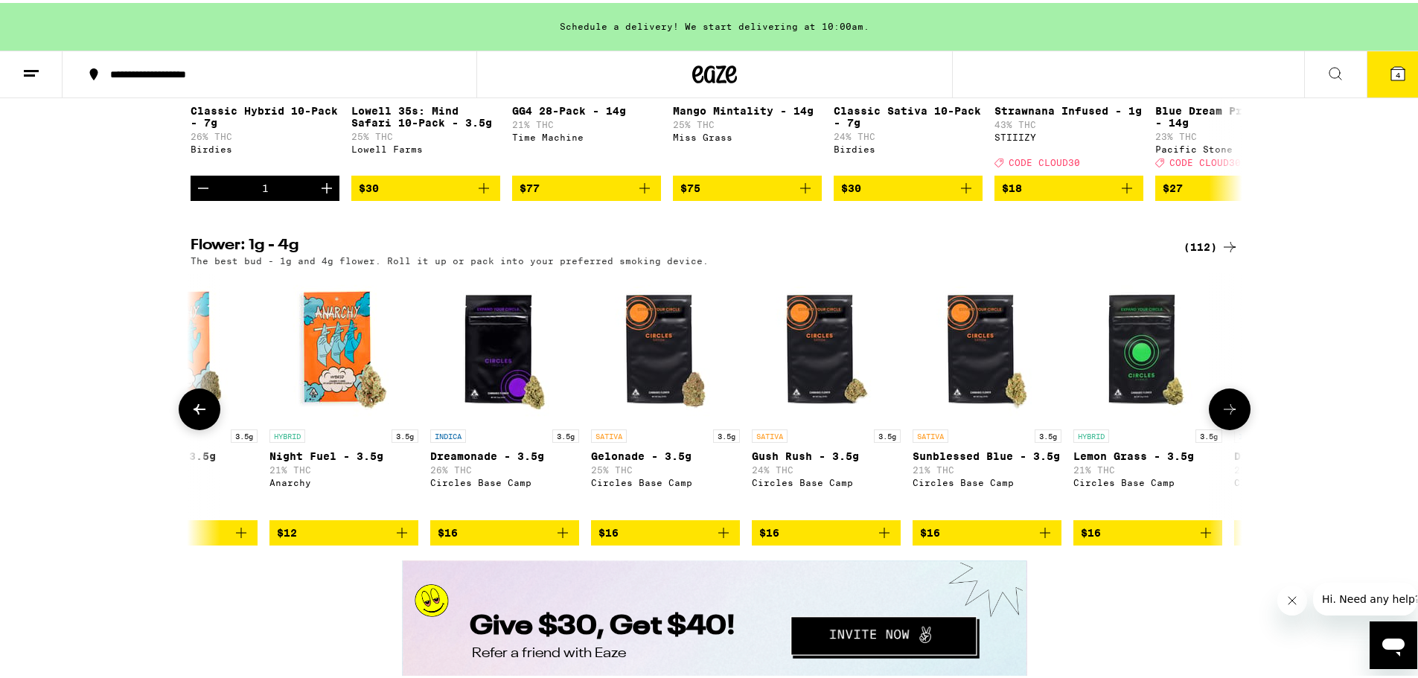
click at [1120, 427] on button at bounding box center [1230, 407] width 42 height 42
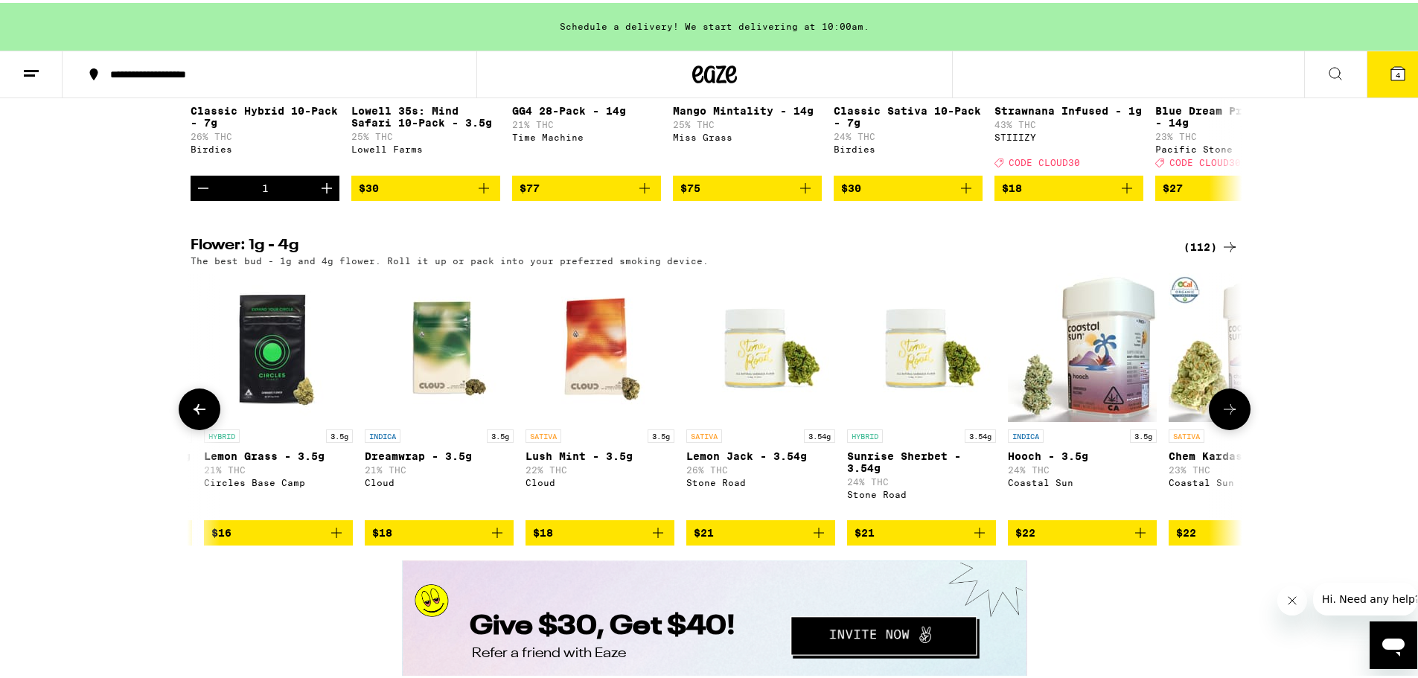
click at [1120, 427] on button at bounding box center [1230, 407] width 42 height 42
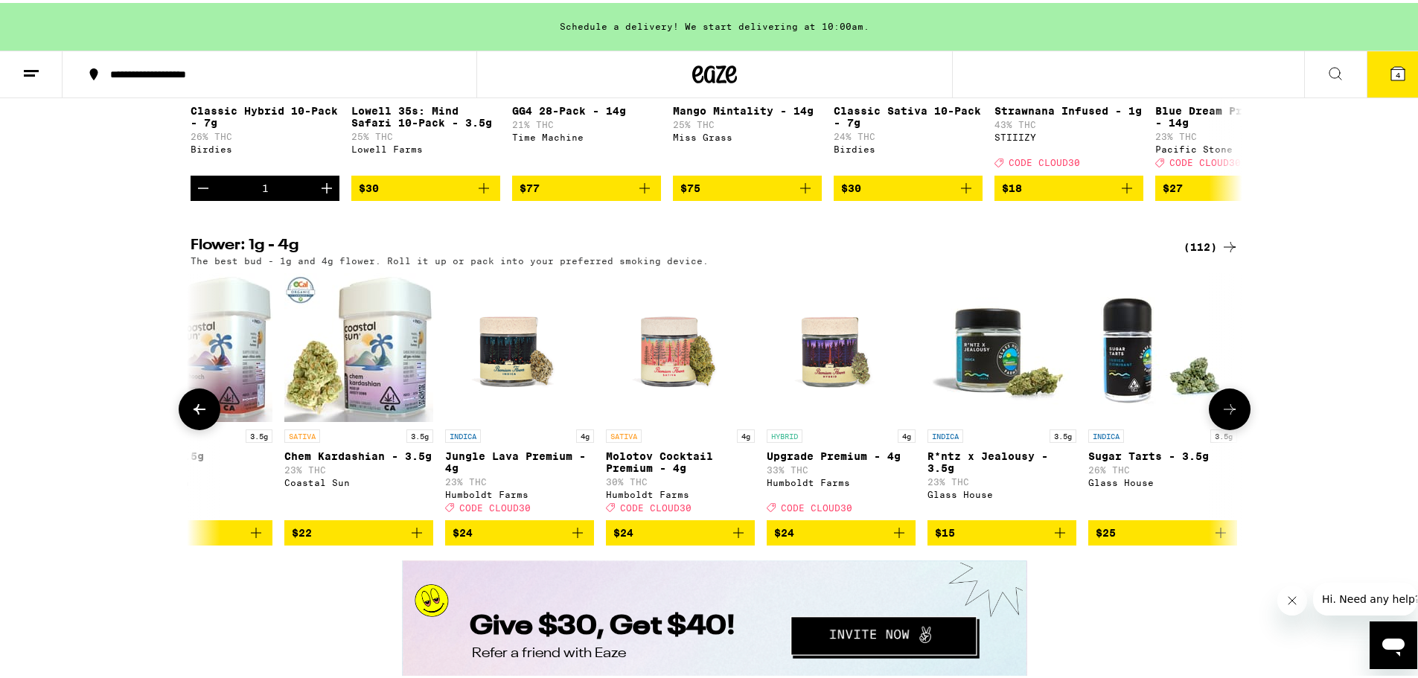
click at [1120, 427] on button at bounding box center [1230, 407] width 42 height 42
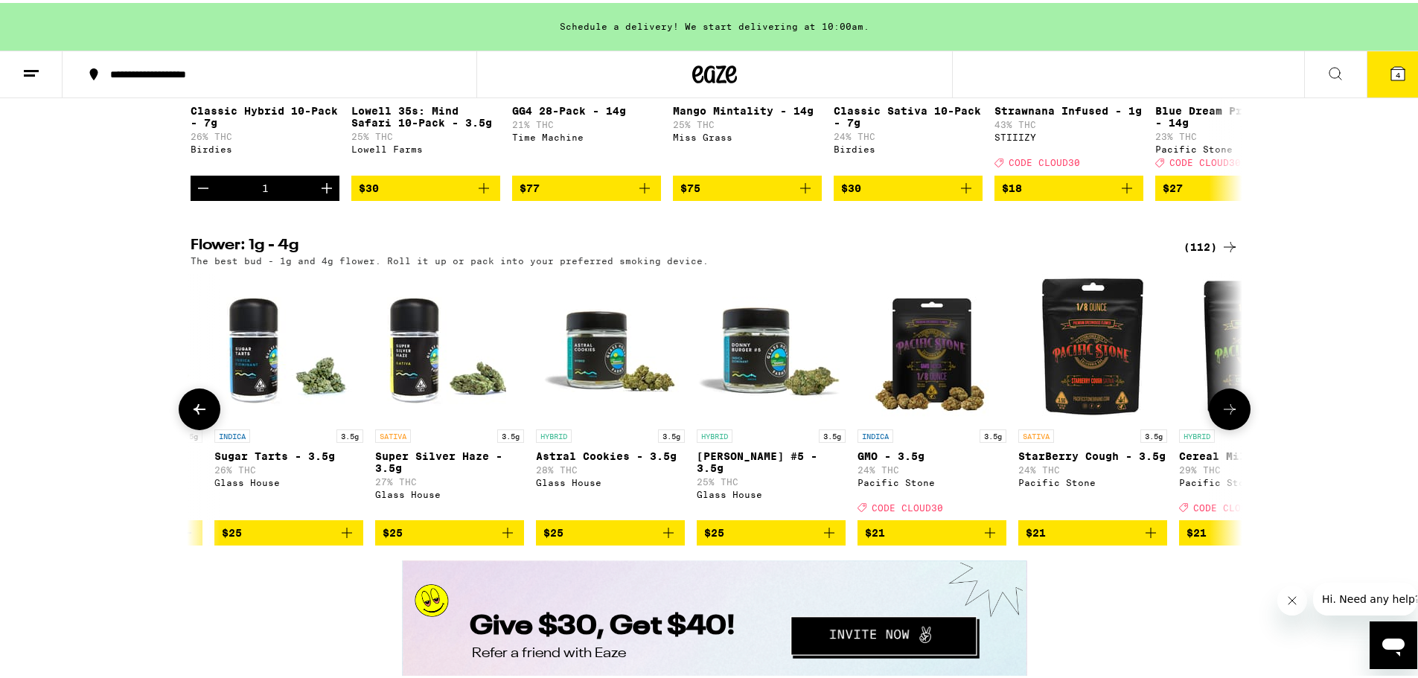
click at [1120, 427] on button at bounding box center [1230, 407] width 42 height 42
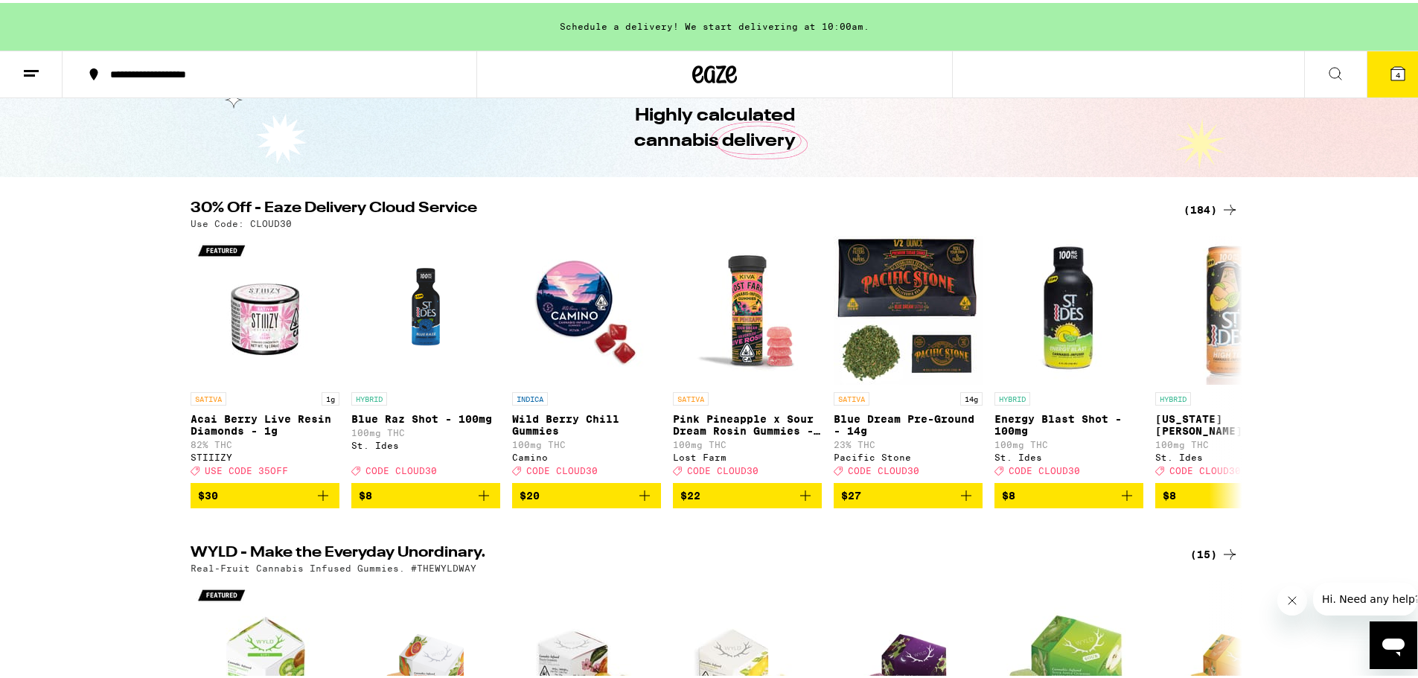
scroll to position [0, 0]
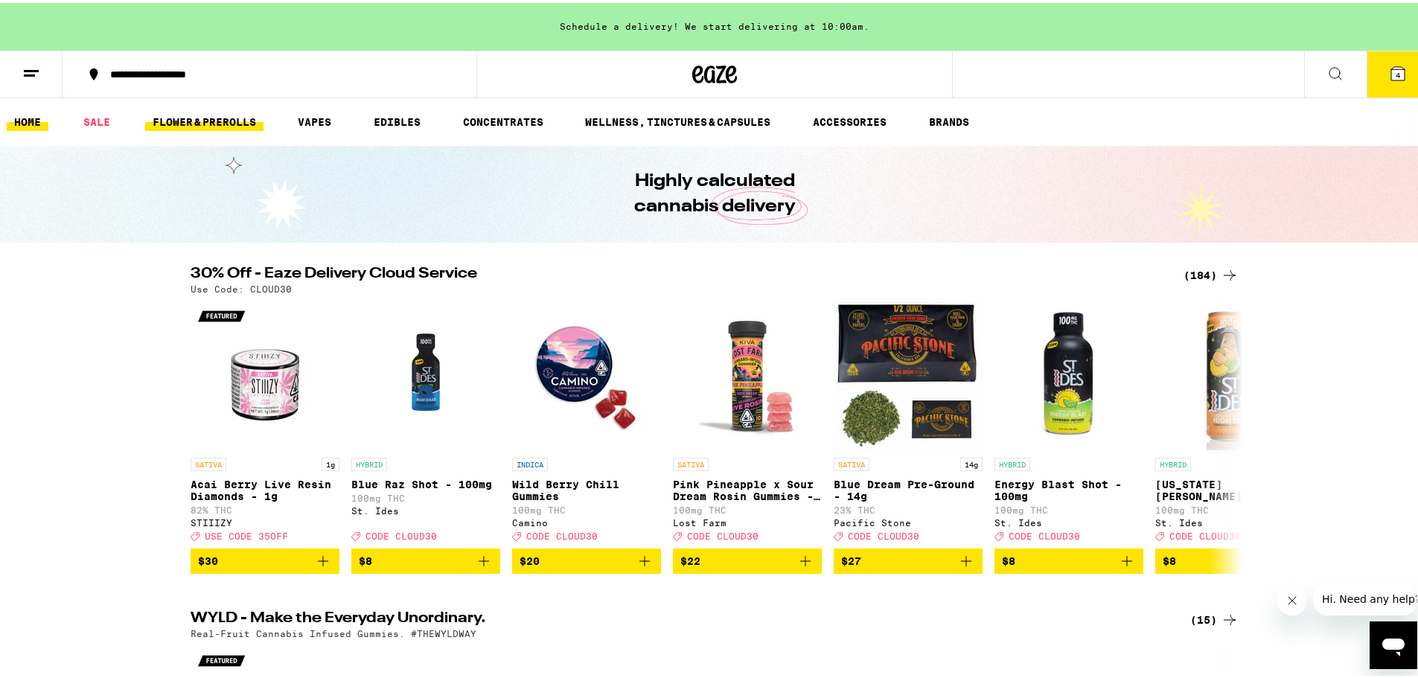
click at [238, 116] on link "FLOWER & PREROLLS" at bounding box center [204, 119] width 118 height 18
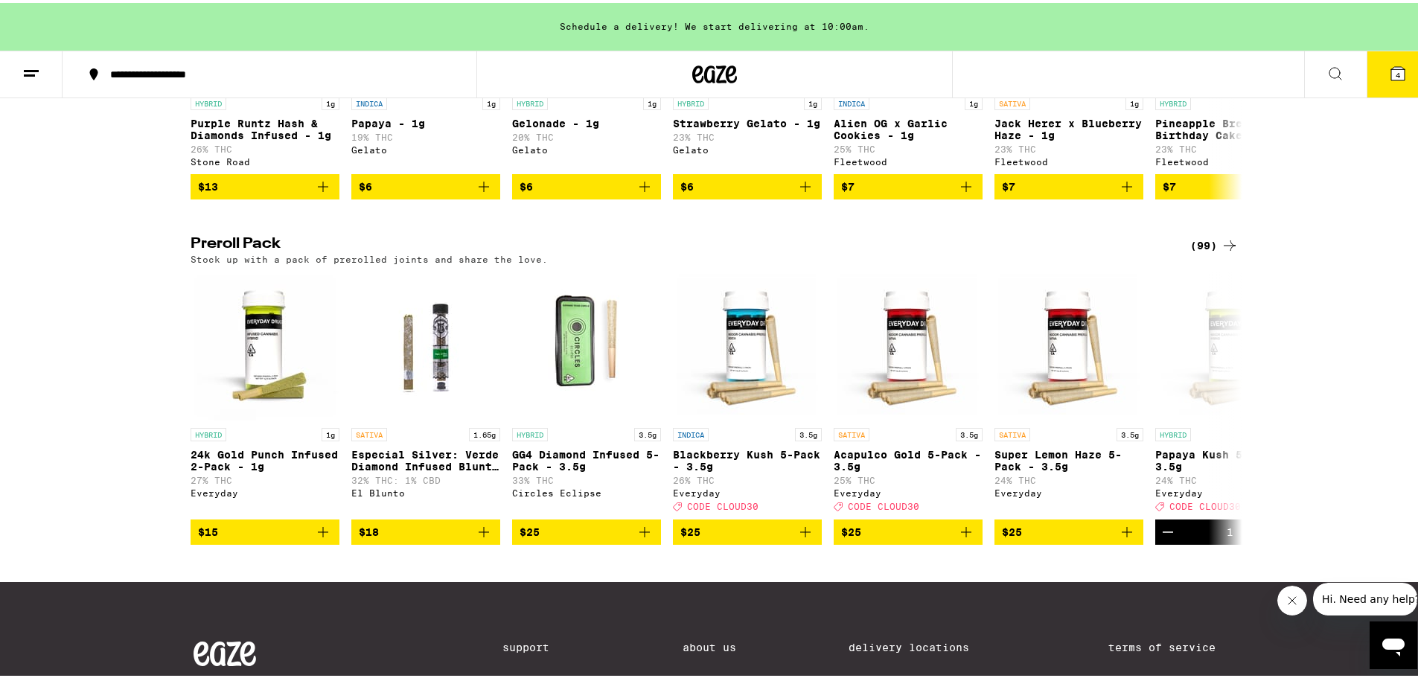
scroll to position [1042, 0]
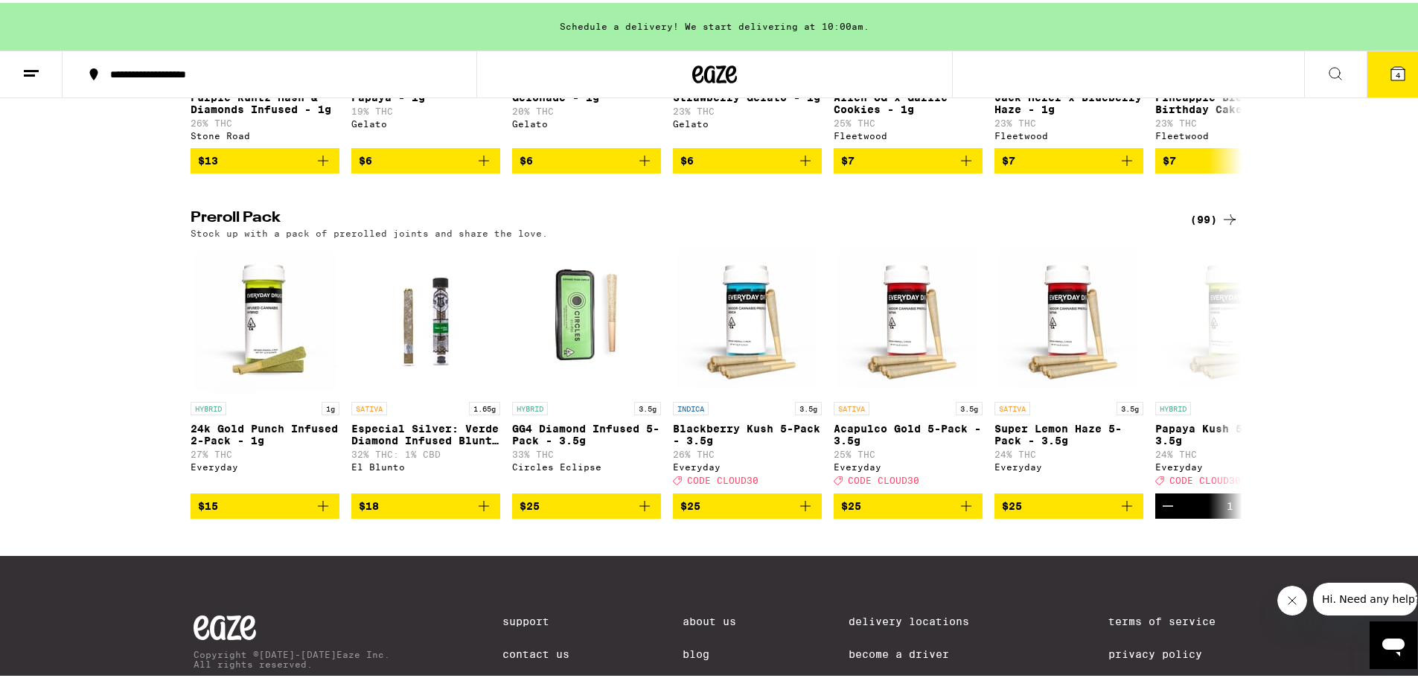
click at [1120, 226] on div "(99)" at bounding box center [1215, 217] width 48 height 18
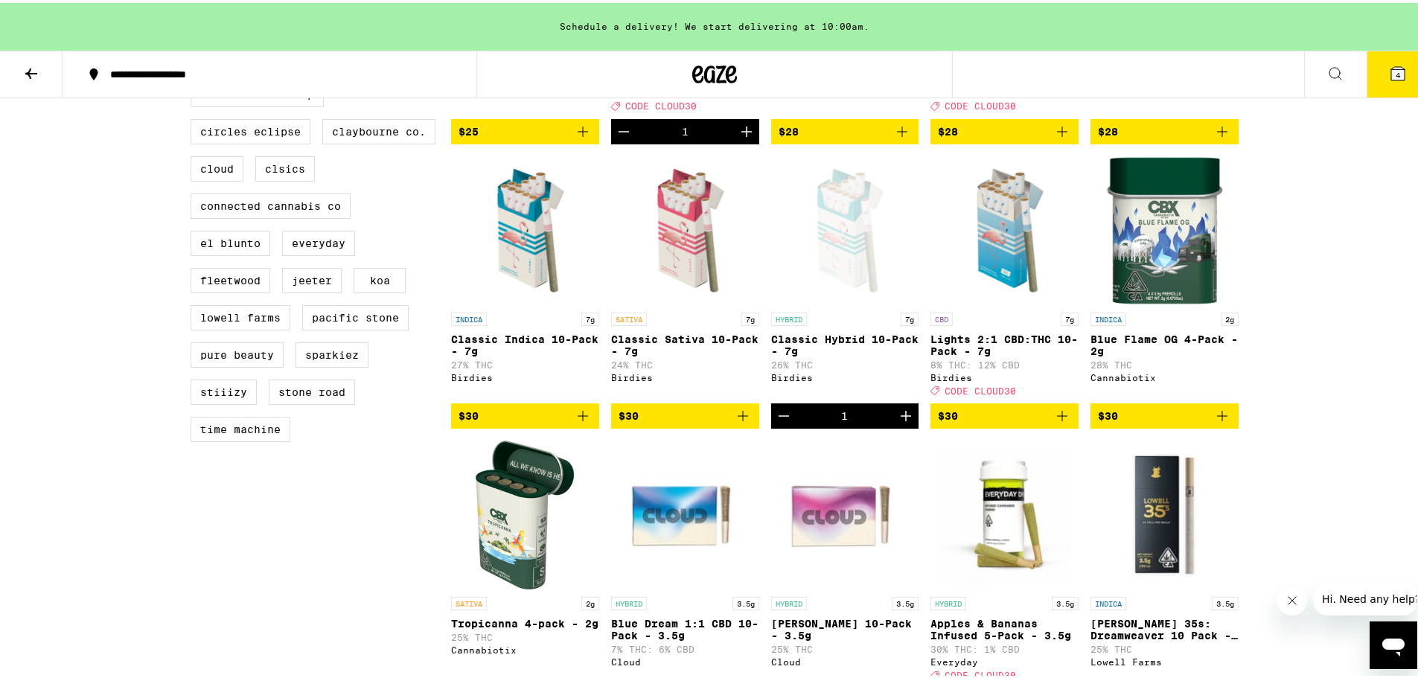
scroll to position [670, 0]
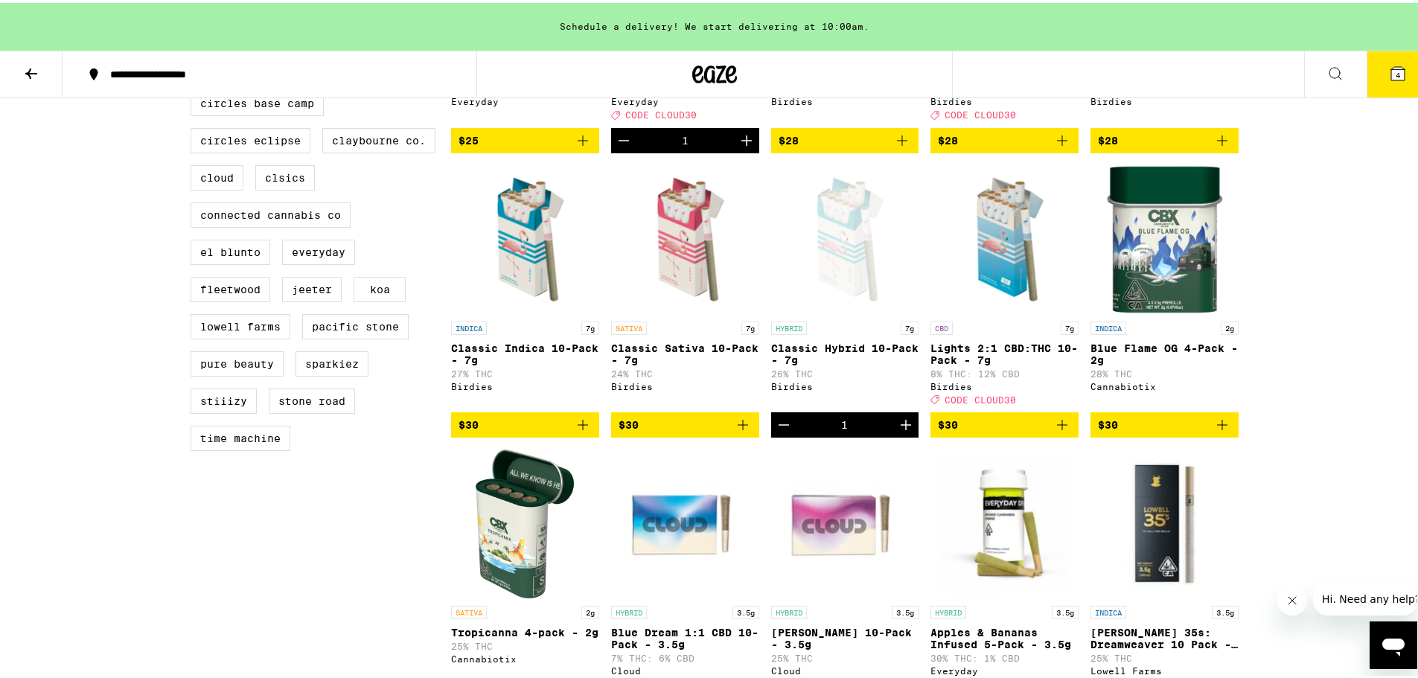
click at [899, 431] on icon "Increment" at bounding box center [906, 422] width 18 height 18
click at [1120, 58] on button "5" at bounding box center [1398, 71] width 63 height 46
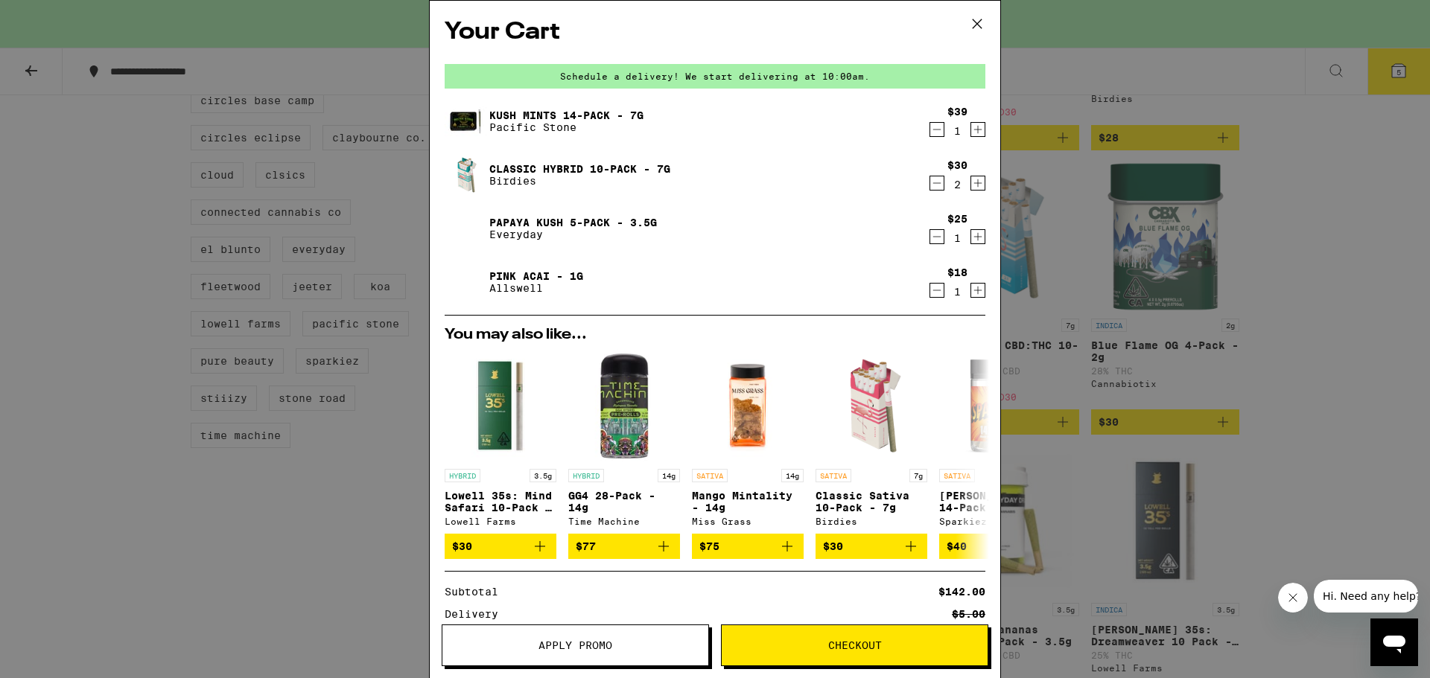
click at [642, 611] on span "Apply Promo" at bounding box center [575, 645] width 266 height 10
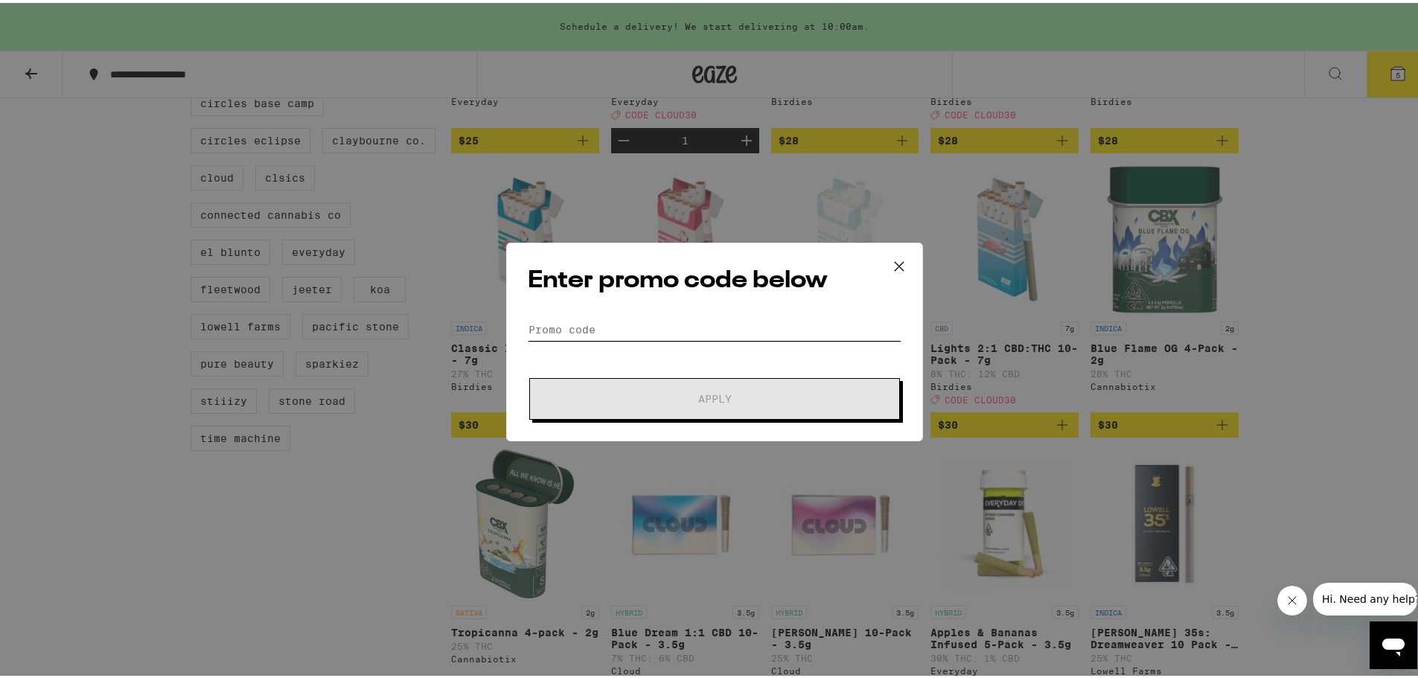
click at [655, 326] on input "Promo Code" at bounding box center [715, 327] width 374 height 22
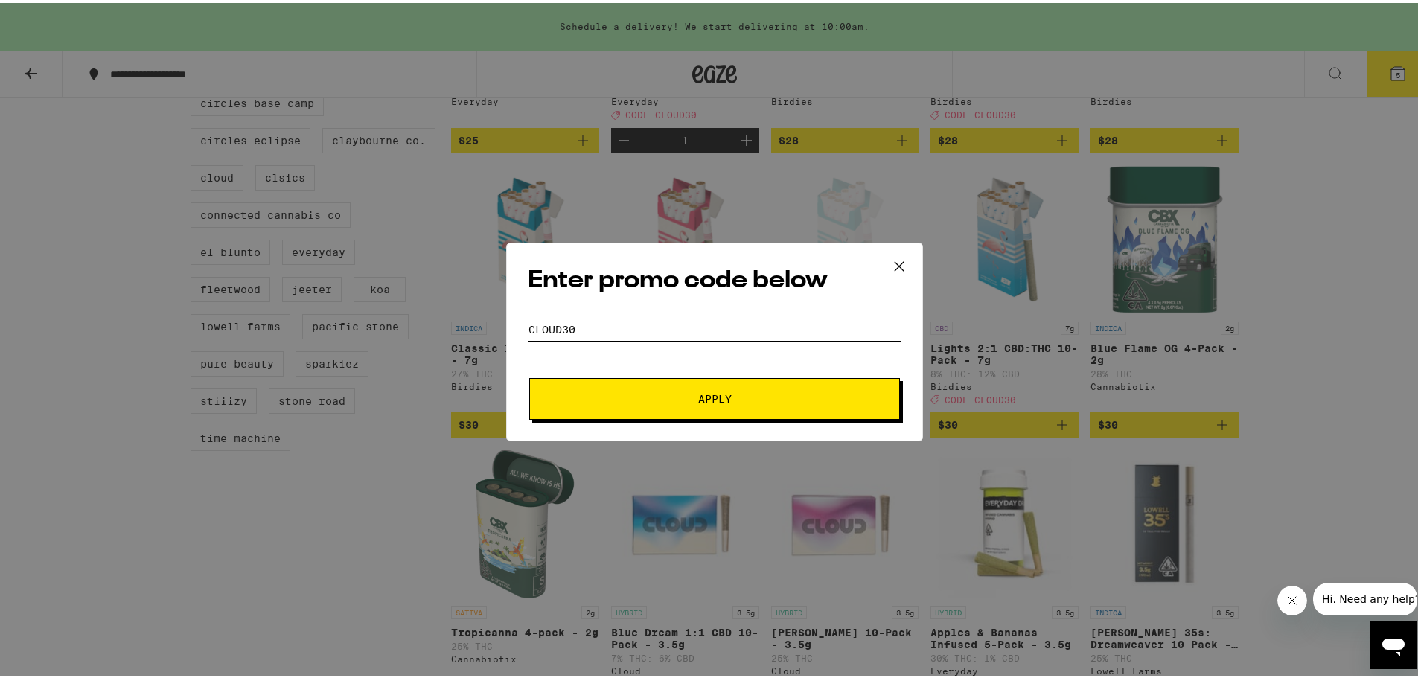
type input "cloud30"
click at [698, 395] on span "Apply" at bounding box center [715, 396] width 34 height 10
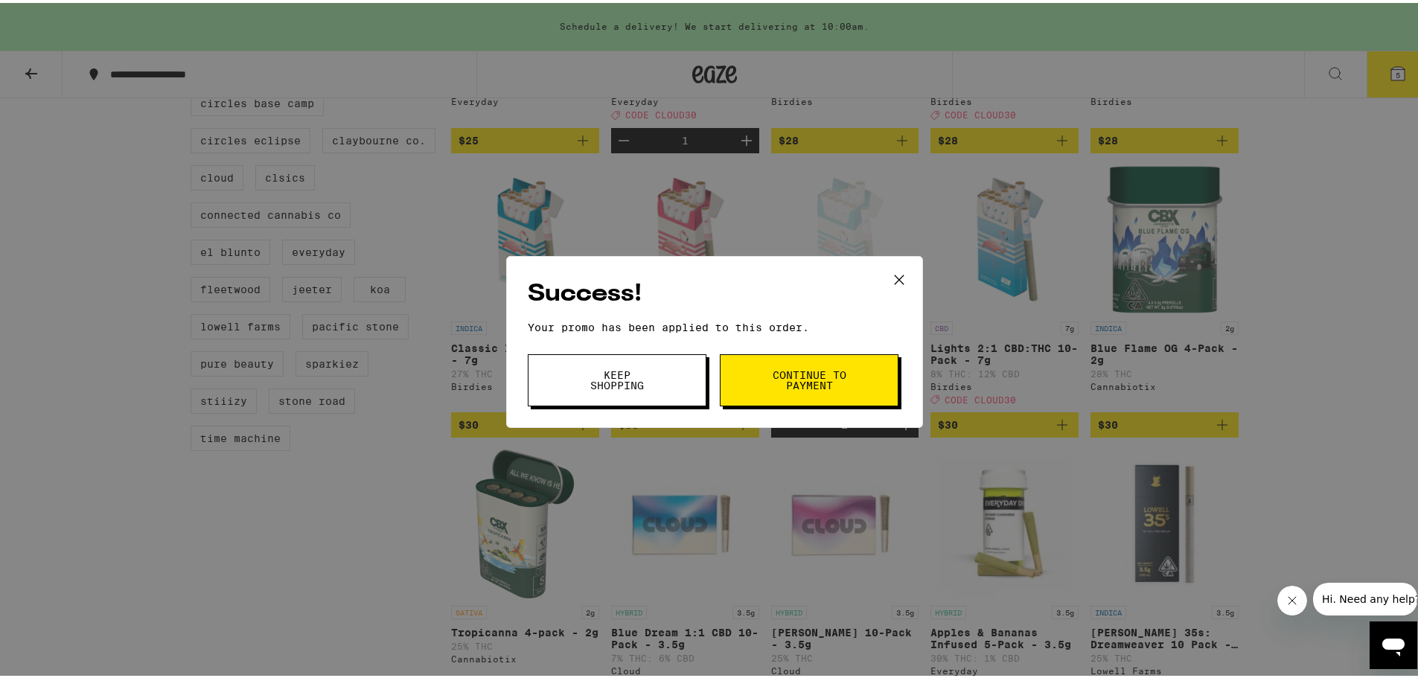
click at [751, 380] on button "Continue to payment" at bounding box center [809, 377] width 179 height 52
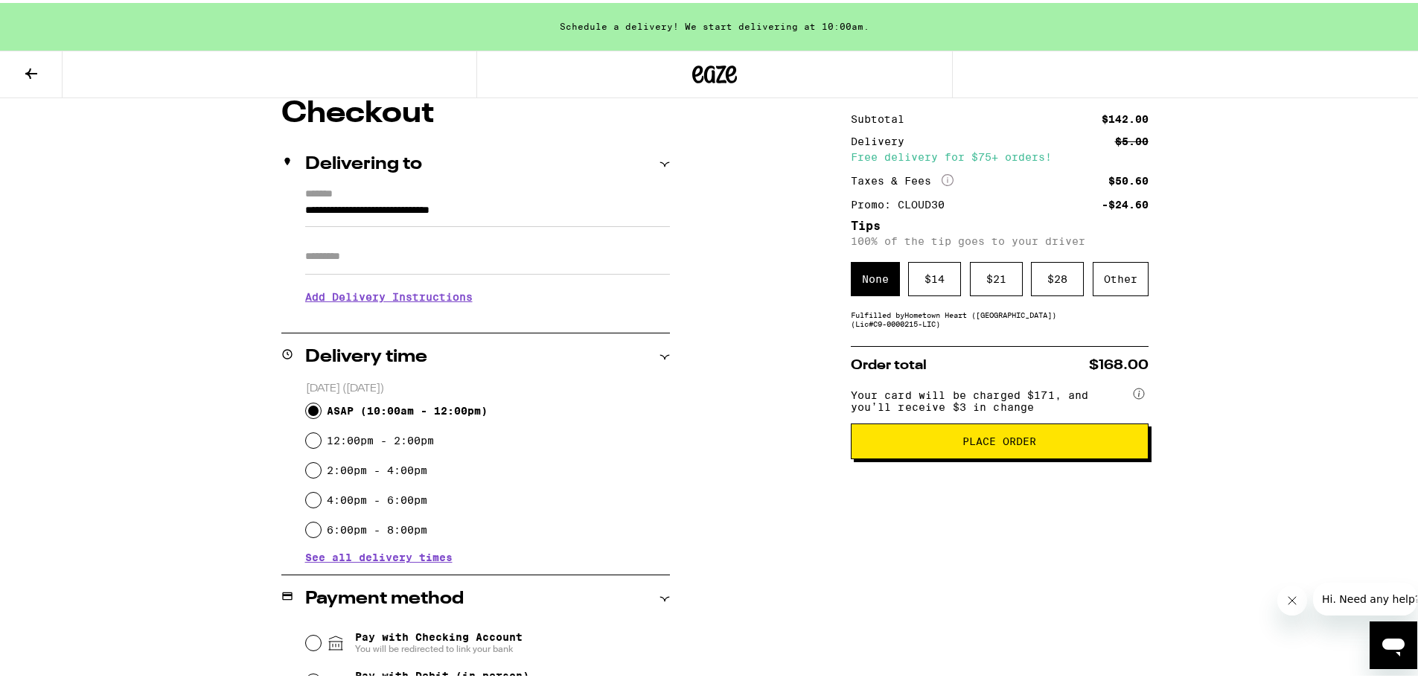
scroll to position [91, 0]
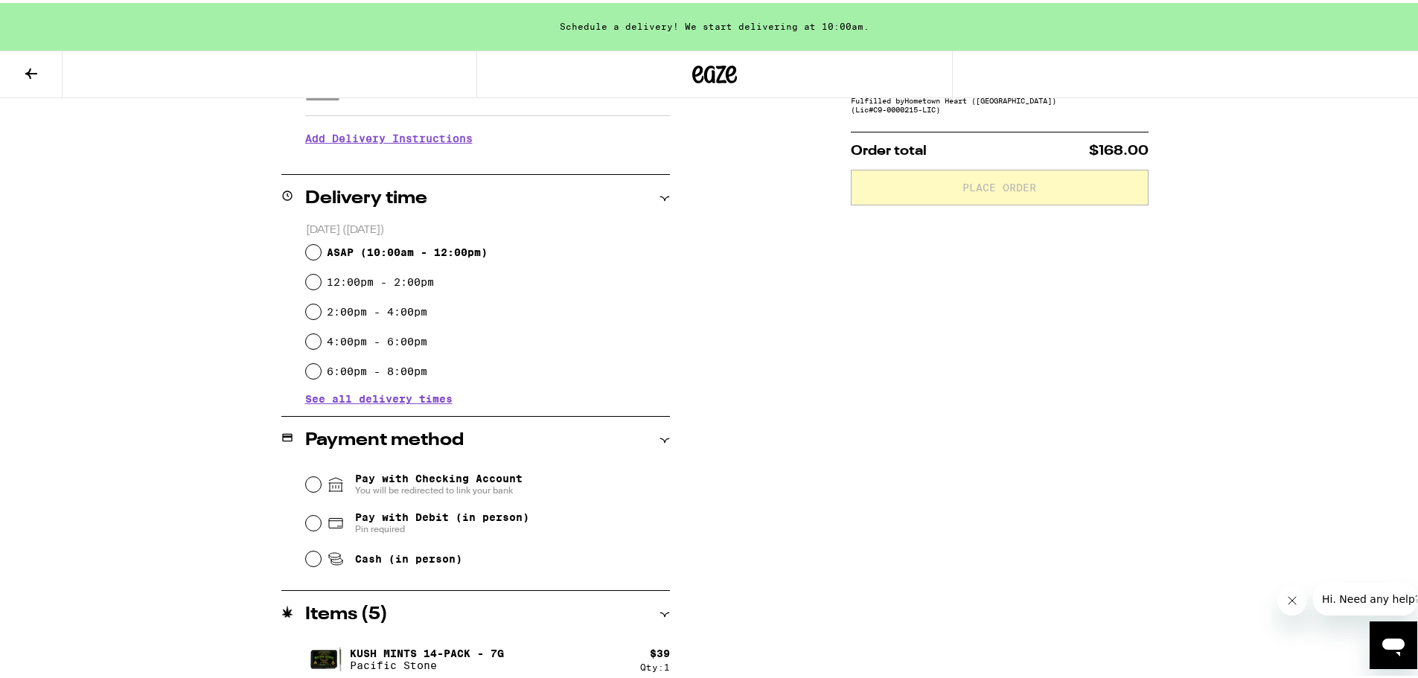
scroll to position [298, 0]
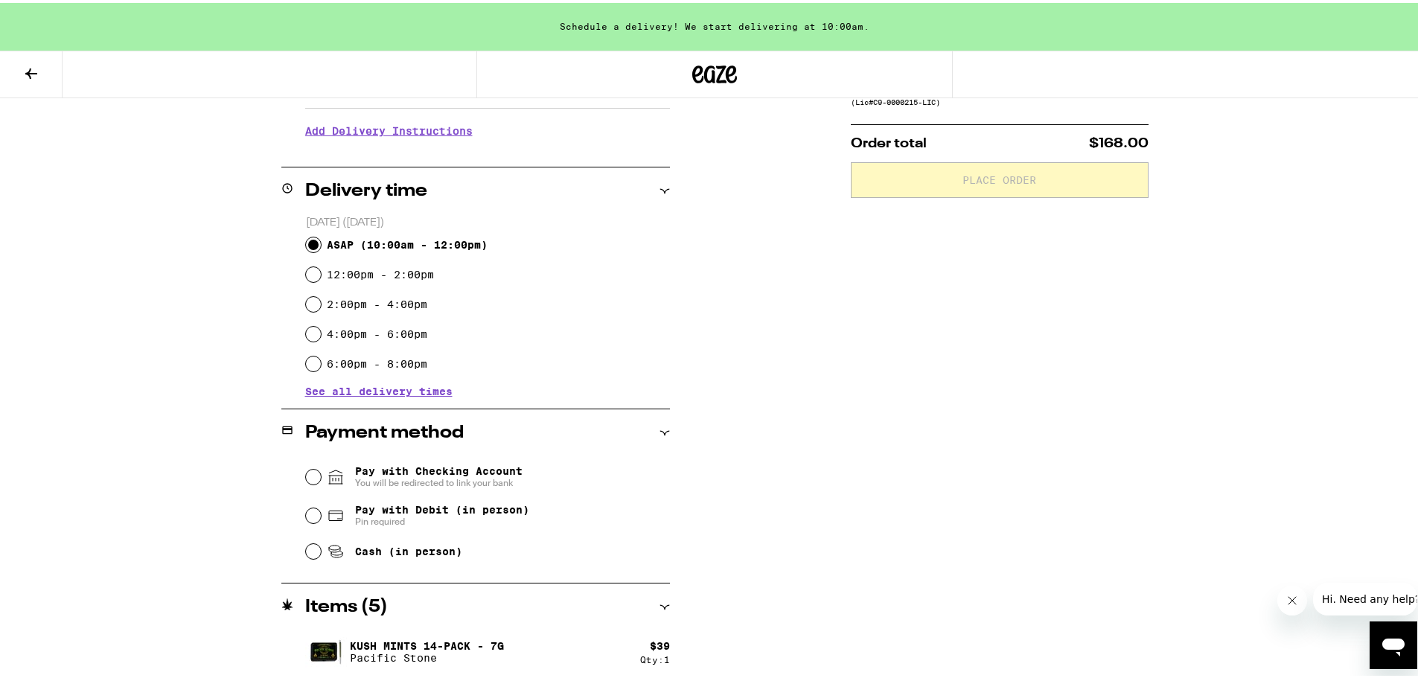
click at [311, 240] on input "ASAP ( 10:00am - 12:00pm )" at bounding box center [313, 242] width 15 height 15
radio input "true"
click at [317, 516] on div "Pay with Debit (in person) Pin required" at bounding box center [488, 513] width 364 height 39
click at [313, 515] on input "Pay with Debit (in person) Pin required" at bounding box center [313, 513] width 15 height 15
radio input "true"
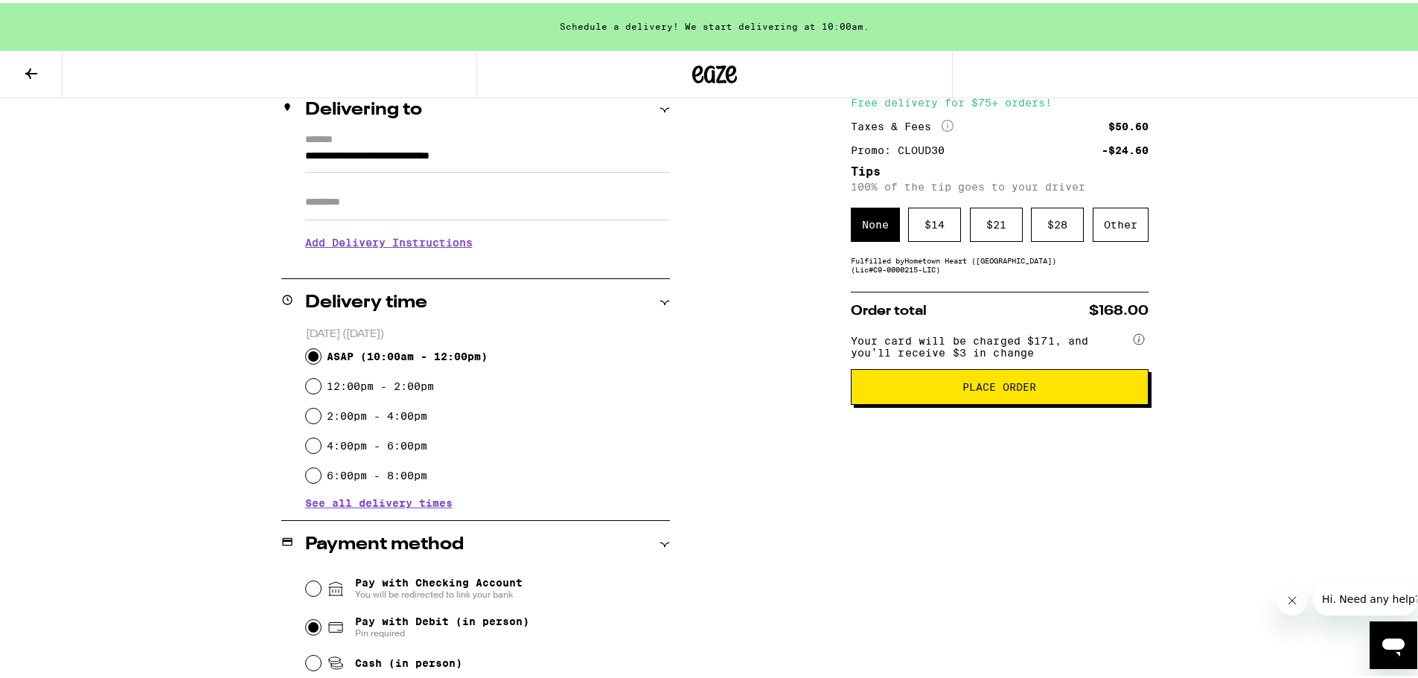
scroll to position [165, 0]
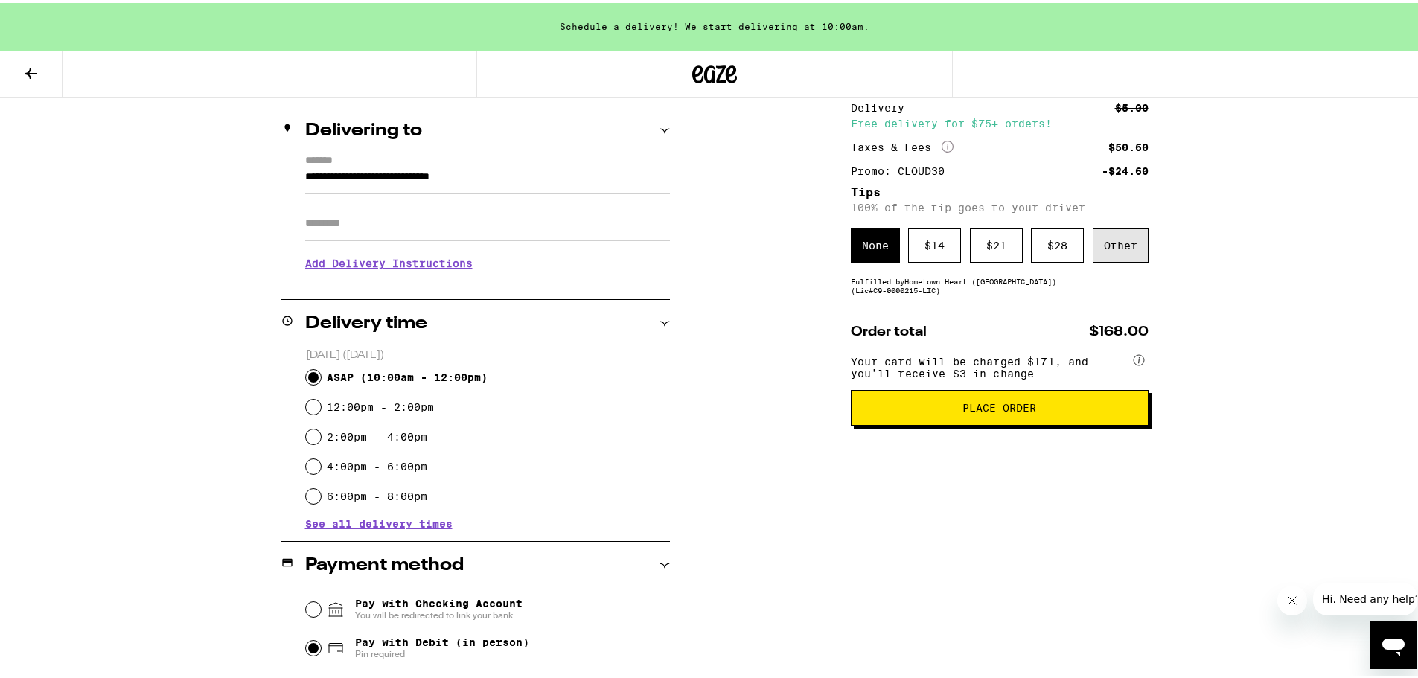
click at [1122, 249] on div "Other" at bounding box center [1121, 243] width 56 height 34
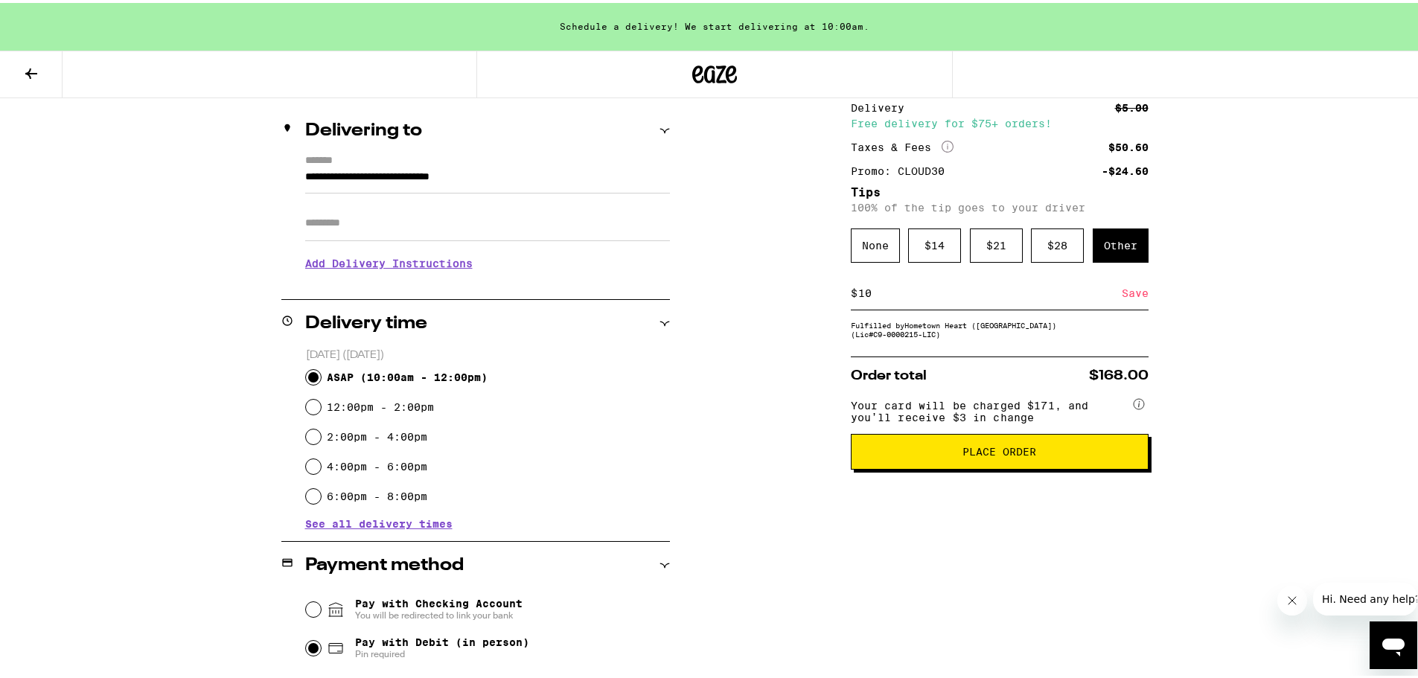
type input "10"
click at [1137, 288] on div "Save" at bounding box center [1135, 290] width 27 height 33
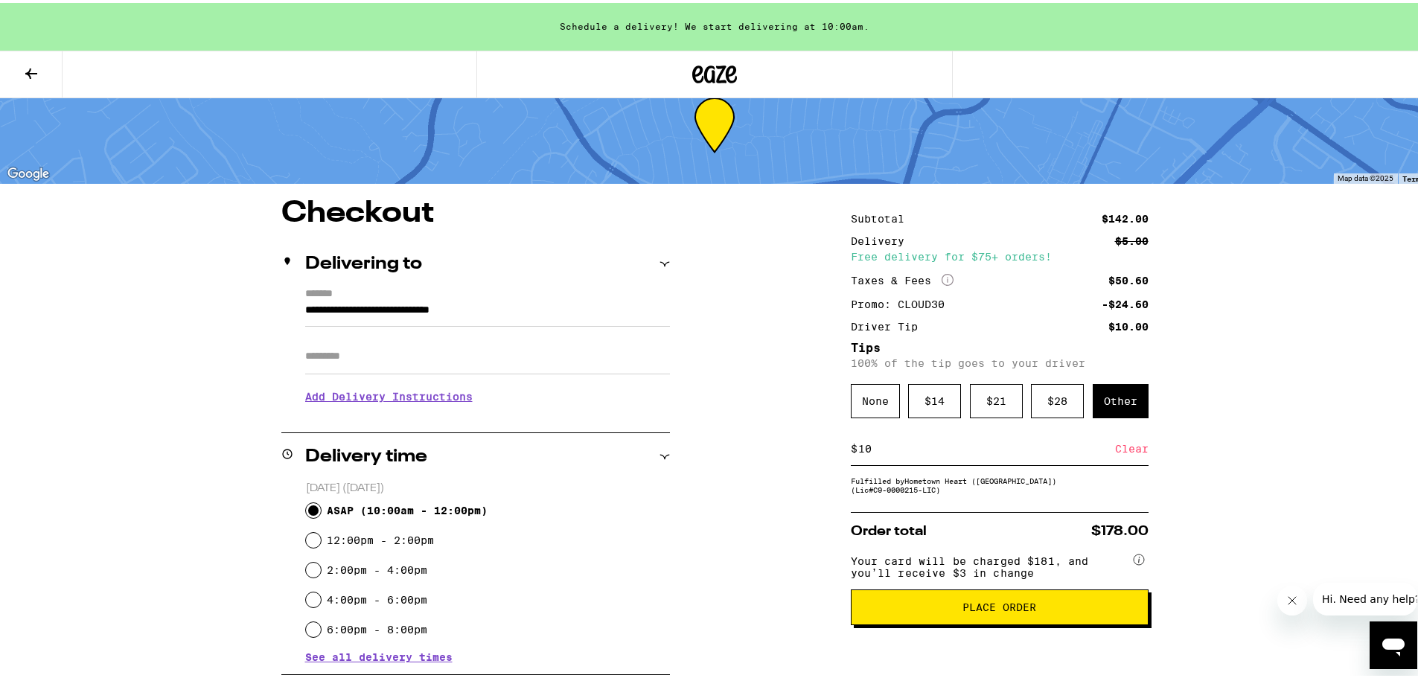
scroll to position [16, 0]
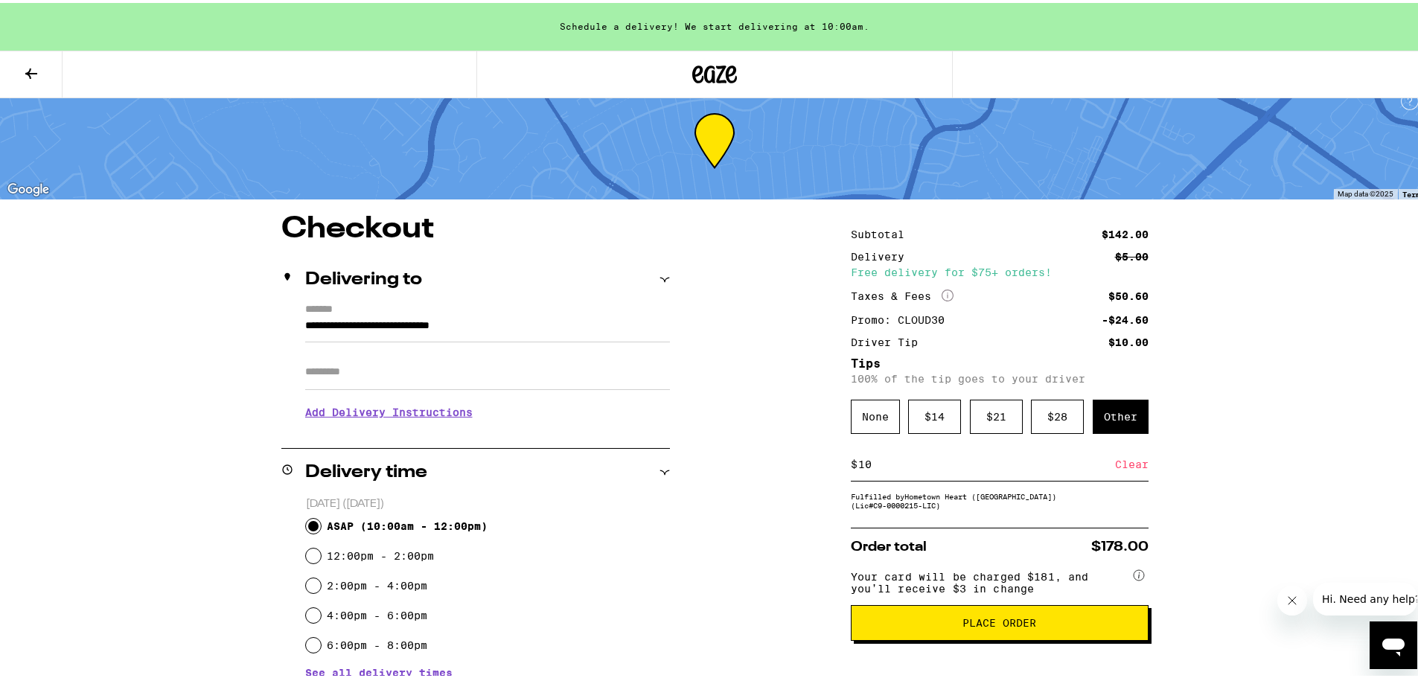
click at [976, 620] on button "Place Order" at bounding box center [1000, 620] width 298 height 36
